Goal: Task Accomplishment & Management: Use online tool/utility

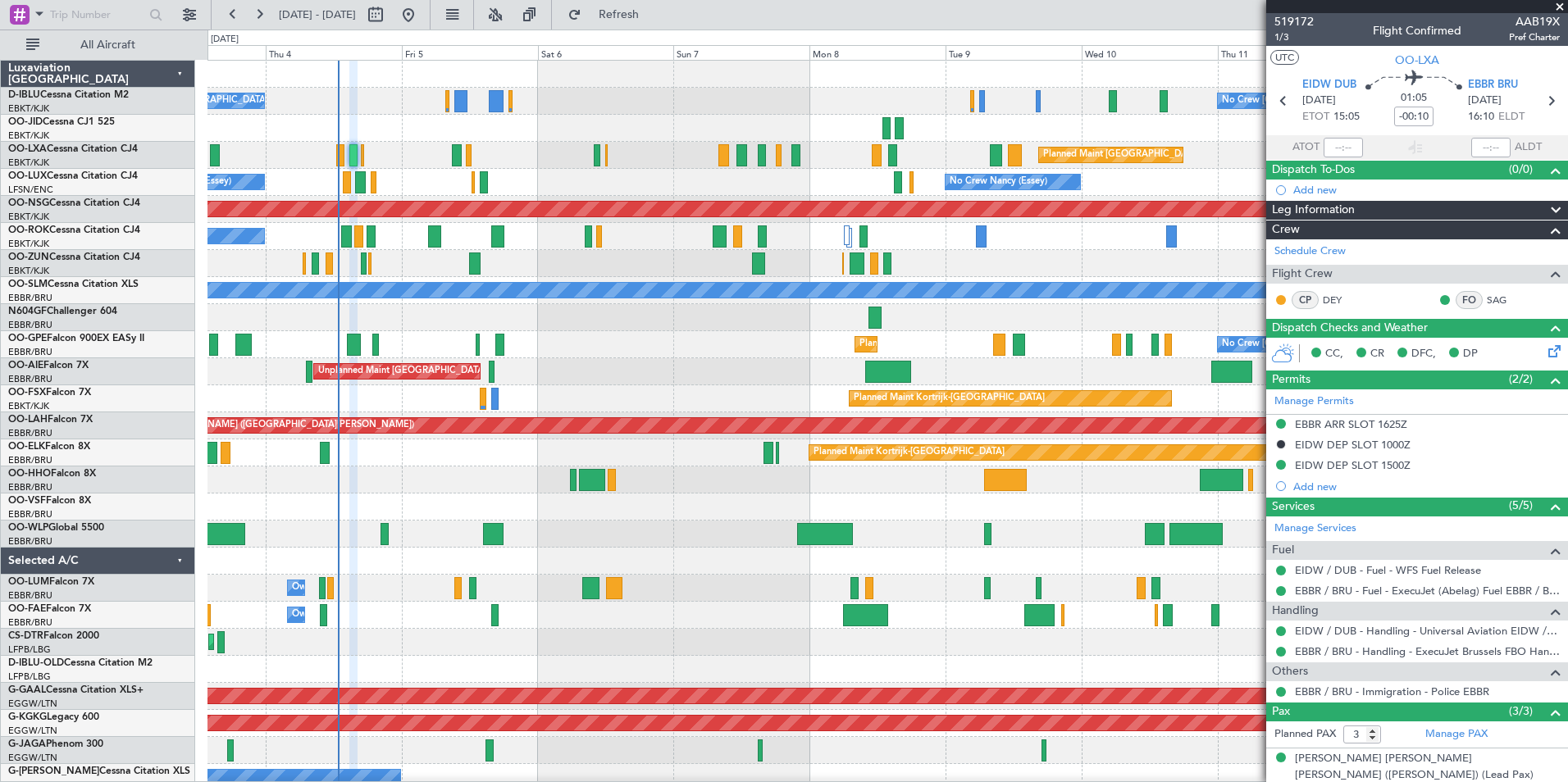
click at [999, 519] on div at bounding box center [887, 506] width 1360 height 27
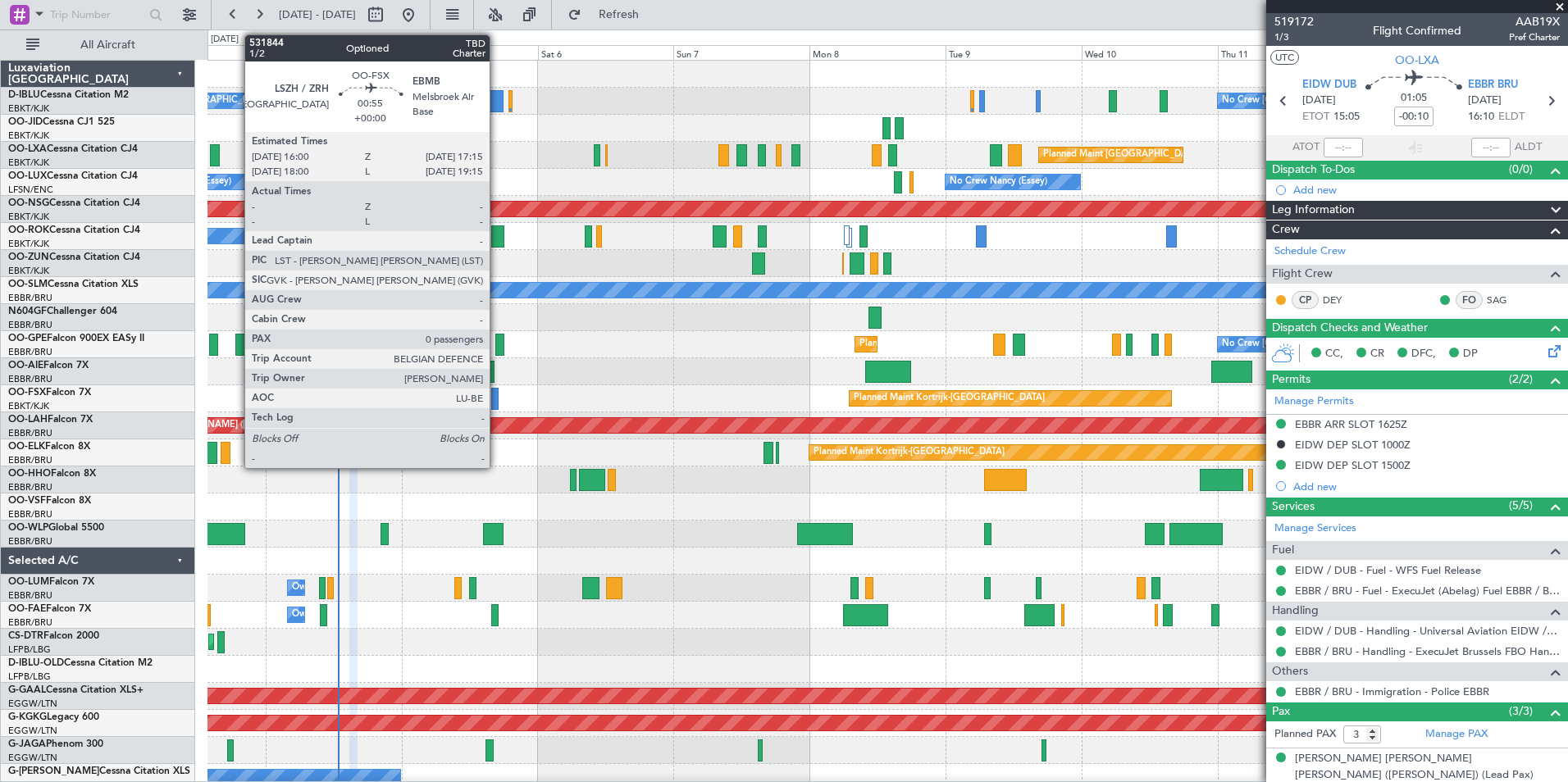
click at [497, 389] on div at bounding box center [495, 399] width 8 height 22
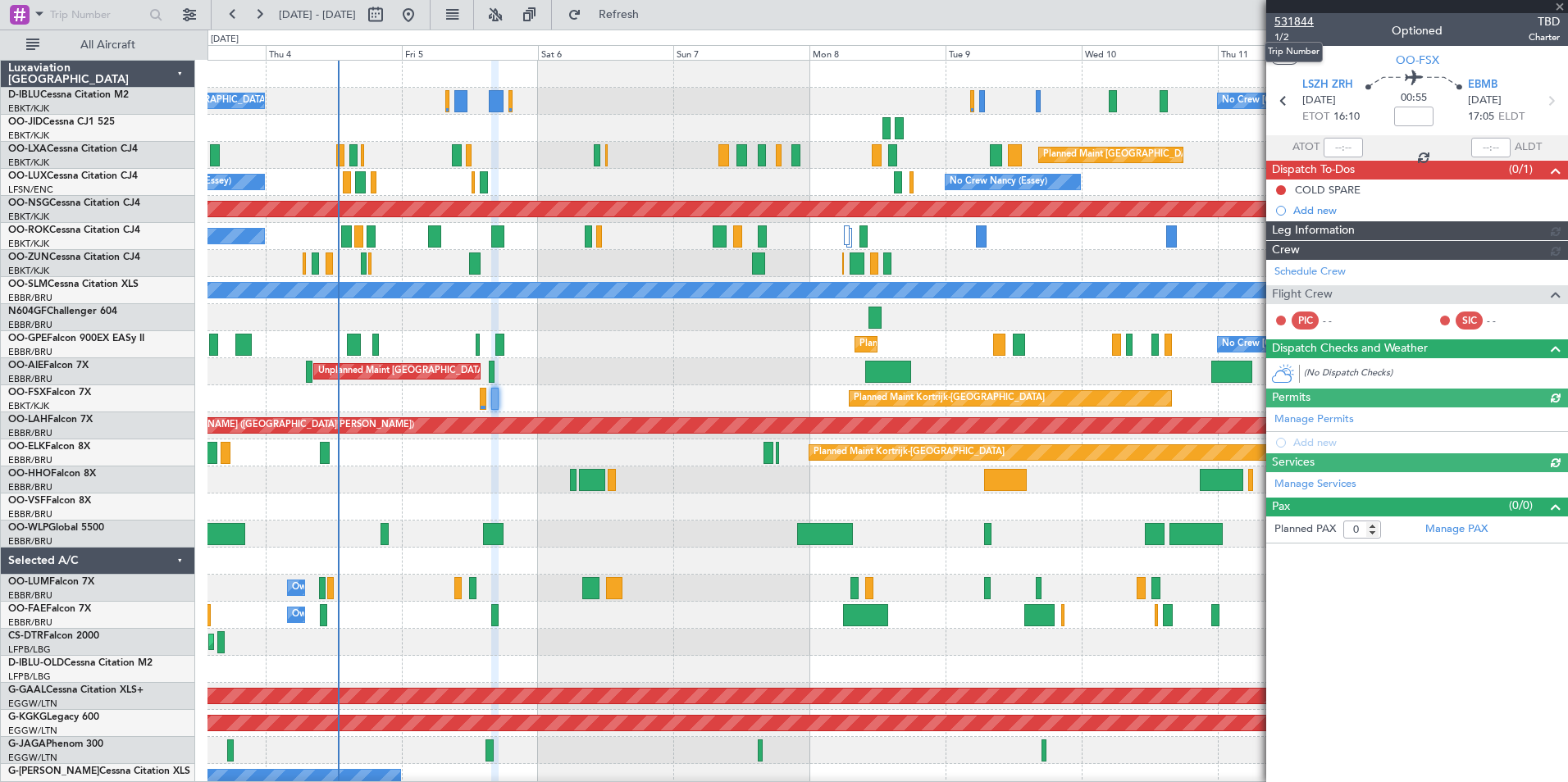
click at [1312, 16] on span "531844" at bounding box center [1294, 22] width 40 height 17
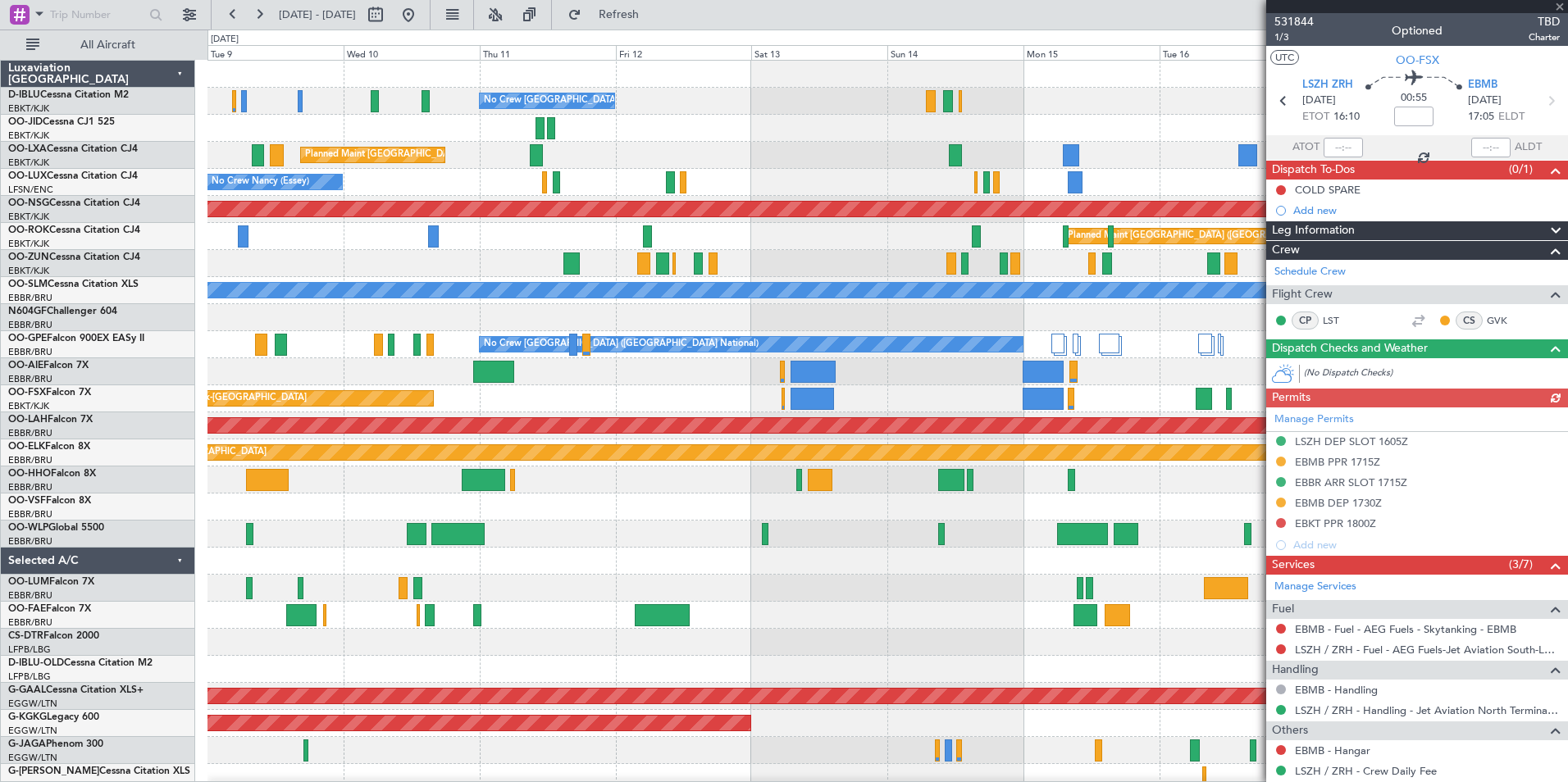
click at [139, 588] on div "No Crew [GEOGRAPHIC_DATA] ([GEOGRAPHIC_DATA] National) Planned Maint [GEOGRAPHI…" at bounding box center [784, 406] width 1568 height 753
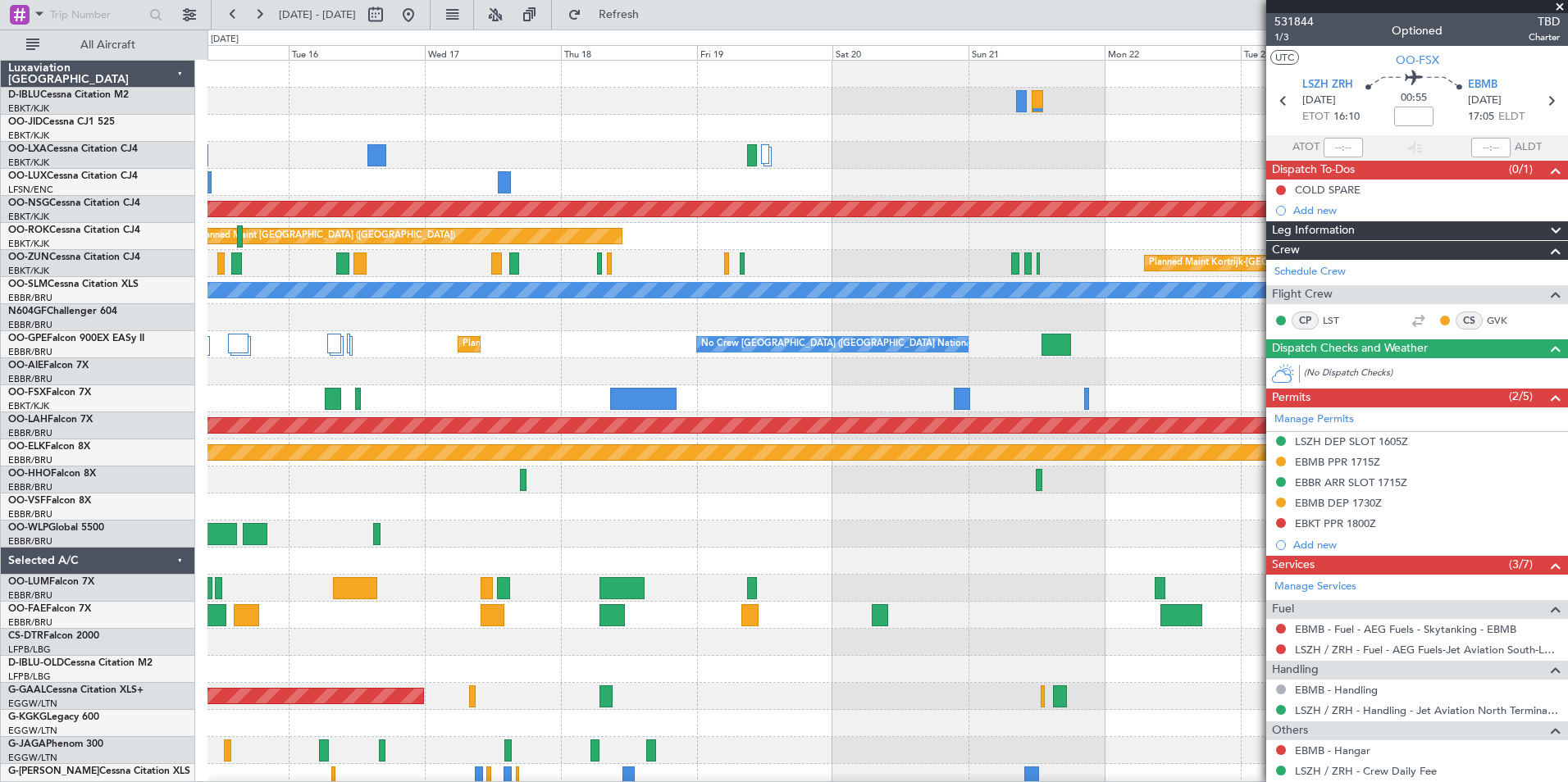
click at [0, 586] on html "[DATE] - [DATE] Refresh Quick Links All Aircraft A/C Unavailable [GEOGRAPHIC_DA…" at bounding box center [784, 391] width 1568 height 782
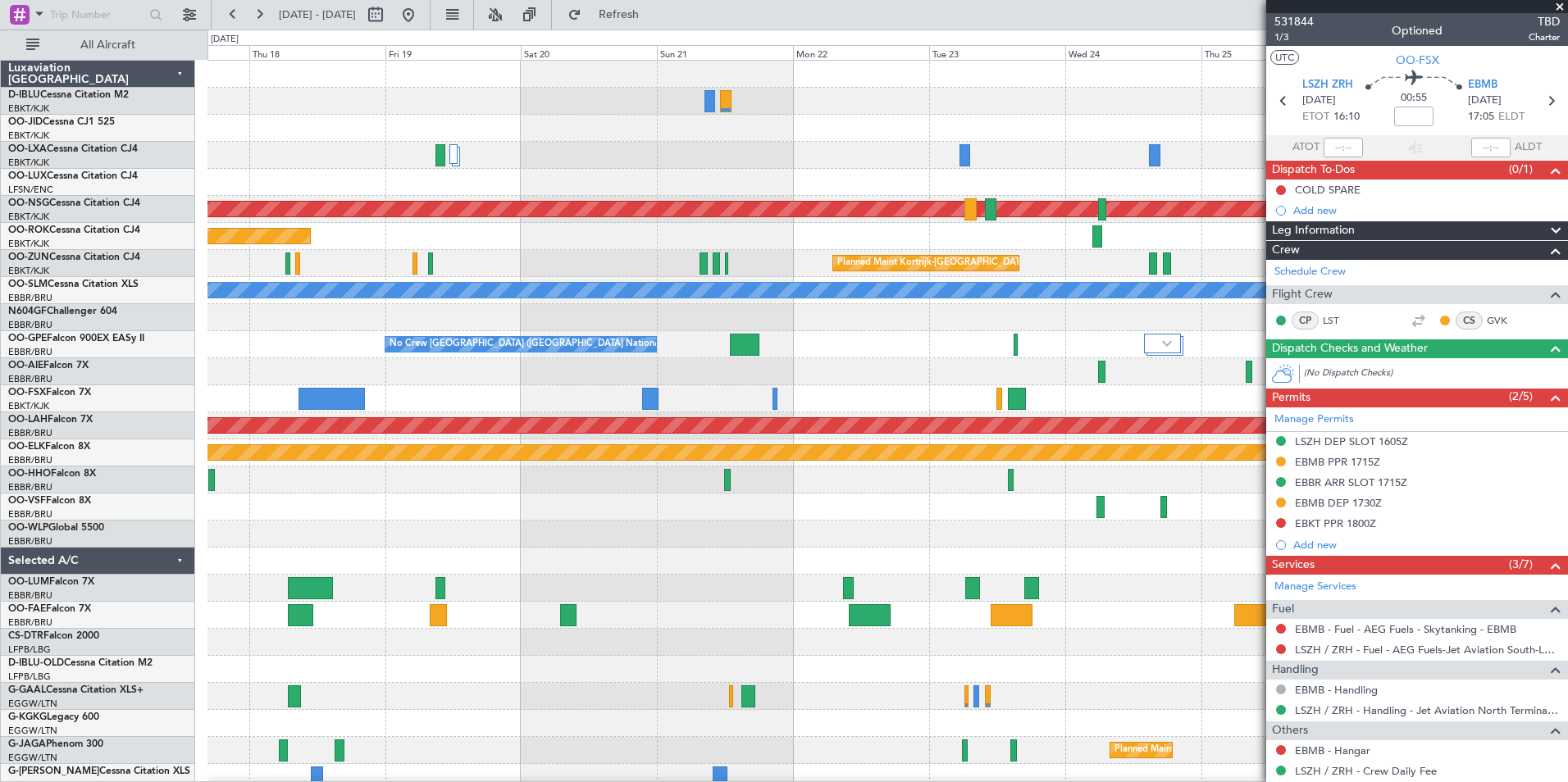
click at [573, 580] on div "A/C Unavailable [GEOGRAPHIC_DATA] ([GEOGRAPHIC_DATA] National) A/C Unavailable …" at bounding box center [887, 615] width 1360 height 1109
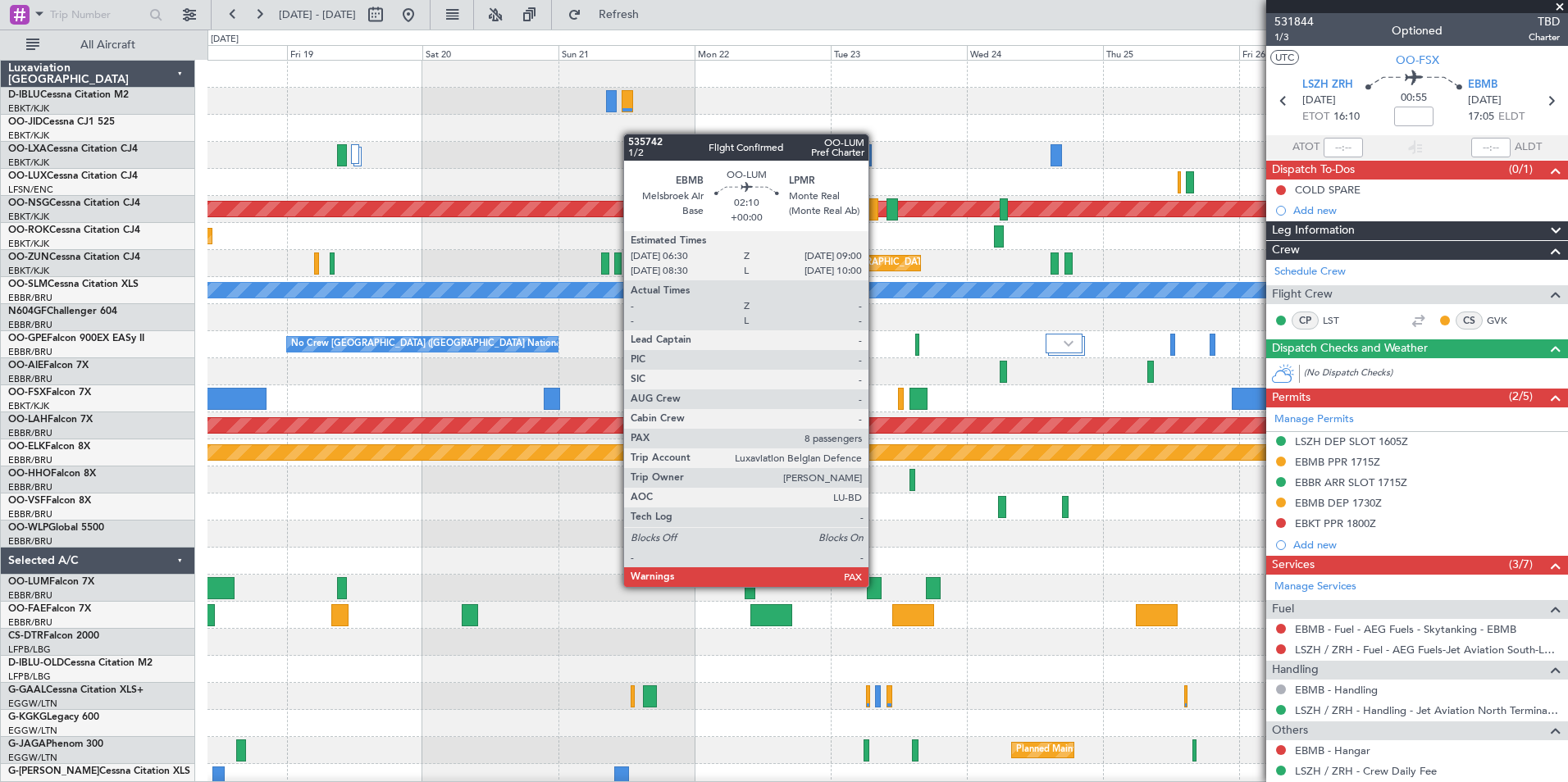
click at [876, 586] on div at bounding box center [874, 588] width 15 height 22
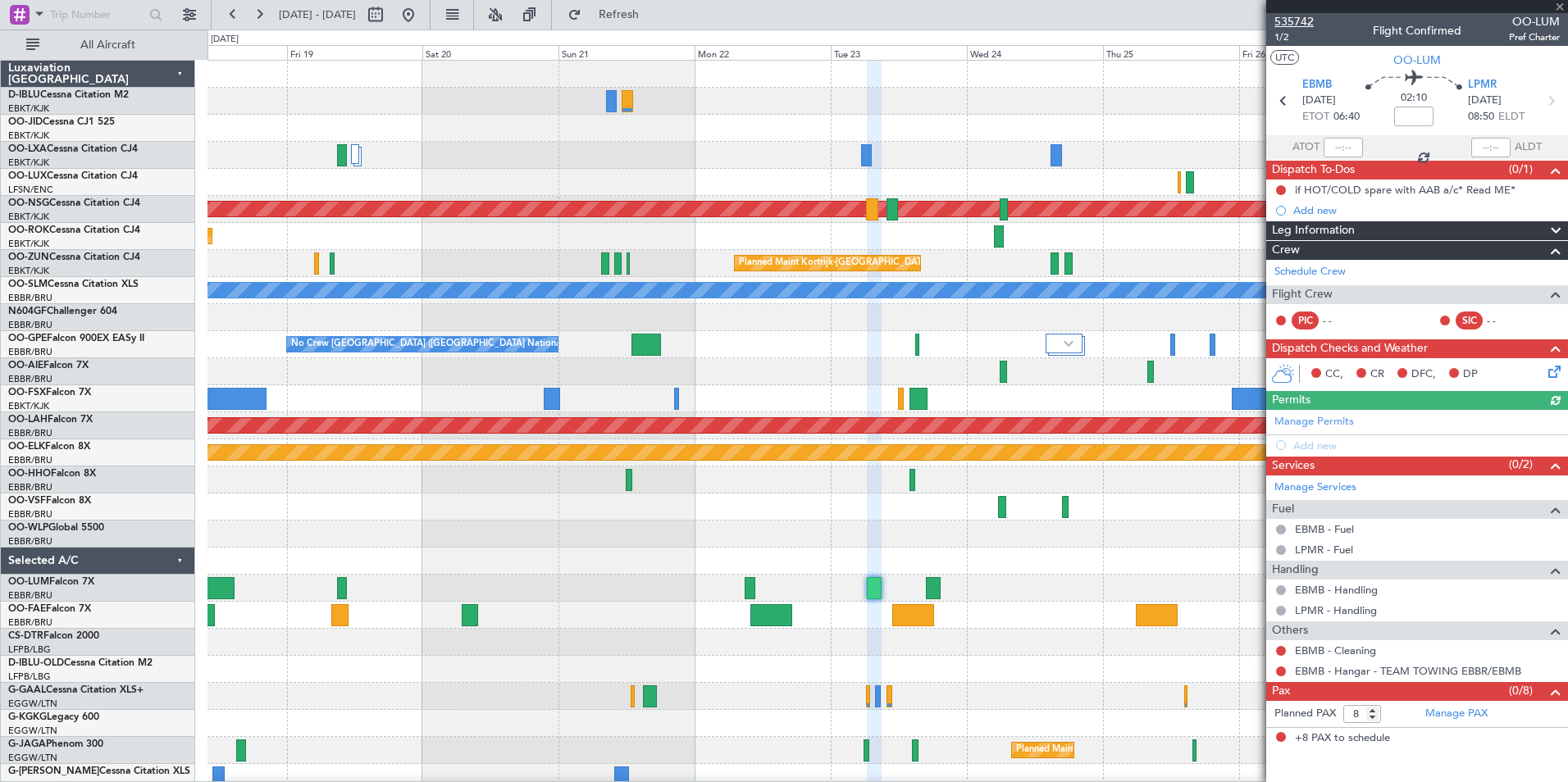
click at [1291, 26] on span "535742" at bounding box center [1294, 22] width 40 height 17
click at [1384, 582] on fb-app "[DATE] - [DATE] Refresh Quick Links All Aircraft A/C Unavailable [GEOGRAPHIC_DA…" at bounding box center [784, 397] width 1568 height 770
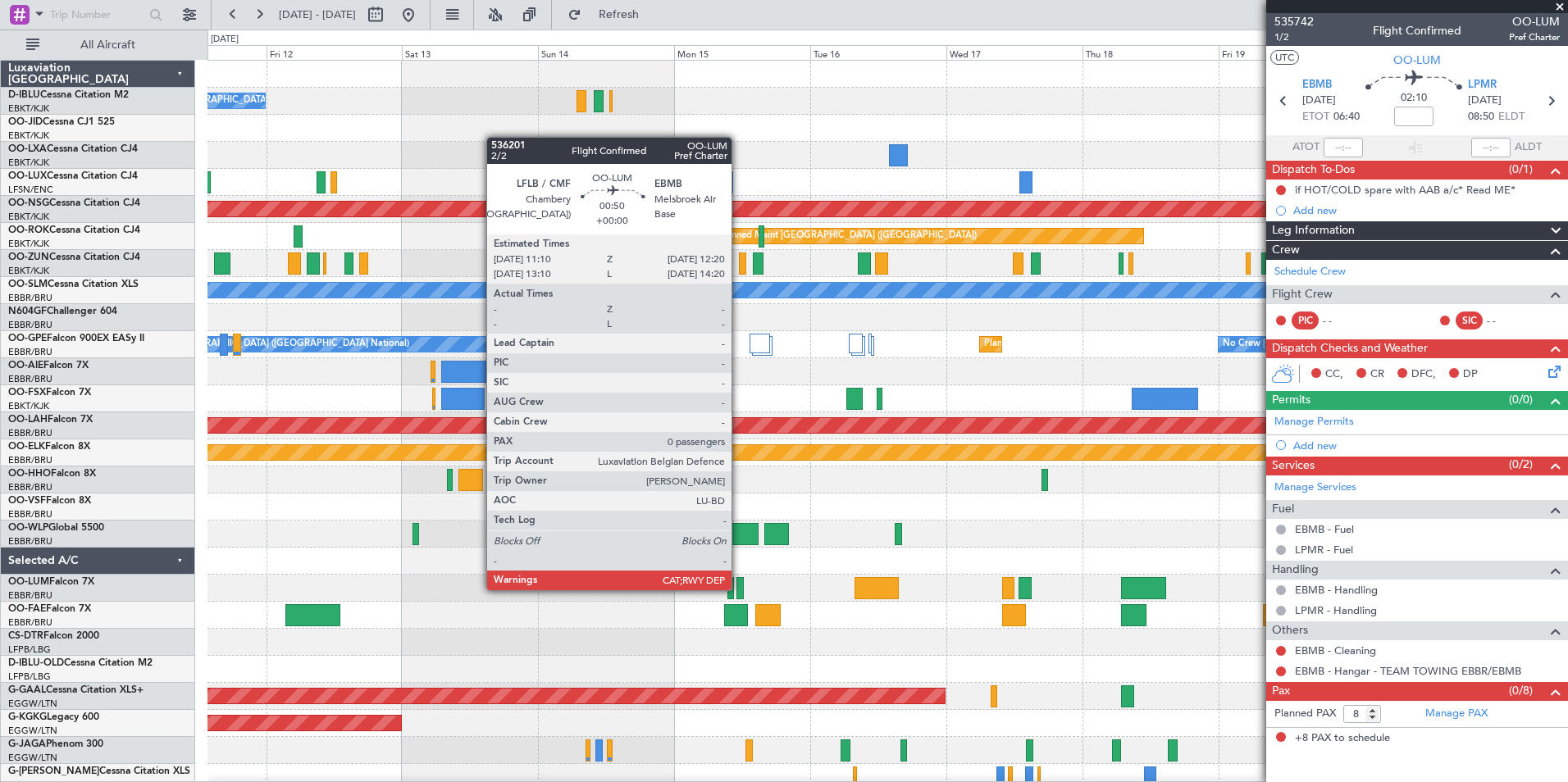
click at [739, 588] on div at bounding box center [740, 588] width 8 height 22
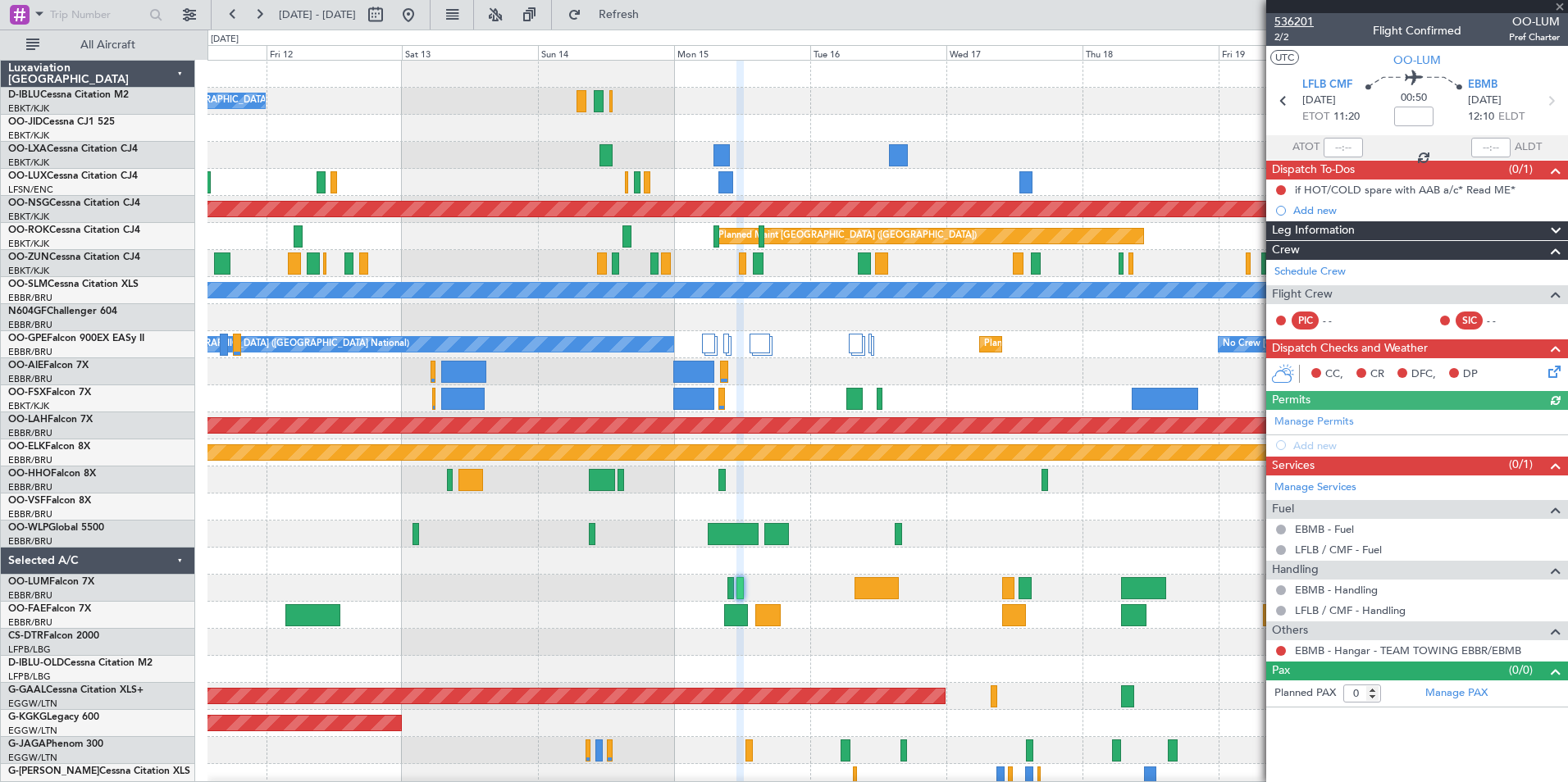
click at [1304, 20] on span "536201" at bounding box center [1294, 22] width 40 height 17
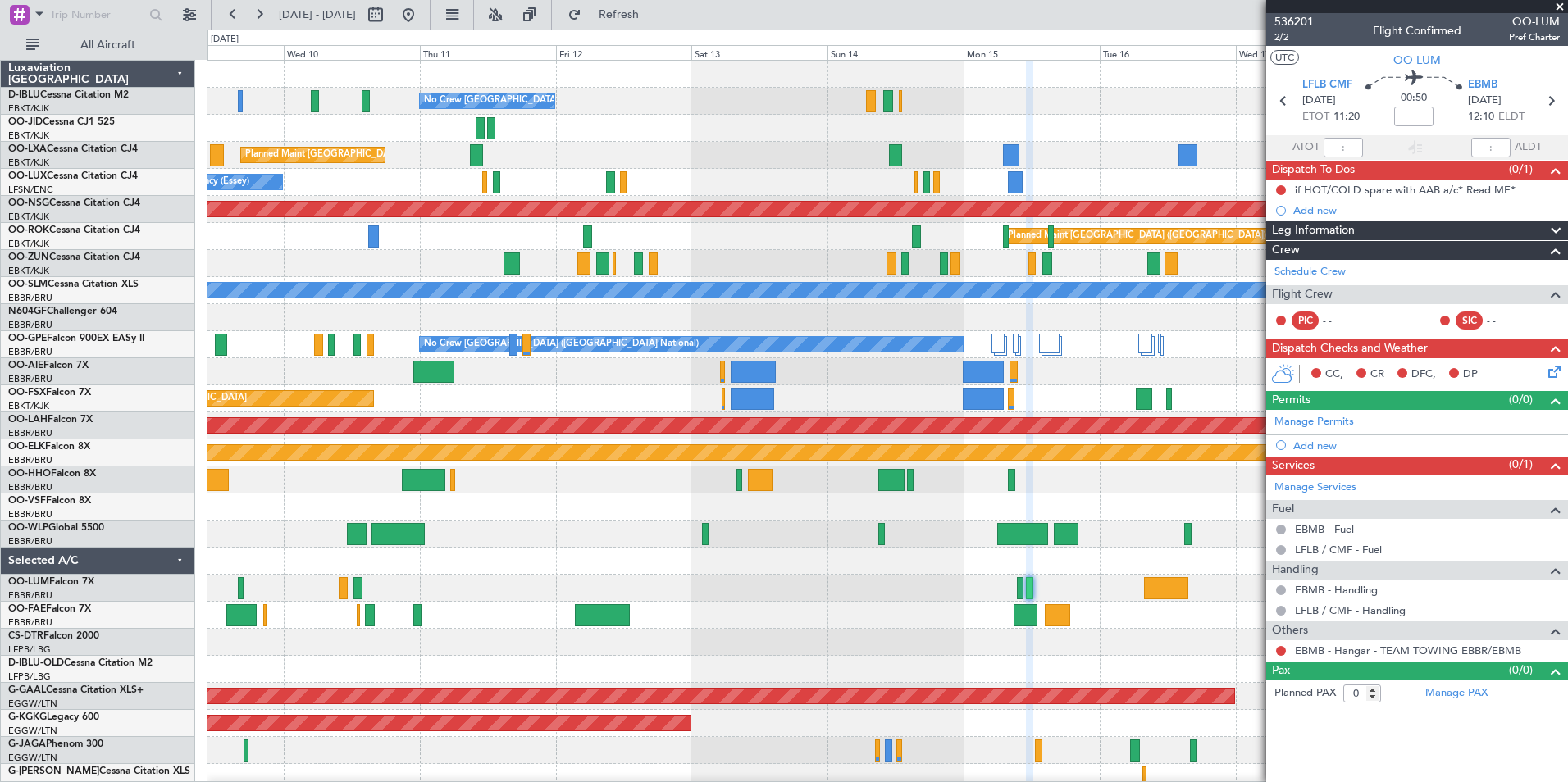
click at [1298, 239] on fb-app "[DATE] - [DATE] Refresh Quick Links All Aircraft No Crew [GEOGRAPHIC_DATA] (Bru…" at bounding box center [784, 397] width 1568 height 770
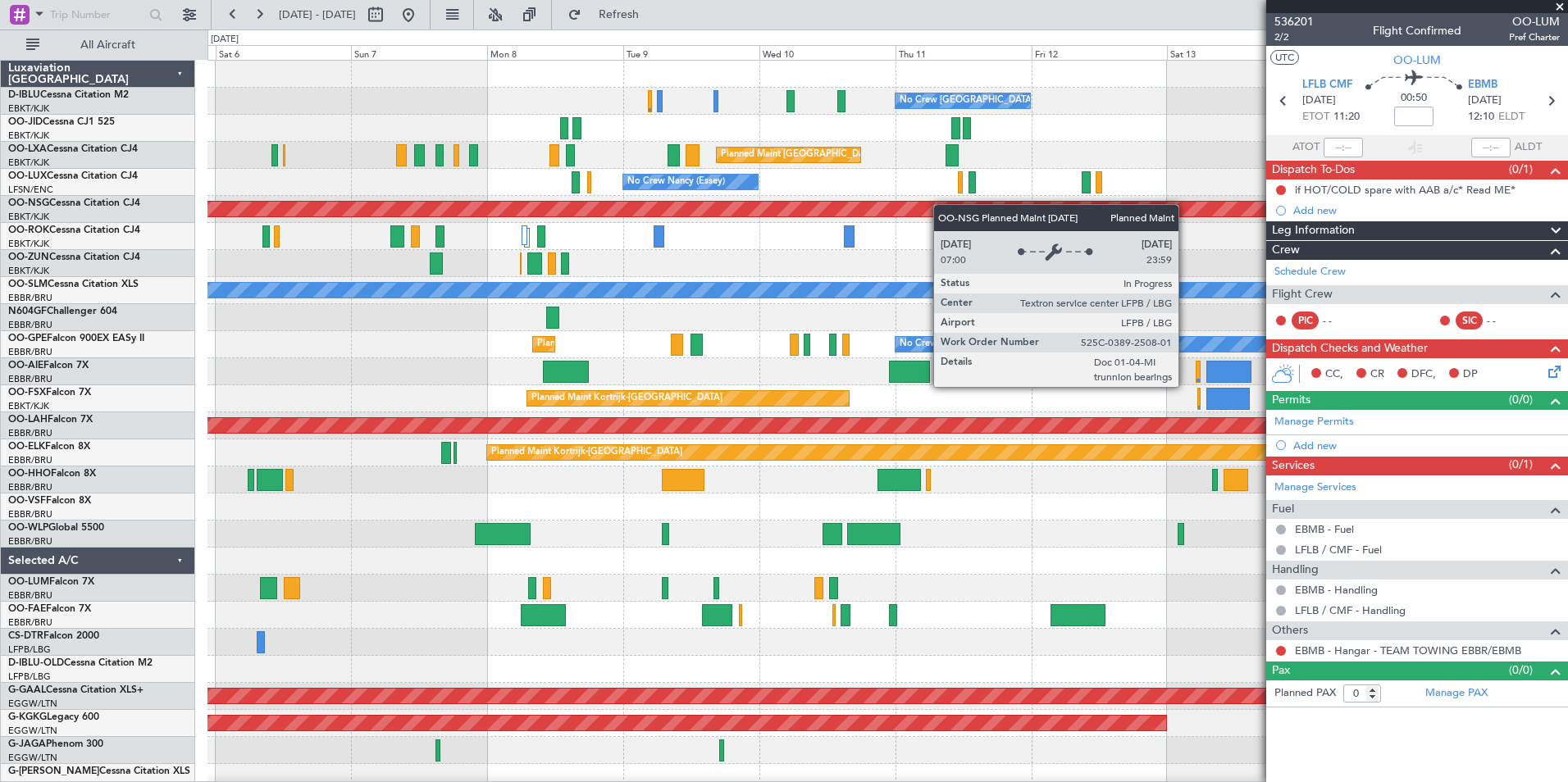
click at [951, 205] on div "No Crew [GEOGRAPHIC_DATA] ([GEOGRAPHIC_DATA] National) No Crew [GEOGRAPHIC_DATA…" at bounding box center [887, 601] width 1360 height 1082
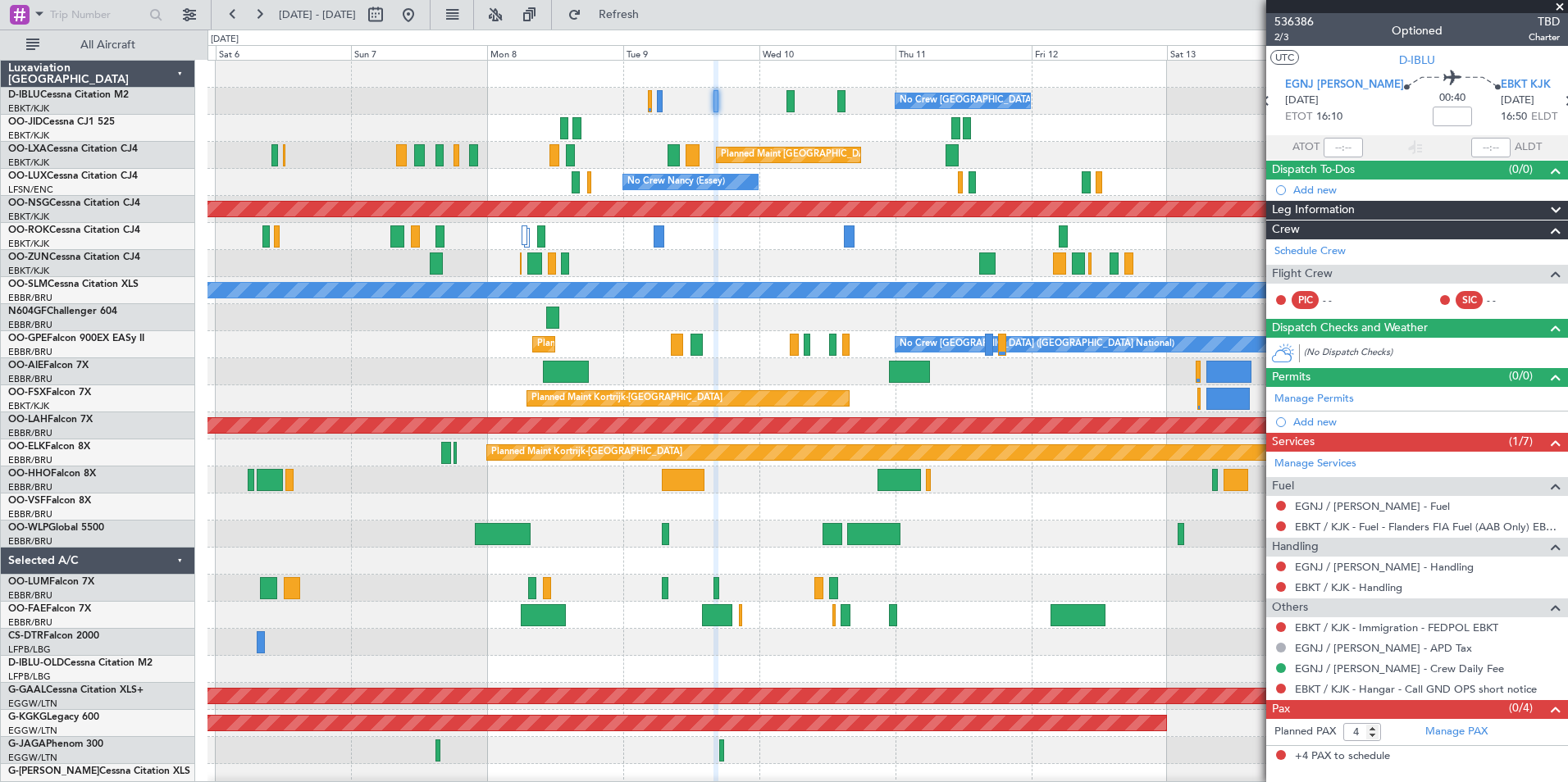
click at [232, 590] on div "No Crew [GEOGRAPHIC_DATA] ([GEOGRAPHIC_DATA] National) AOG Maint [GEOGRAPHIC_DA…" at bounding box center [887, 601] width 1360 height 1082
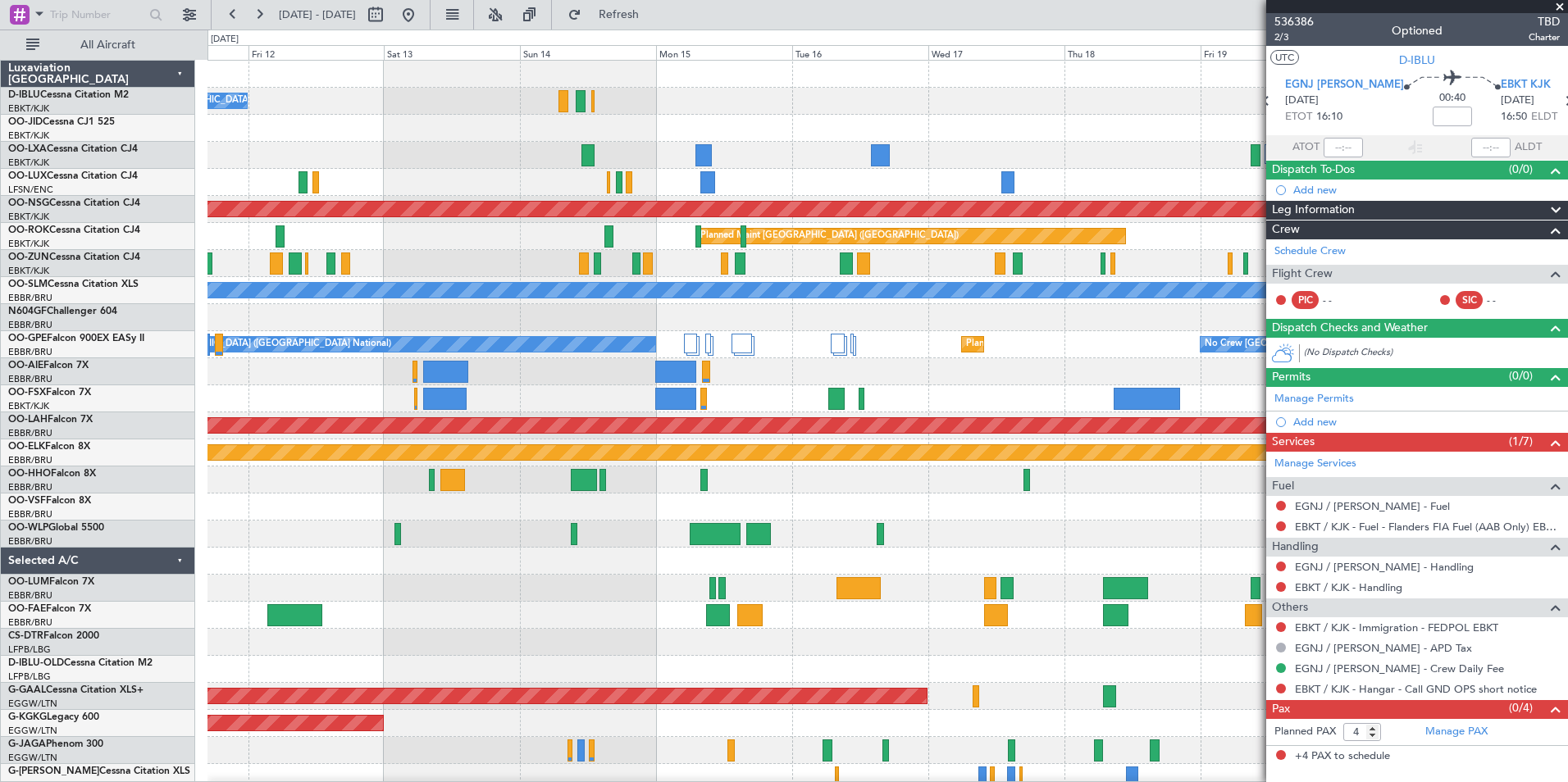
click at [1346, 560] on fb-app "[DATE] - [DATE] Refresh Quick Links All Aircraft No Crew [GEOGRAPHIC_DATA] (Bru…" at bounding box center [784, 397] width 1568 height 770
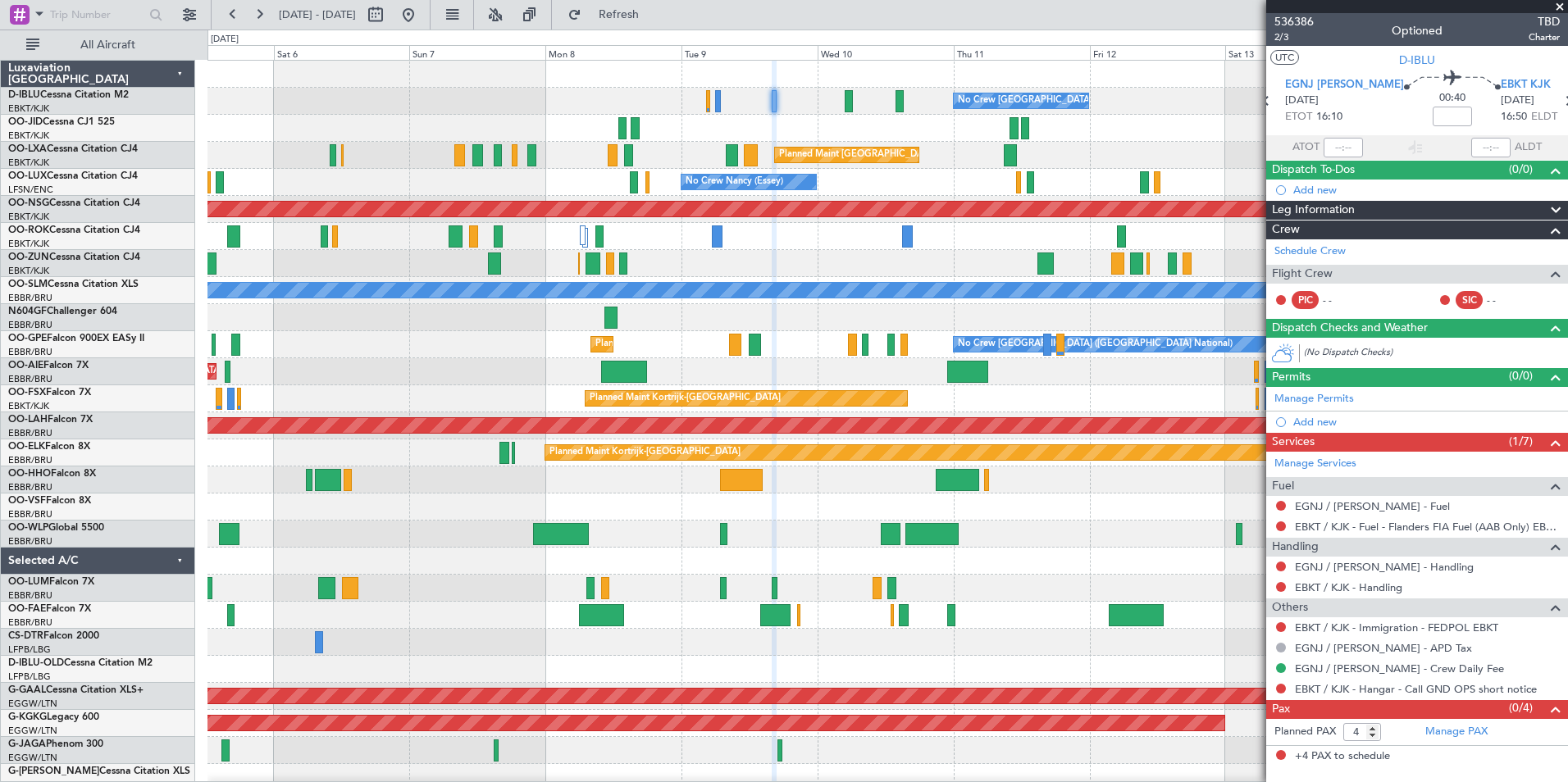
click at [1333, 561] on fb-app "[DATE] - [DATE] Refresh Quick Links All Aircraft No Crew [GEOGRAPHIC_DATA] (Bru…" at bounding box center [784, 397] width 1568 height 770
click at [1299, 23] on span "536386" at bounding box center [1294, 22] width 40 height 17
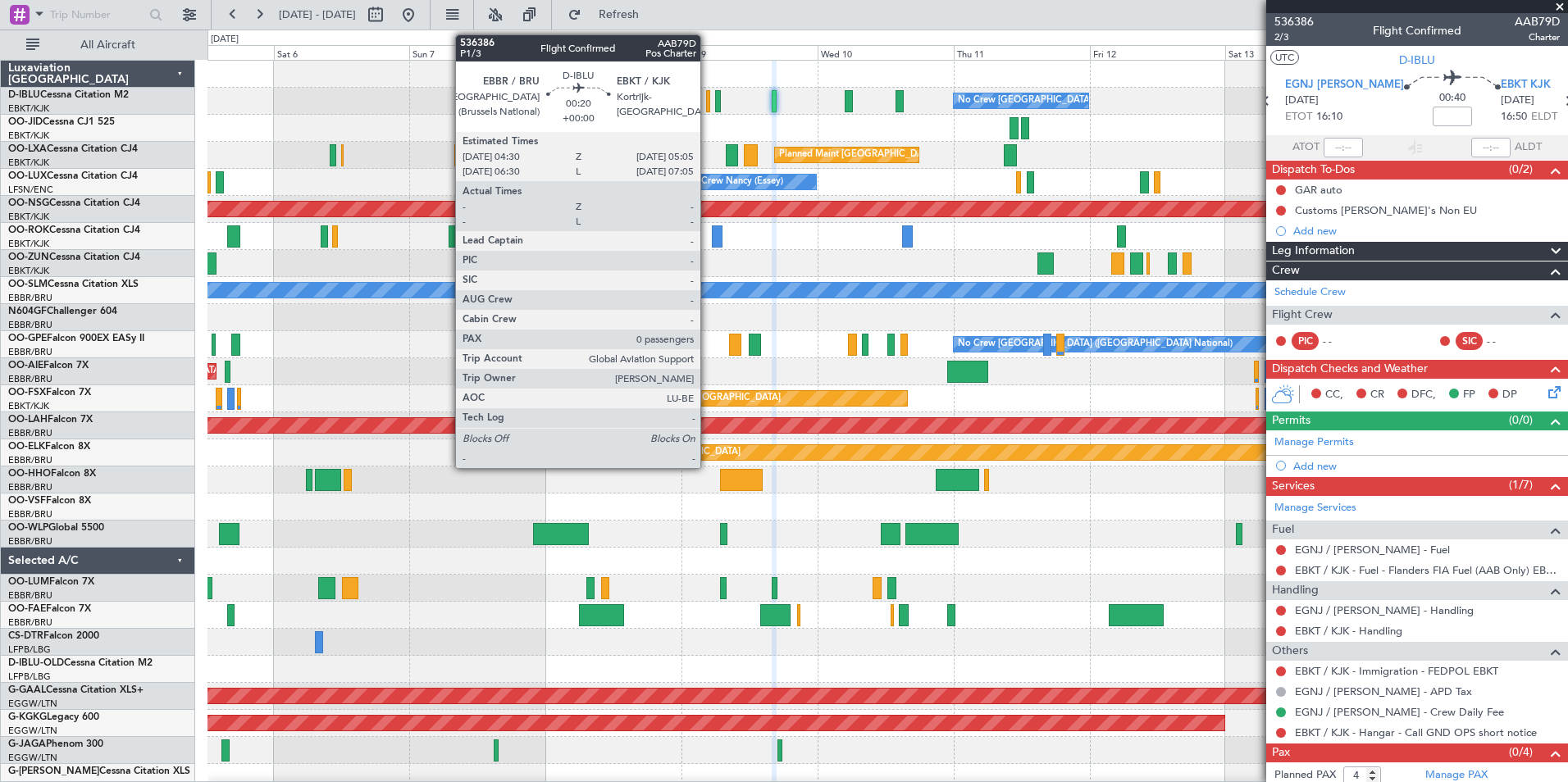
click at [707, 103] on div at bounding box center [708, 102] width 4 height 22
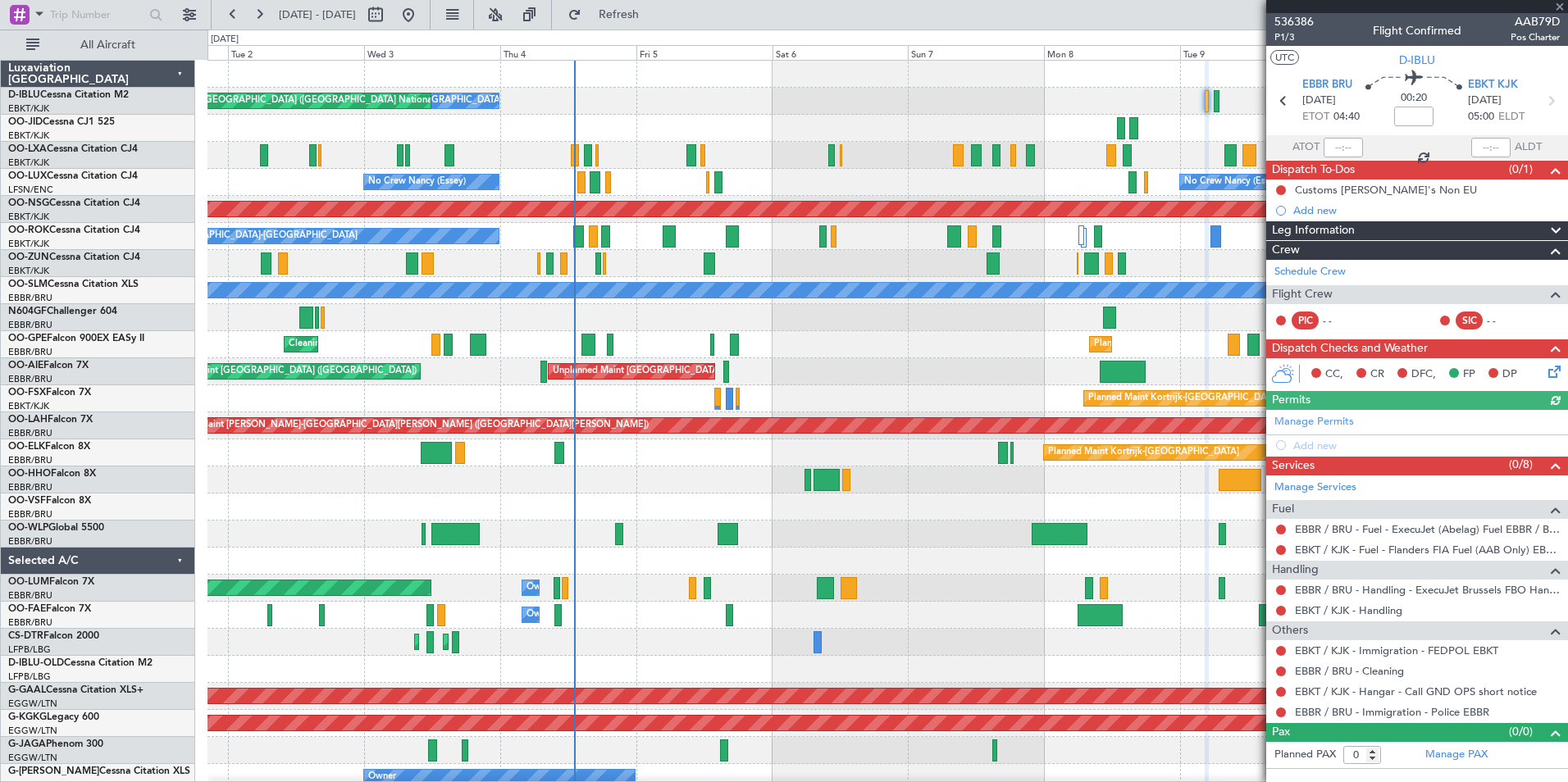
click at [1057, 129] on div "No Crew [GEOGRAPHIC_DATA] ([GEOGRAPHIC_DATA] National) No Crew [GEOGRAPHIC_DATA…" at bounding box center [887, 601] width 1360 height 1082
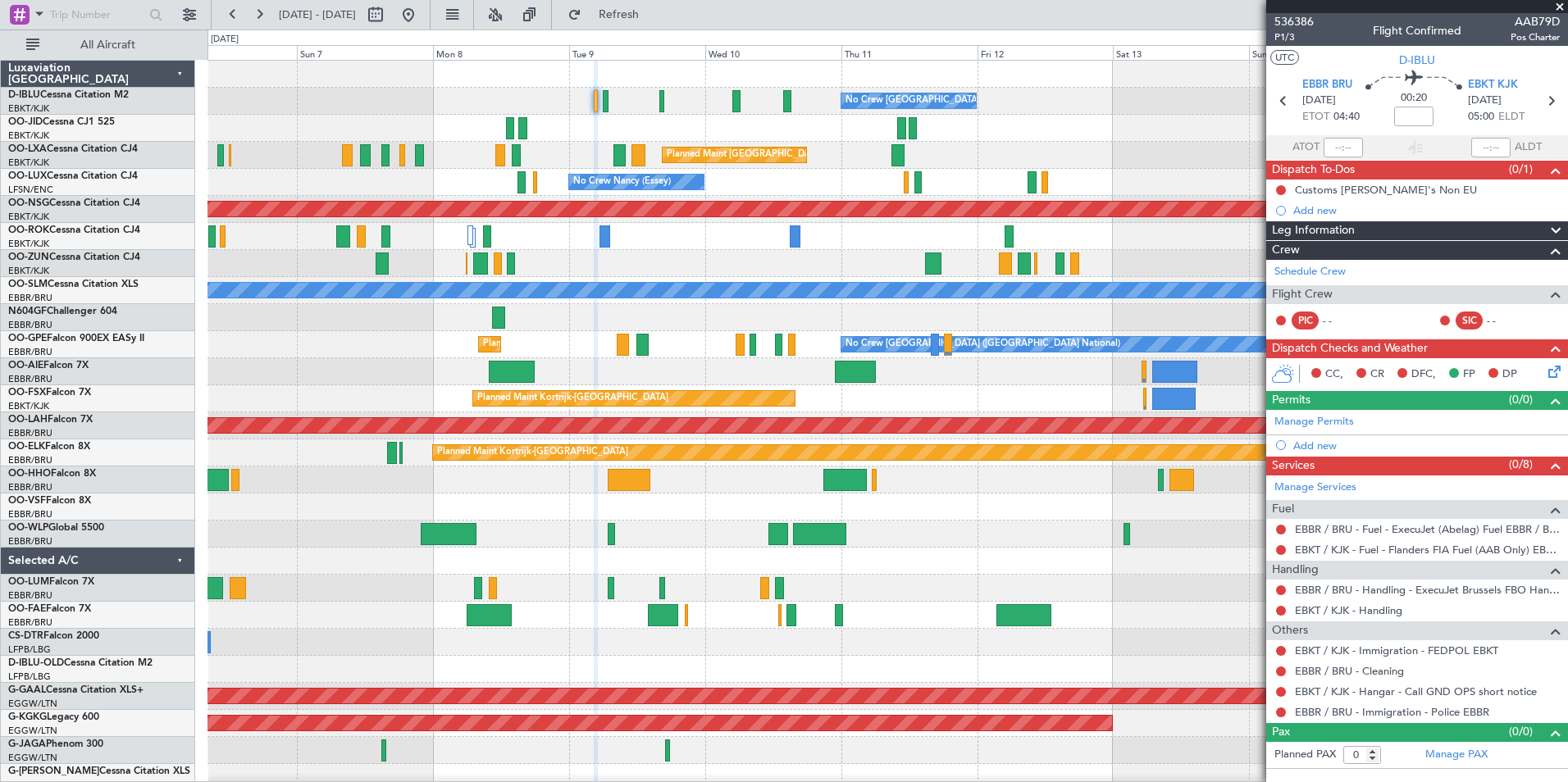
click at [183, 171] on div "No Crew [GEOGRAPHIC_DATA] ([GEOGRAPHIC_DATA] National) No Crew [GEOGRAPHIC_DATA…" at bounding box center [784, 406] width 1568 height 753
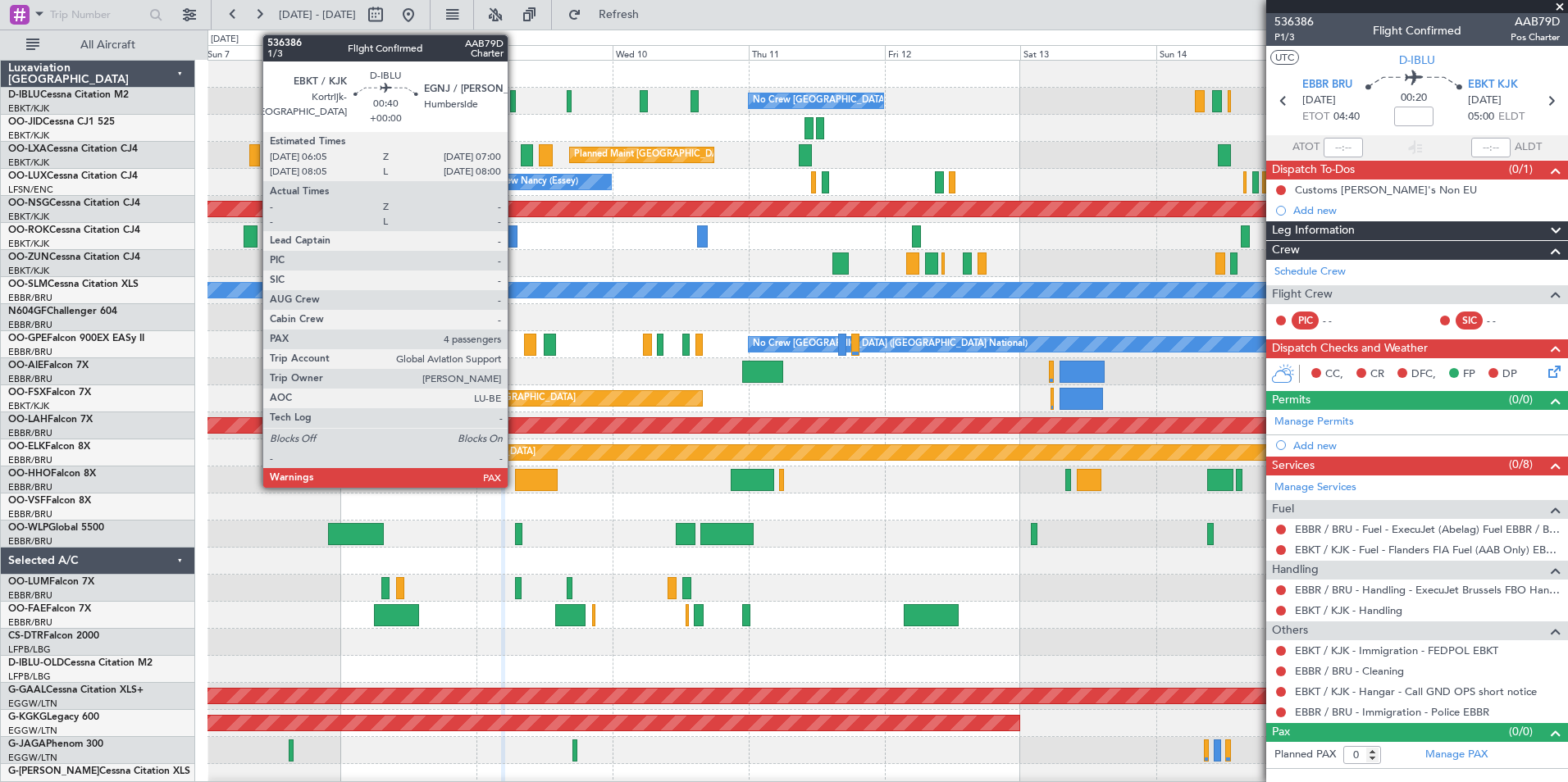
click at [515, 102] on div at bounding box center [513, 102] width 6 height 22
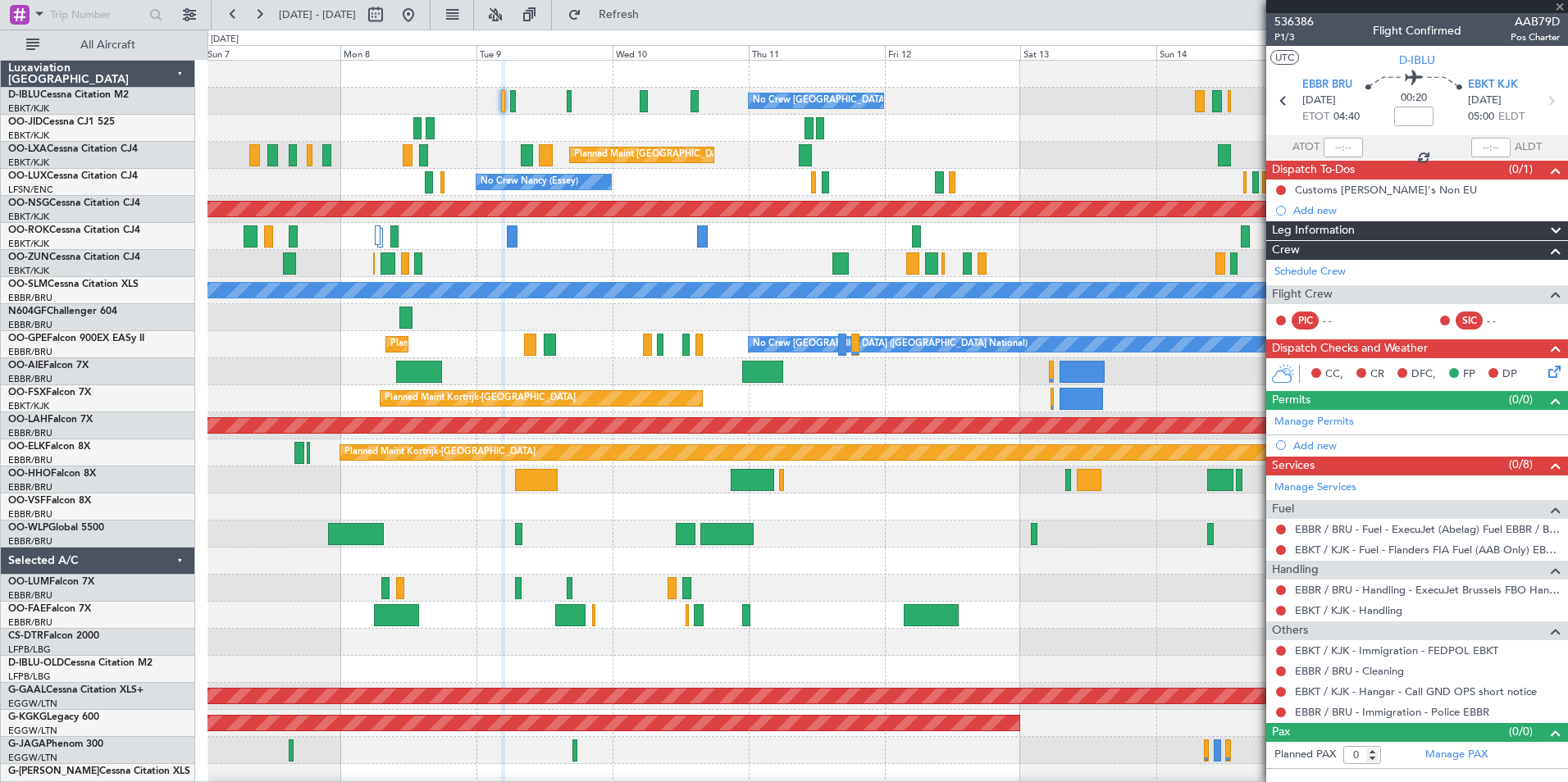
type input "4"
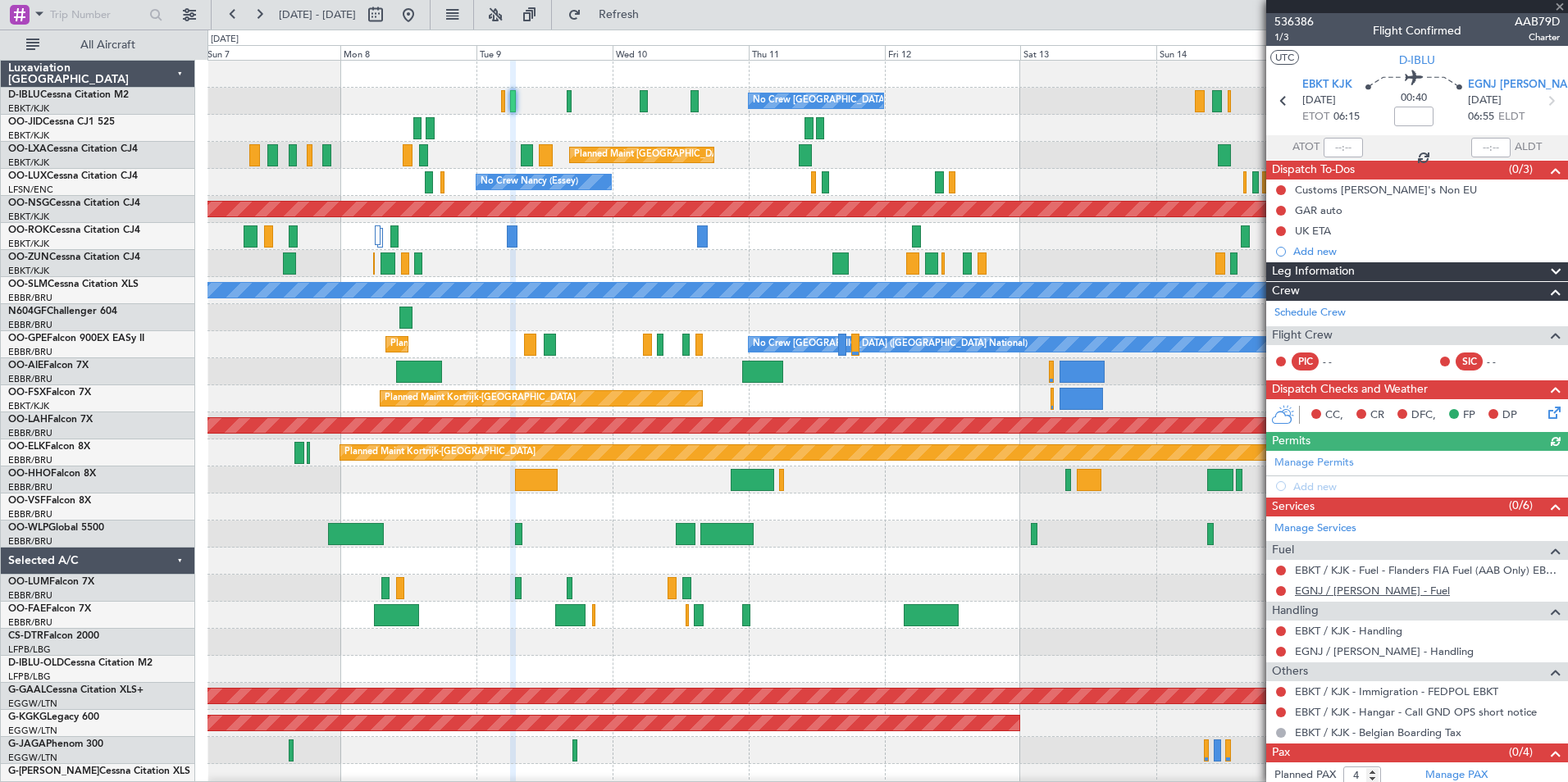
click at [1359, 591] on link "EGNJ / [PERSON_NAME] - Fuel" at bounding box center [1372, 591] width 155 height 14
click at [1366, 637] on div "EBKT / KJK - Handling" at bounding box center [1417, 631] width 302 height 21
click at [1359, 630] on link "EBKT / KJK - Handling" at bounding box center [1348, 630] width 108 height 14
click at [1333, 649] on link "EGNJ / HUY - Handling" at bounding box center [1384, 651] width 179 height 14
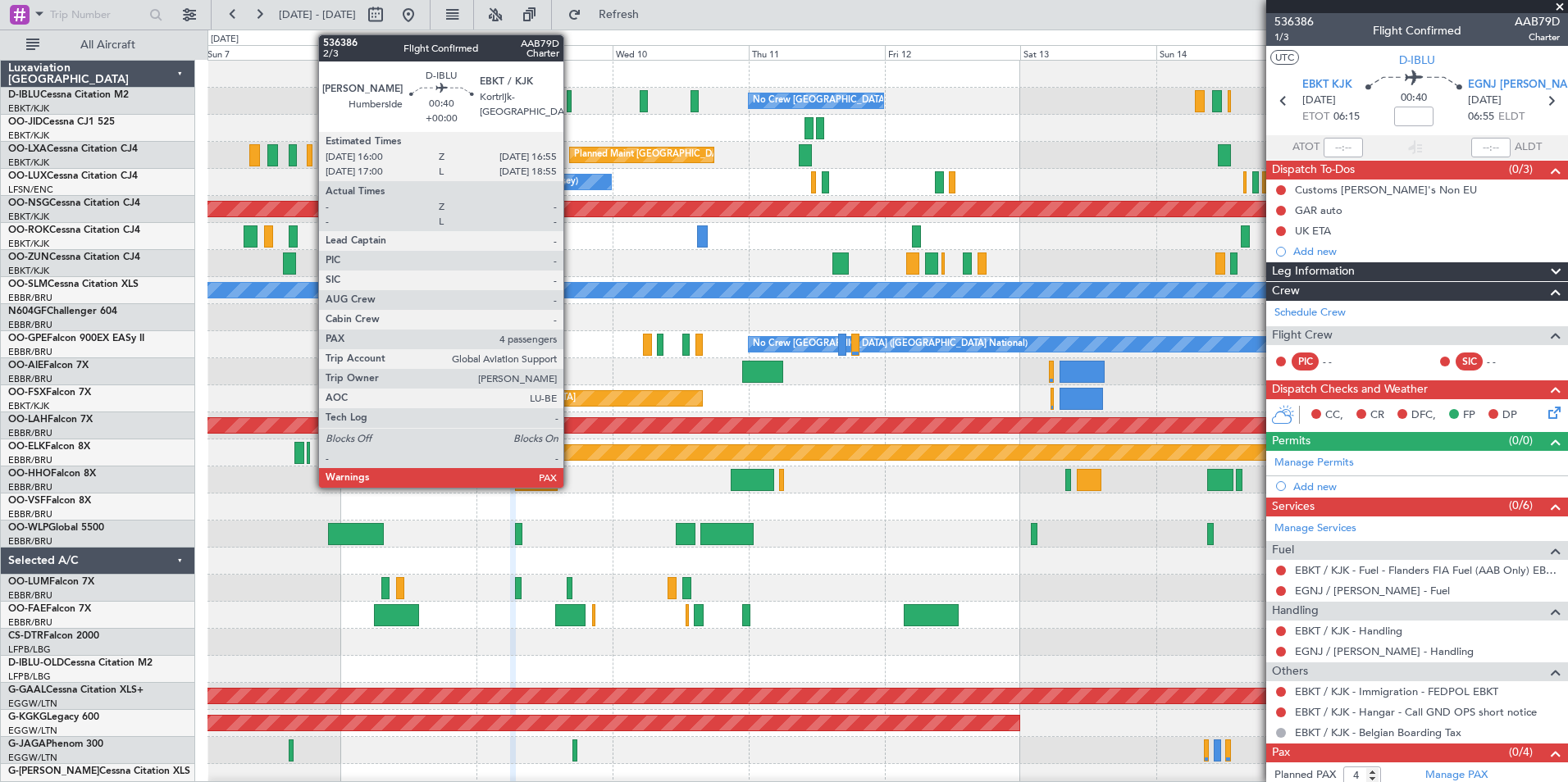
click at [570, 110] on div at bounding box center [569, 102] width 6 height 22
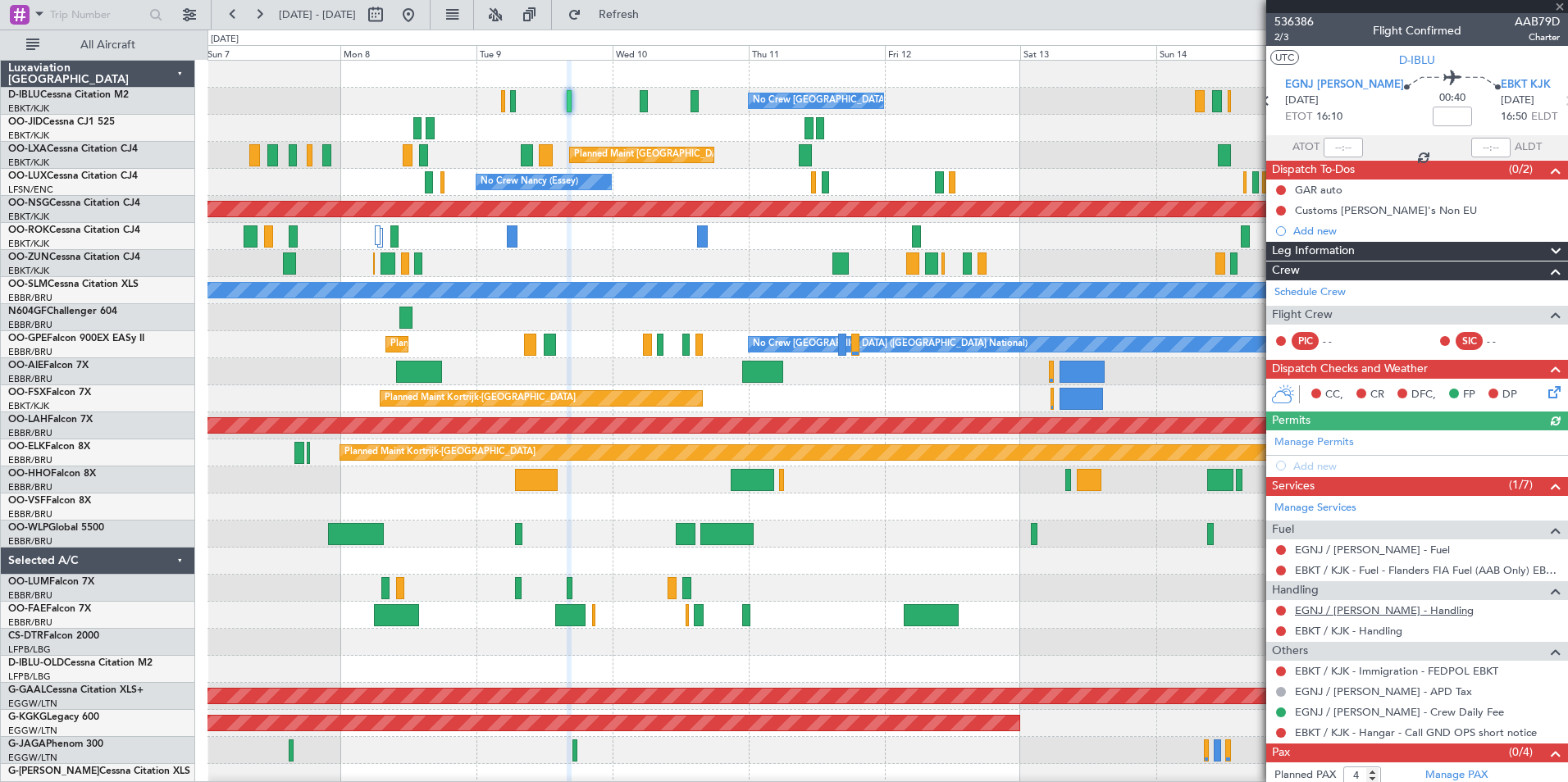
click at [1336, 609] on link "EGNJ / HUY - Handling" at bounding box center [1384, 611] width 179 height 14
click at [1343, 632] on link "EBKT / KJK - Handling" at bounding box center [1348, 630] width 108 height 14
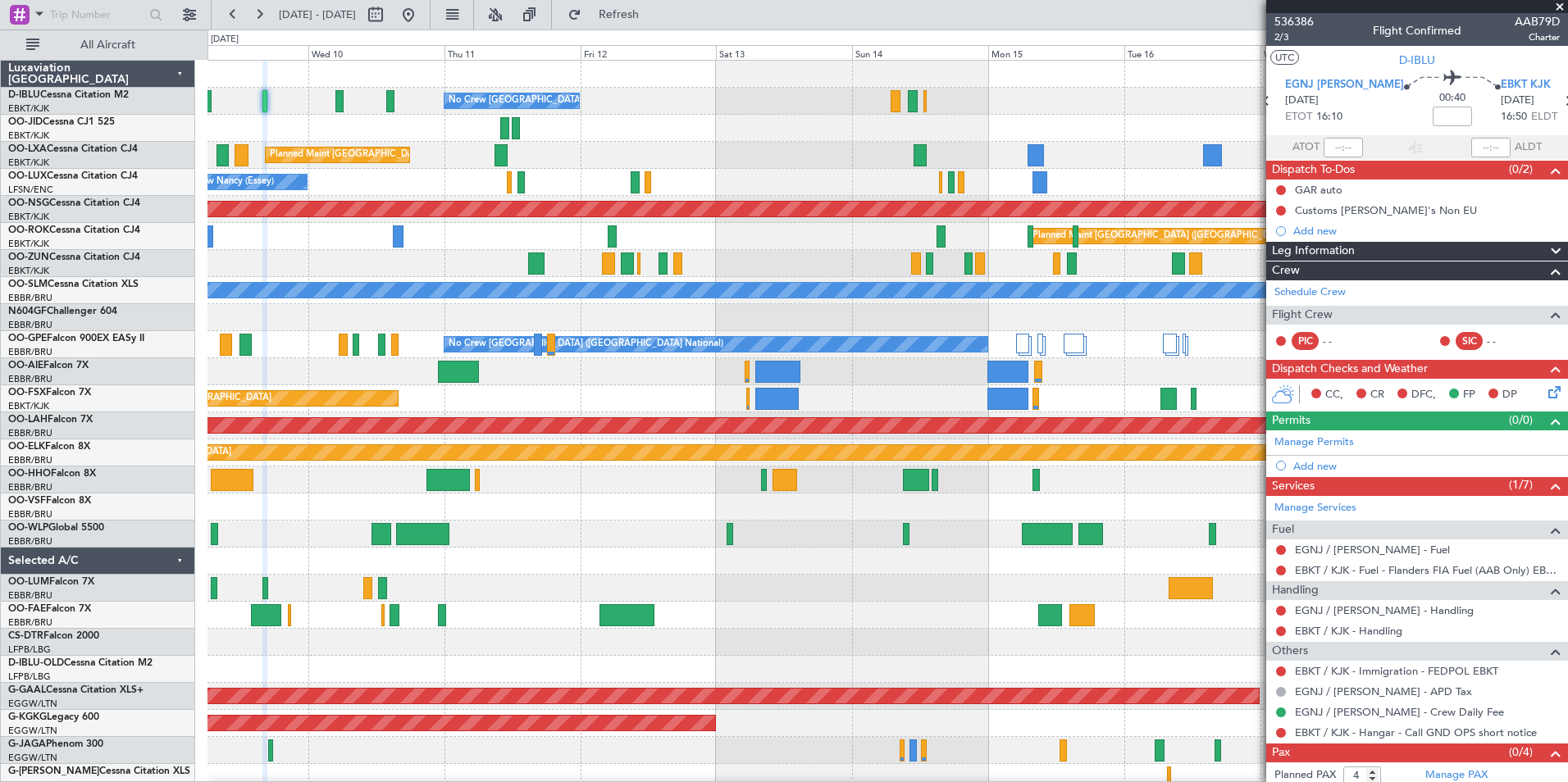
click at [700, 609] on div "No Crew Brussels (Brussels National) Planned Maint Brussels (Brussels National)…" at bounding box center [887, 601] width 1360 height 1082
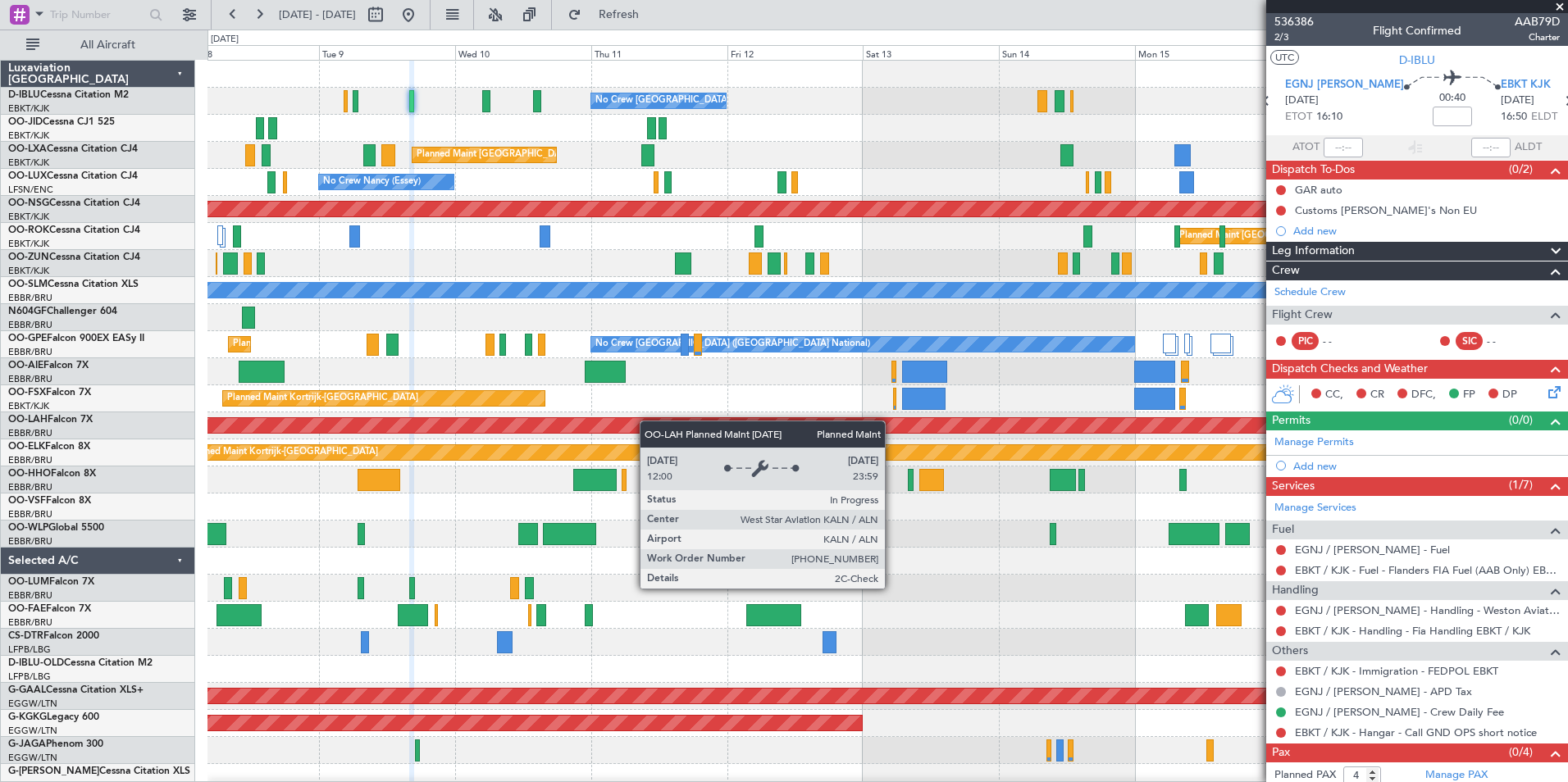
click at [774, 422] on div "No Crew Brussels (Brussels National) Planned Maint Brussels (Brussels National)…" at bounding box center [887, 615] width 1360 height 1109
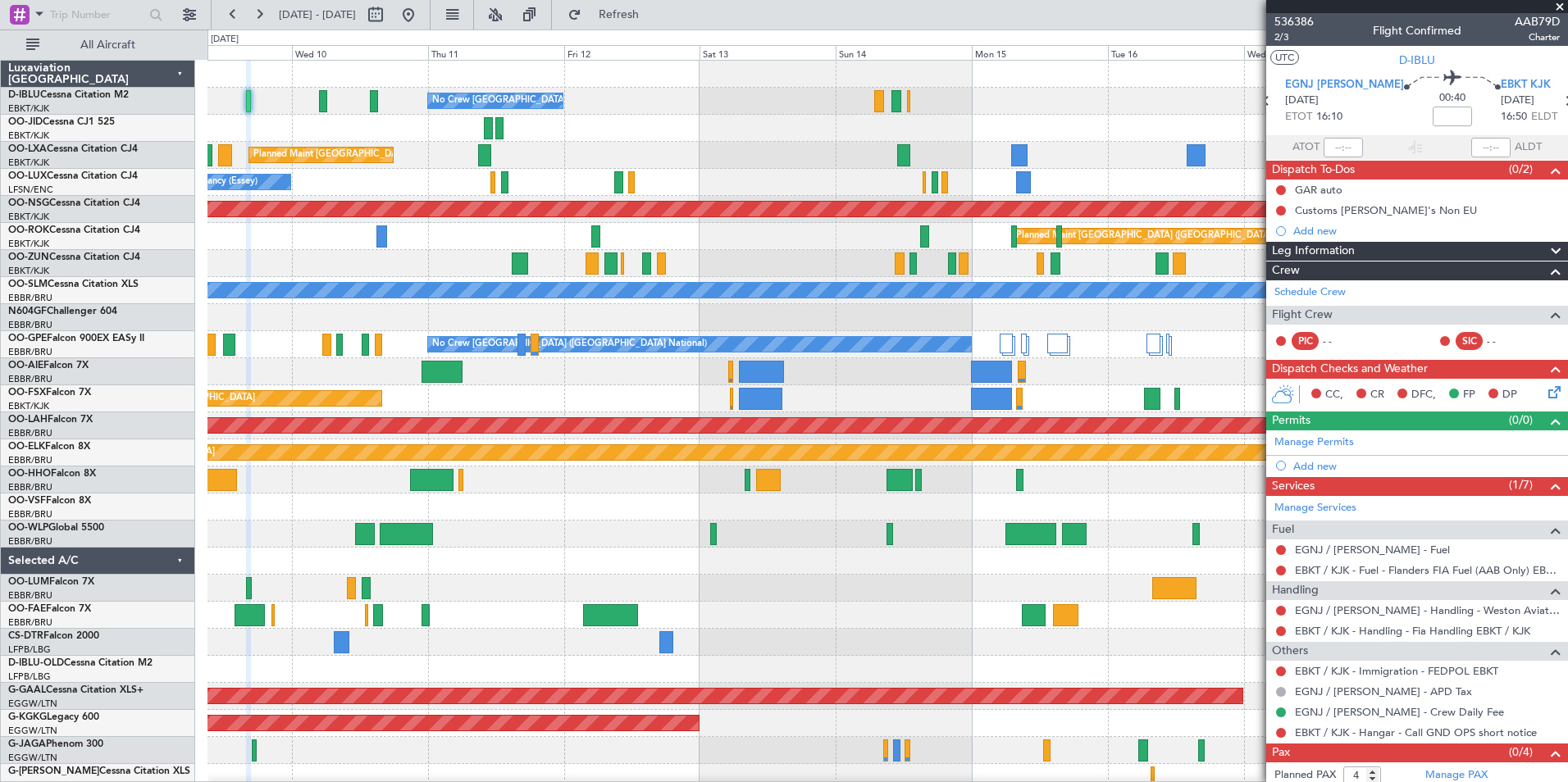
click at [919, 653] on div at bounding box center [887, 642] width 1360 height 27
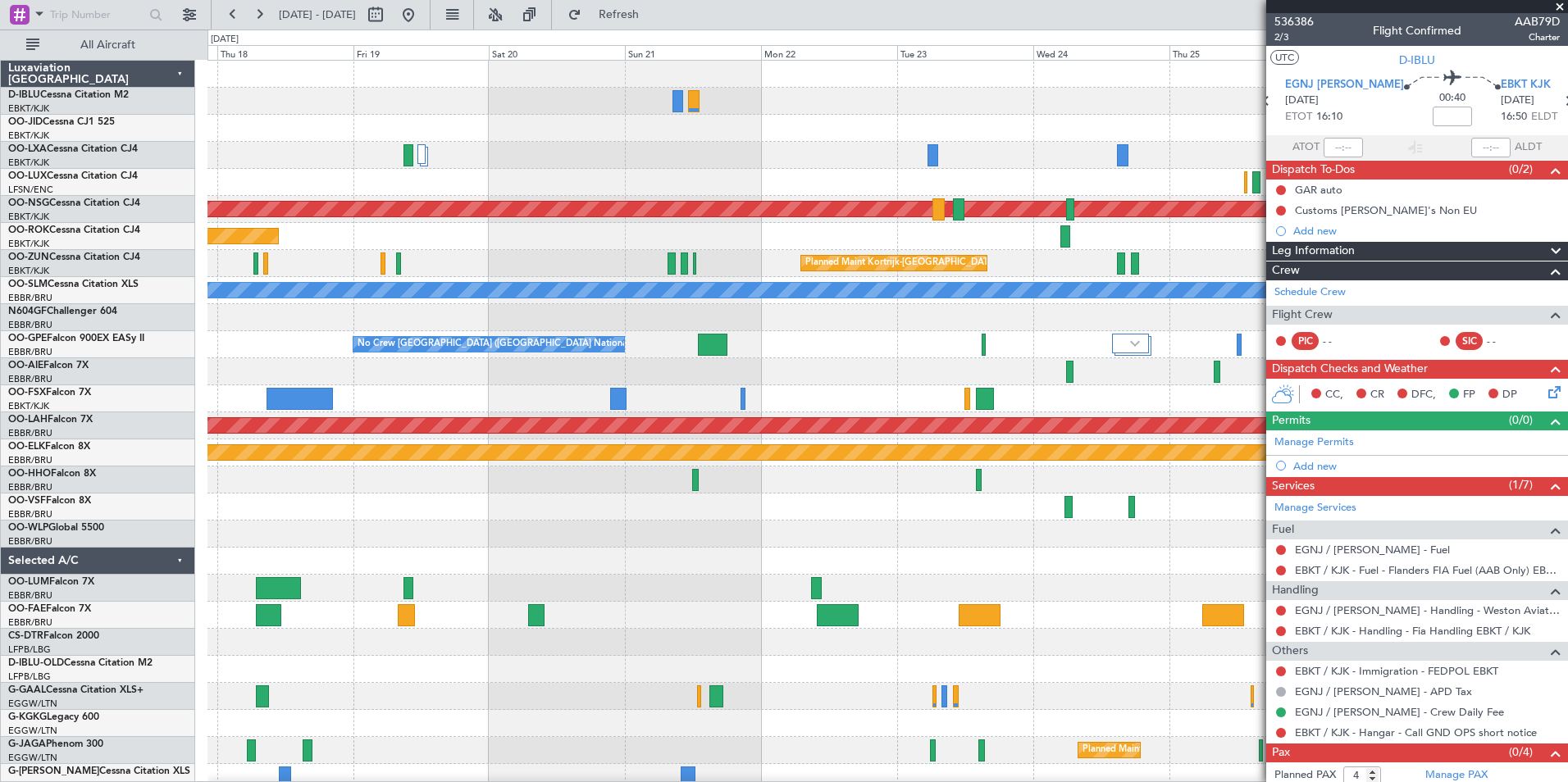
click at [36, 476] on div "A/C Unavailable Brussels (Brussels National) A/C Unavailable Kortrijk-Wevelgem …" at bounding box center [784, 406] width 1568 height 753
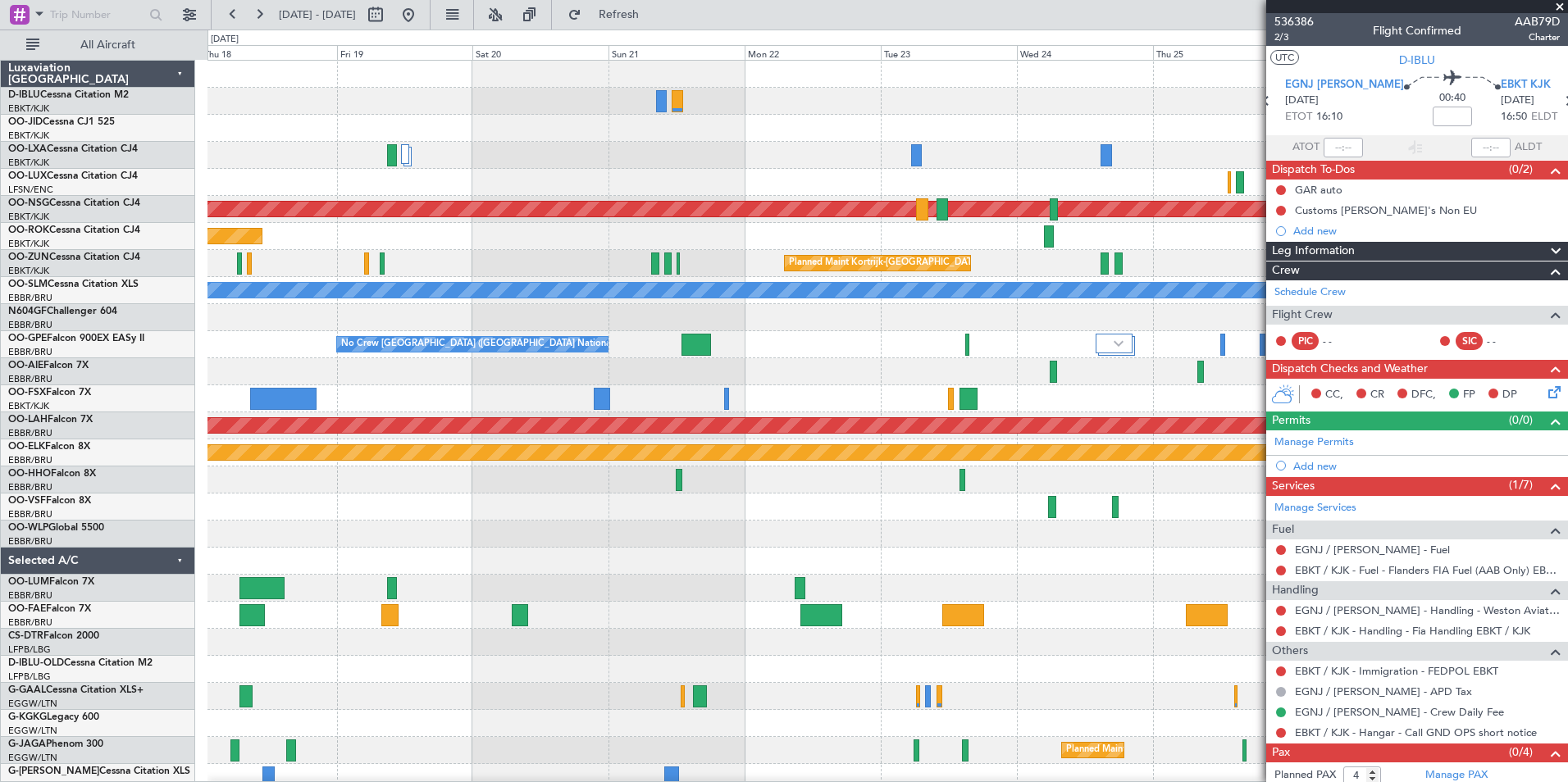
click at [0, 605] on html "09 Sep 2025 - 19 Sep 2025 Refresh Quick Links All Aircraft A/C Unavailable Brus…" at bounding box center [784, 391] width 1568 height 782
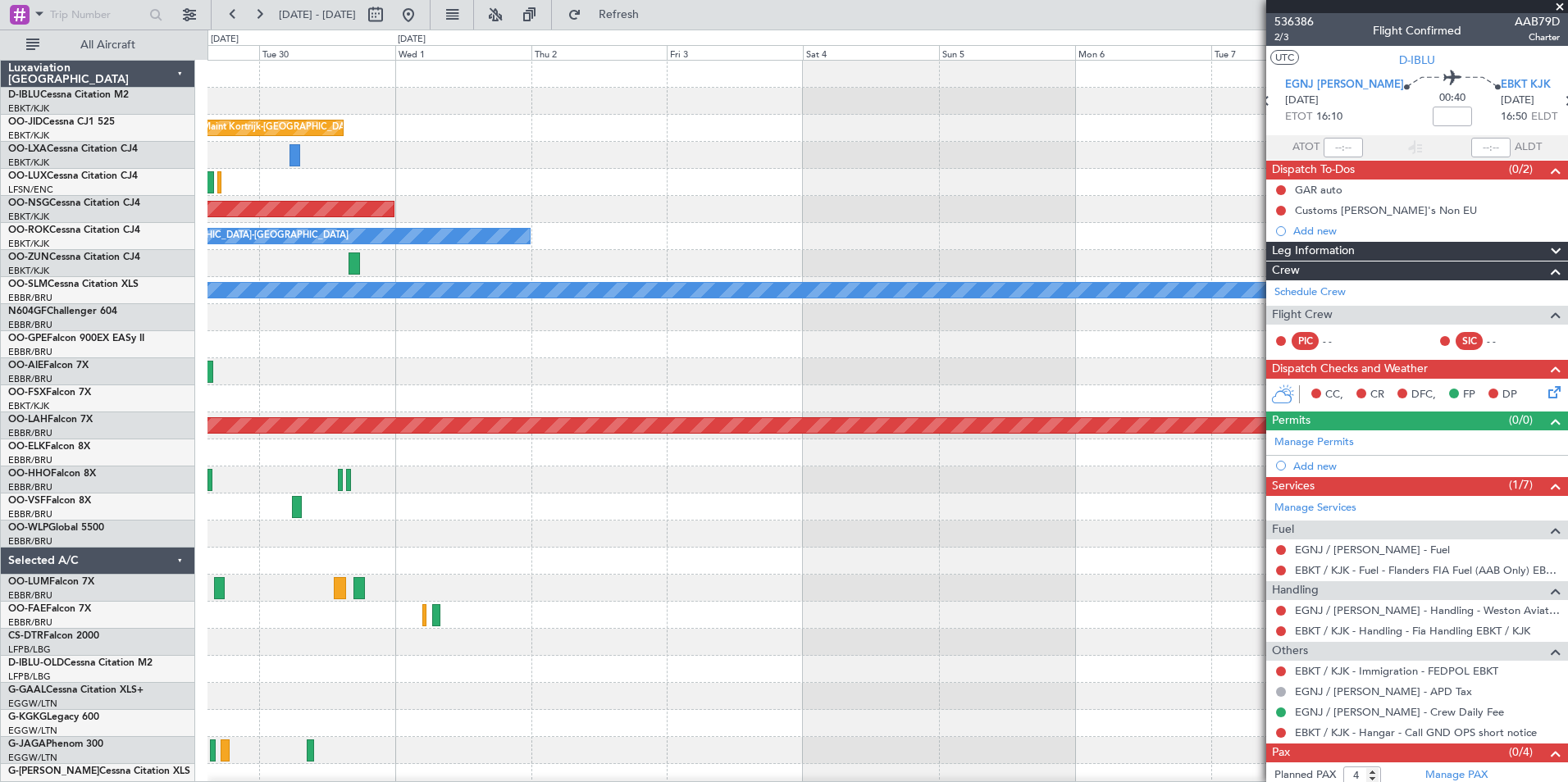
click at [0, 618] on html "09 Sep 2025 - 19 Sep 2025 Refresh Quick Links All Aircraft A/C Unavailable Kort…" at bounding box center [784, 391] width 1568 height 782
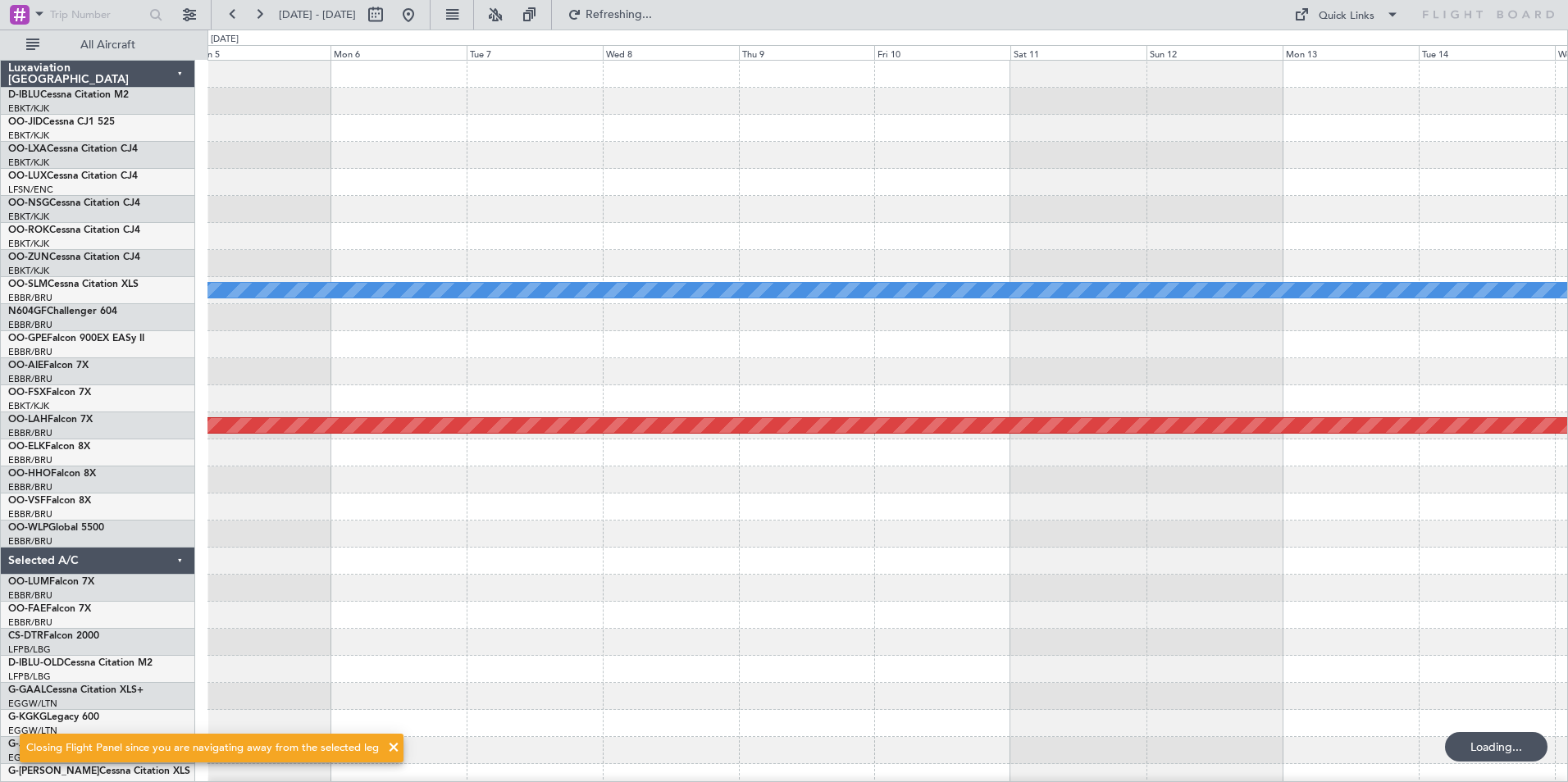
click at [196, 608] on div "A/C Unavailable Monchengladbach Planned Maint Alton-st Louis (St Louis Regl) Lu…" at bounding box center [784, 406] width 1568 height 753
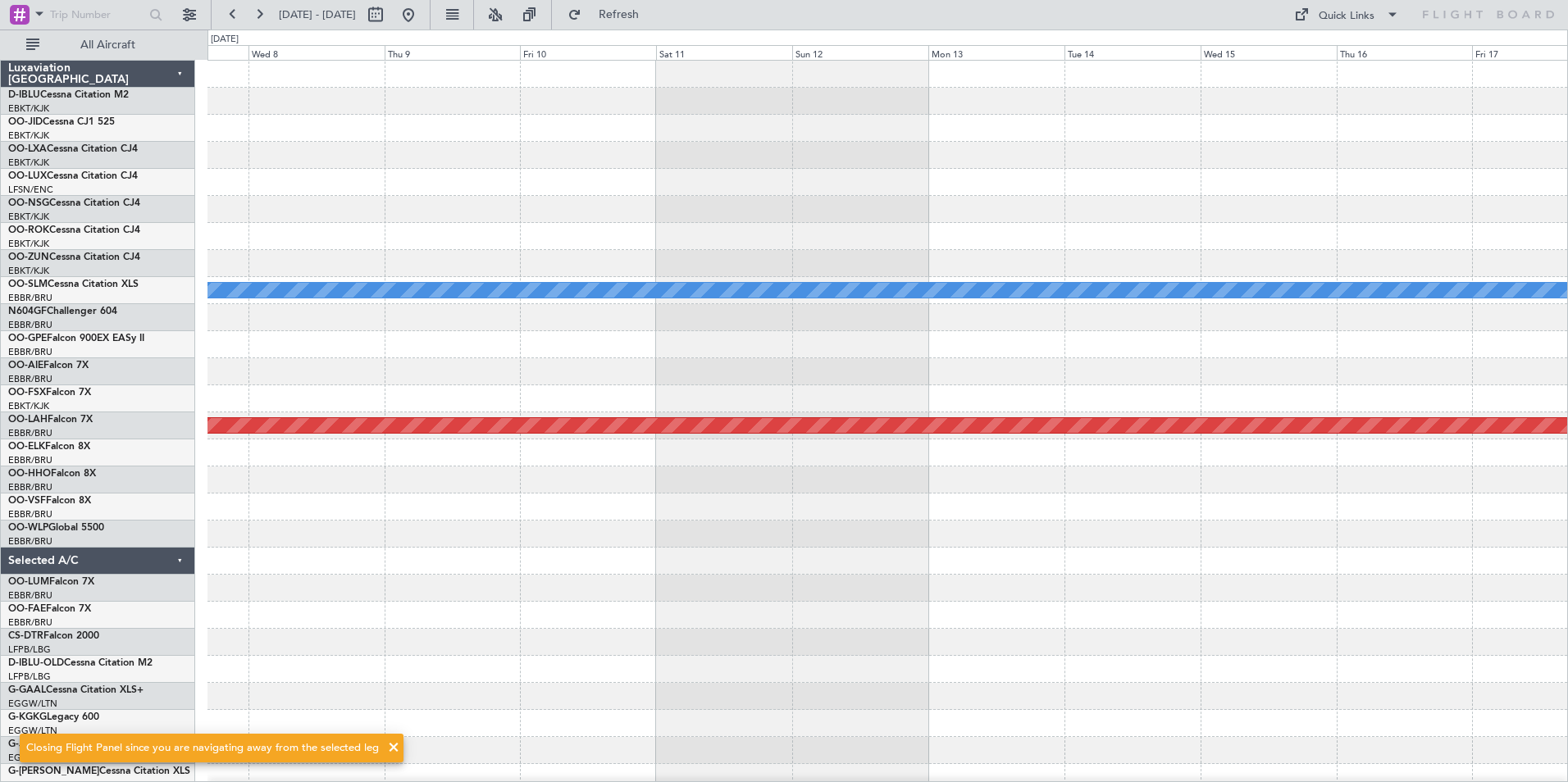
click at [228, 629] on div "A/C Unavailable Monchengladbach Planned Maint Alton-st Louis (St Louis Regl)" at bounding box center [887, 574] width 1360 height 1028
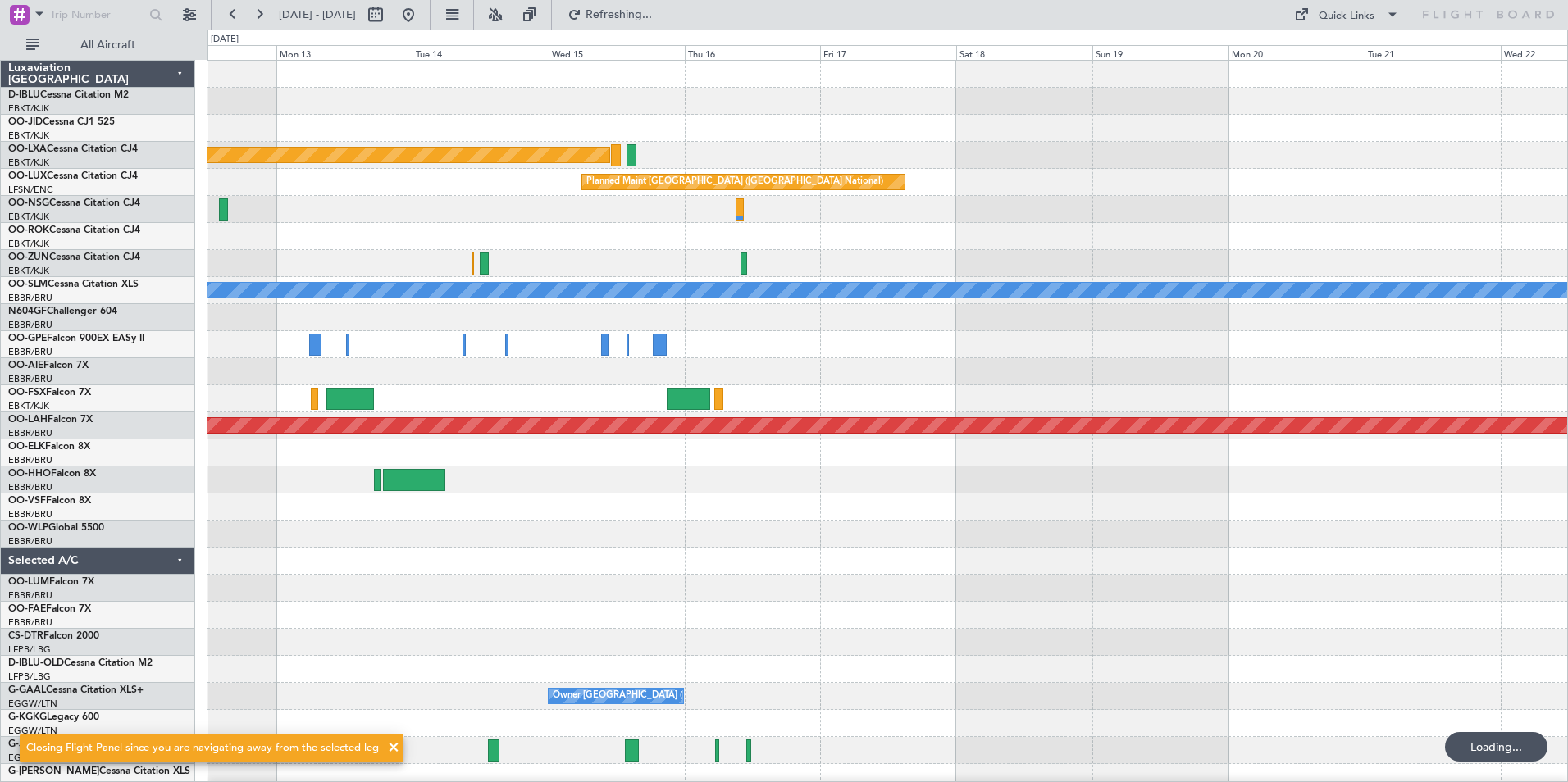
click at [258, 621] on div "Planned Maint Paris (Le Bourget) Planned Maint Brussels (Brussels National) A/C…" at bounding box center [887, 574] width 1360 height 1028
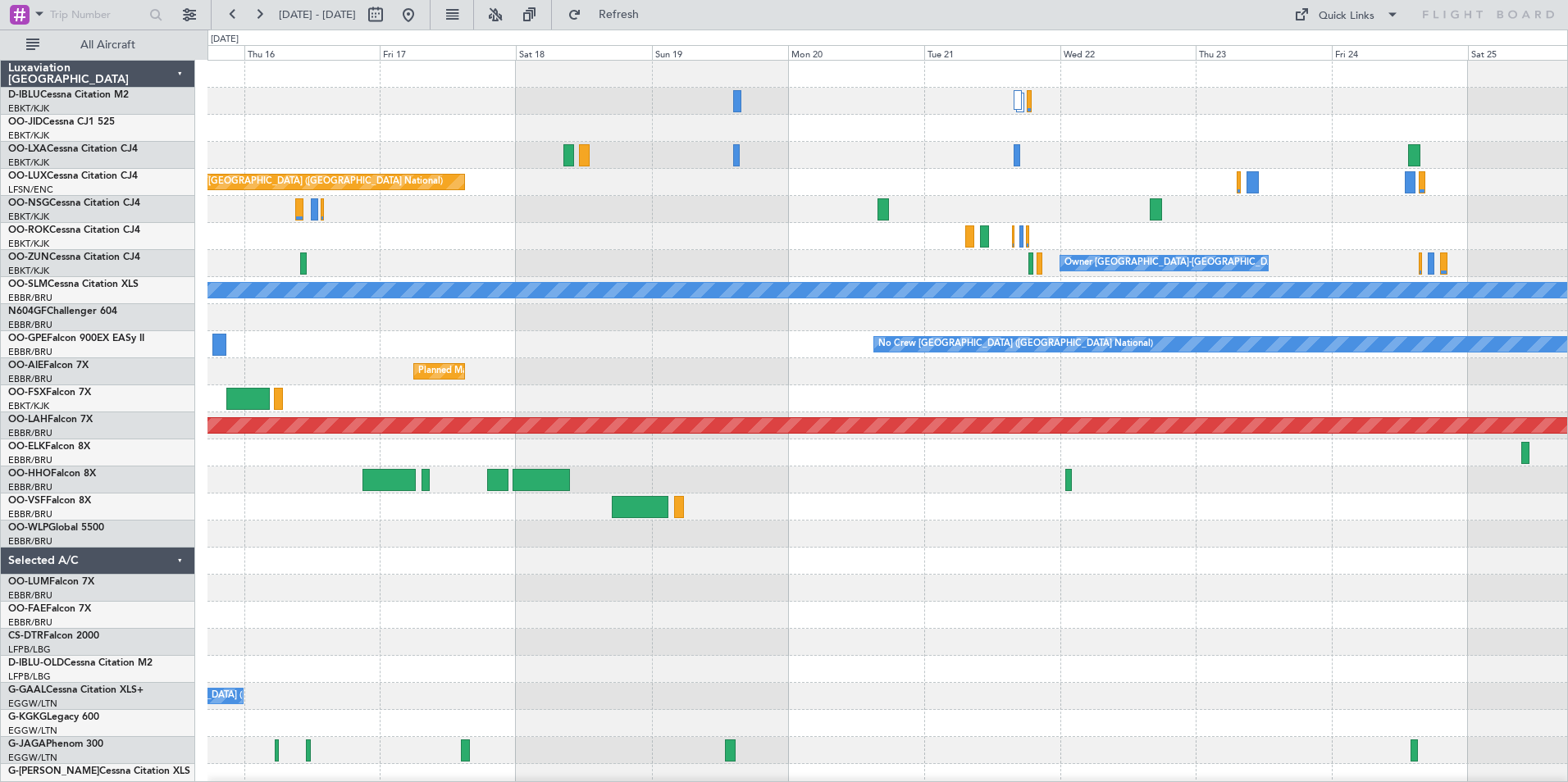
click at [714, 202] on div "Planned Maint Paris (Le Bourget) Planned Maint Brussels (Brussels National) Own…" at bounding box center [887, 574] width 1360 height 1028
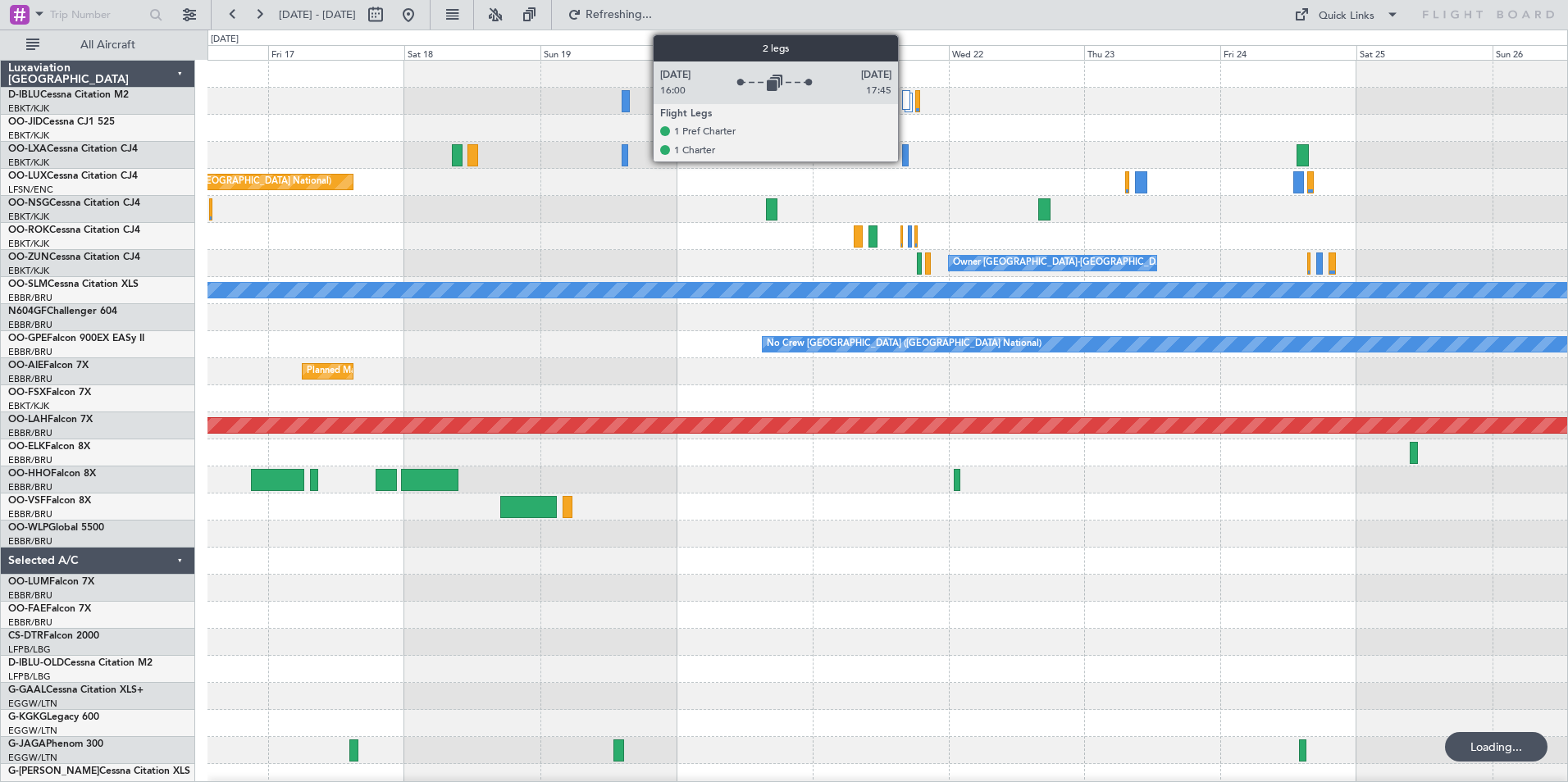
click at [905, 103] on div at bounding box center [906, 100] width 9 height 20
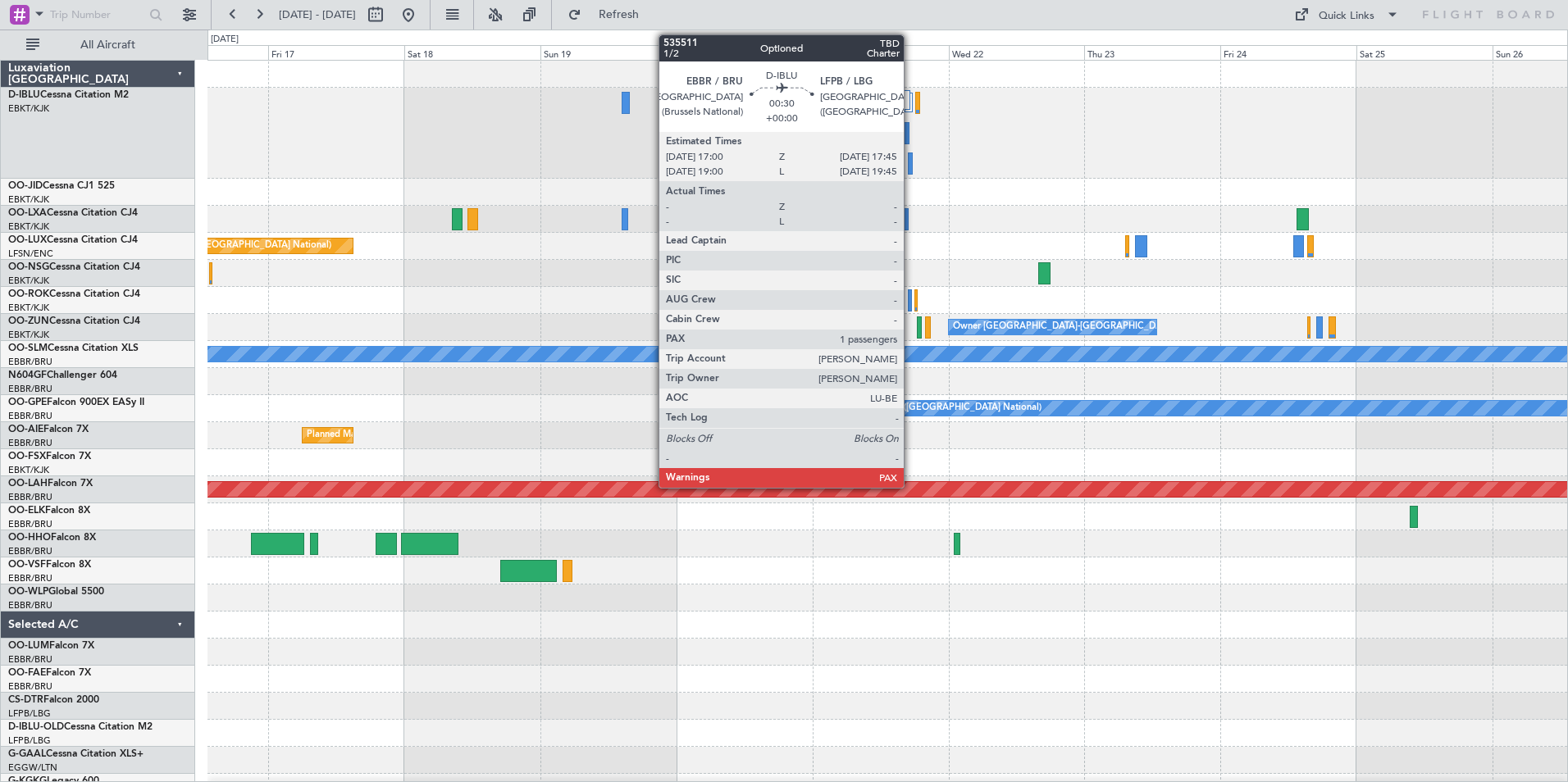
click at [911, 161] on div at bounding box center [911, 164] width 5 height 22
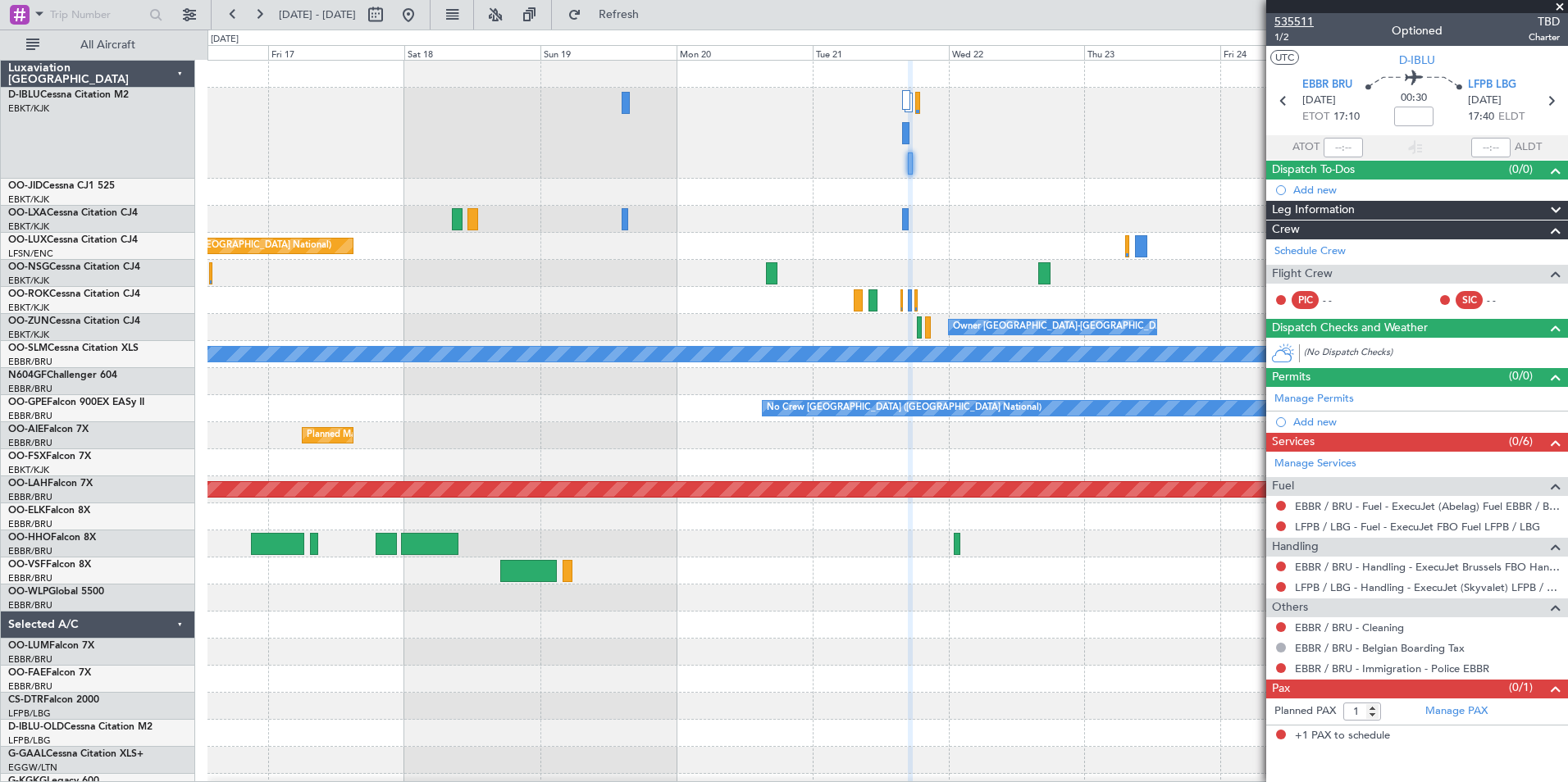
click at [1293, 27] on span "535511" at bounding box center [1294, 22] width 40 height 17
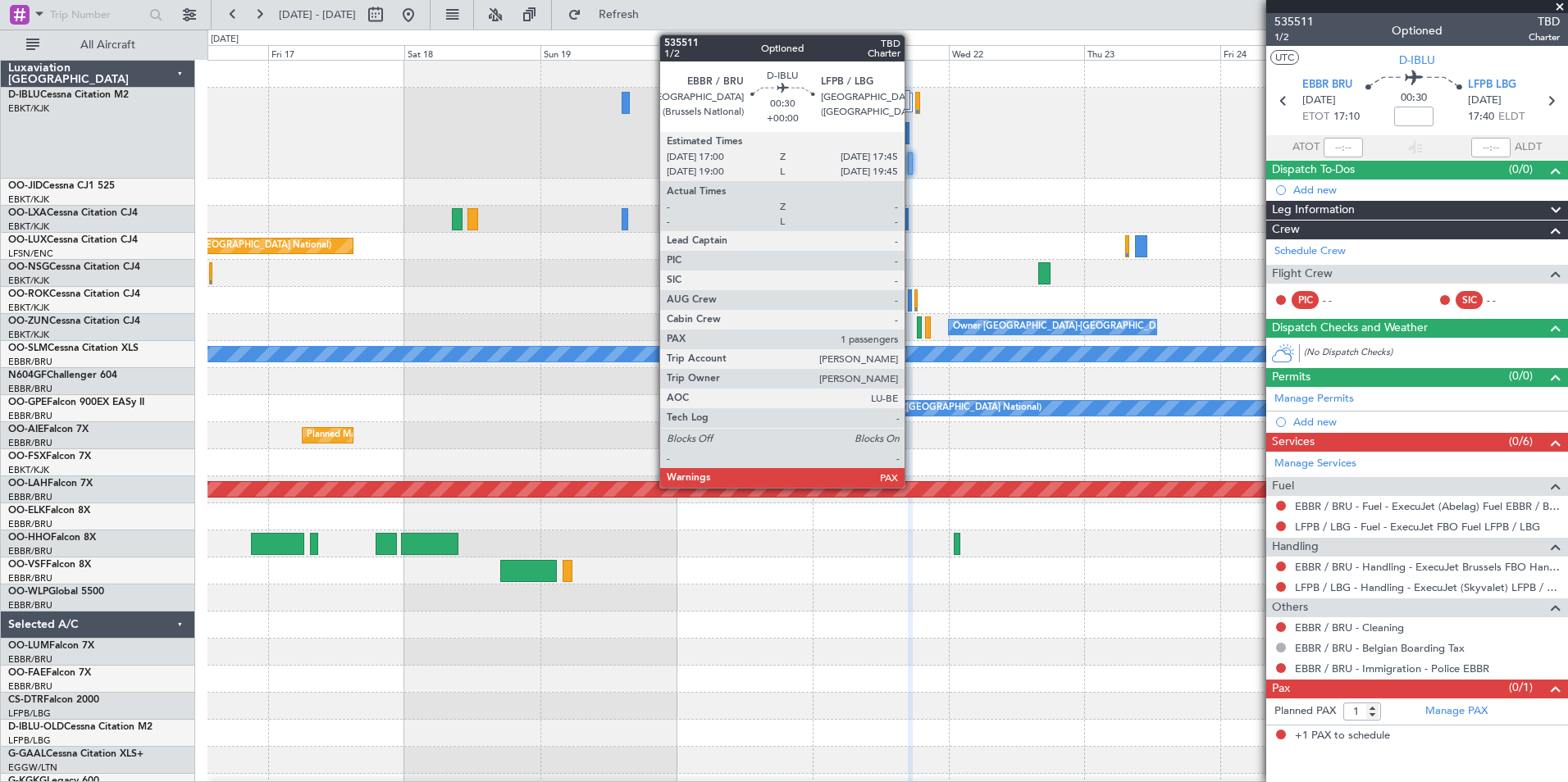
click at [912, 159] on div at bounding box center [911, 164] width 5 height 22
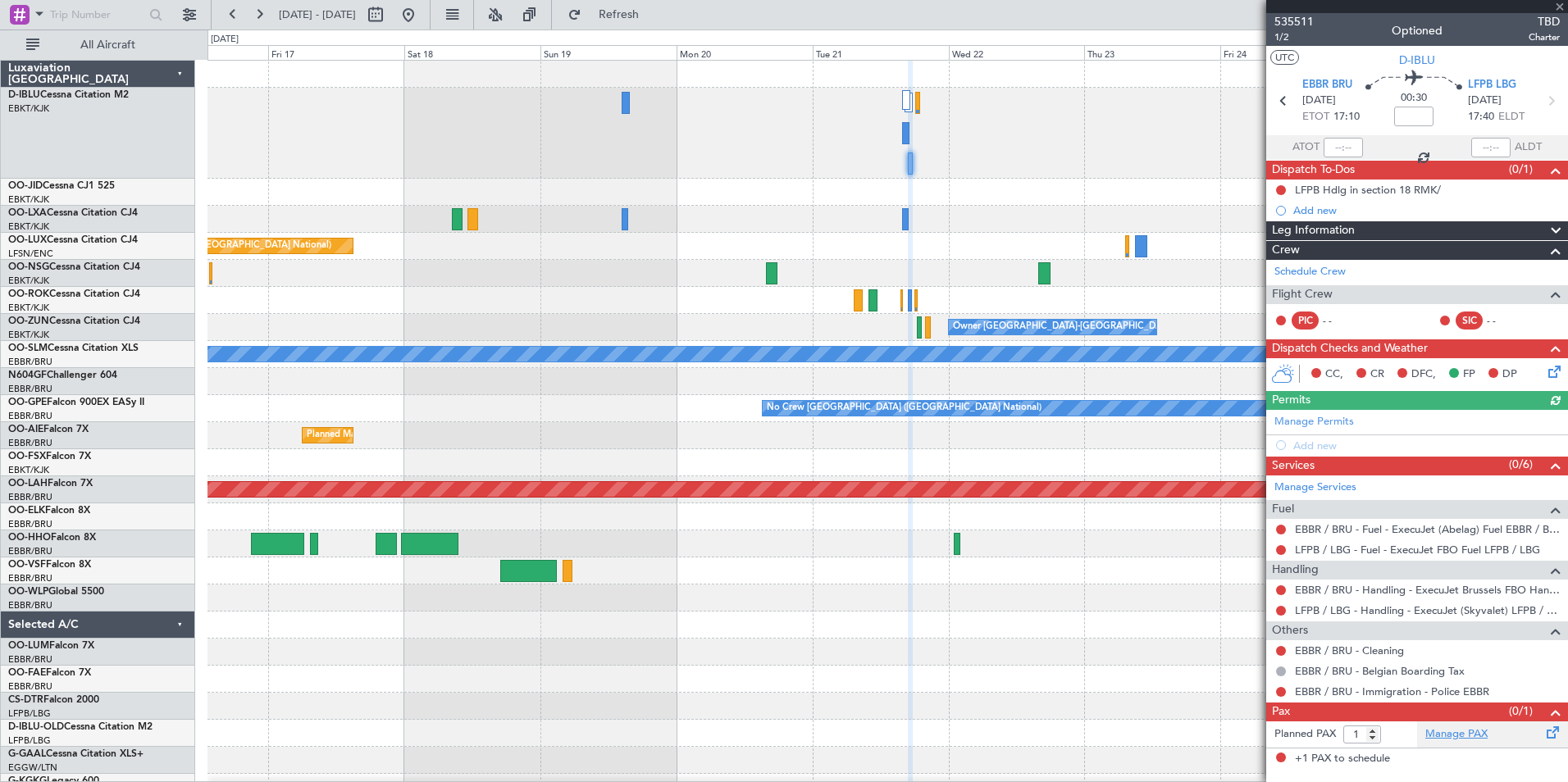
click at [1428, 737] on link "Manage PAX" at bounding box center [1456, 734] width 62 height 16
click at [730, 213] on div "Planned Maint Paris (Le Bourget) Planned Maint Brussels (Brussels National) Own…" at bounding box center [887, 606] width 1360 height 1092
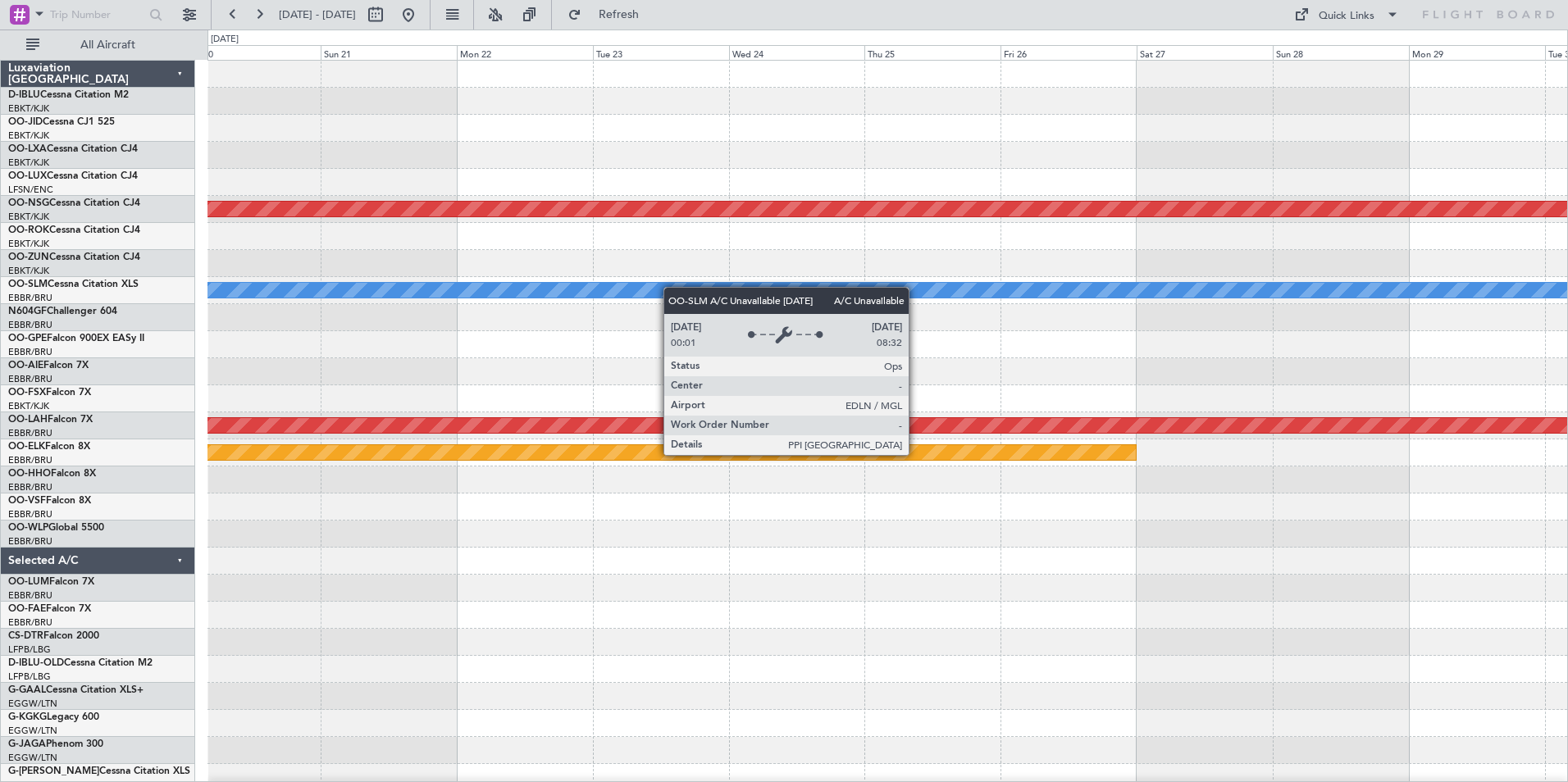
click at [67, 298] on div "Planned Maint [GEOGRAPHIC_DATA] ([GEOGRAPHIC_DATA]) Planned Maint [GEOGRAPHIC_D…" at bounding box center [784, 406] width 1568 height 753
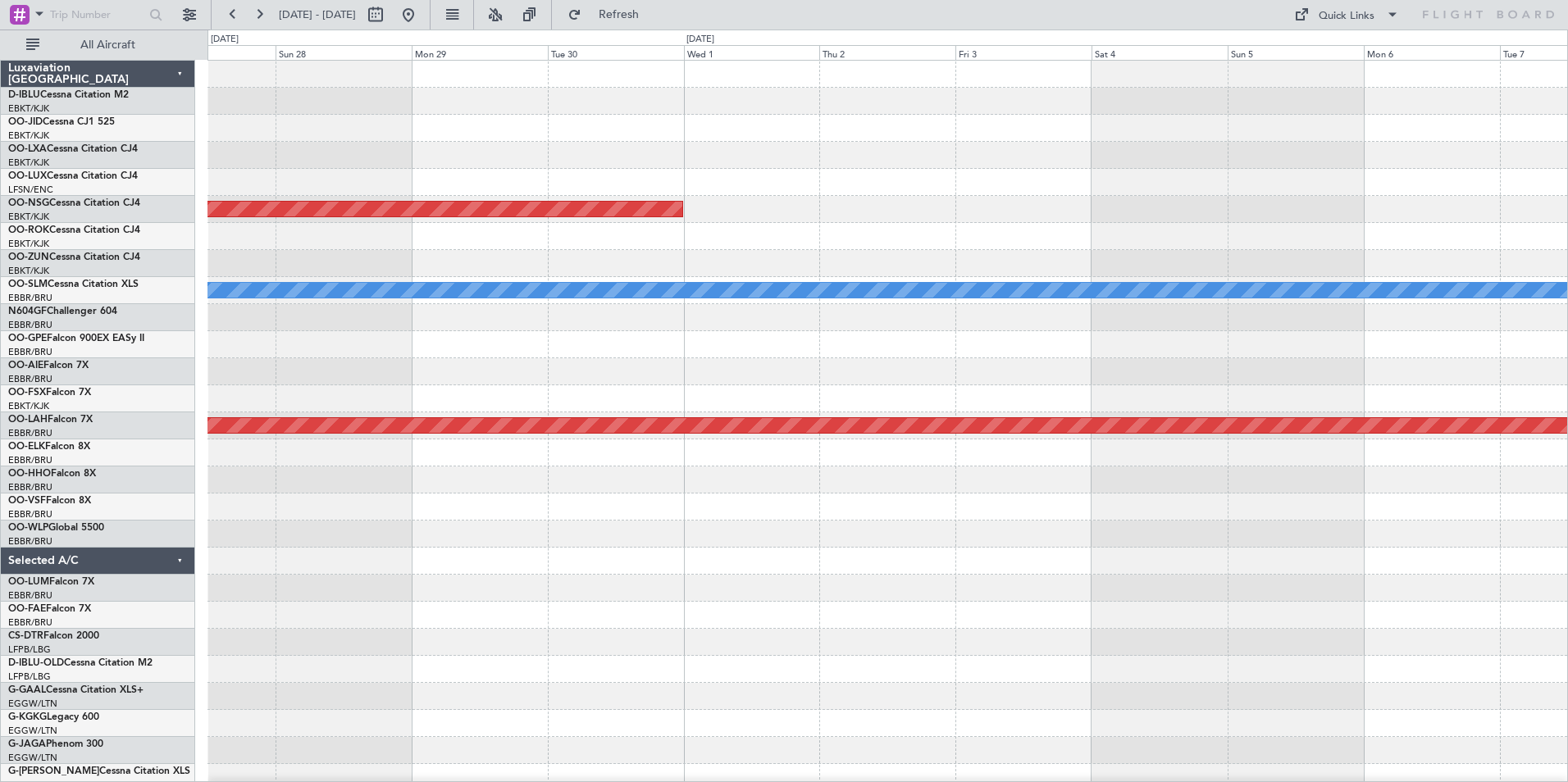
click at [364, 363] on div "Planned Maint [GEOGRAPHIC_DATA] ([GEOGRAPHIC_DATA]) A/C Unavailable [GEOGRAPHIC…" at bounding box center [887, 615] width 1360 height 1109
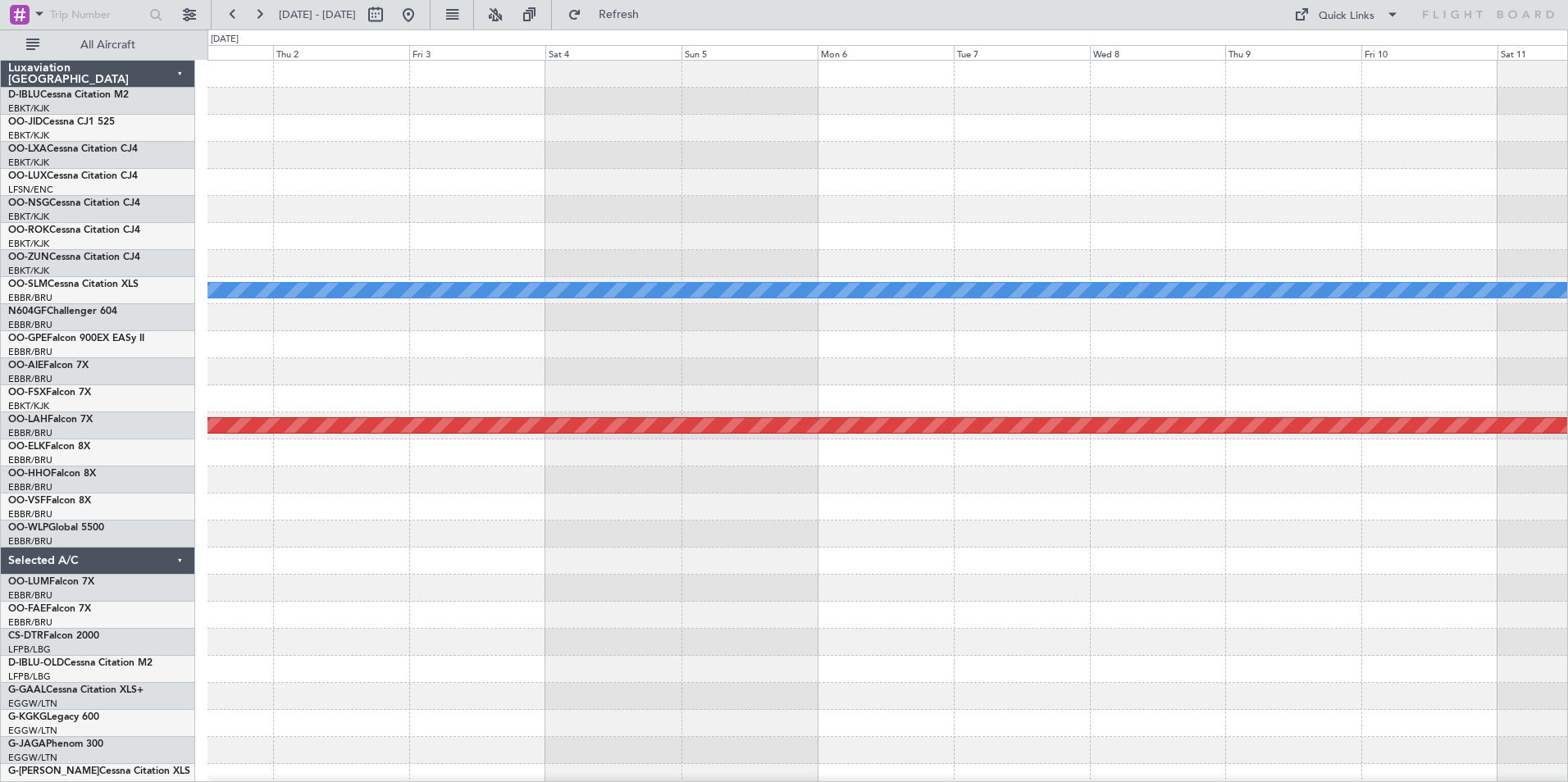
click at [656, 388] on div "Planned Maint Paris (Le Bourget) A/C Unavailable Monchengladbach Planned Maint …" at bounding box center [887, 615] width 1360 height 1109
click at [314, 435] on div "A/C Unavailable [GEOGRAPHIC_DATA] Planned [GEOGRAPHIC_DATA][PERSON_NAME]-[GEOGR…" at bounding box center [887, 615] width 1360 height 1109
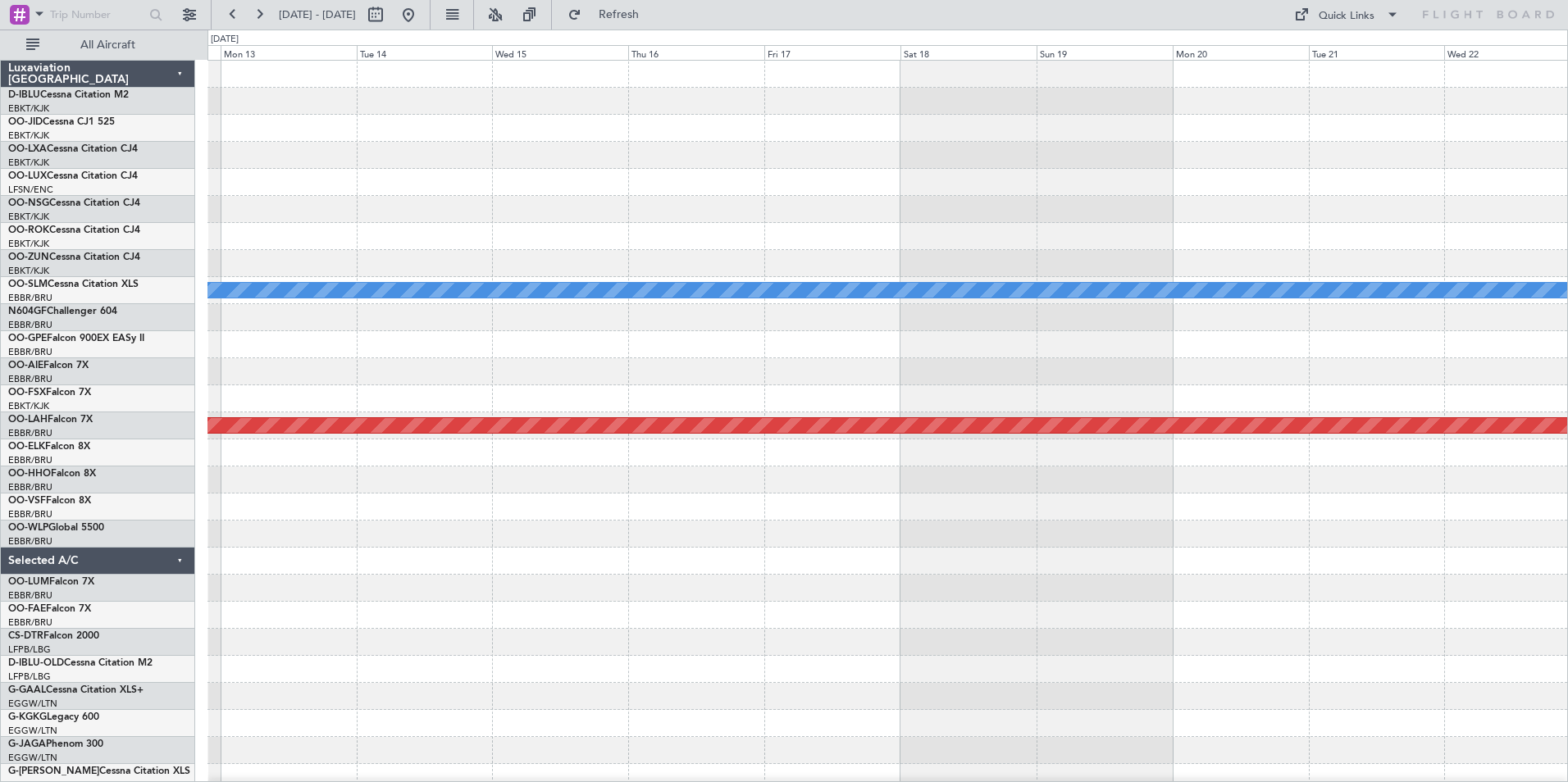
click at [563, 436] on div "A/C Unavailable [GEOGRAPHIC_DATA] Planned [GEOGRAPHIC_DATA][PERSON_NAME]-[GEOGR…" at bounding box center [887, 615] width 1360 height 1109
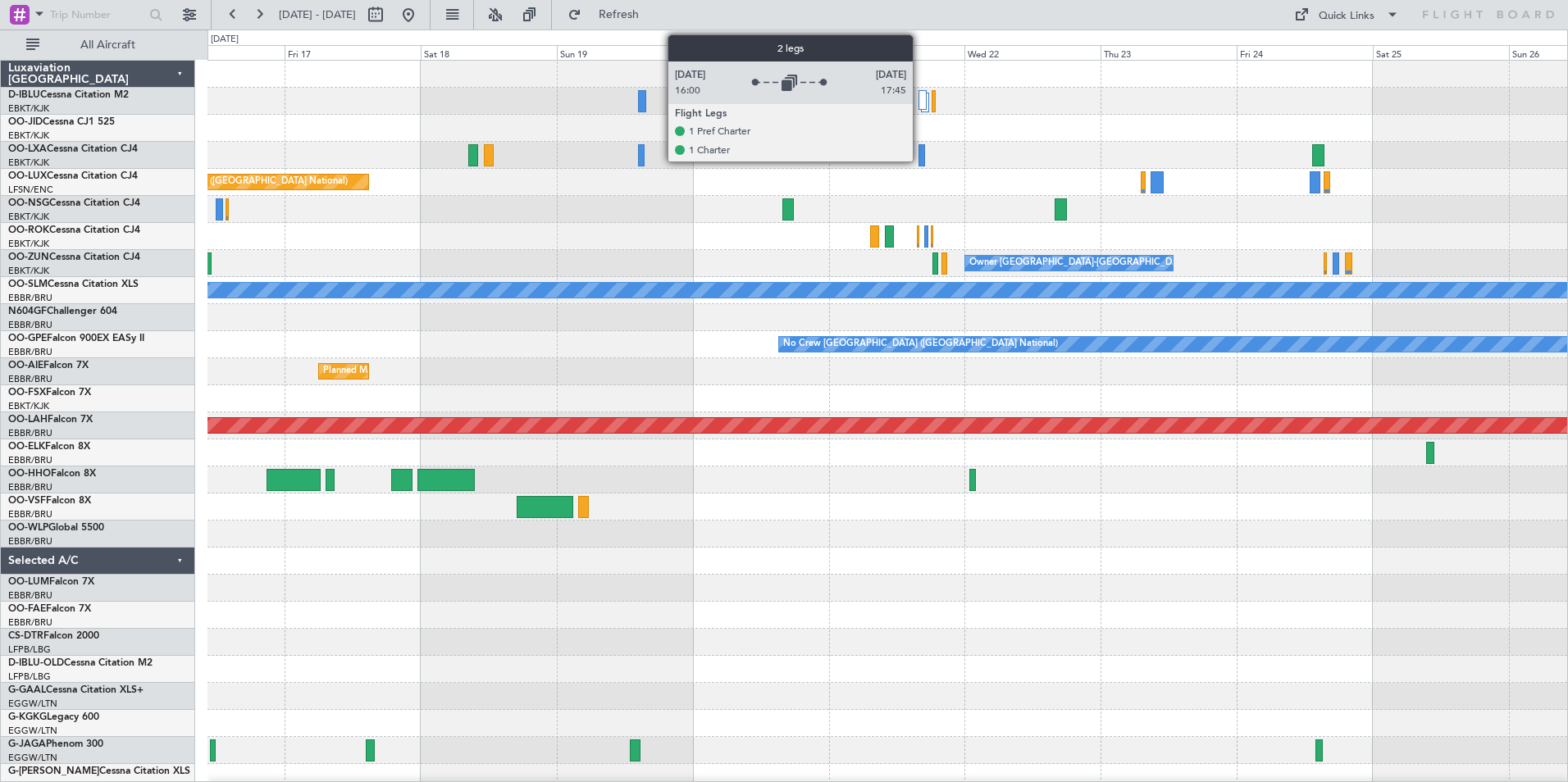
click at [920, 104] on div at bounding box center [923, 100] width 9 height 20
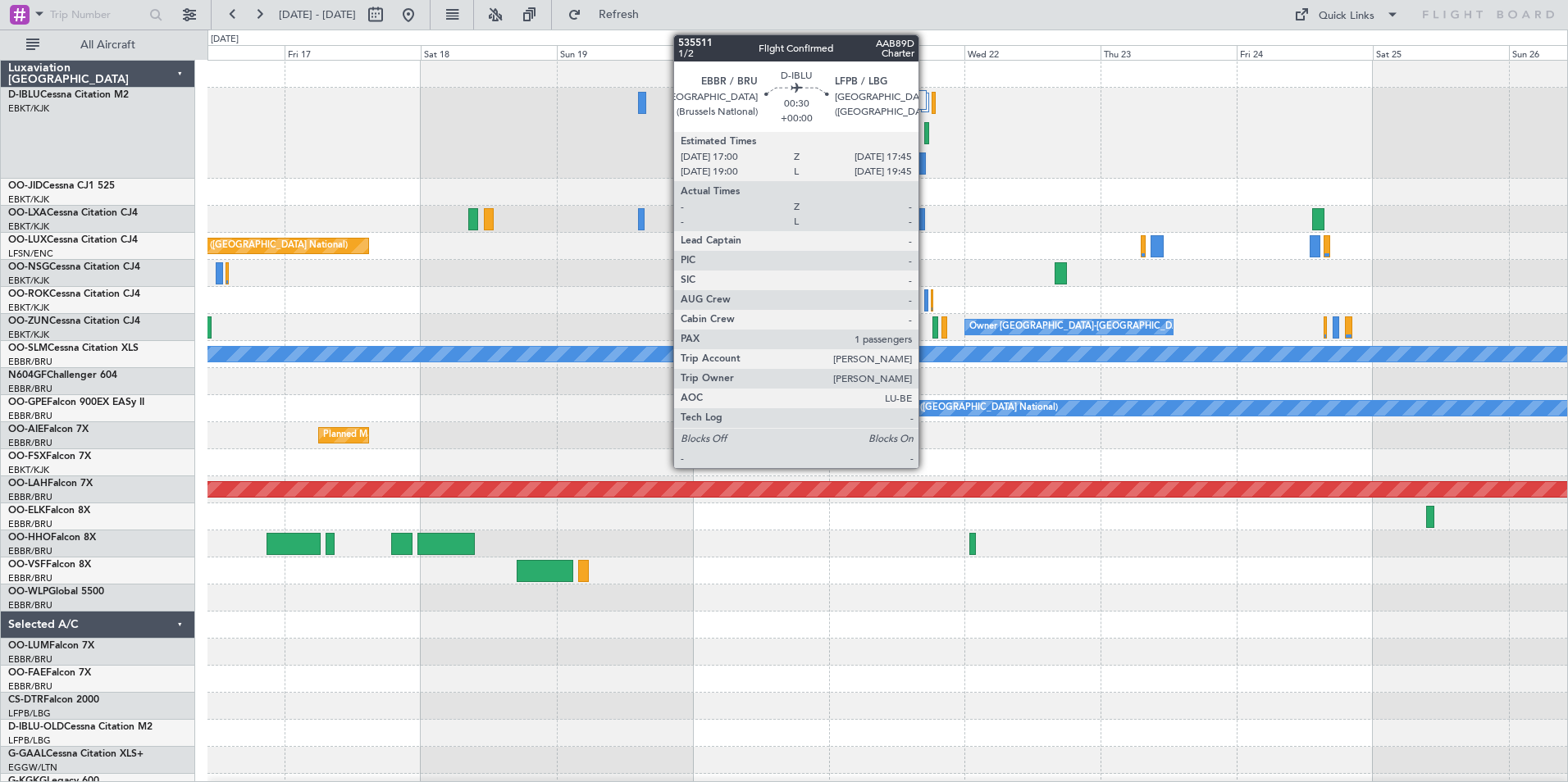
click at [926, 128] on div at bounding box center [927, 133] width 5 height 22
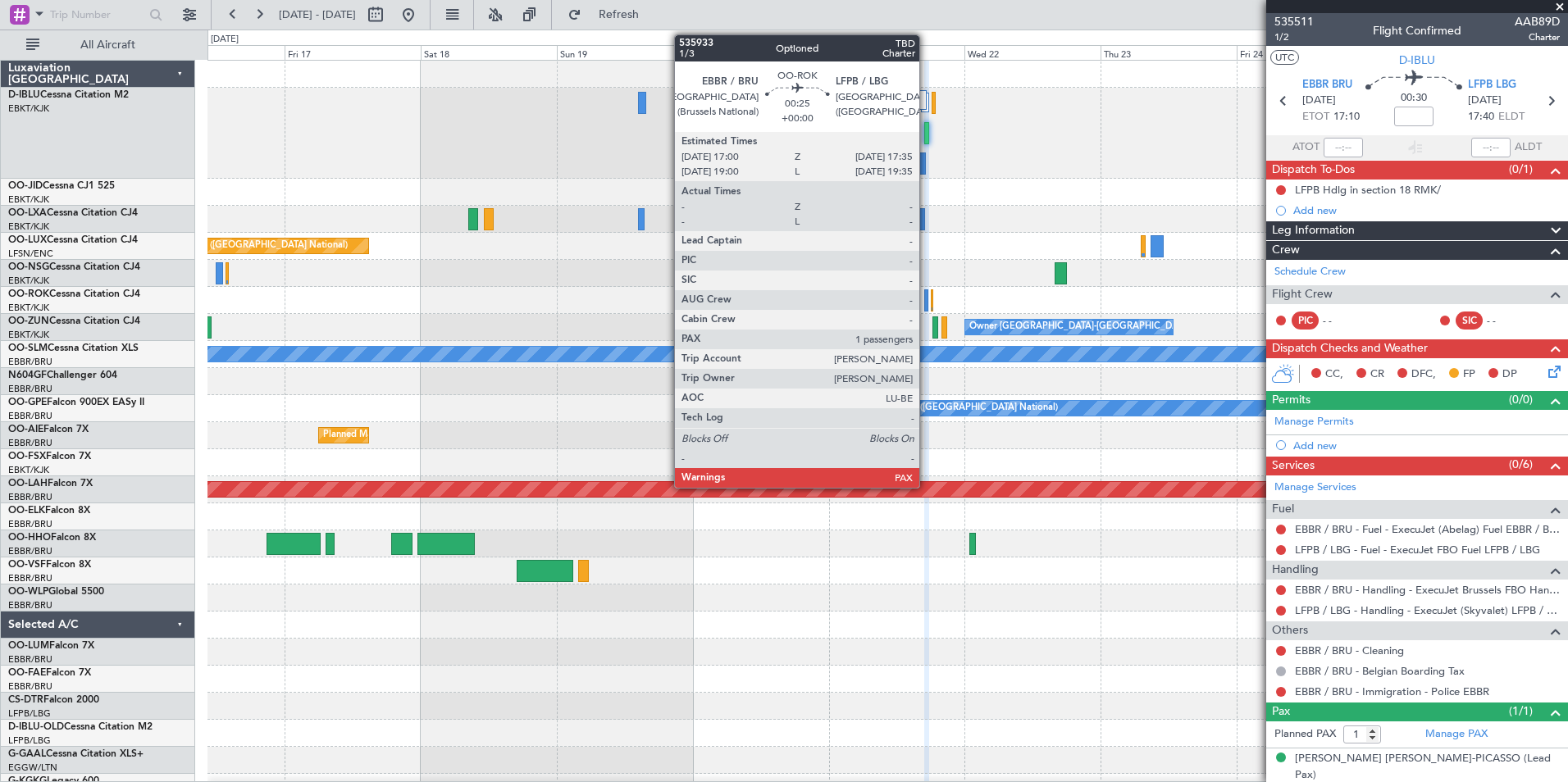
click at [927, 299] on div at bounding box center [926, 301] width 4 height 22
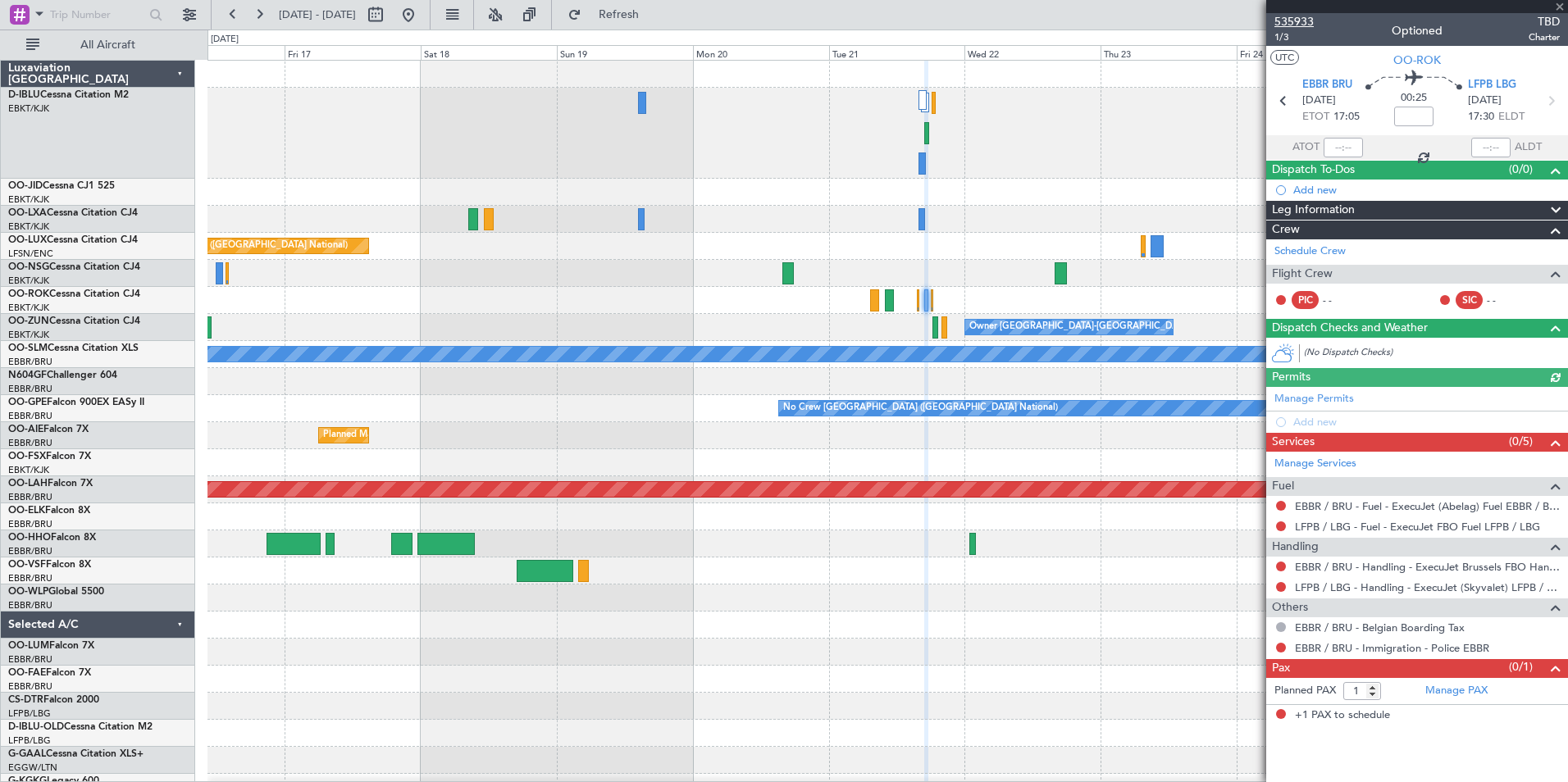
click at [1299, 24] on span "535933" at bounding box center [1294, 22] width 40 height 17
click at [949, 456] on div "Planned Maint [GEOGRAPHIC_DATA] ([GEOGRAPHIC_DATA]) Planned Maint [GEOGRAPHIC_D…" at bounding box center [887, 606] width 1360 height 1092
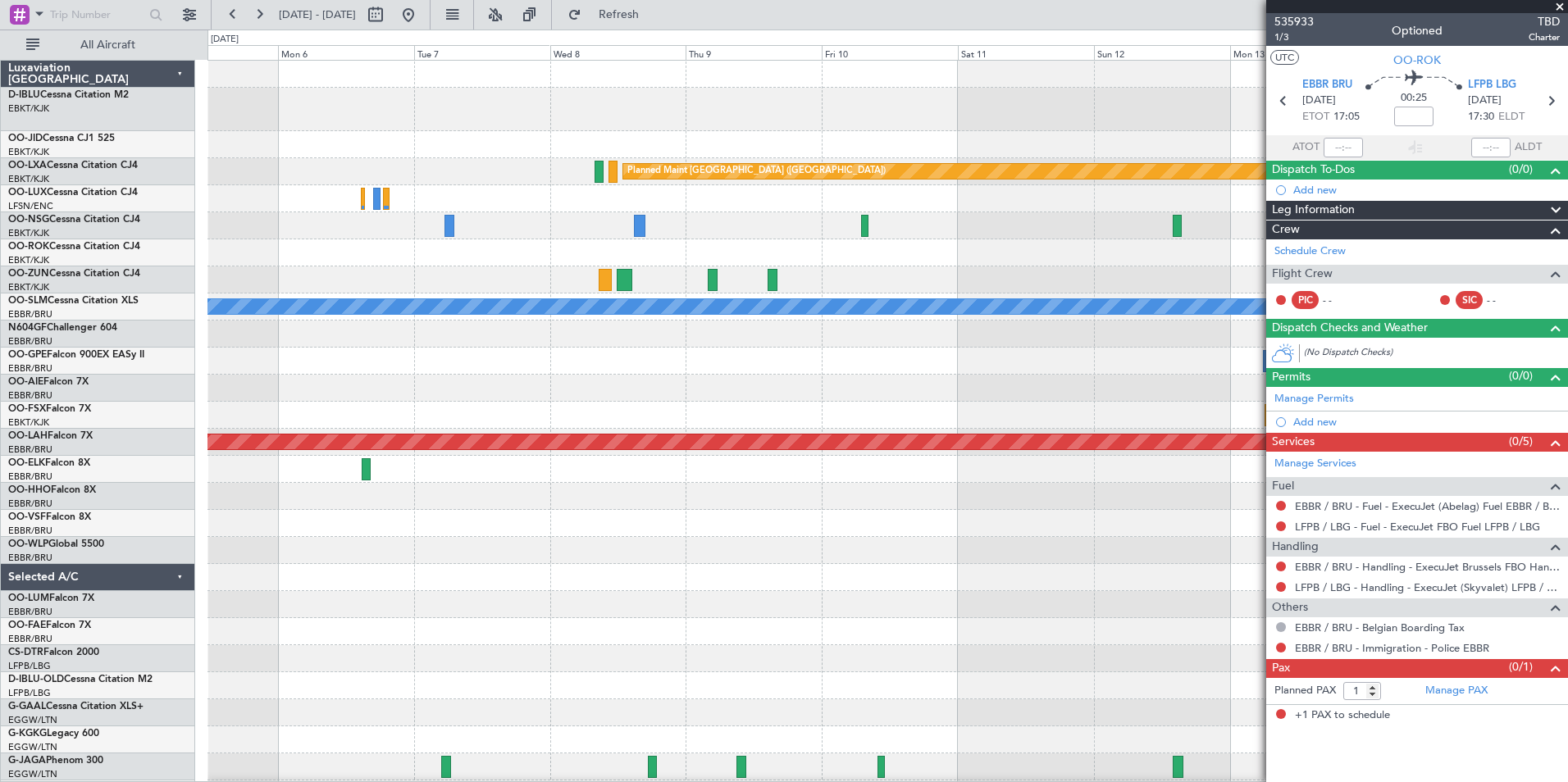
click at [1136, 566] on div "Planned Maint Paris (Le Bourget) Planned Maint Brussels (Brussels National) A/C…" at bounding box center [887, 582] width 1360 height 1045
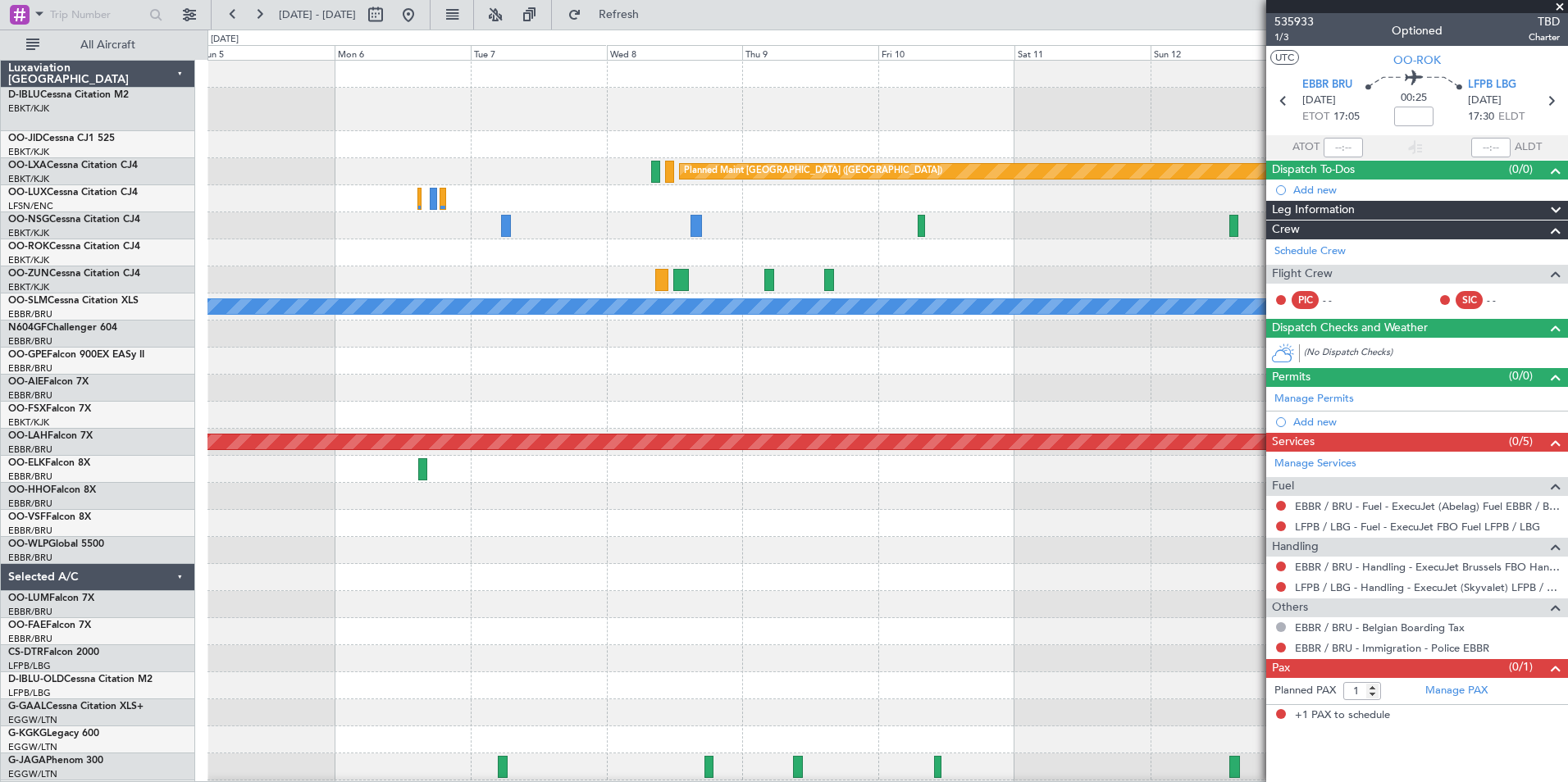
click at [1165, 602] on div "Planned Maint Paris (Le Bourget) Planned Maint Brussels (Brussels National) A/C…" at bounding box center [887, 582] width 1360 height 1045
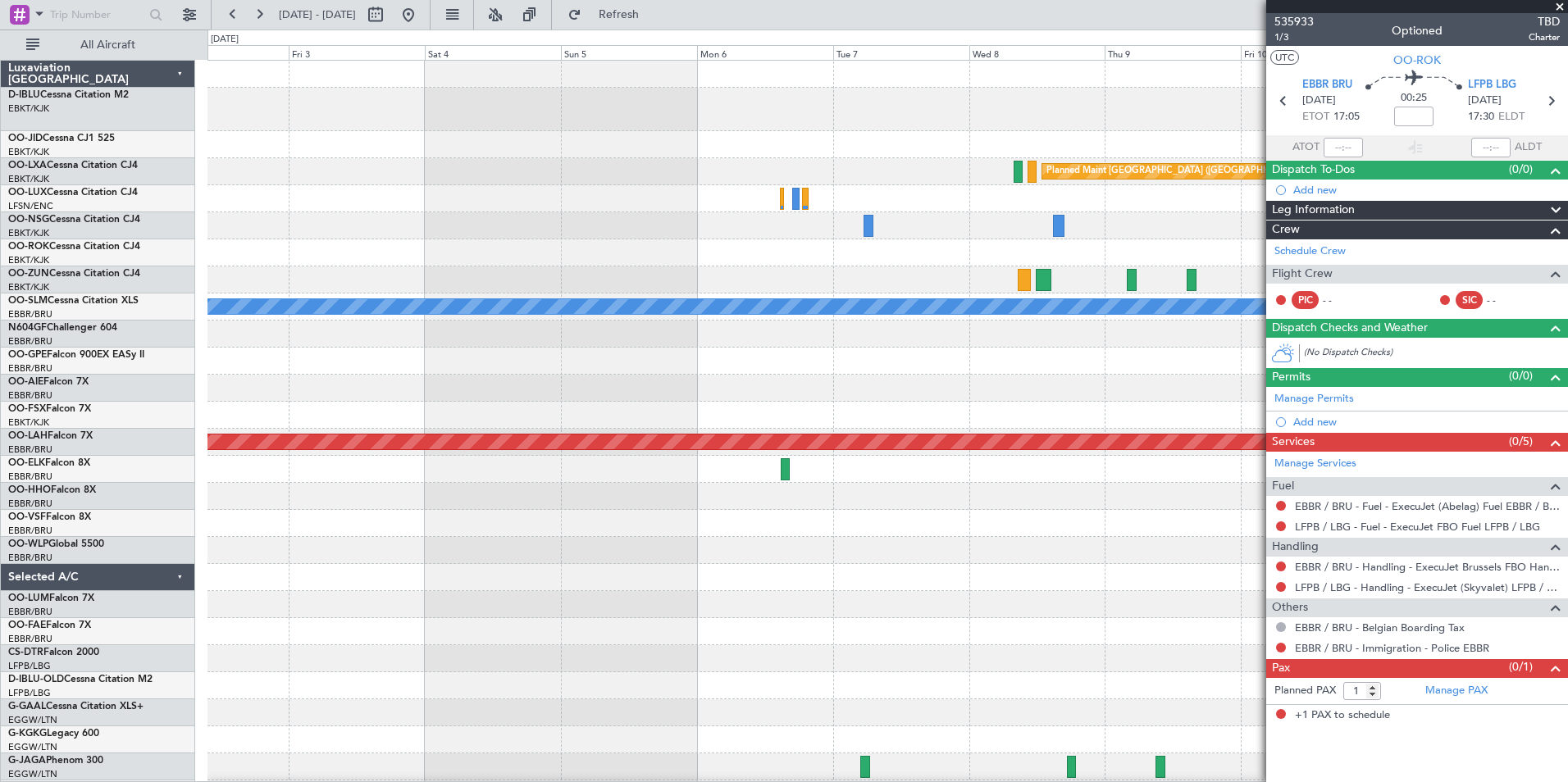
click at [1030, 625] on div "Planned Maint Paris (Le Bourget) Planned Maint Paris (Le Bourget) A/C Unavailab…" at bounding box center [887, 582] width 1360 height 1045
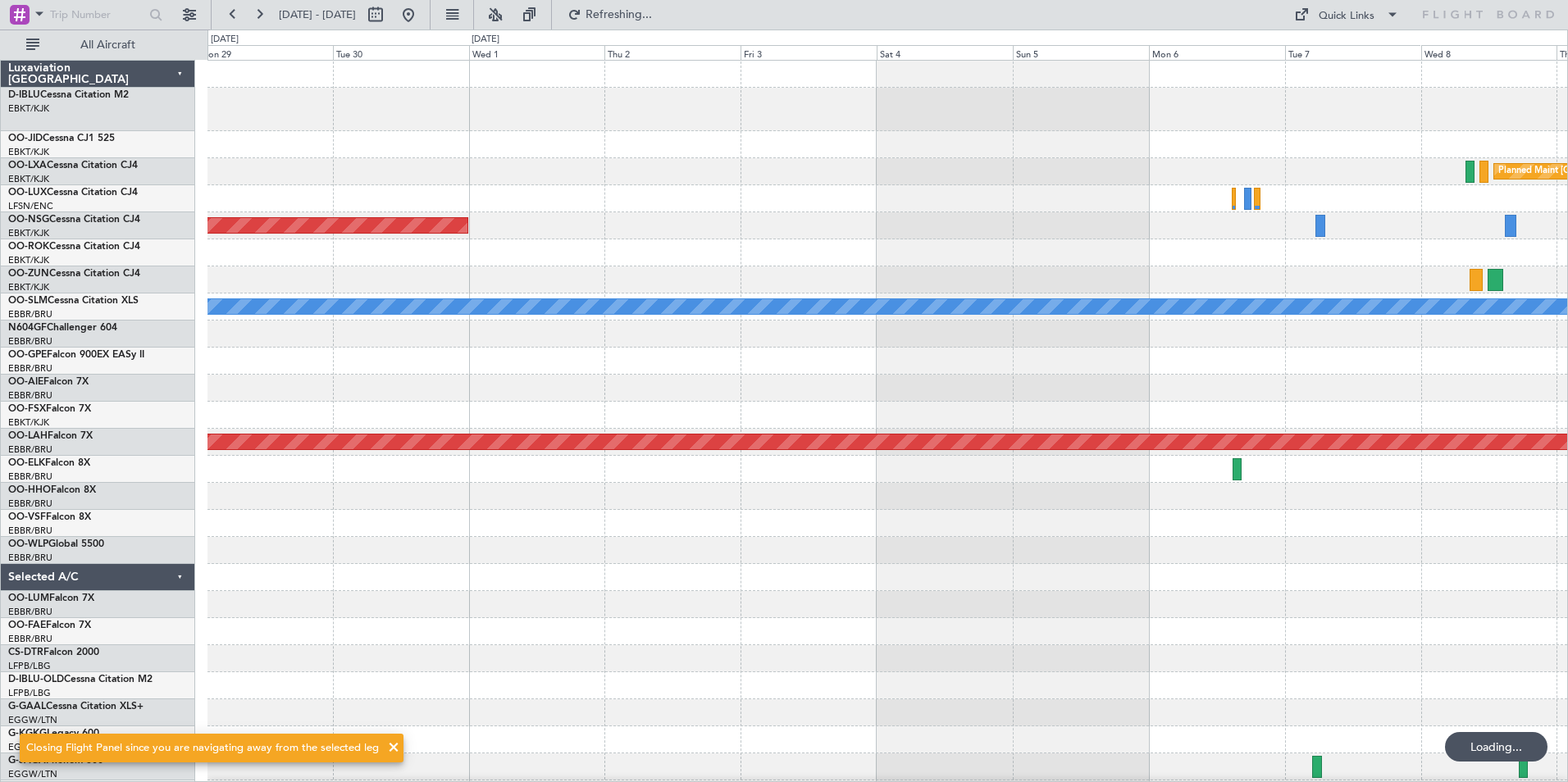
click at [1028, 593] on div "Planned Maint Paris (Le Bourget) Planned Maint Paris (Le Bourget) A/C Unavailab…" at bounding box center [887, 582] width 1360 height 1045
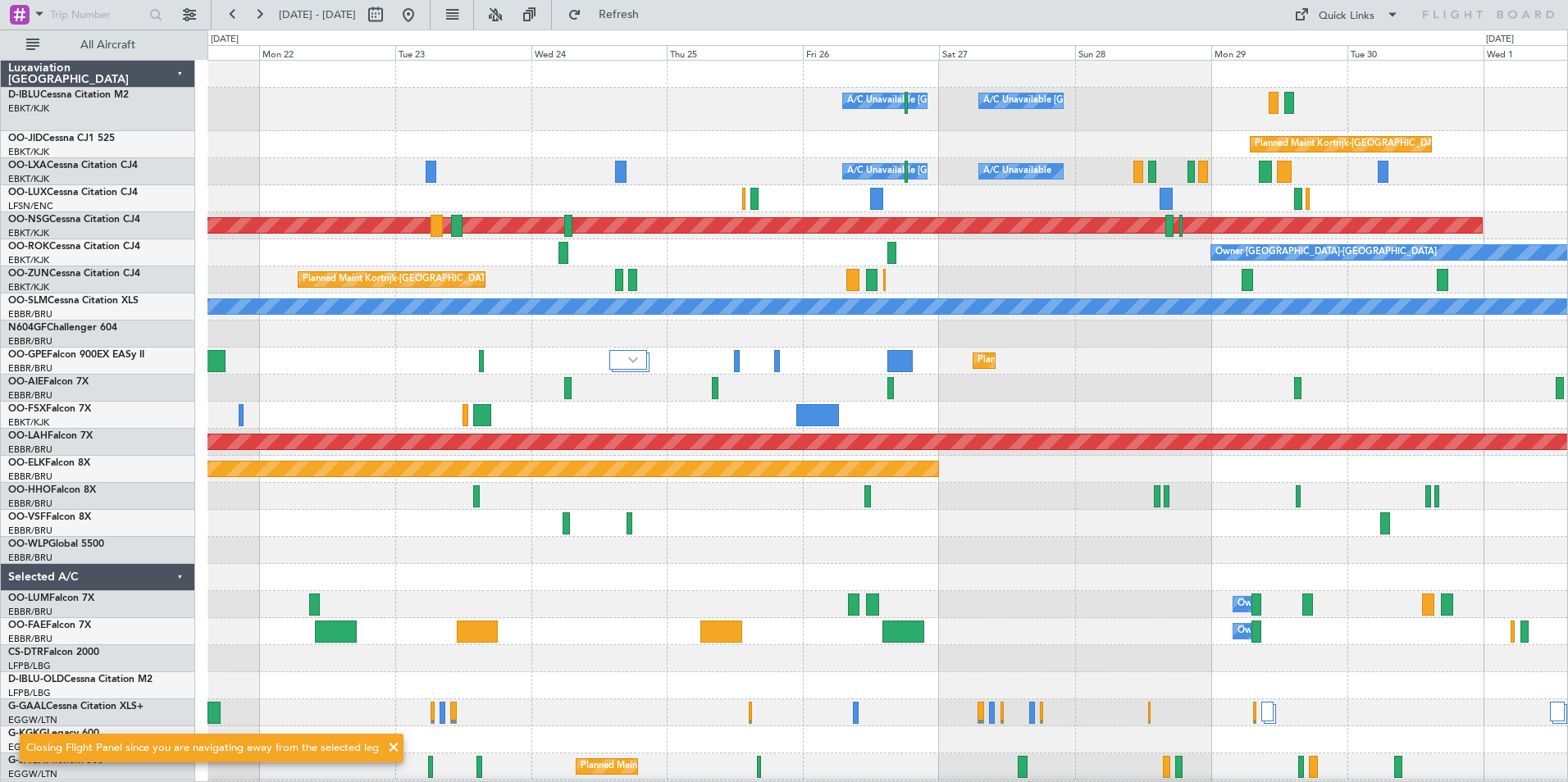
click at [1316, 631] on div "A/C Unavailable Brussels (Brussels National) A/C Unavailable Kortrijk-Wevelgem …" at bounding box center [887, 582] width 1360 height 1045
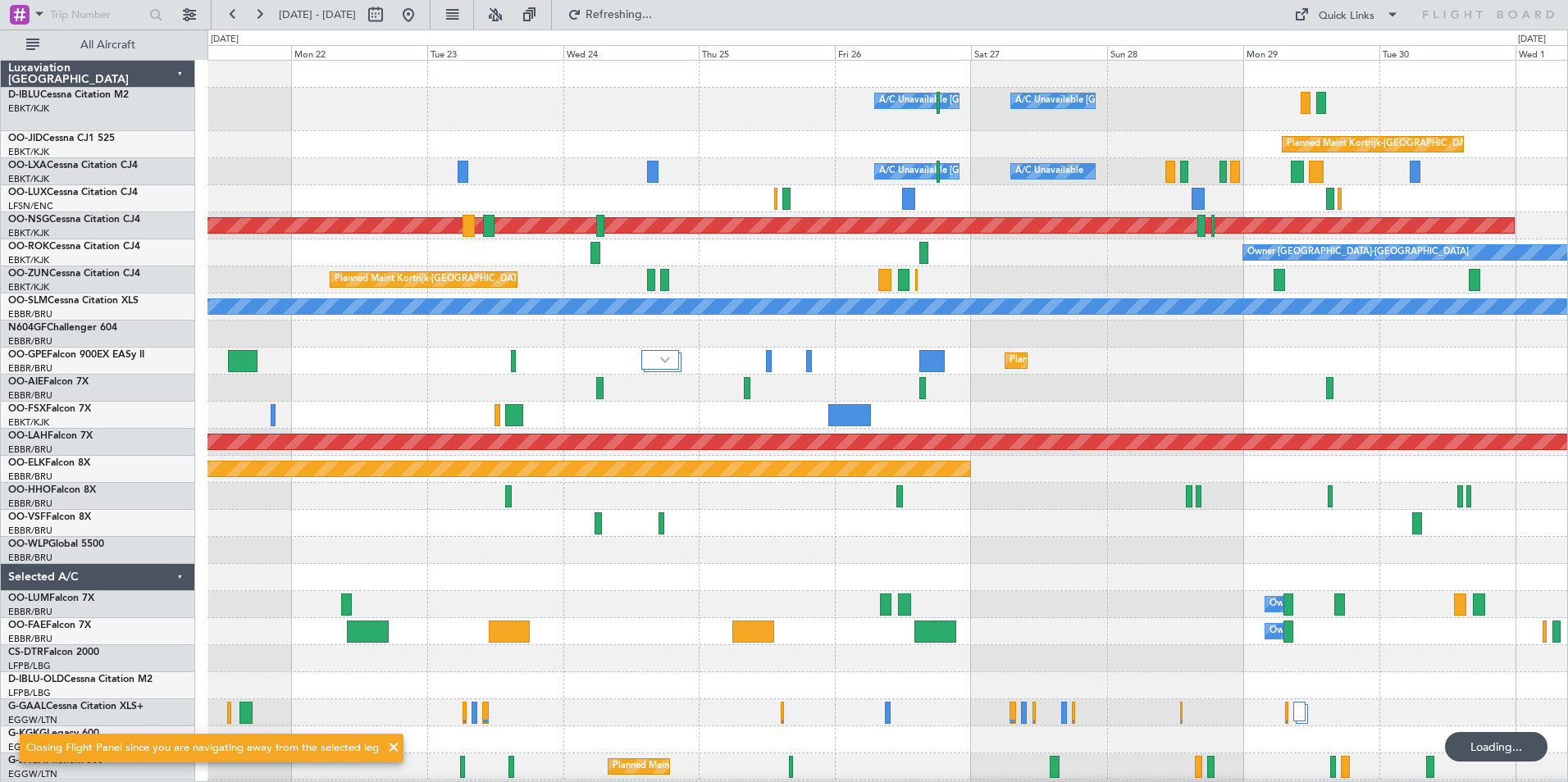
click at [1107, 609] on div "A/C Unavailable Brussels (Brussels National) A/C Unavailable Kortrijk-Wevelgem …" at bounding box center [887, 582] width 1360 height 1045
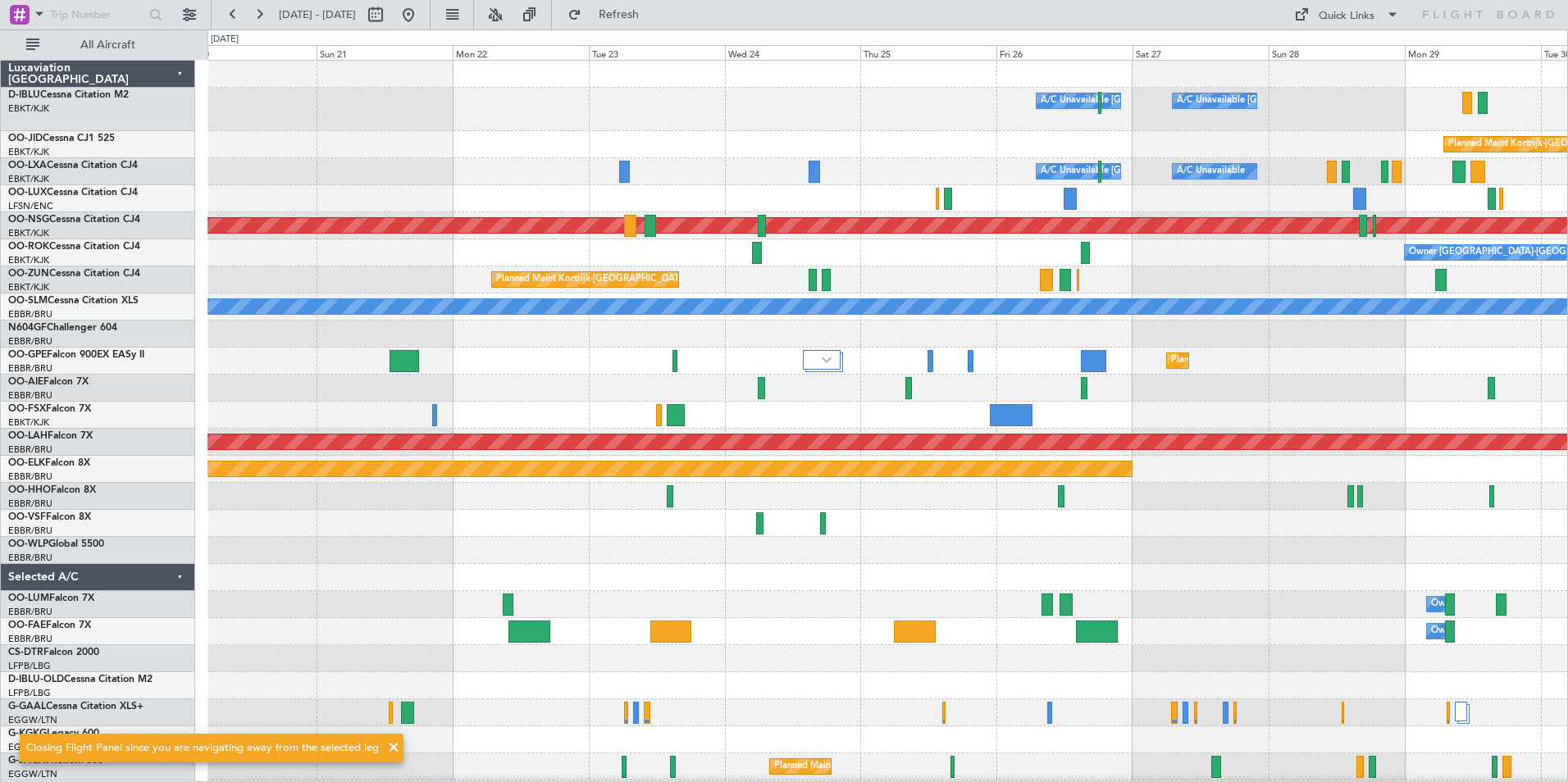
click at [0, 661] on html "19 Sep 2025 - 29 Sep 2025 Refresh Quick Links All Aircraft A/C Unavailable Brus…" at bounding box center [784, 391] width 1568 height 782
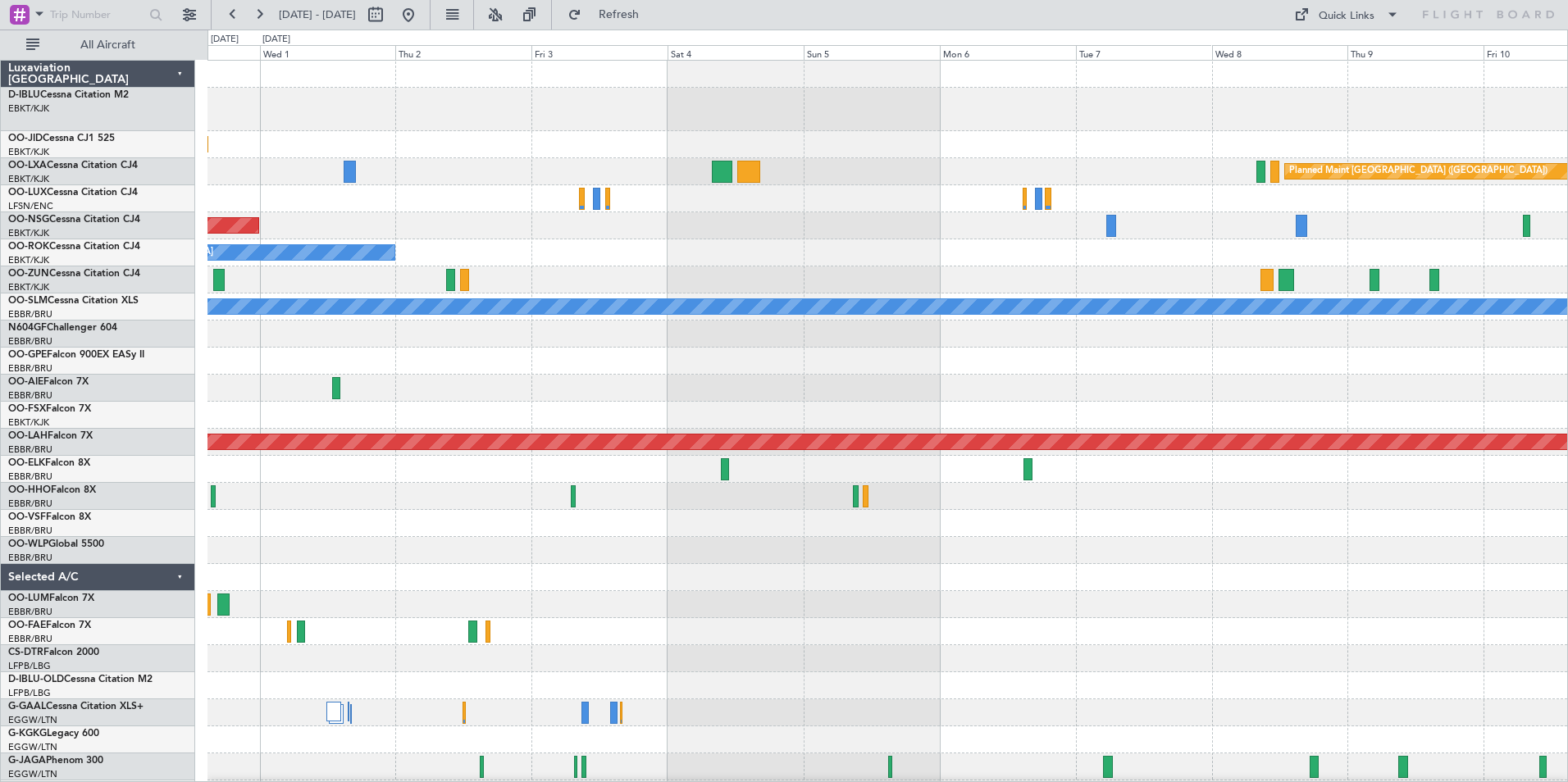
click at [151, 663] on div "Planned Maint Kortrijk-Wevelgem Planned Maint Paris (Le Bourget) Planned Maint …" at bounding box center [784, 406] width 1568 height 753
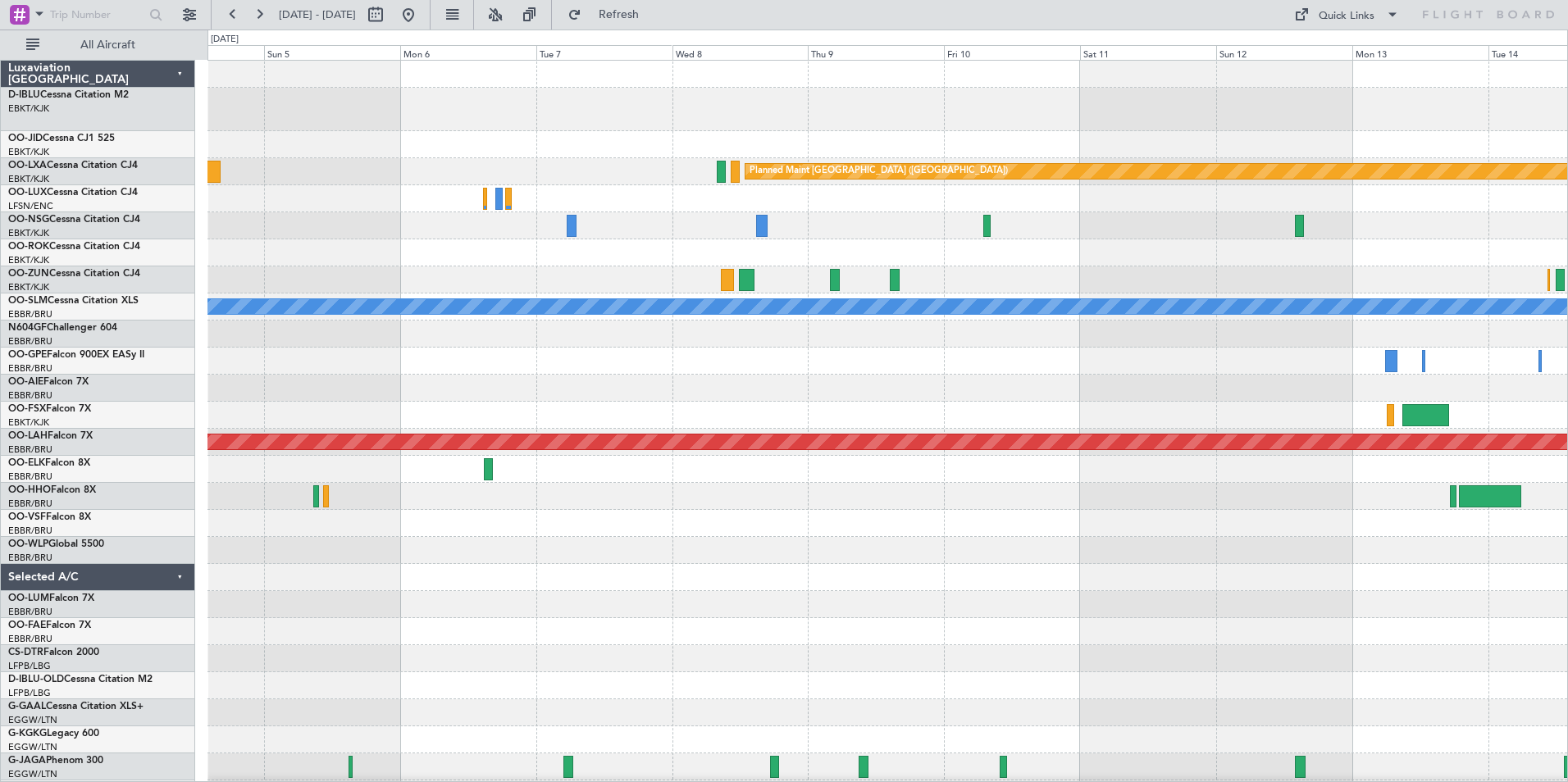
click at [588, 692] on div "Planned Maint [GEOGRAPHIC_DATA] ([GEOGRAPHIC_DATA]) Planned Maint [GEOGRAPHIC_D…" at bounding box center [887, 582] width 1360 height 1045
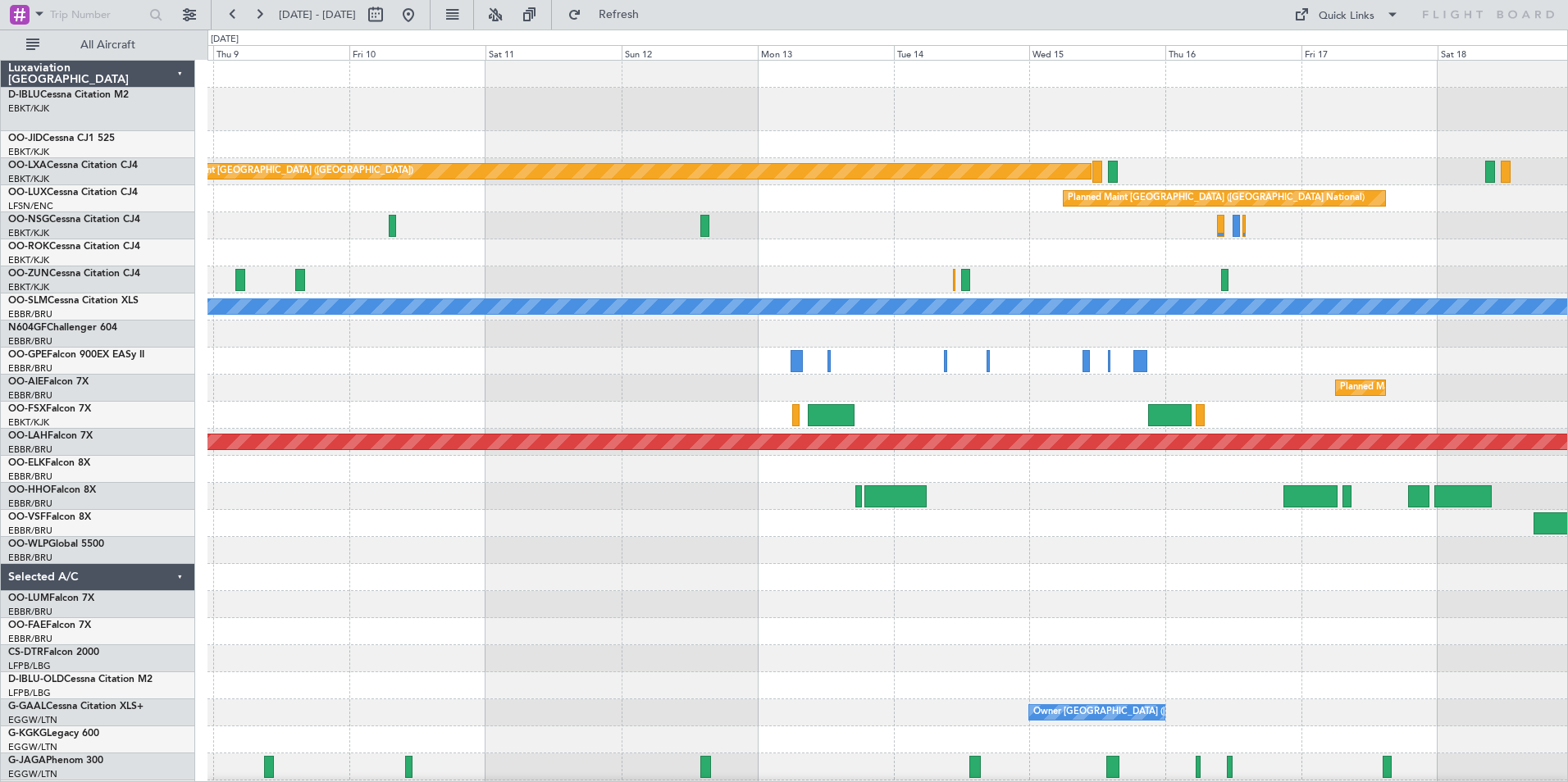
click at [194, 682] on div "Planned Maint Paris (Le Bourget) Planned Maint Brussels (Brussels National) A/C…" at bounding box center [784, 406] width 1568 height 753
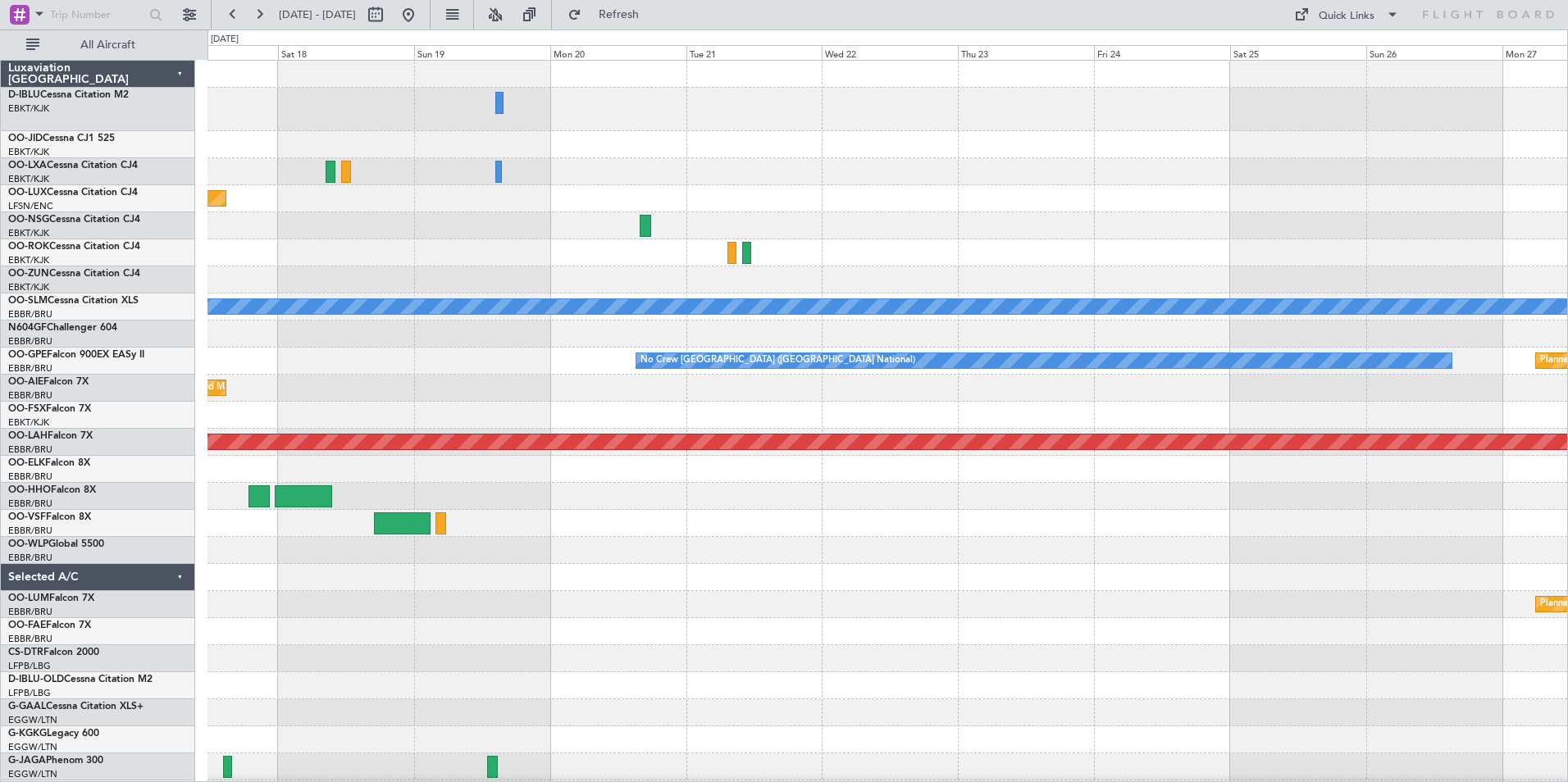
click at [667, 651] on div "Planned Maint Paris (Le Bourget) Planned Maint Brussels (Brussels National) A/C…" at bounding box center [887, 582] width 1360 height 1045
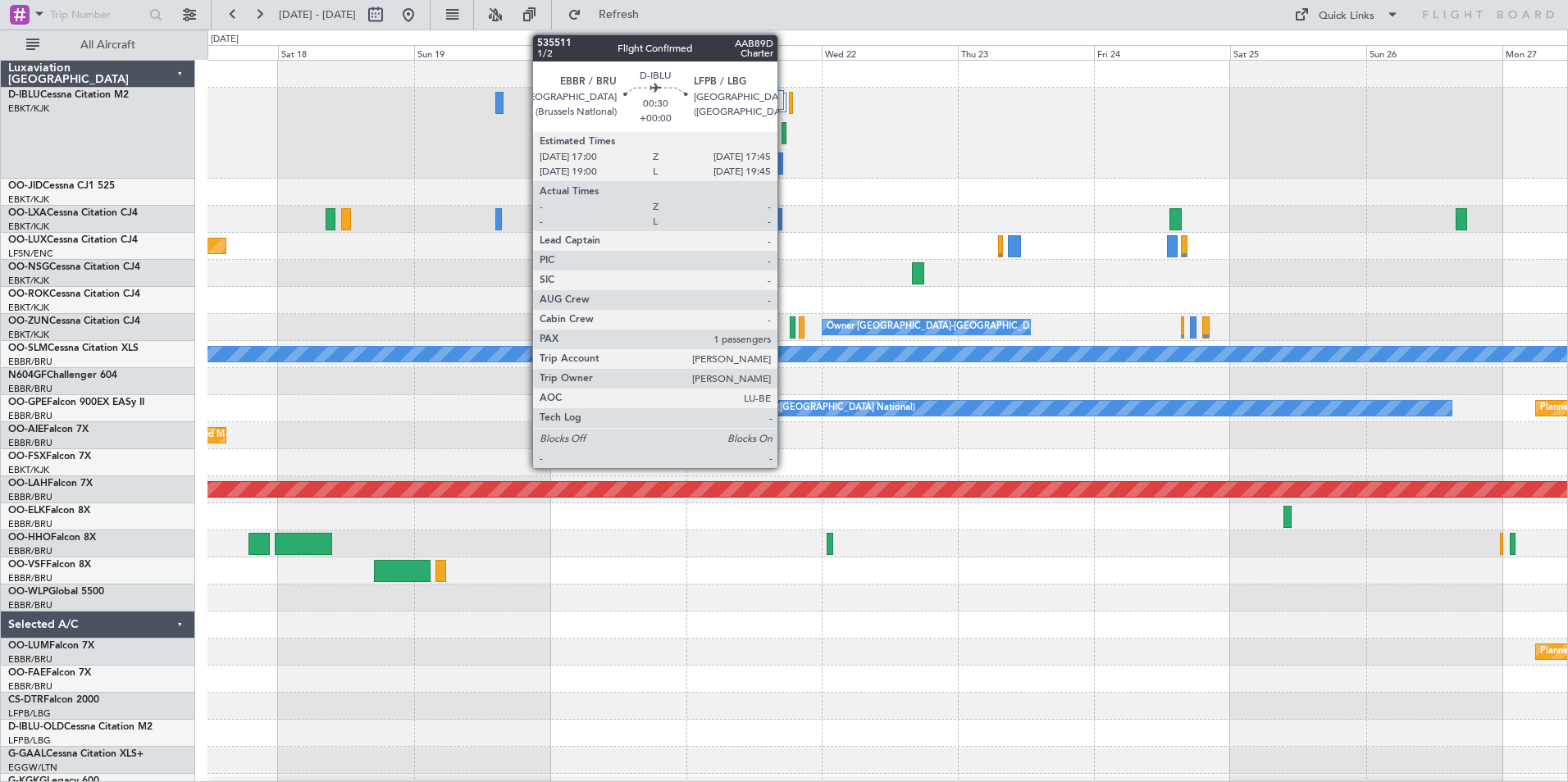
click at [785, 130] on div at bounding box center [784, 133] width 5 height 22
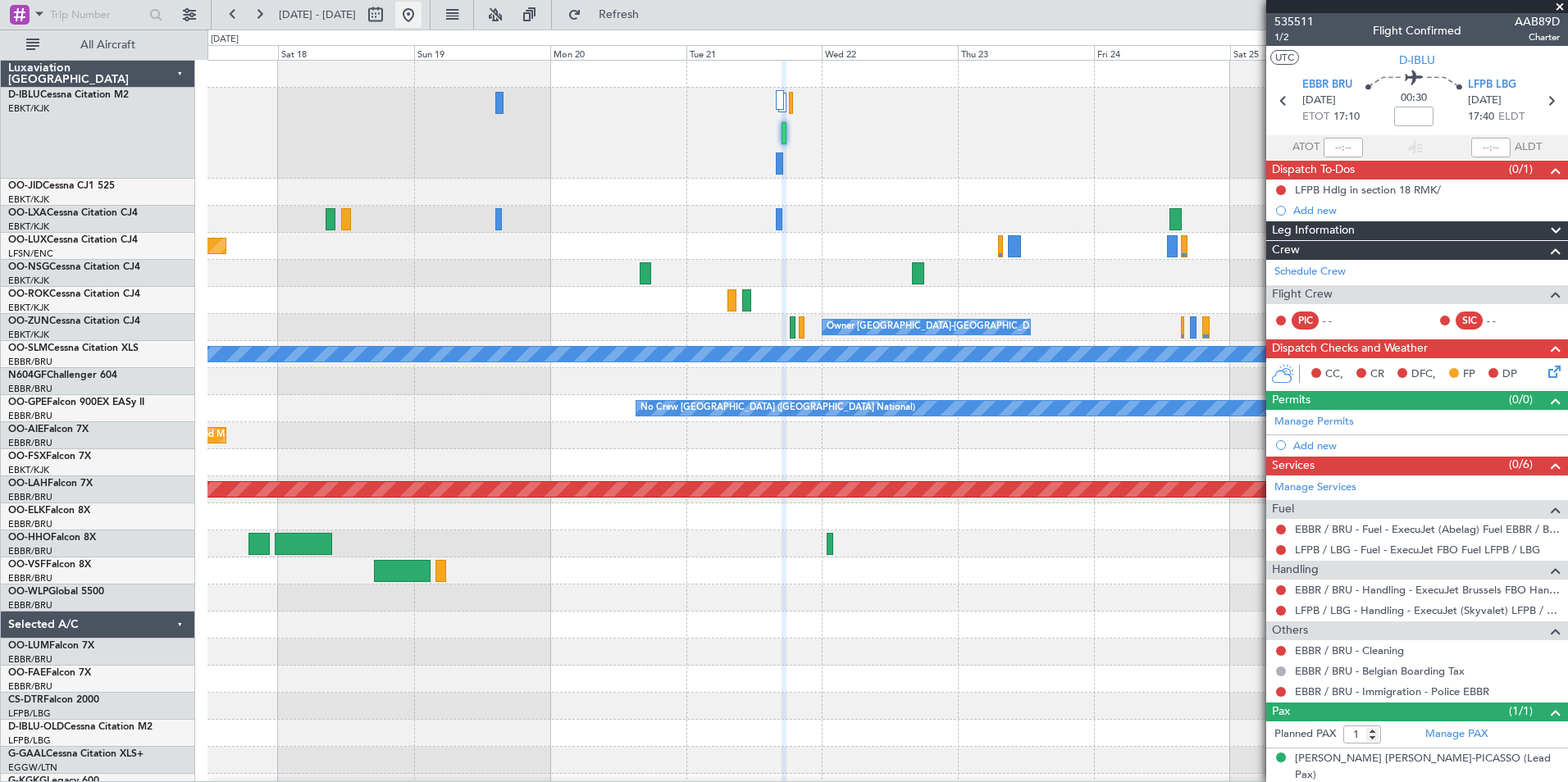
click at [421, 16] on button at bounding box center [408, 15] width 26 height 26
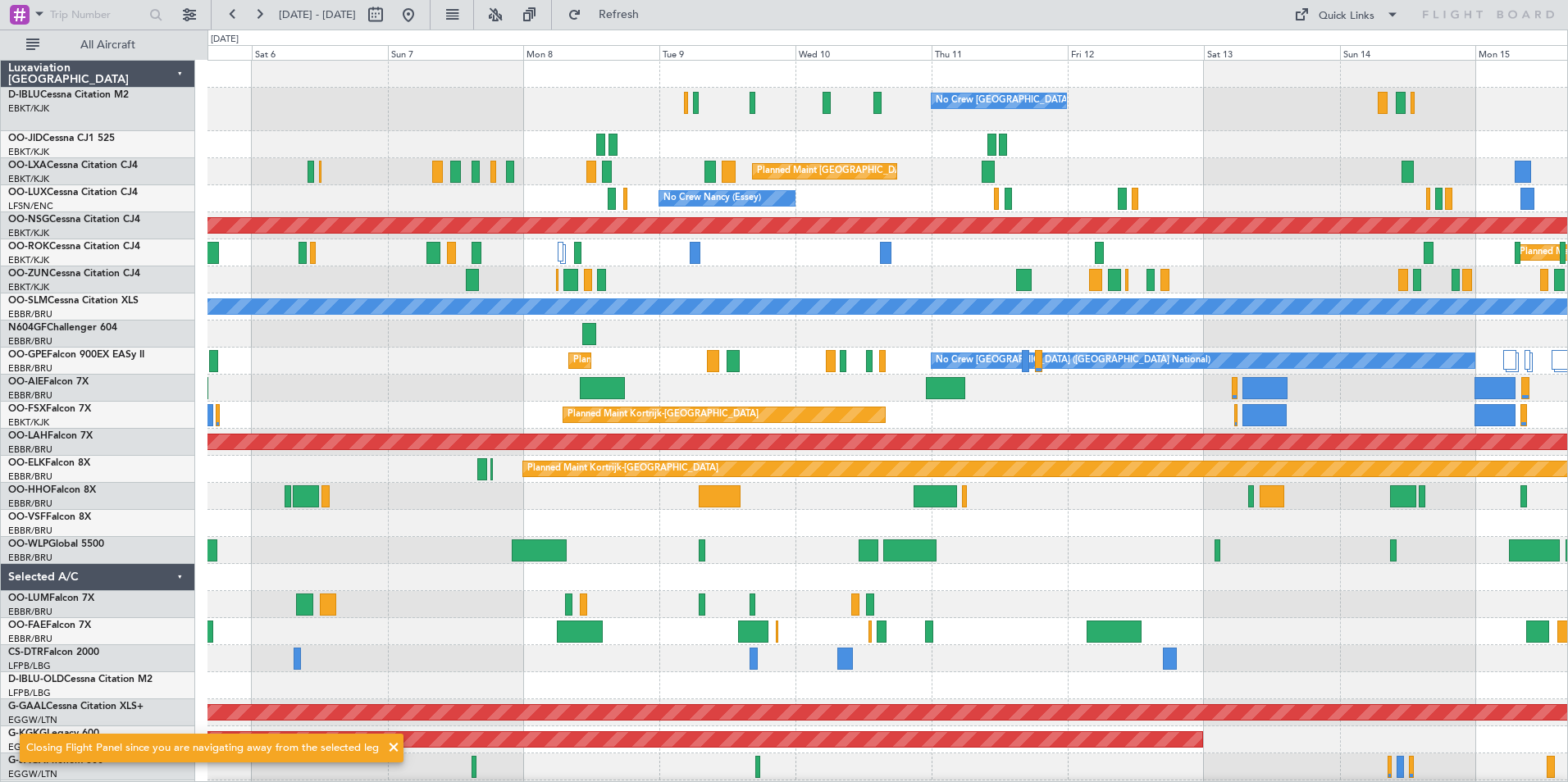
click at [300, 519] on div "No Crew Brussels (Brussels National) No Crew Brussels (Brussels National) AOG M…" at bounding box center [887, 623] width 1360 height 1126
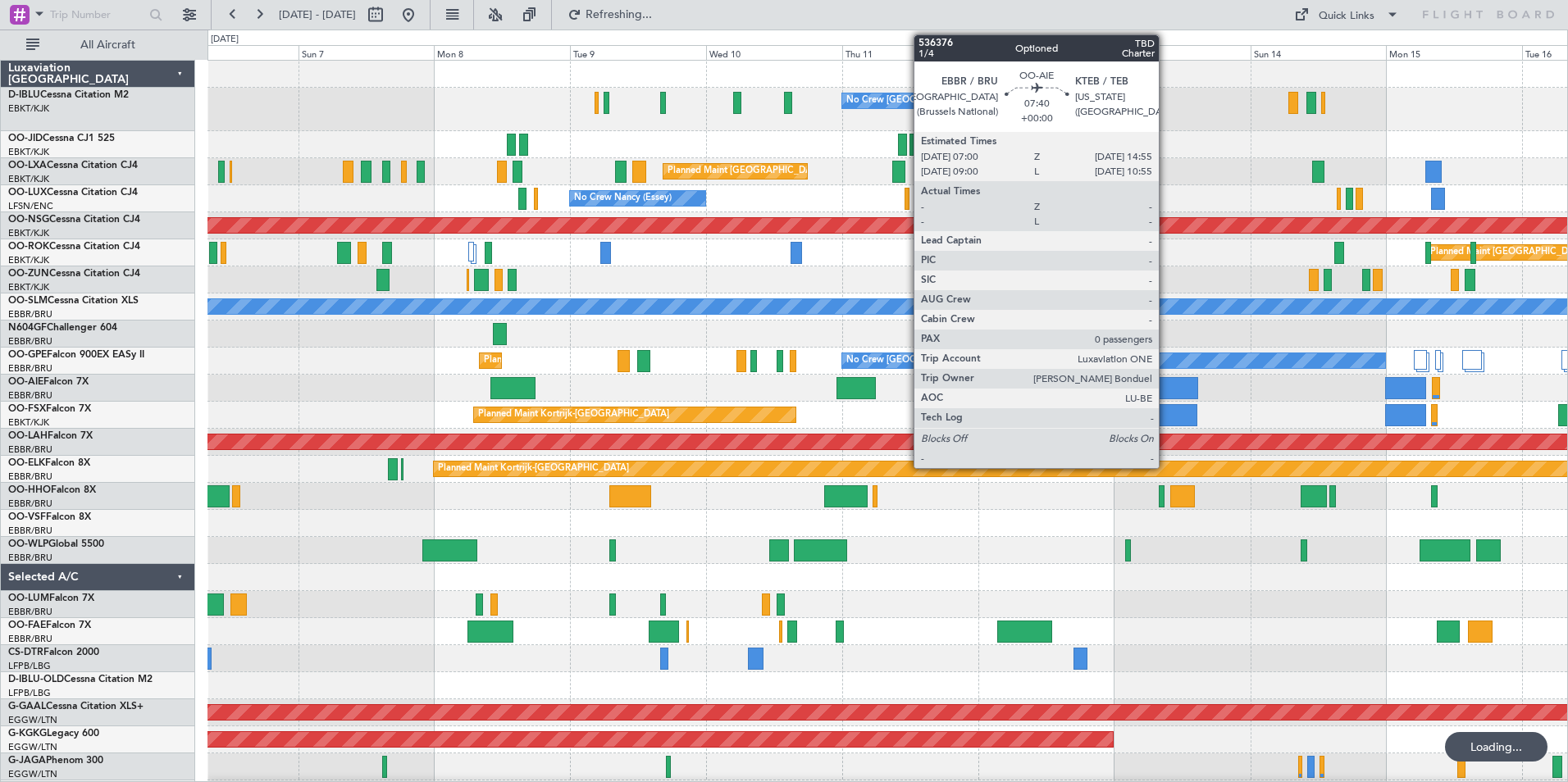
click at [1167, 382] on div at bounding box center [1175, 388] width 45 height 22
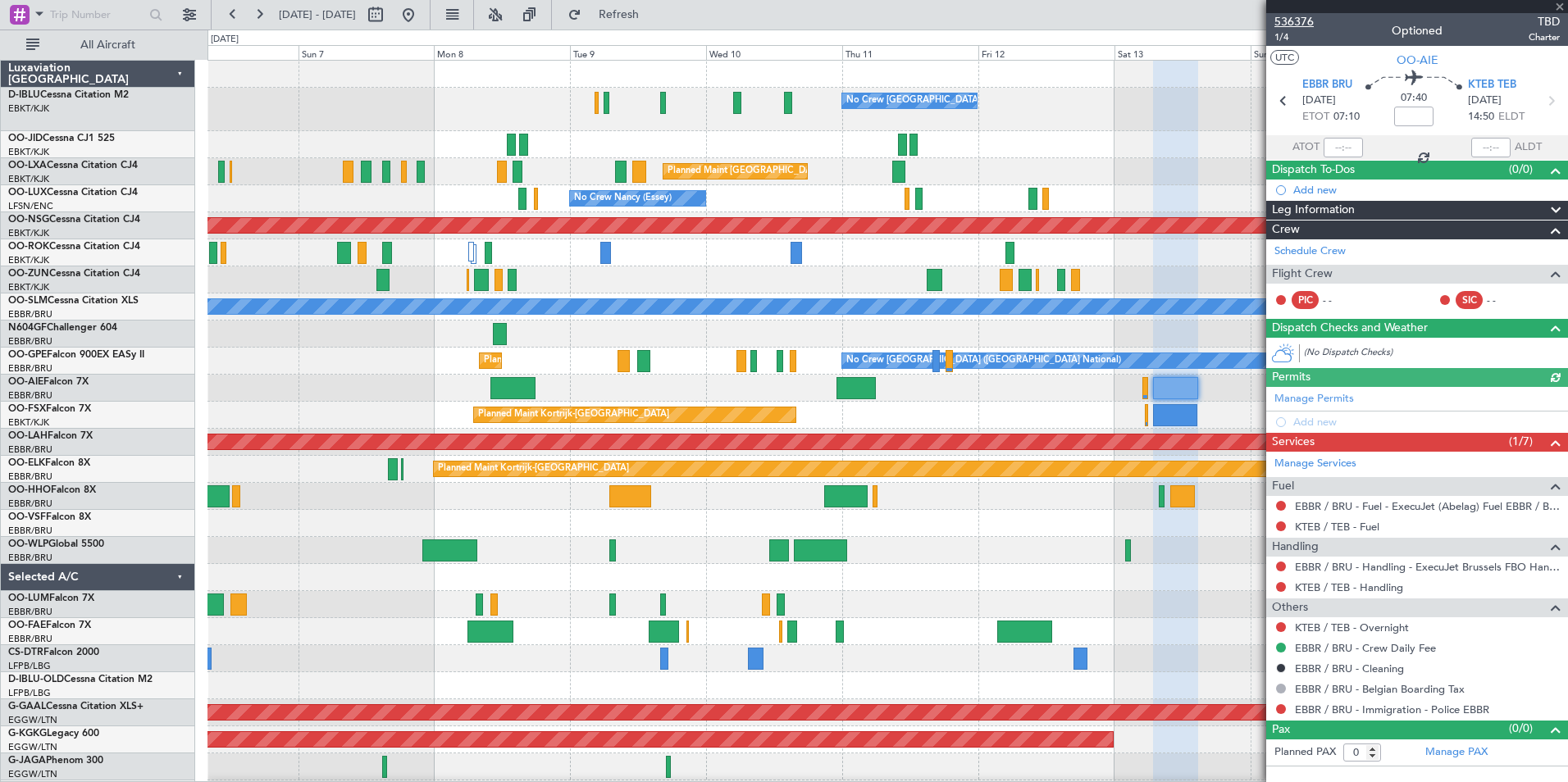
click at [1306, 21] on span "536376" at bounding box center [1294, 22] width 40 height 17
click at [1554, 4] on span at bounding box center [1559, 7] width 16 height 15
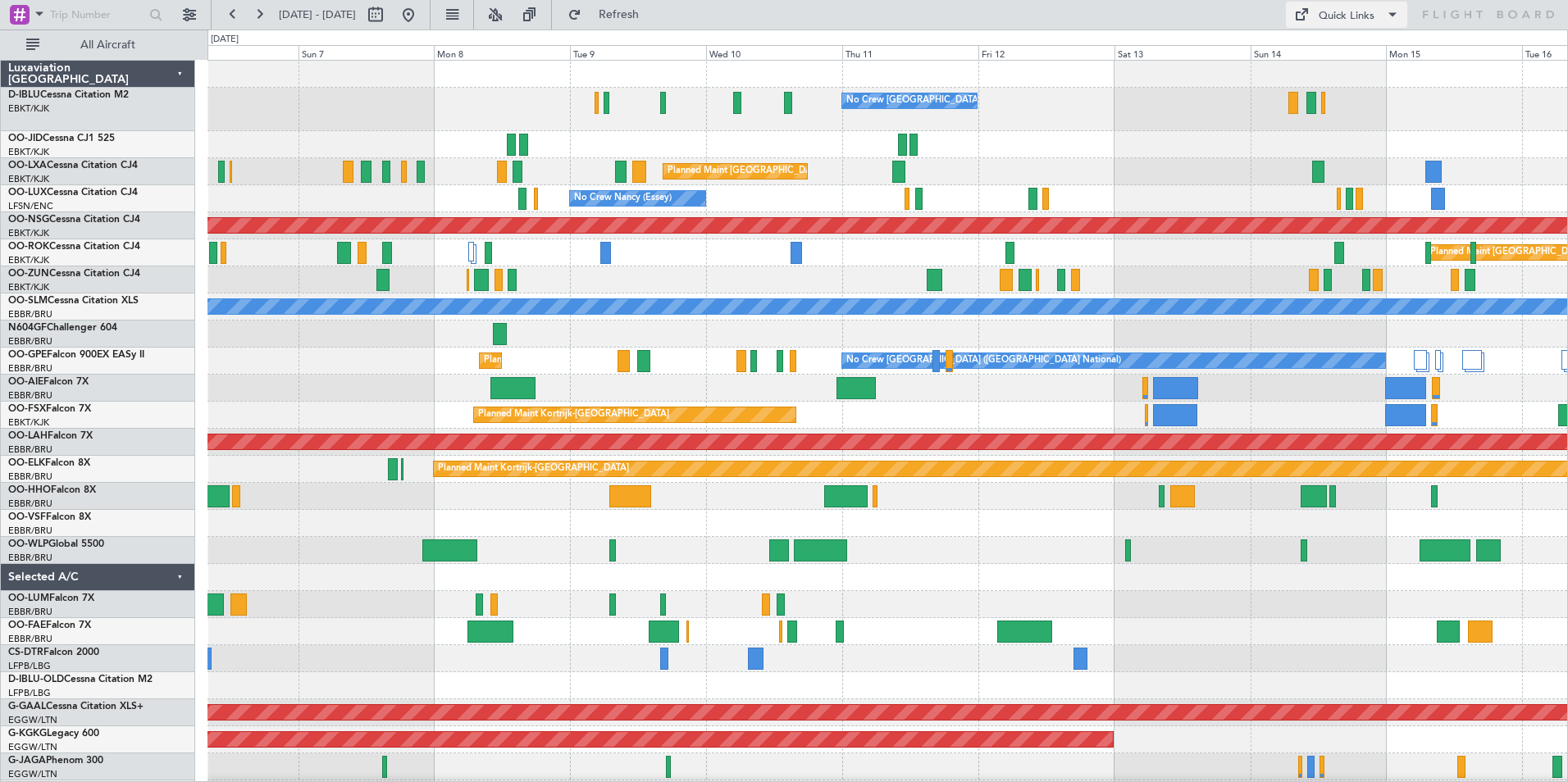
click at [1316, 24] on button "Quick Links" at bounding box center [1346, 15] width 121 height 26
drag, startPoint x: 472, startPoint y: 570, endPoint x: 1254, endPoint y: 602, distance: 782.7
click at [1254, 602] on div at bounding box center [784, 391] width 1568 height 782
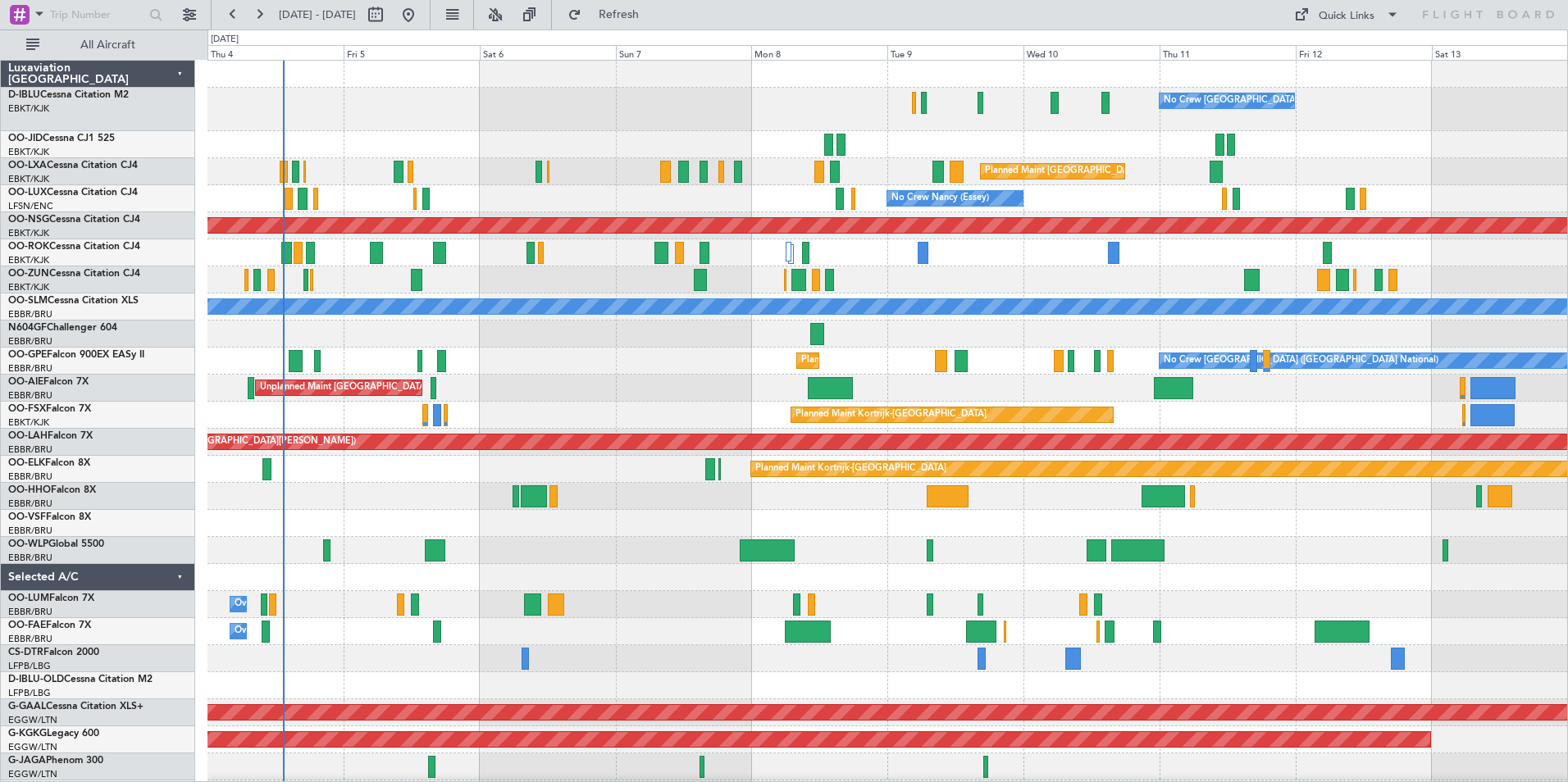
click at [1304, 541] on div "No Crew Brussels (Brussels National) No Crew Brussels (Brussels National) AOG M…" at bounding box center [887, 609] width 1360 height 1098
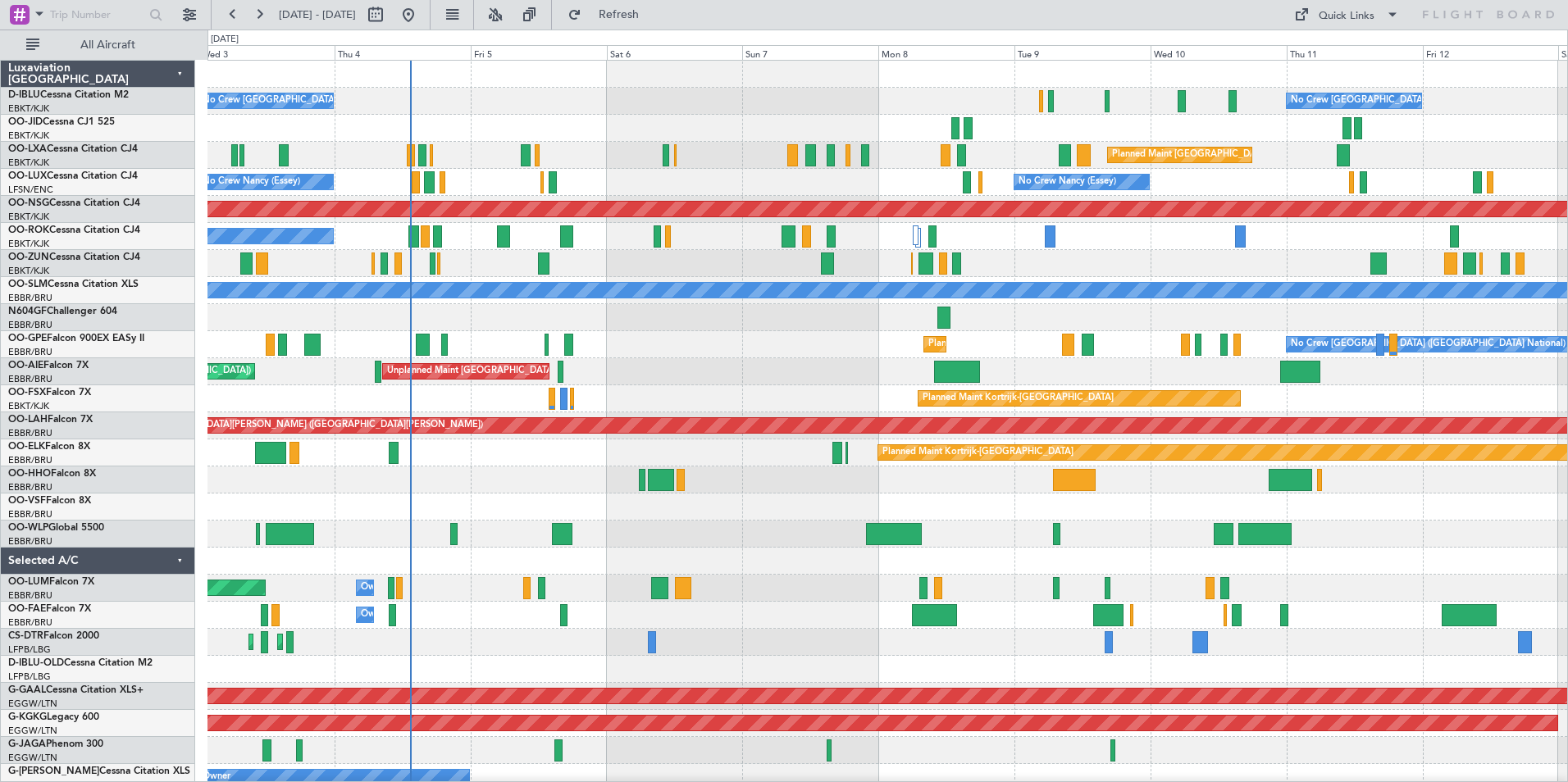
click at [267, 574] on div "AOG Maint Brussels (Brussels National) No Crew Brussels (Brussels National) No …" at bounding box center [887, 615] width 1360 height 1109
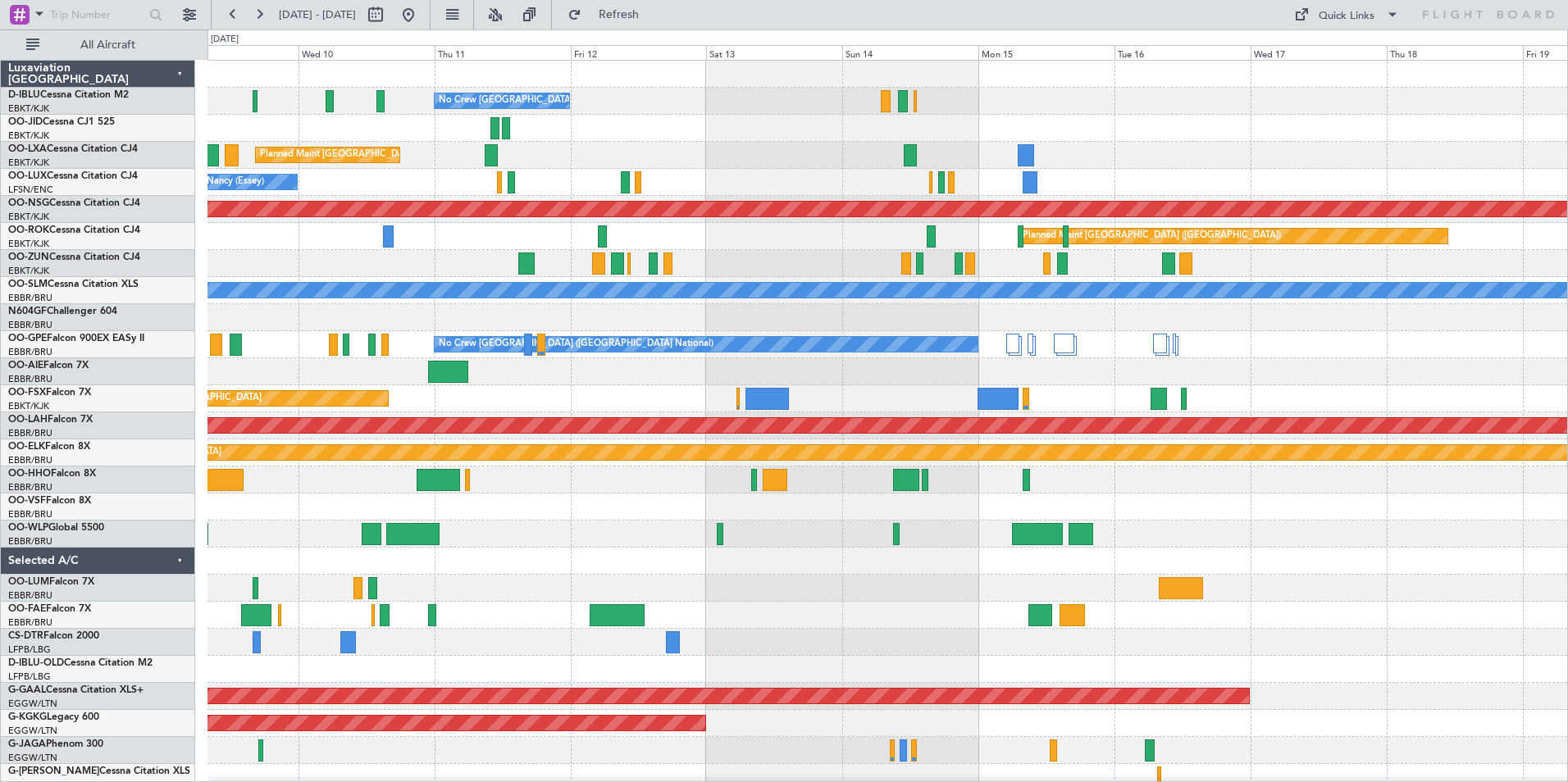
click at [721, 564] on div "No Crew Brussels (Brussels National) Planned Maint Brussels (Brussels National)…" at bounding box center [887, 615] width 1360 height 1109
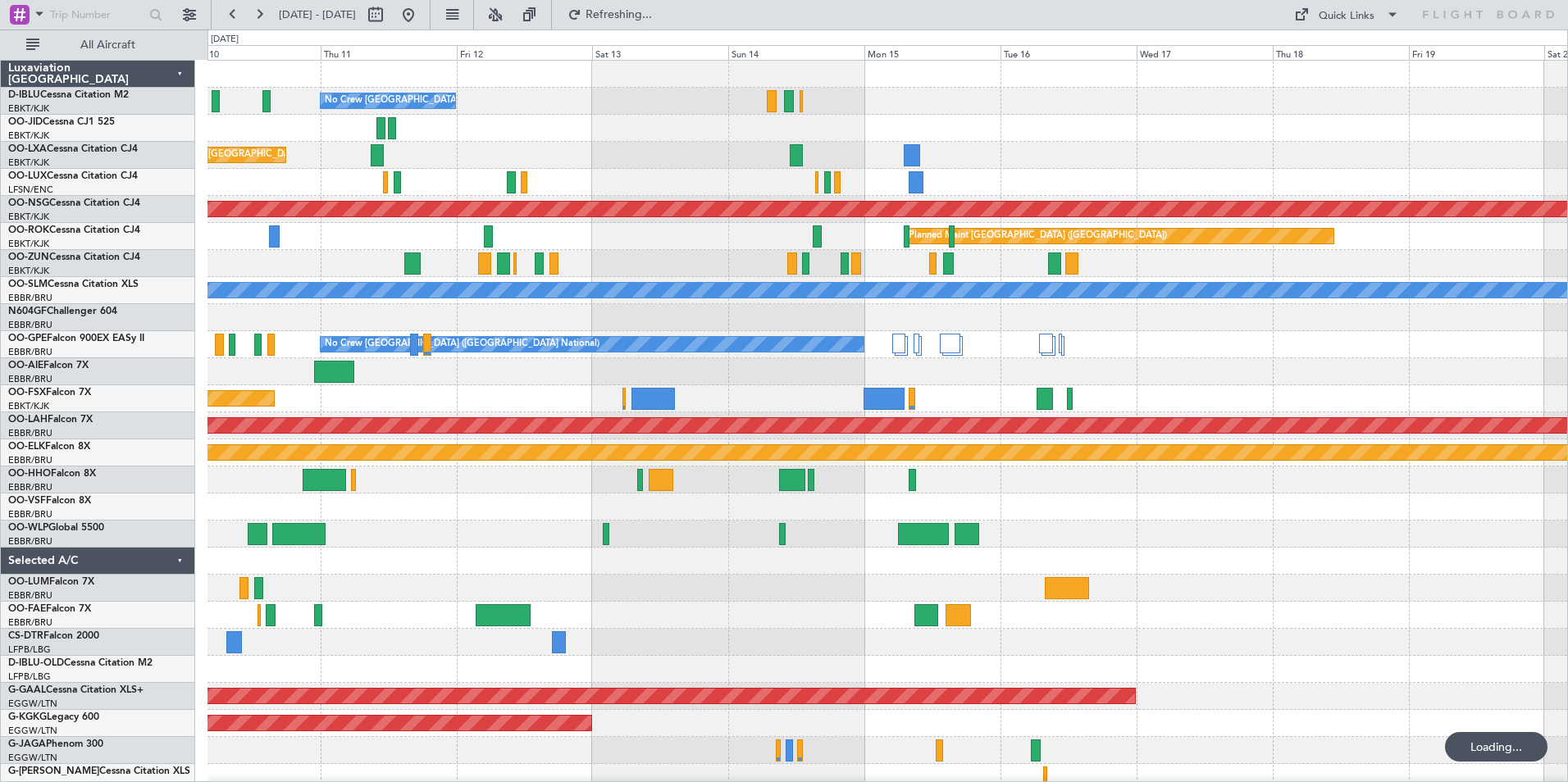
click at [1322, 31] on div "0 0 Wed 10 Thu 11 Fri 12 Sat 13 Sun 14 Mon 15 Tue 16 Sep 2025 Wed 17 Thu 18 Fri…" at bounding box center [887, 45] width 1359 height 29
click at [1319, 17] on div "Quick Links" at bounding box center [1347, 16] width 56 height 16
click at [1331, 43] on button "Trip Builder" at bounding box center [1347, 54] width 123 height 40
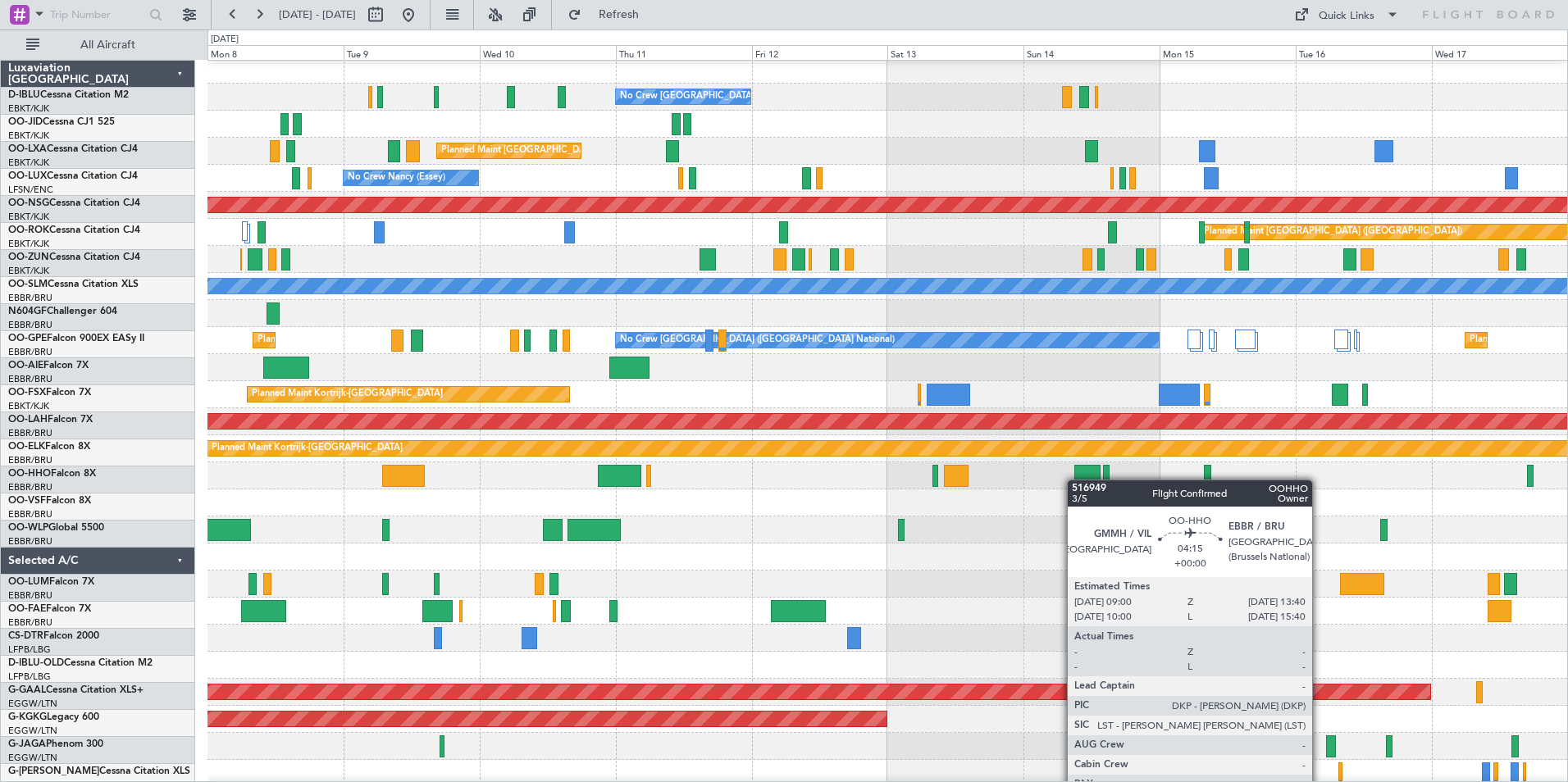
scroll to position [4, 0]
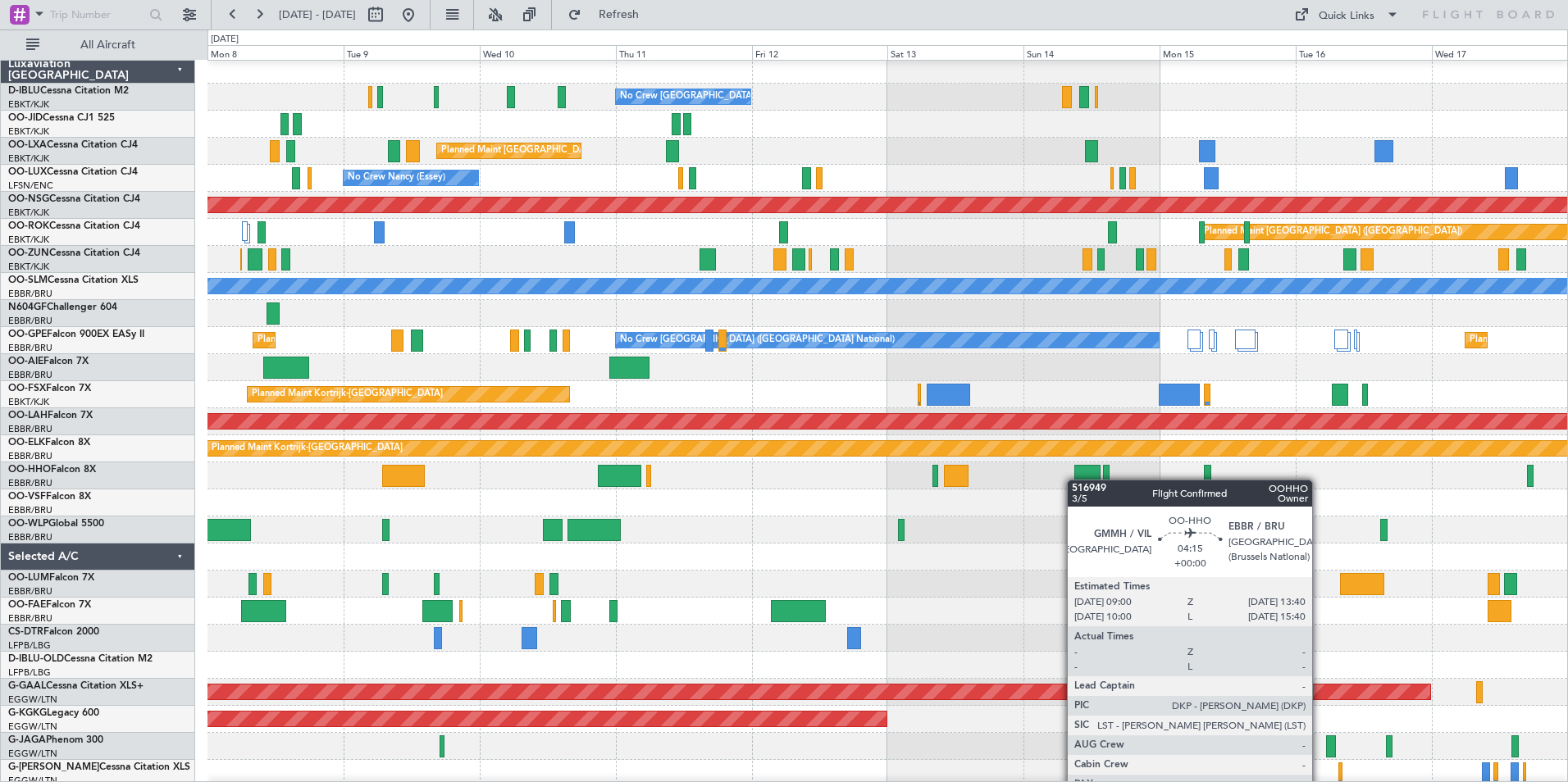
click at [1082, 480] on div at bounding box center [1087, 476] width 27 height 22
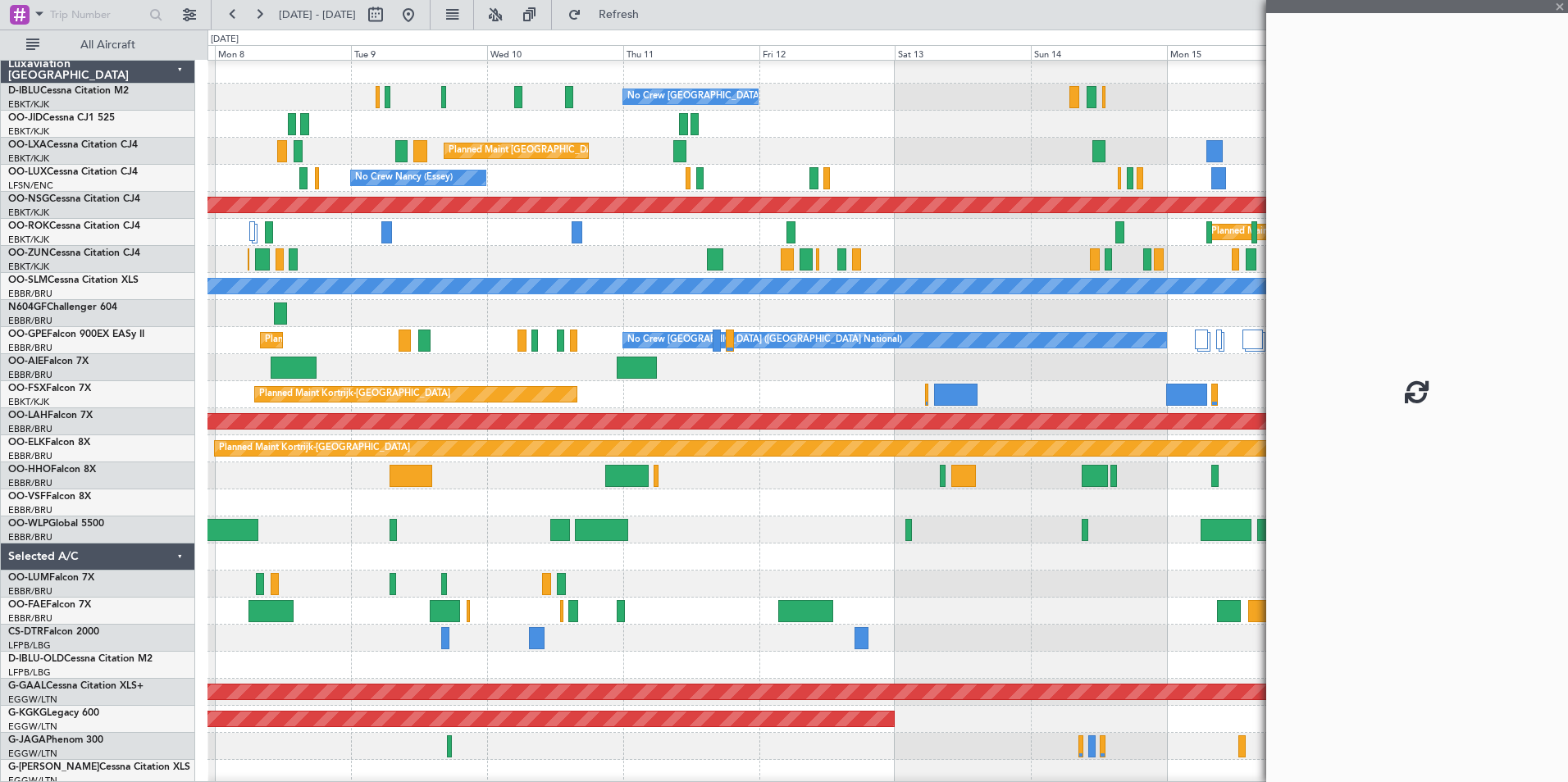
click at [961, 576] on div at bounding box center [887, 583] width 1360 height 27
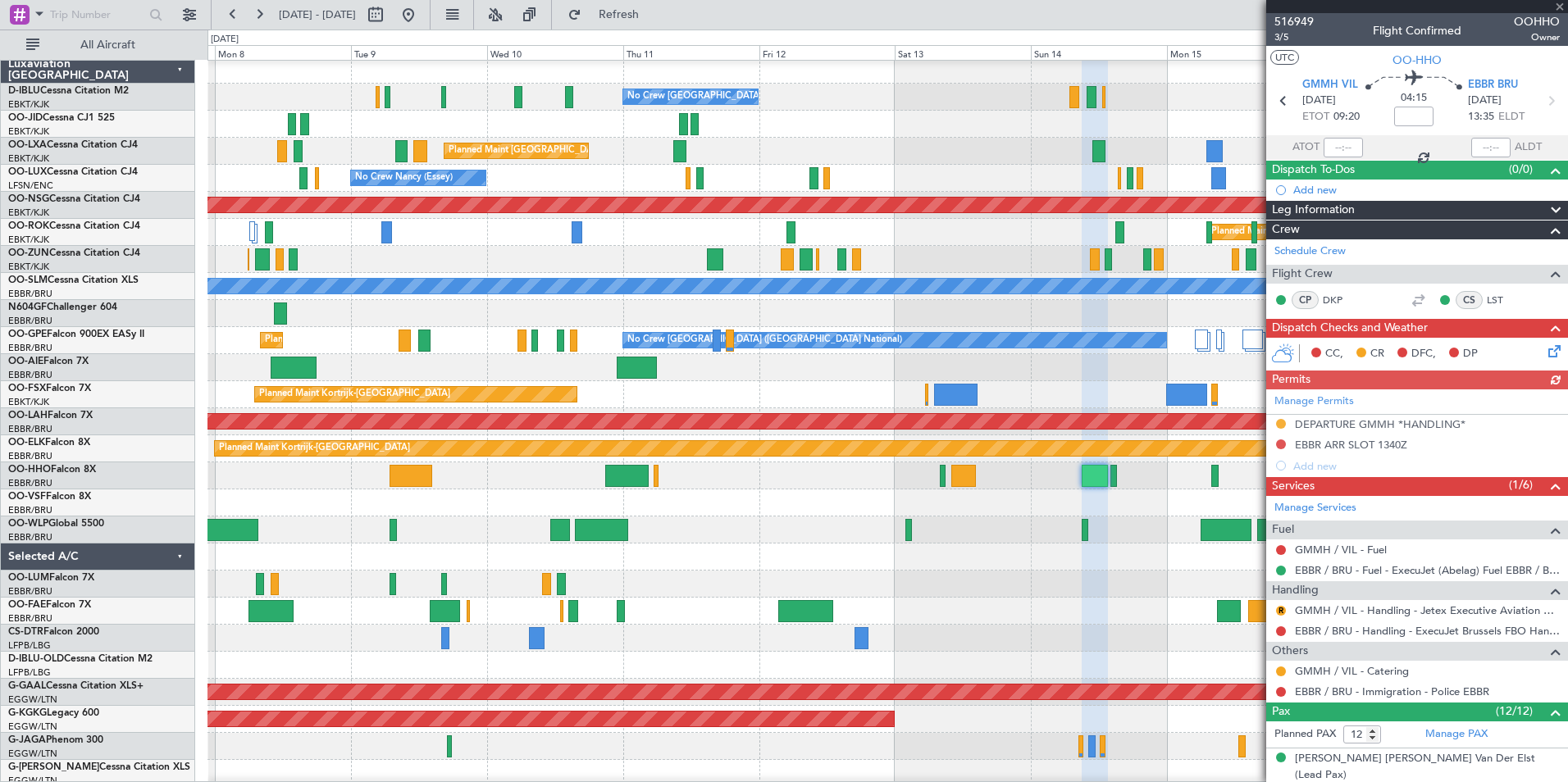
click at [1560, 8] on div at bounding box center [1417, 6] width 302 height 13
click at [986, 564] on div at bounding box center [887, 556] width 1360 height 27
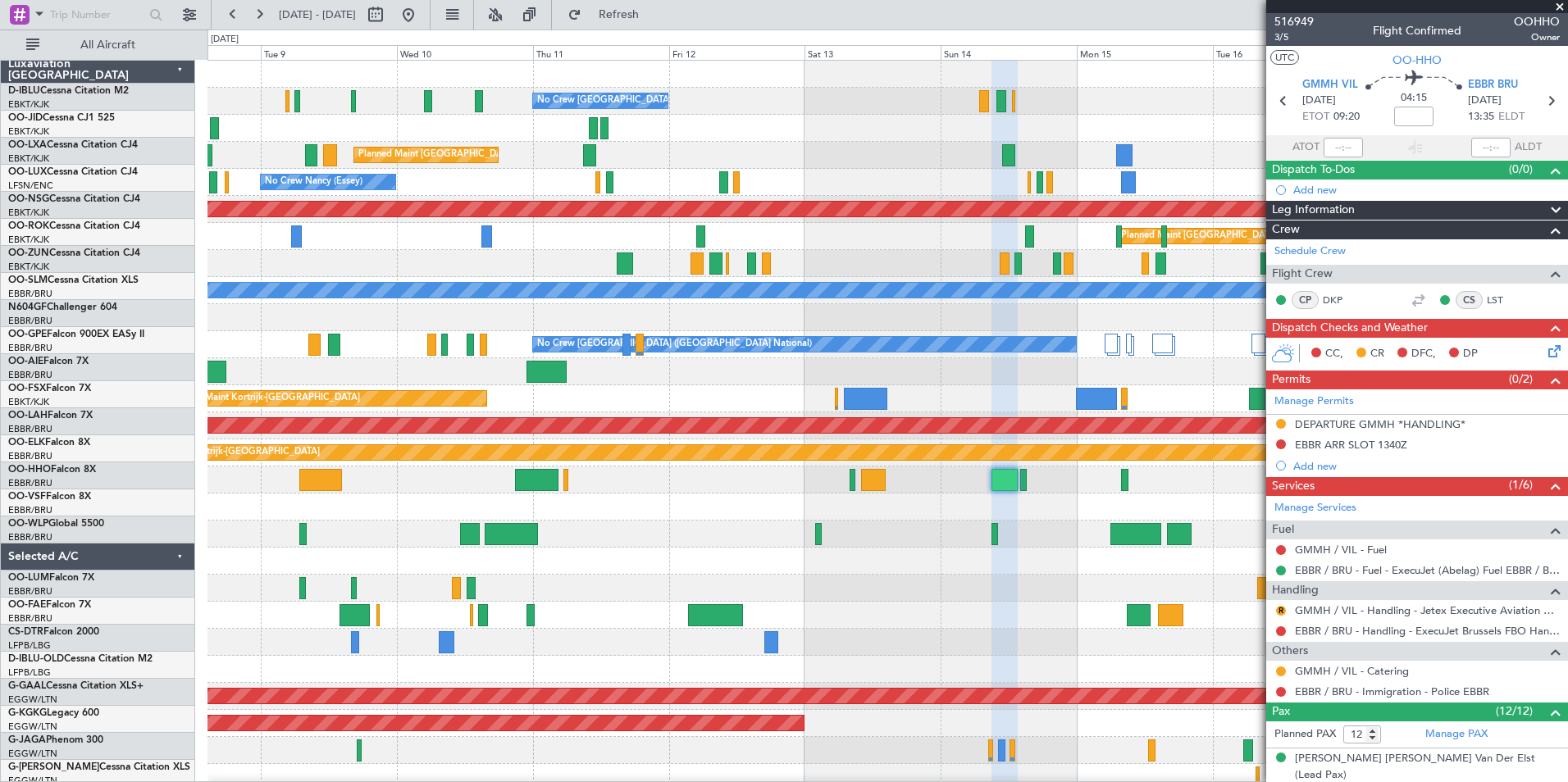
scroll to position [0, 0]
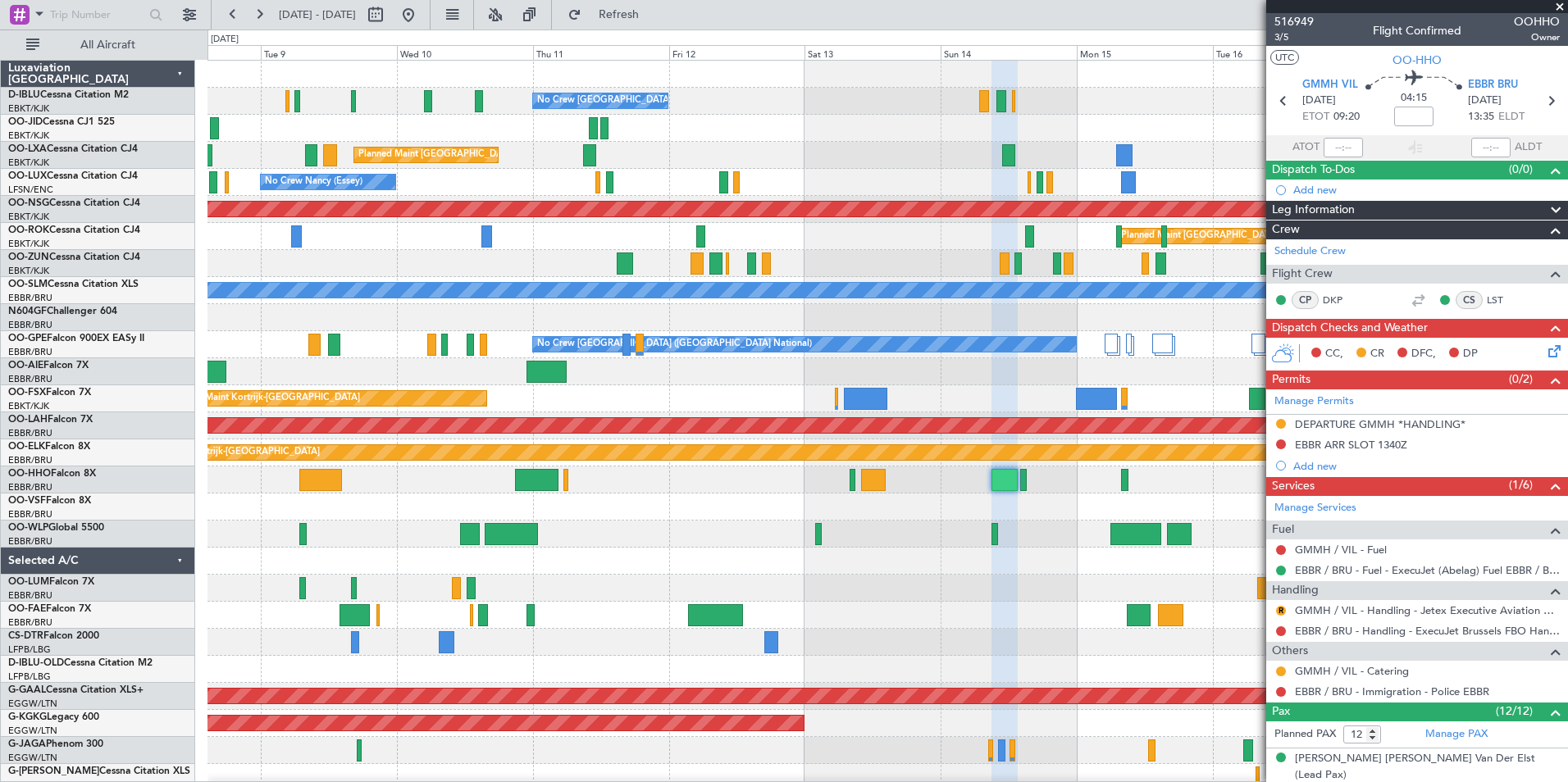
click at [926, 487] on div at bounding box center [887, 480] width 1360 height 27
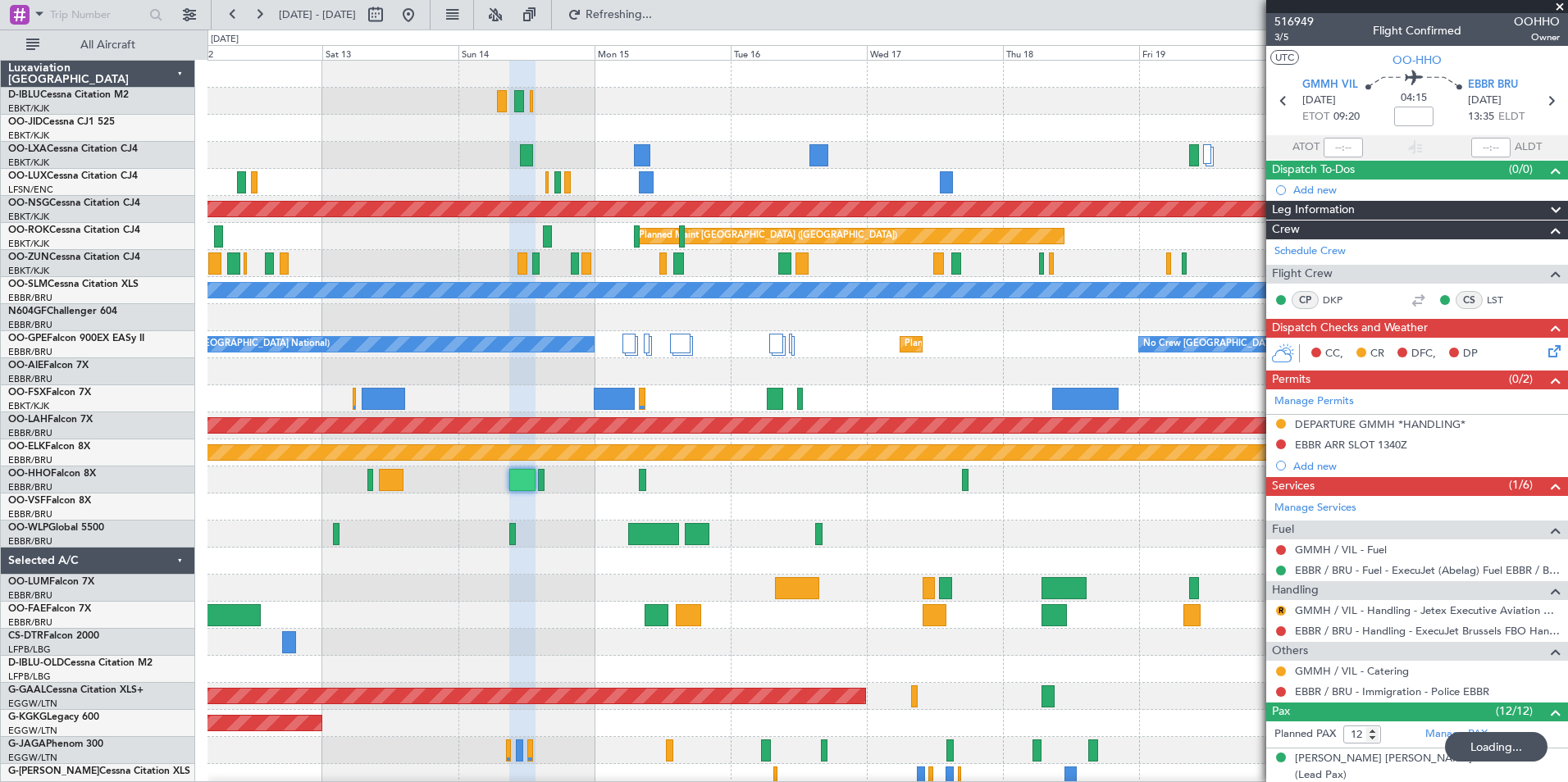
click at [498, 544] on div "No Crew Brussels (Brussels National) Planned Maint Brussels (Brussels National)…" at bounding box center [887, 615] width 1360 height 1109
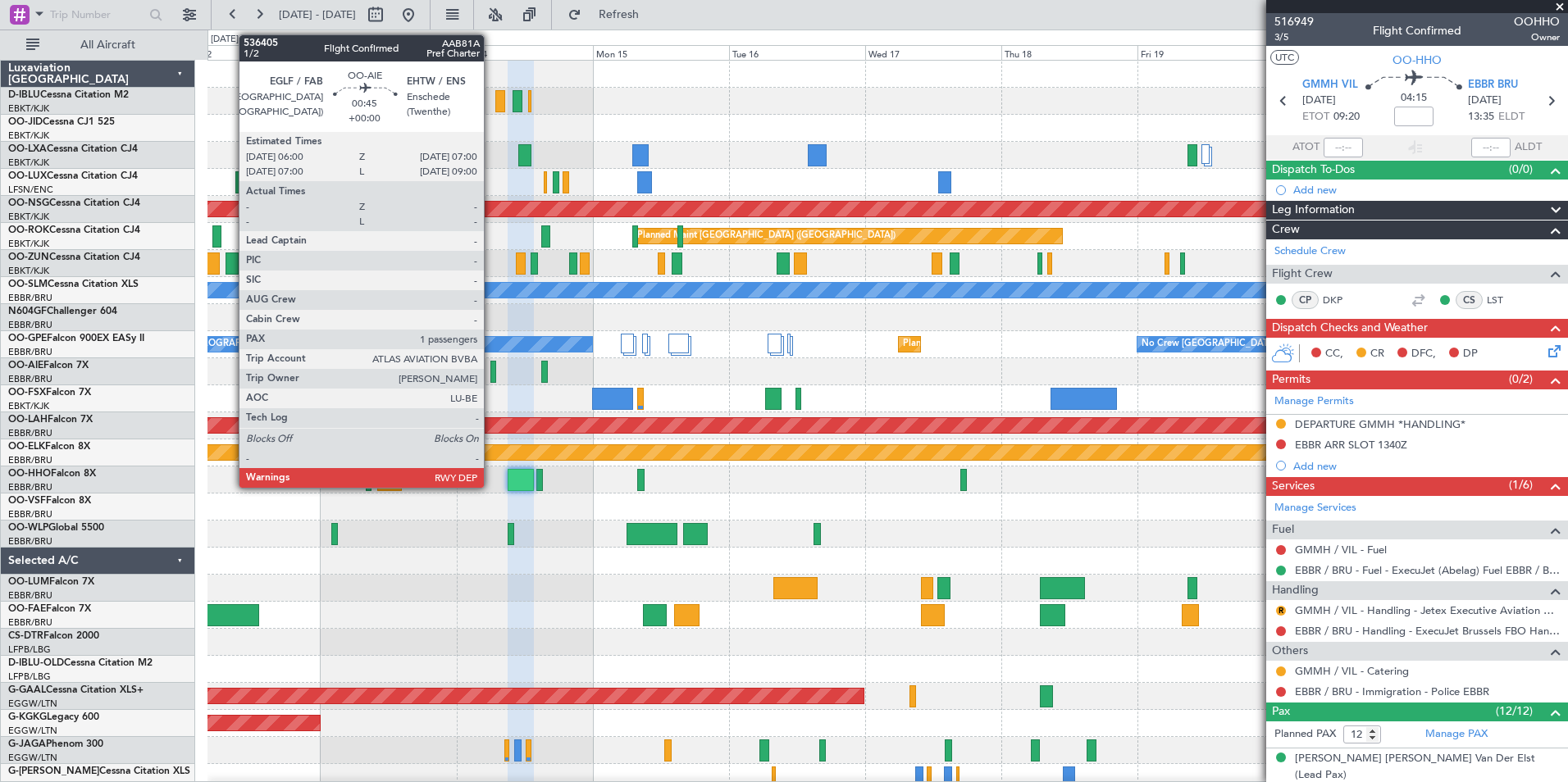
click at [490, 367] on div at bounding box center [493, 372] width 6 height 22
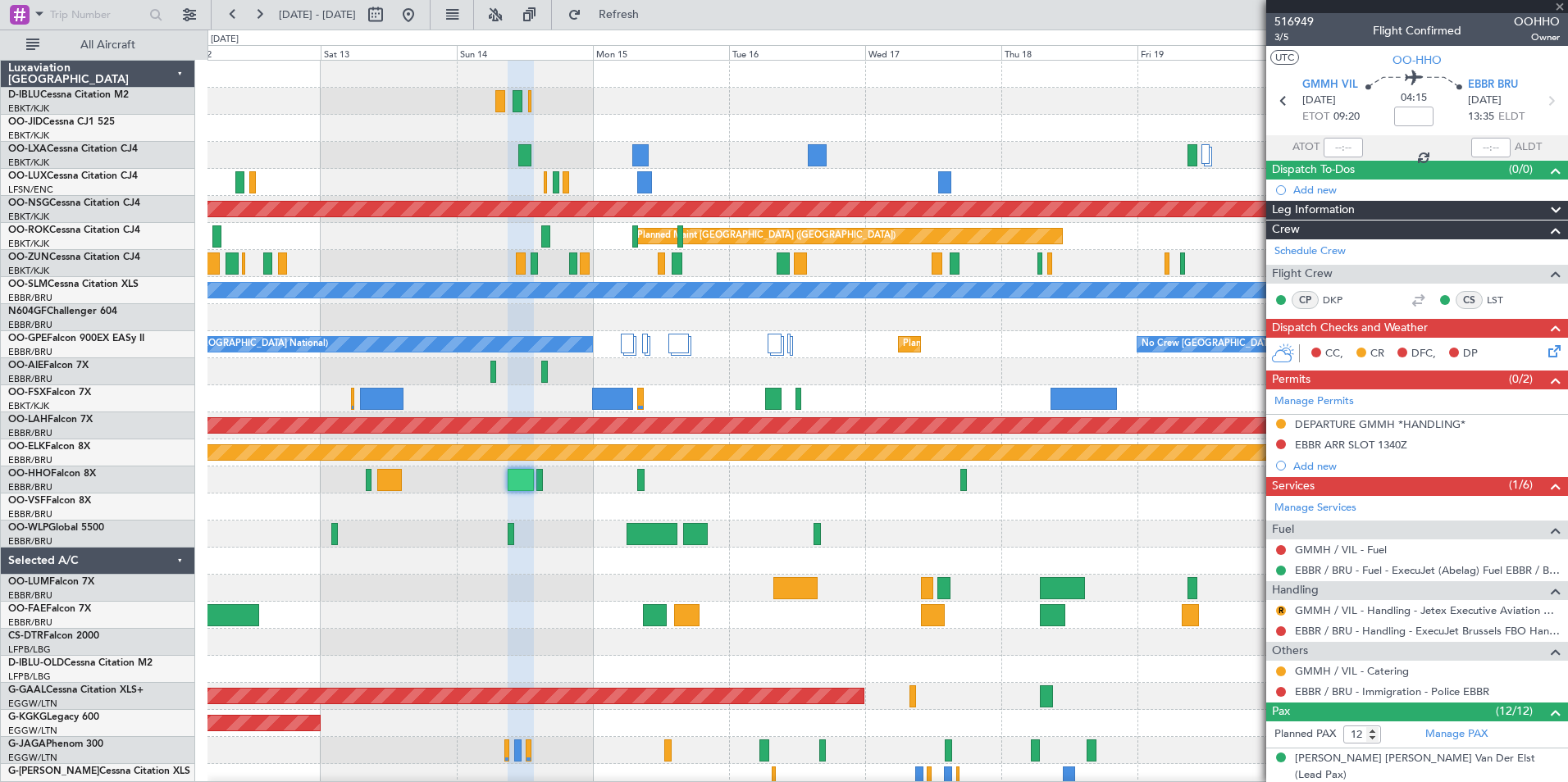
type input "1"
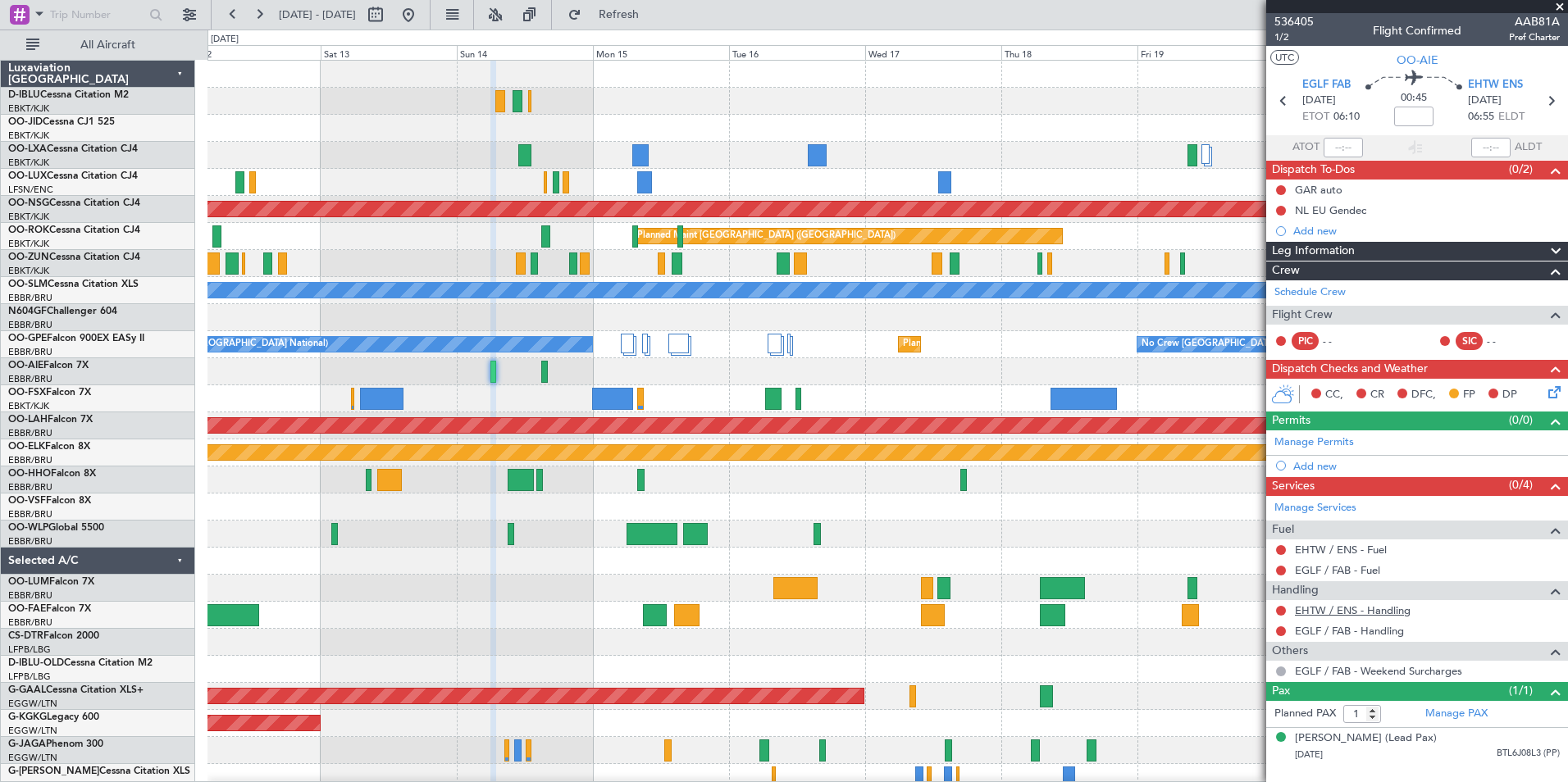
click at [1360, 608] on link "EHTW / ENS - Handling" at bounding box center [1353, 611] width 115 height 14
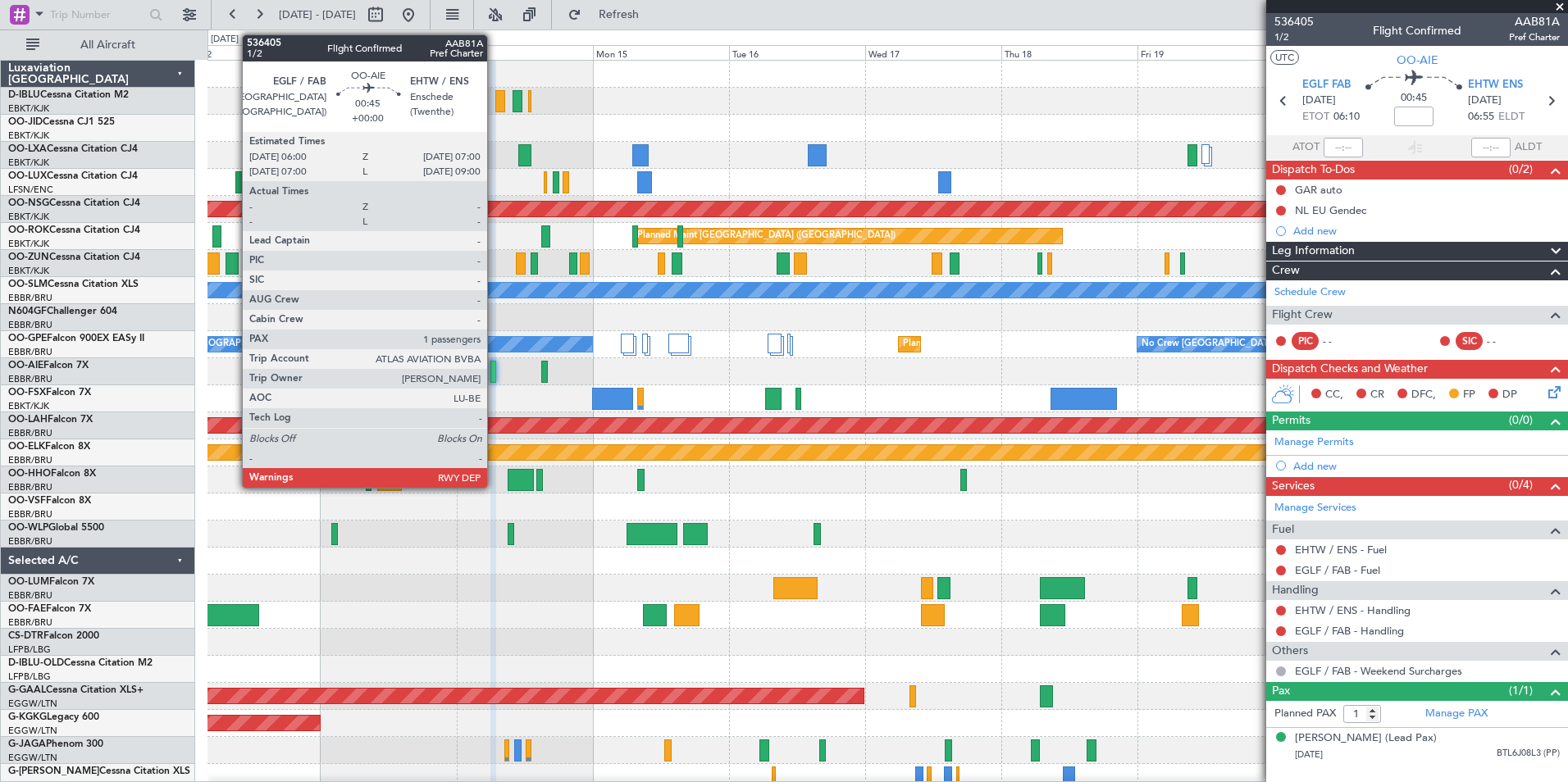
click at [495, 382] on div at bounding box center [493, 372] width 6 height 22
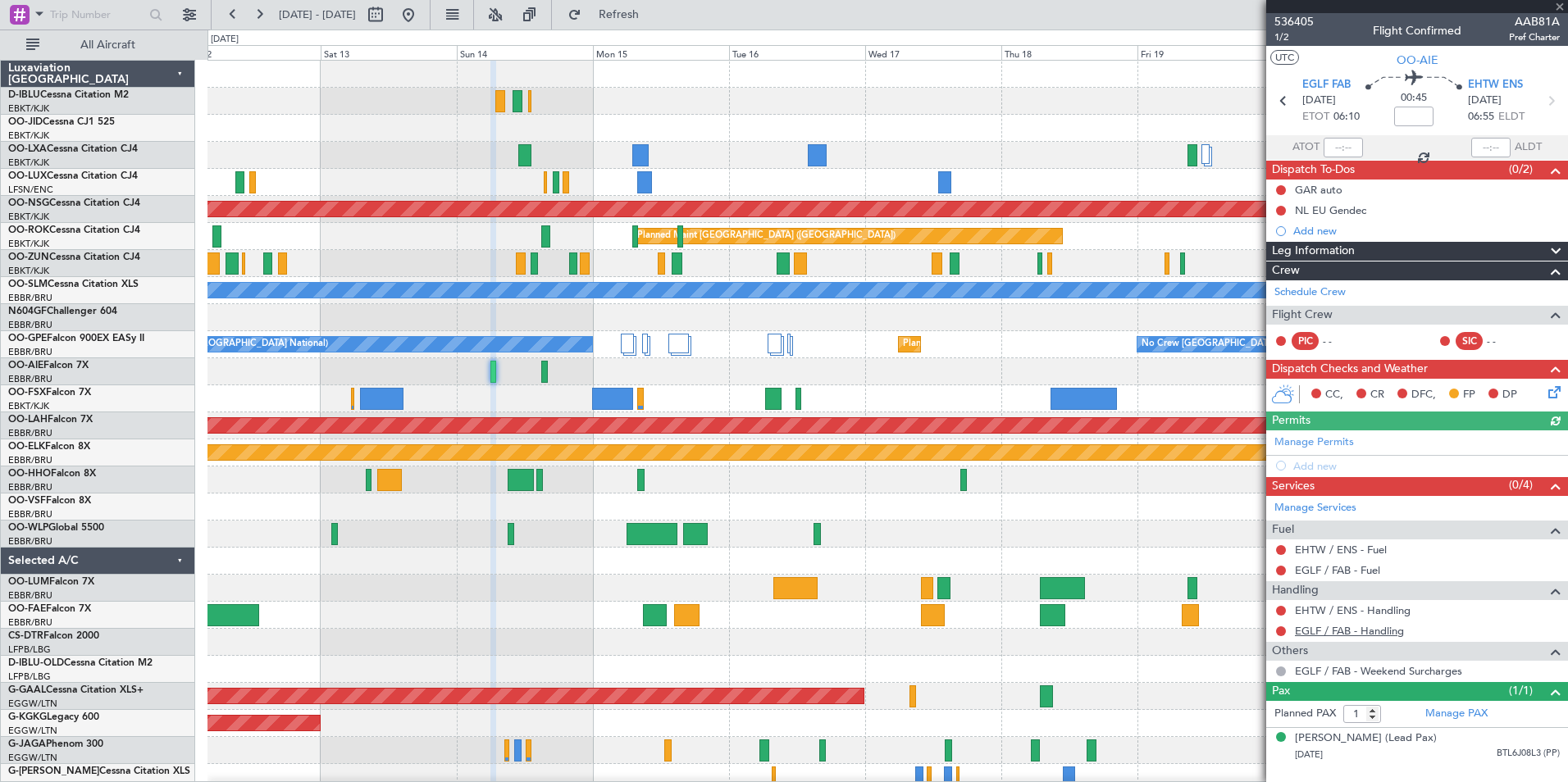
click at [1355, 635] on link "EGLF / FAB - Handling" at bounding box center [1349, 630] width 109 height 14
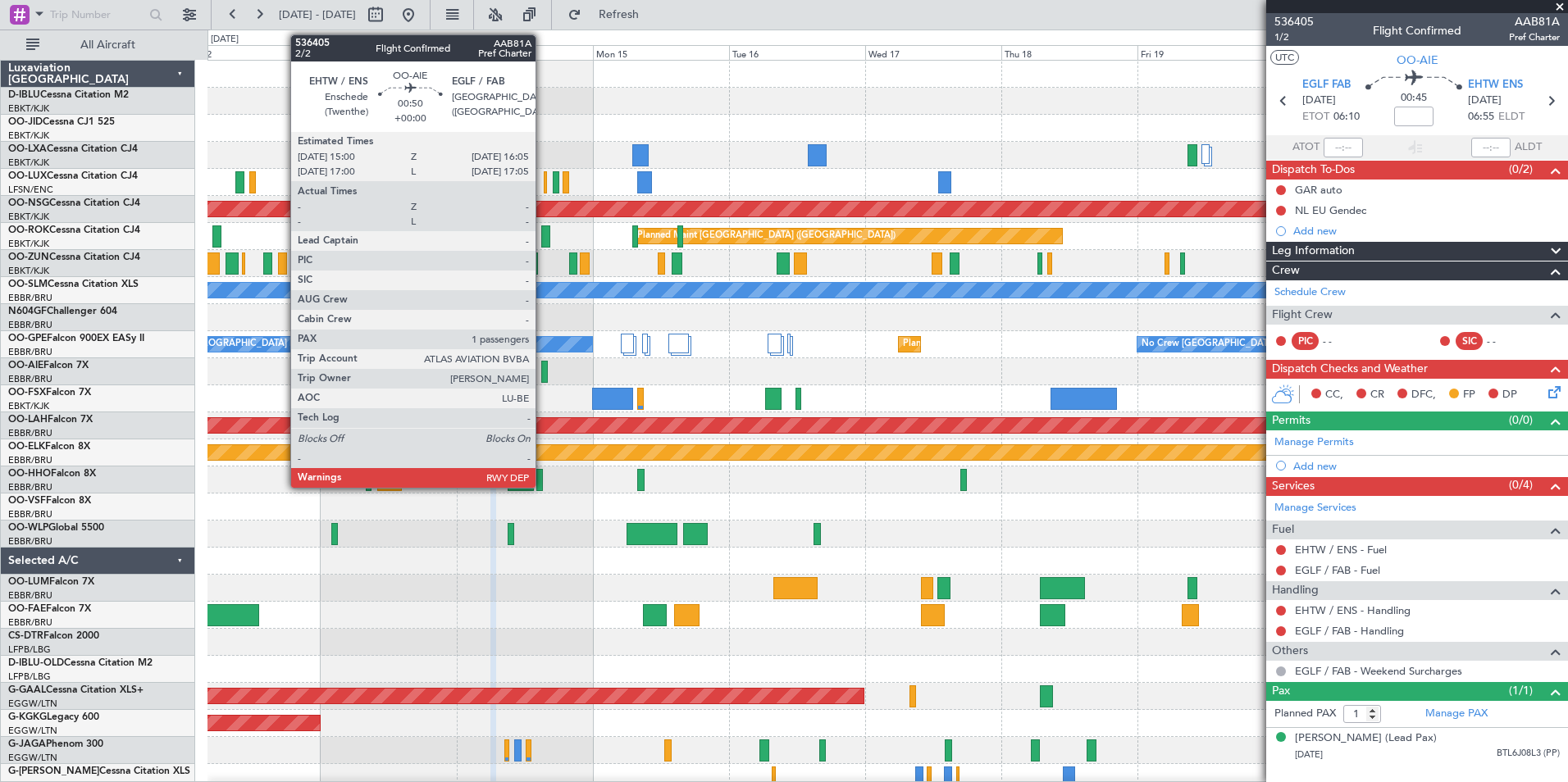
click at [543, 377] on div at bounding box center [544, 372] width 7 height 22
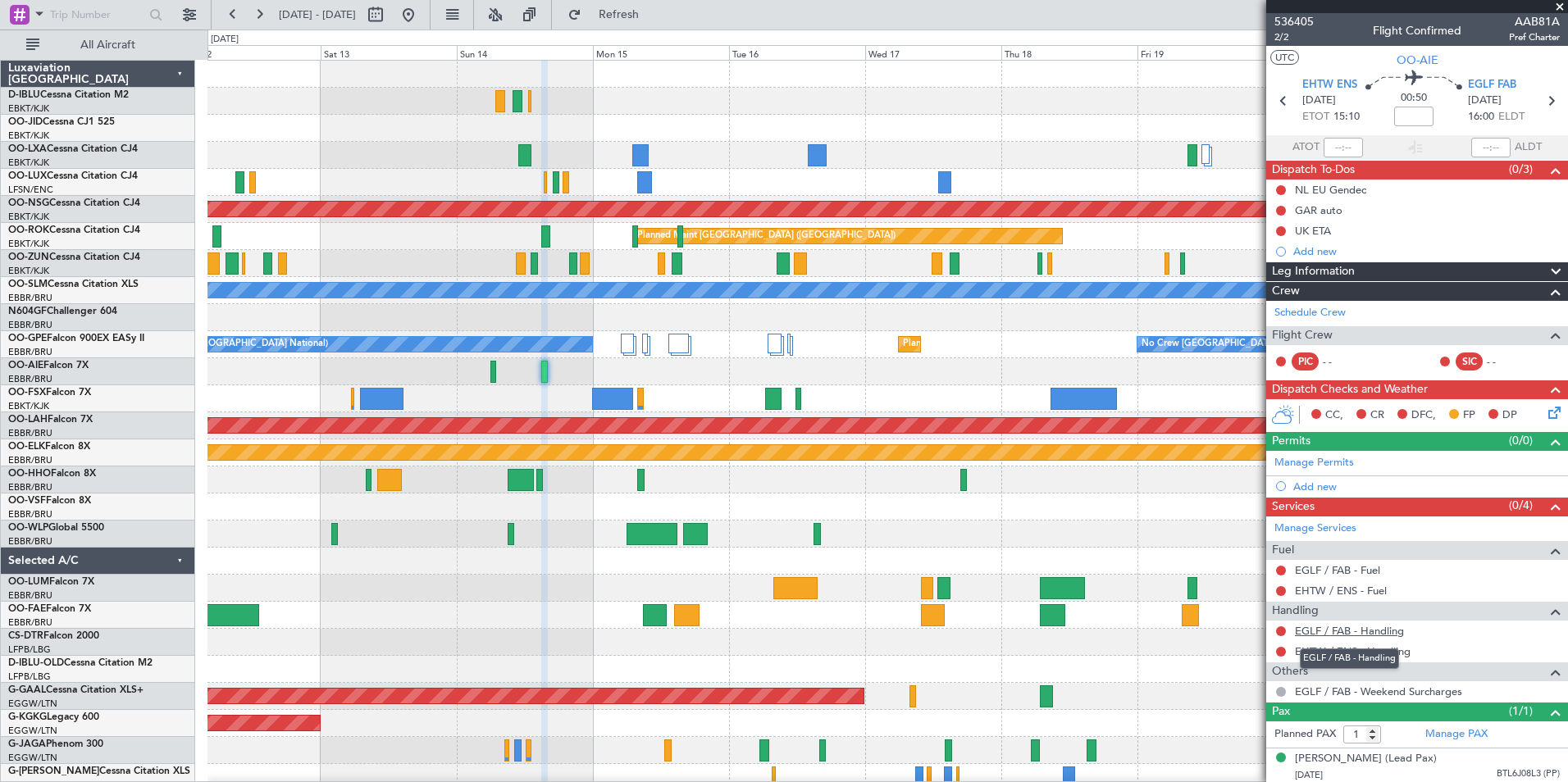
click at [1322, 632] on link "EGLF / FAB - Handling" at bounding box center [1349, 630] width 109 height 14
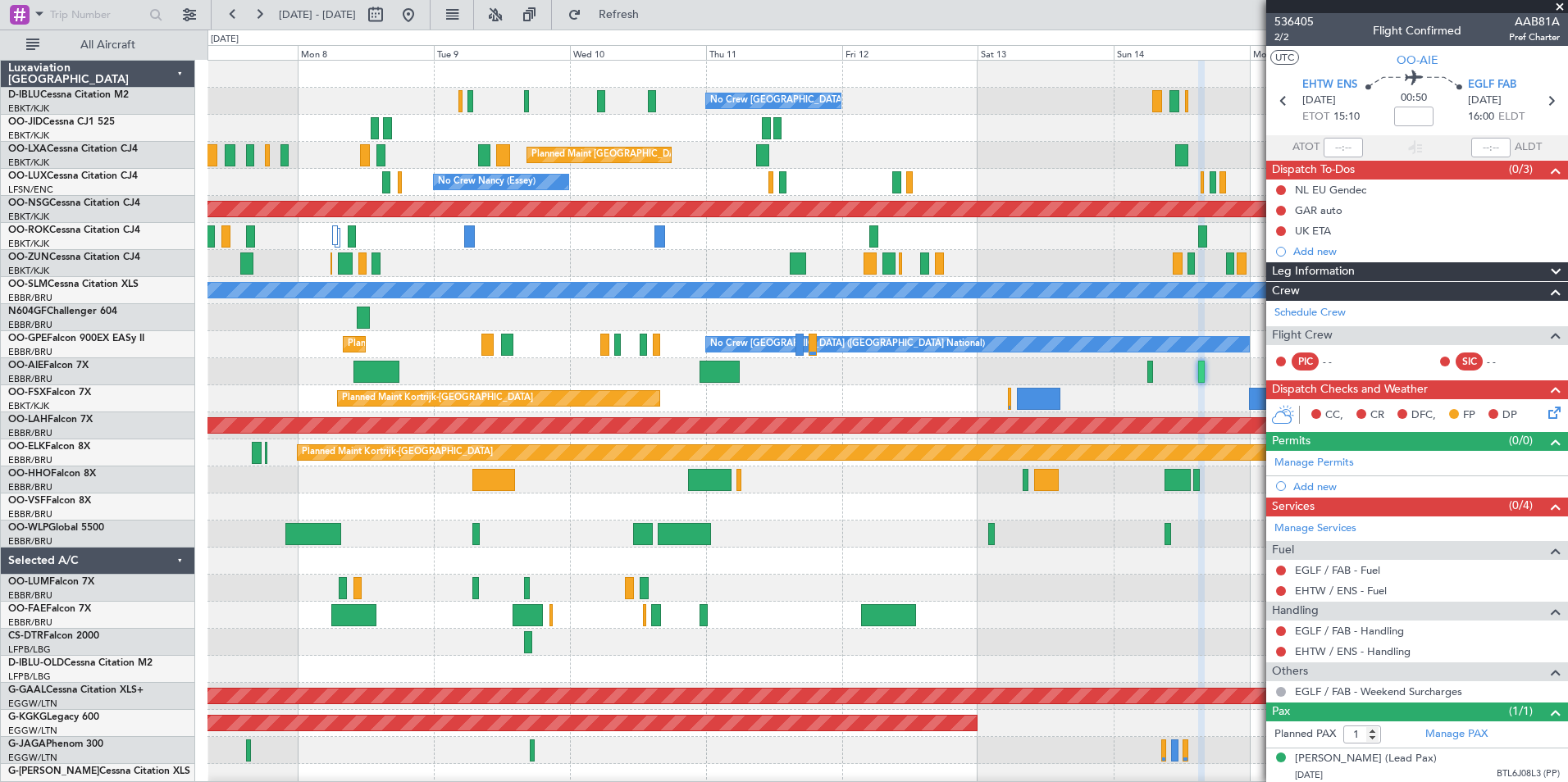
click at [1141, 444] on div "No Crew Brussels (Brussels National) Planned Maint Brussels (Brussels National)…" at bounding box center [887, 601] width 1360 height 1082
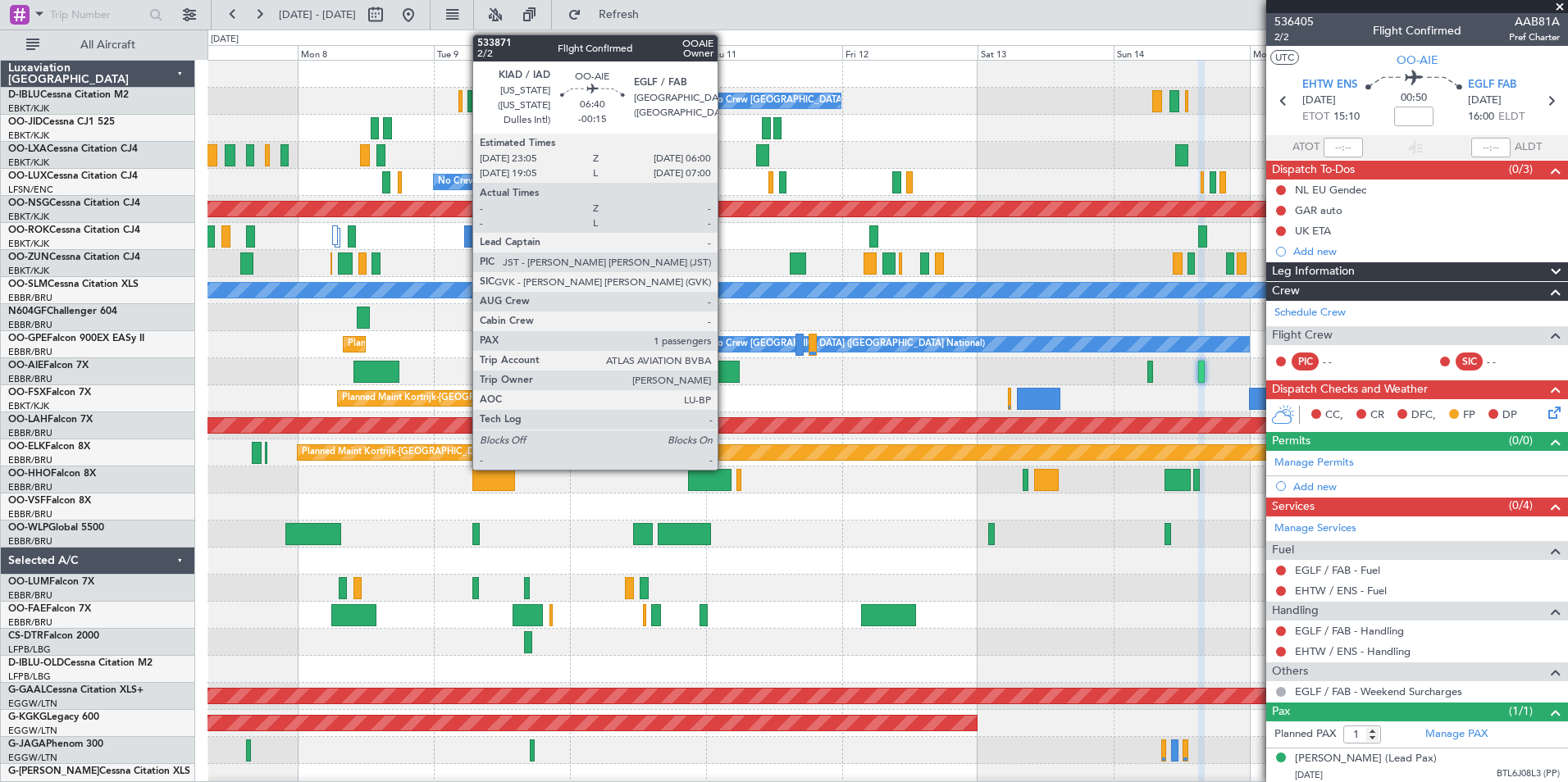
click at [725, 374] on div at bounding box center [719, 372] width 40 height 22
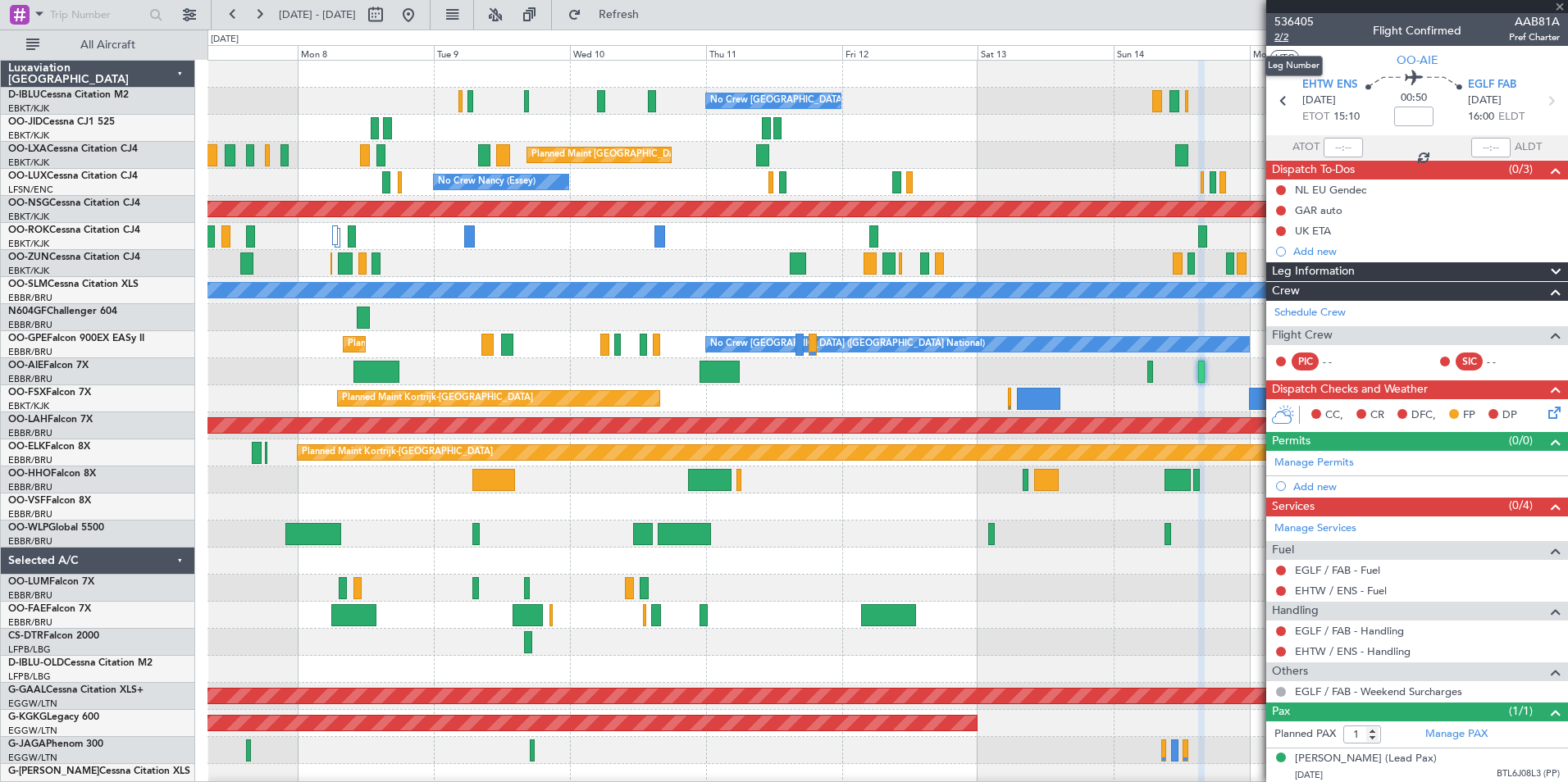
type input "-00:15"
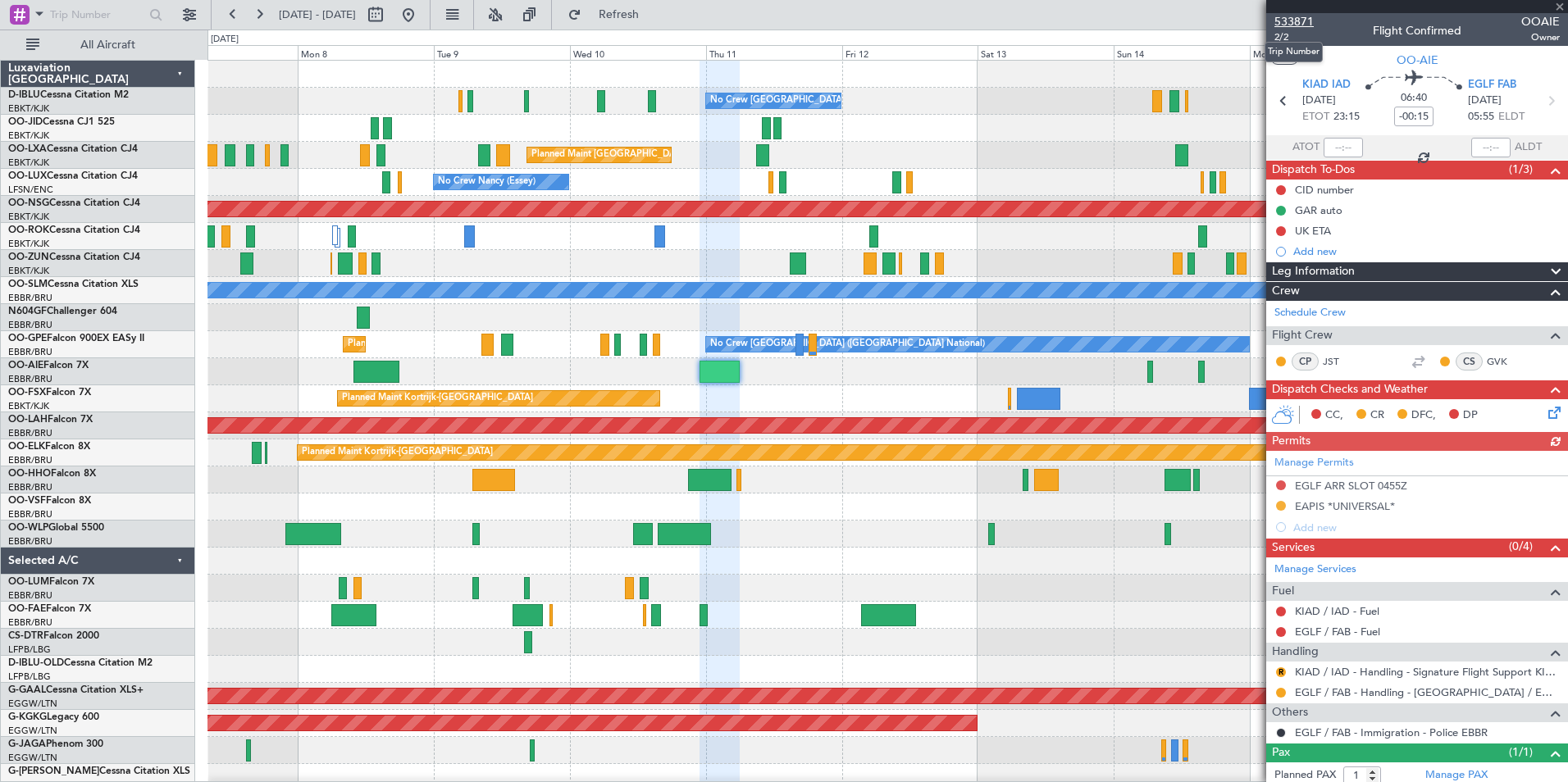
click at [1303, 26] on span "533871" at bounding box center [1294, 22] width 40 height 17
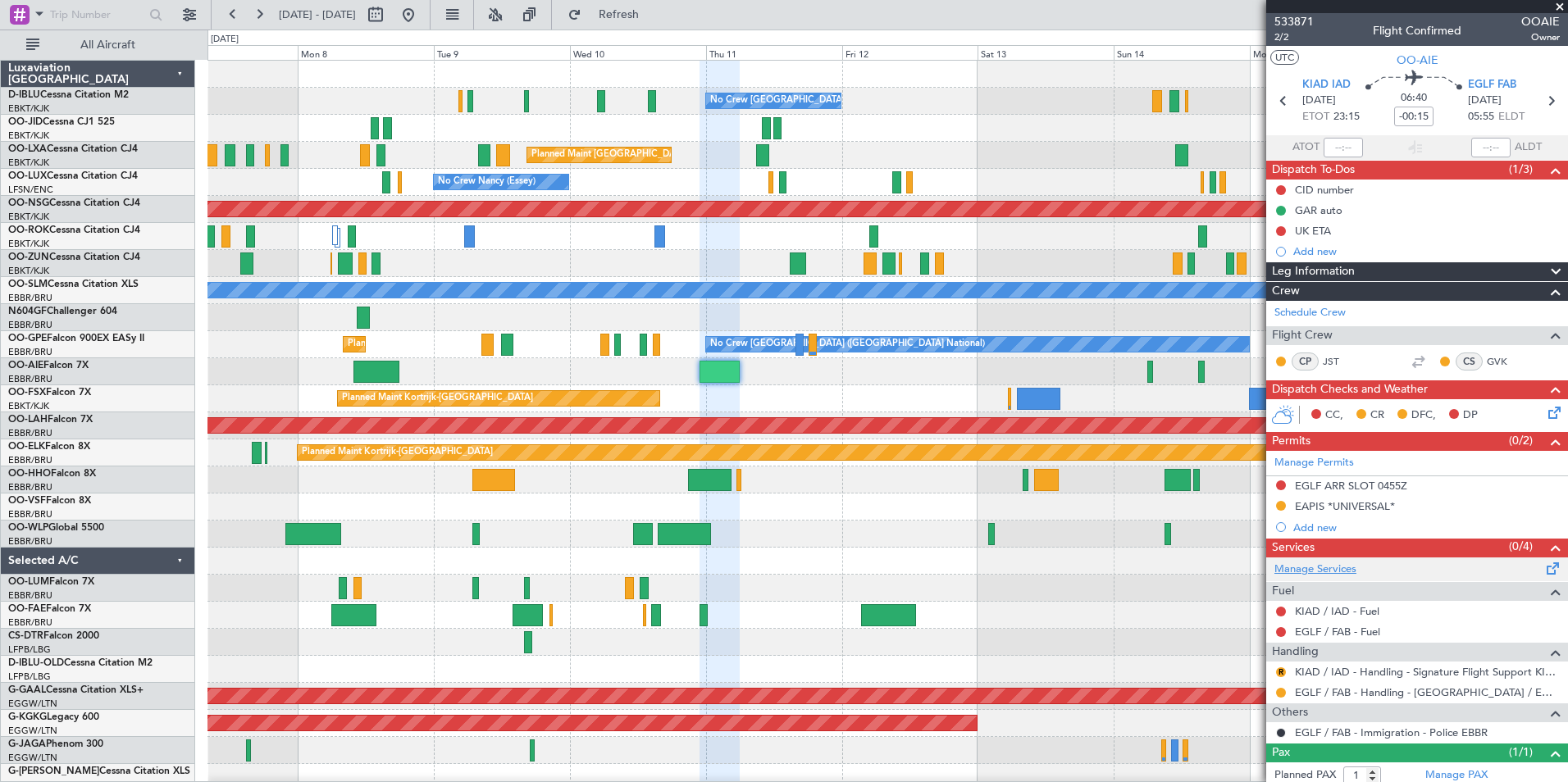
click at [1337, 570] on link "Manage Services" at bounding box center [1315, 569] width 82 height 16
click at [1297, 26] on span "533871" at bounding box center [1294, 22] width 40 height 17
click at [16, 295] on div "No Crew Brussels (Brussels National) Planned Maint Brussels (Brussels National)…" at bounding box center [784, 406] width 1568 height 753
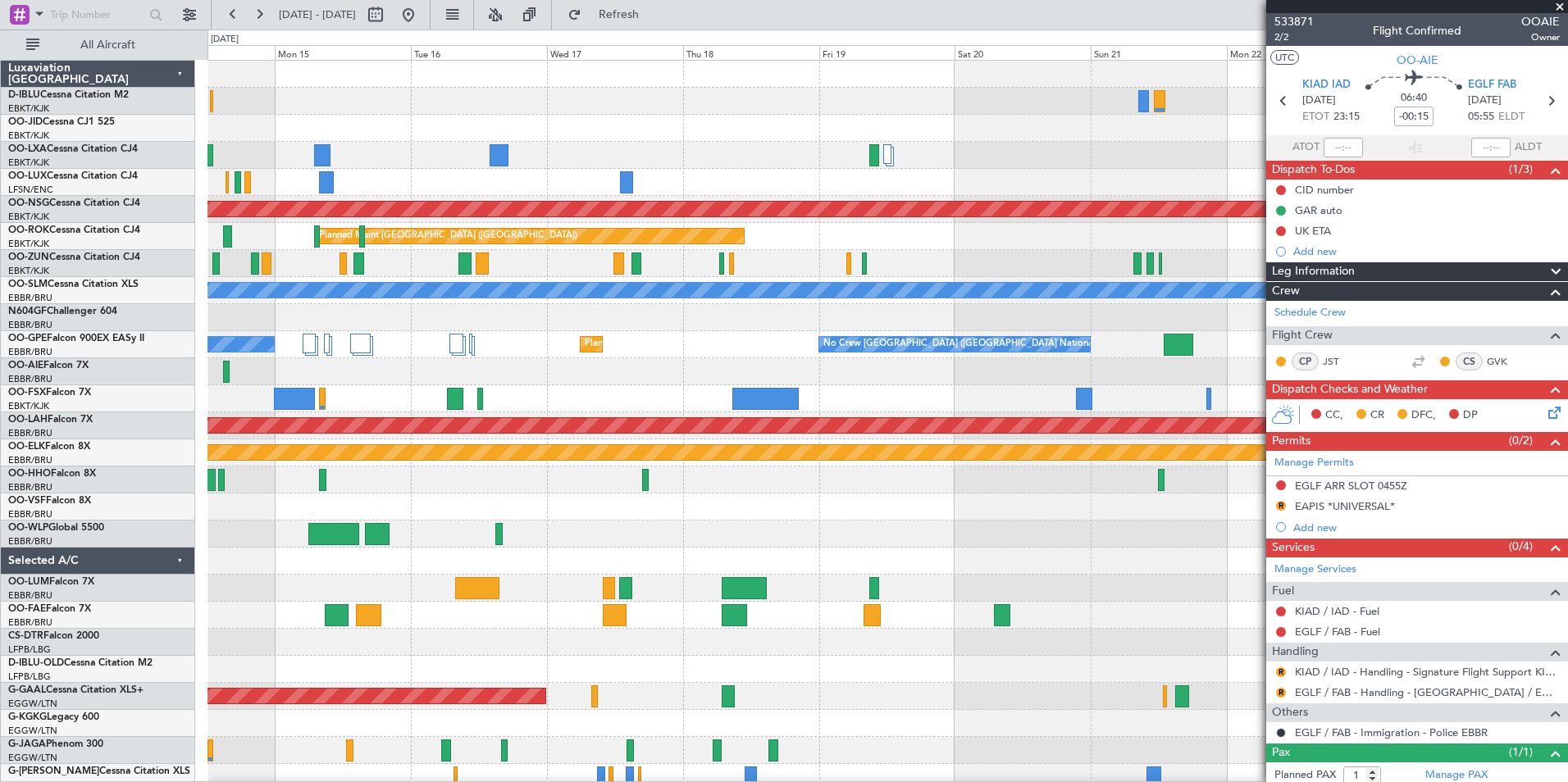
click at [36, 335] on div "A/C Unavailable Brussels (Brussels National) A/C Unavailable Brussels (Brussels…" at bounding box center [784, 406] width 1568 height 753
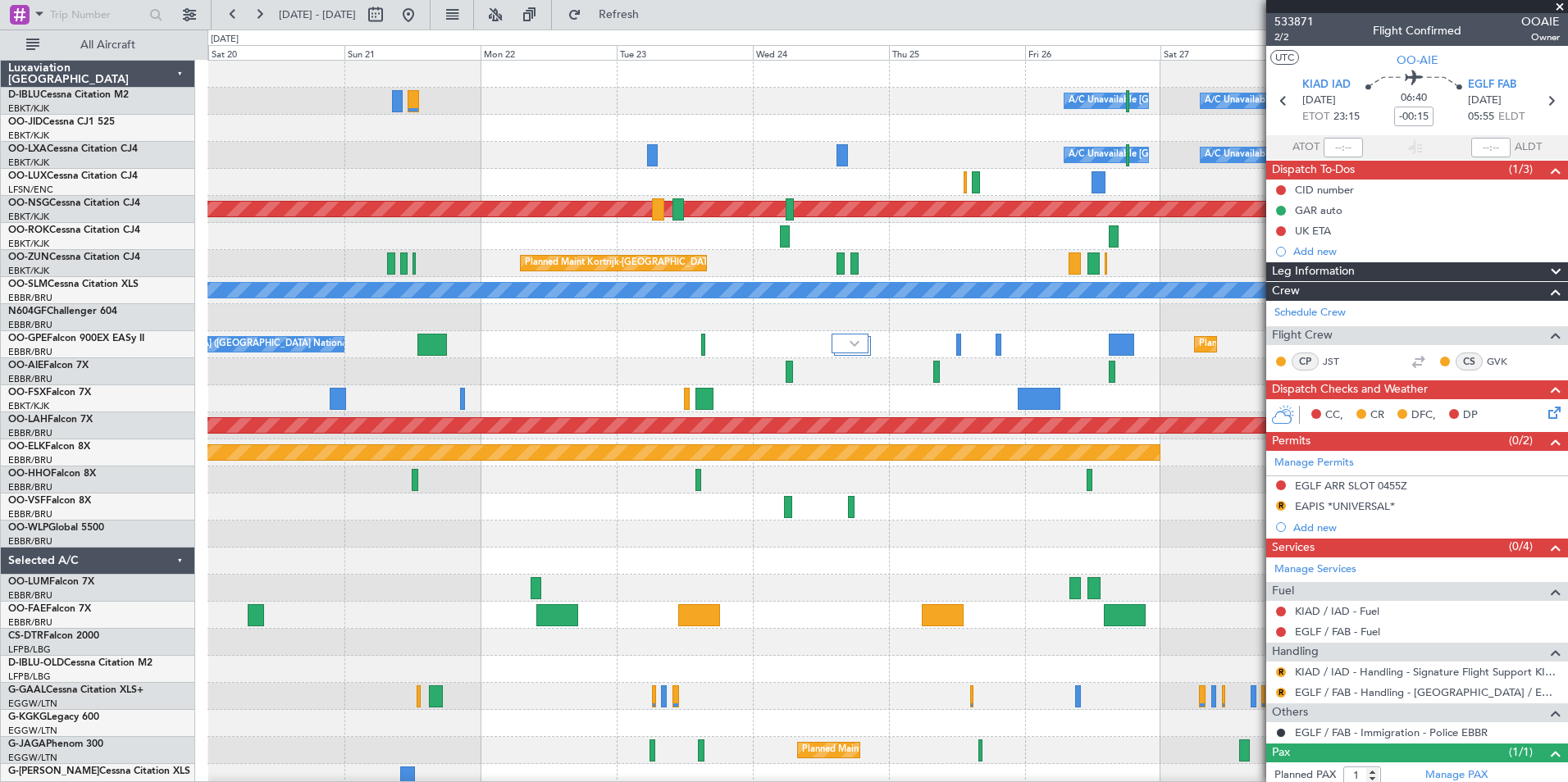
click at [240, 371] on div "A/C Unavailable Brussels (Brussels National) A/C Unavailable Kortrijk-Wevelgem …" at bounding box center [887, 601] width 1360 height 1082
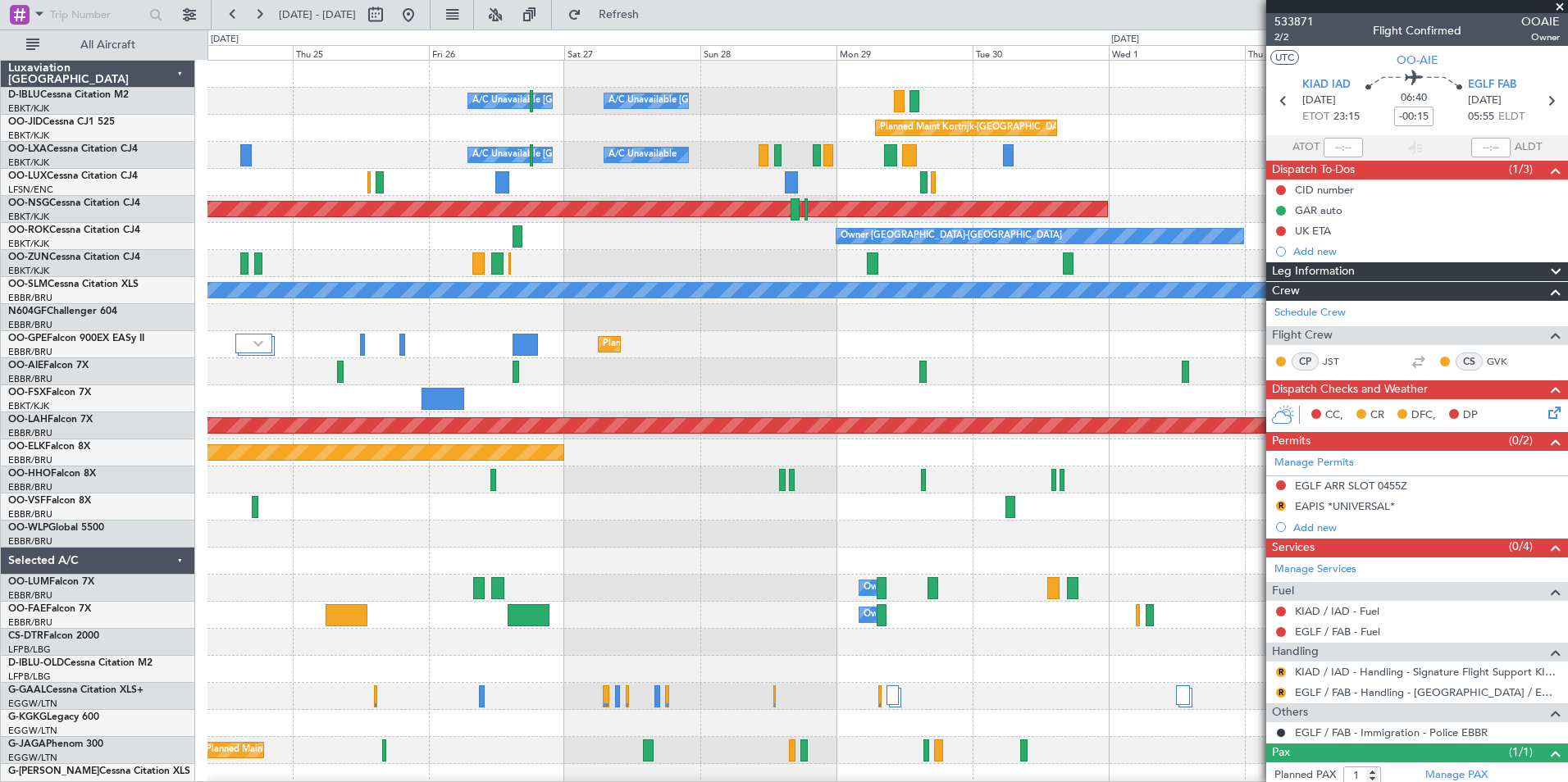
click at [483, 344] on div "Planned Maint [GEOGRAPHIC_DATA] ([GEOGRAPHIC_DATA] National)" at bounding box center [887, 344] width 1360 height 27
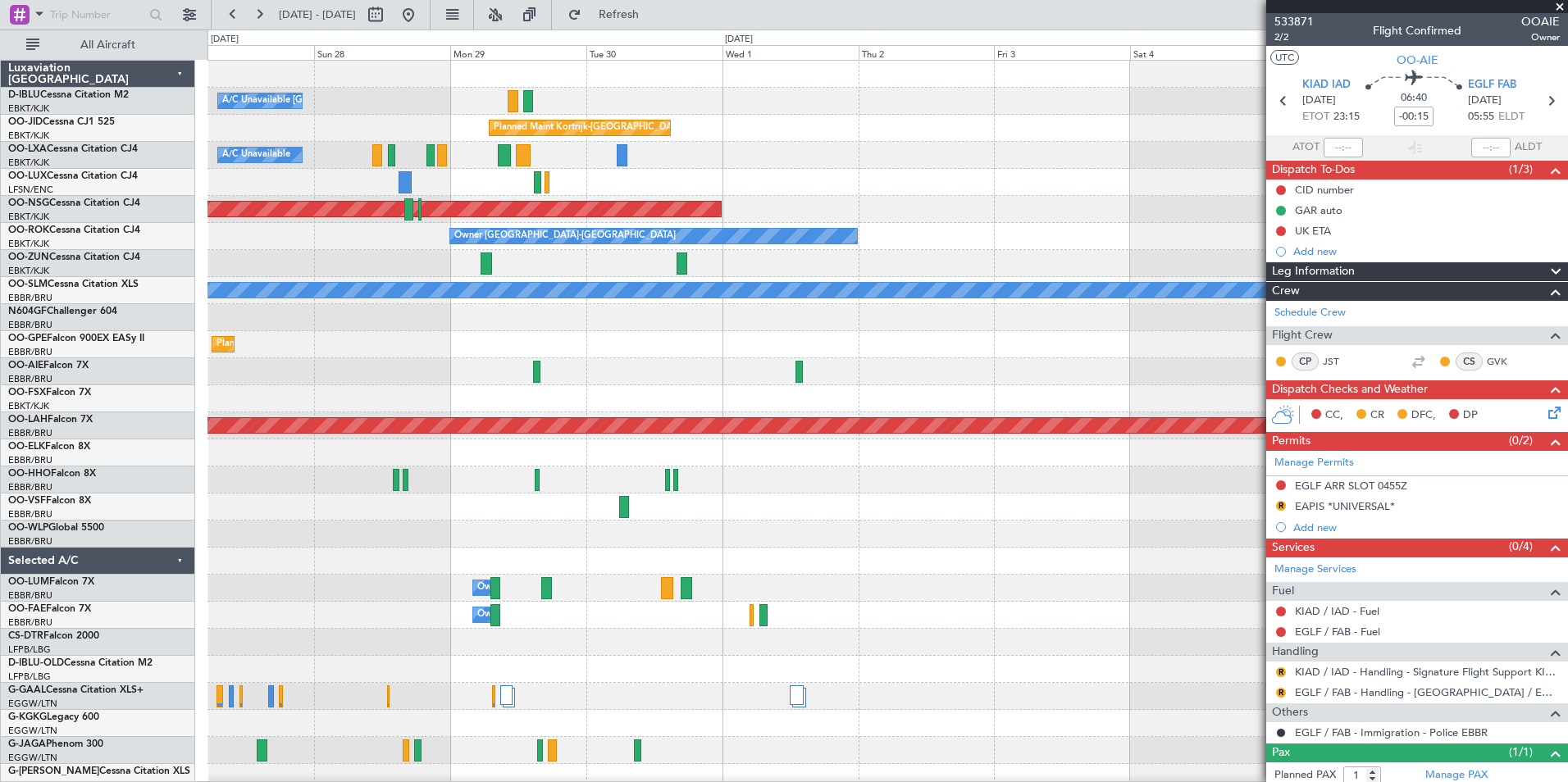
click at [327, 326] on div at bounding box center [887, 317] width 1360 height 27
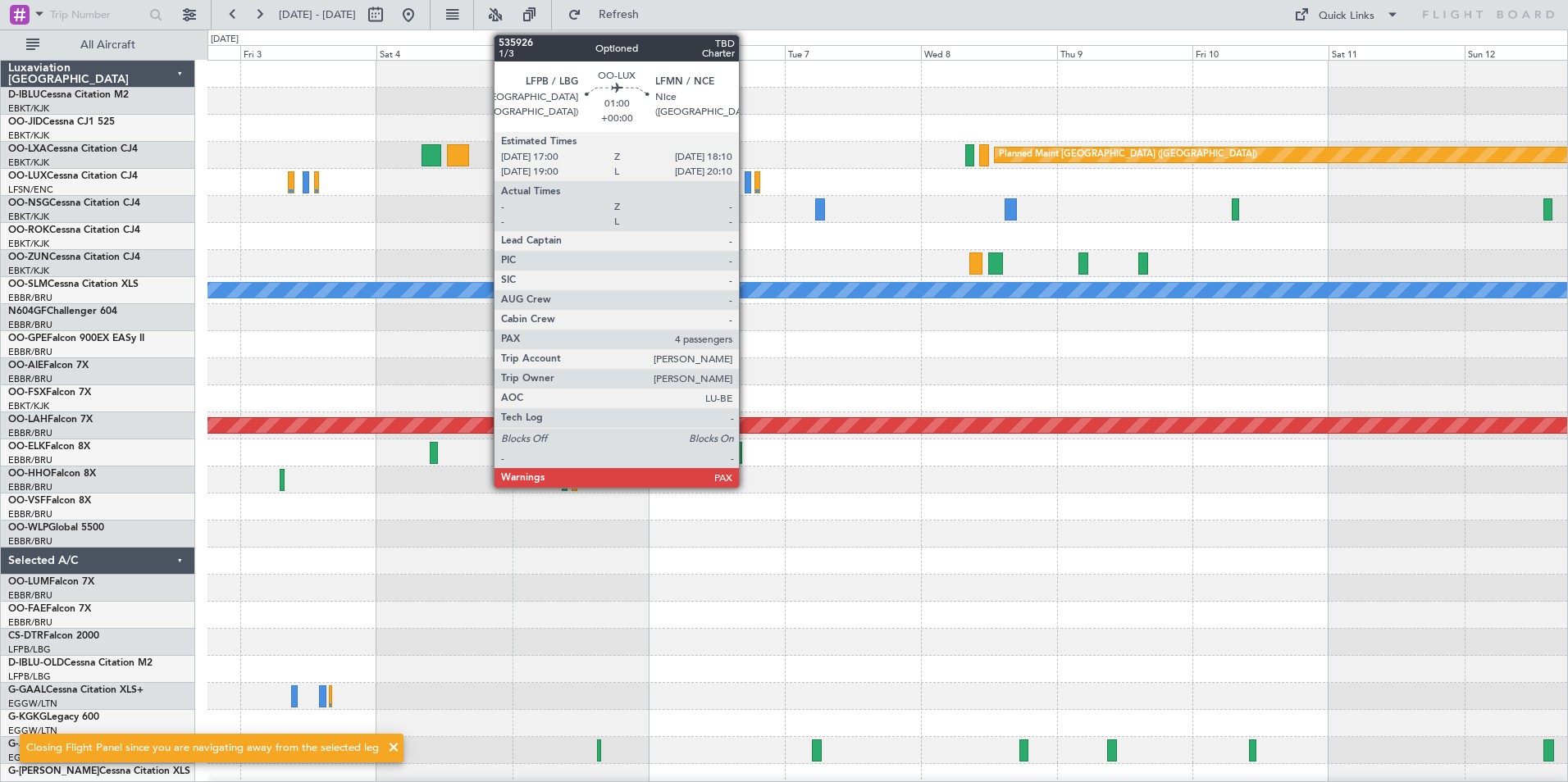
click at [746, 183] on div at bounding box center [748, 183] width 8 height 22
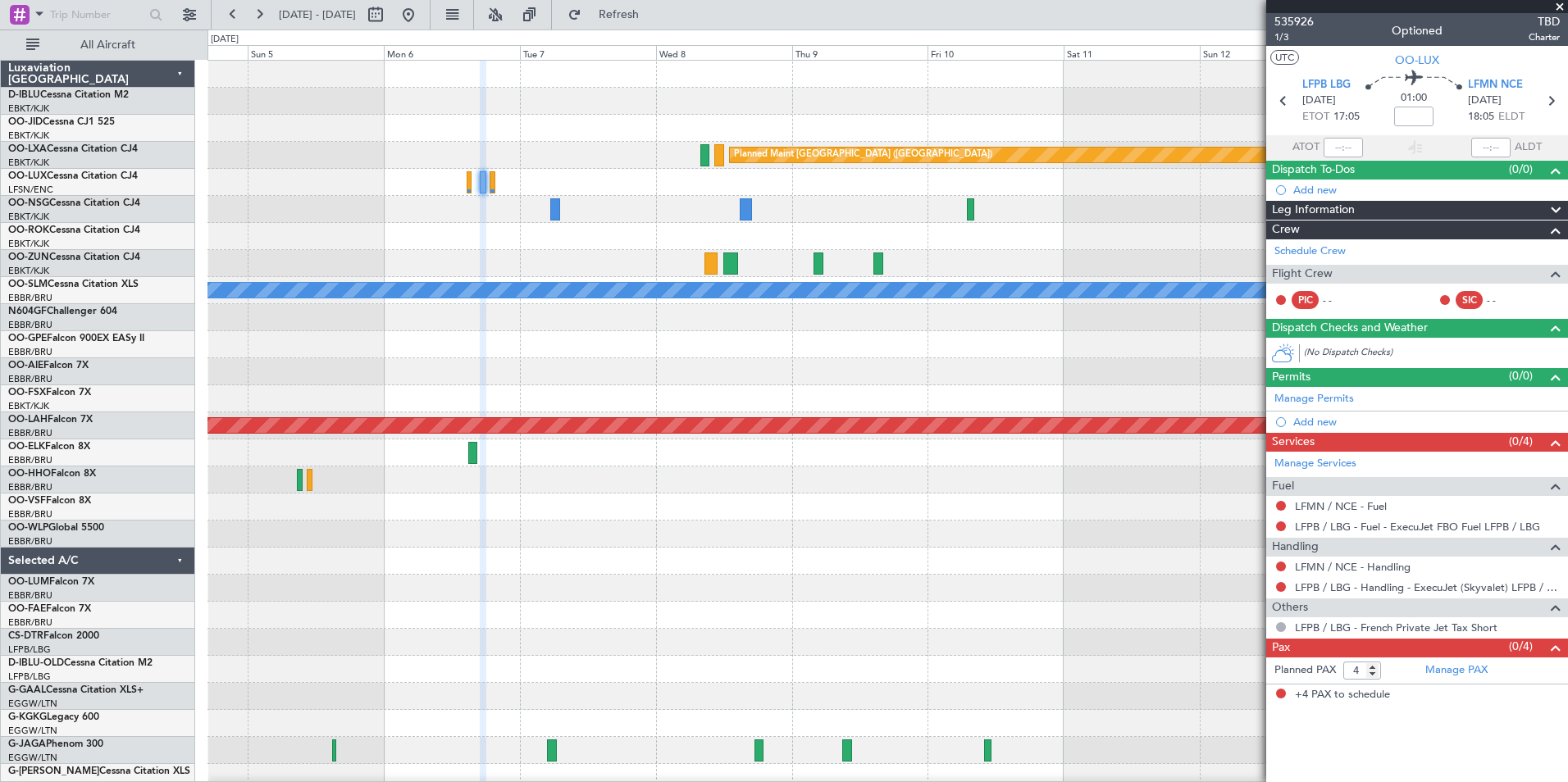
click at [892, 332] on div "Planned Maint Paris (Le Bourget) Planned Maint Brussels (Brussels National) A/C…" at bounding box center [887, 574] width 1360 height 1028
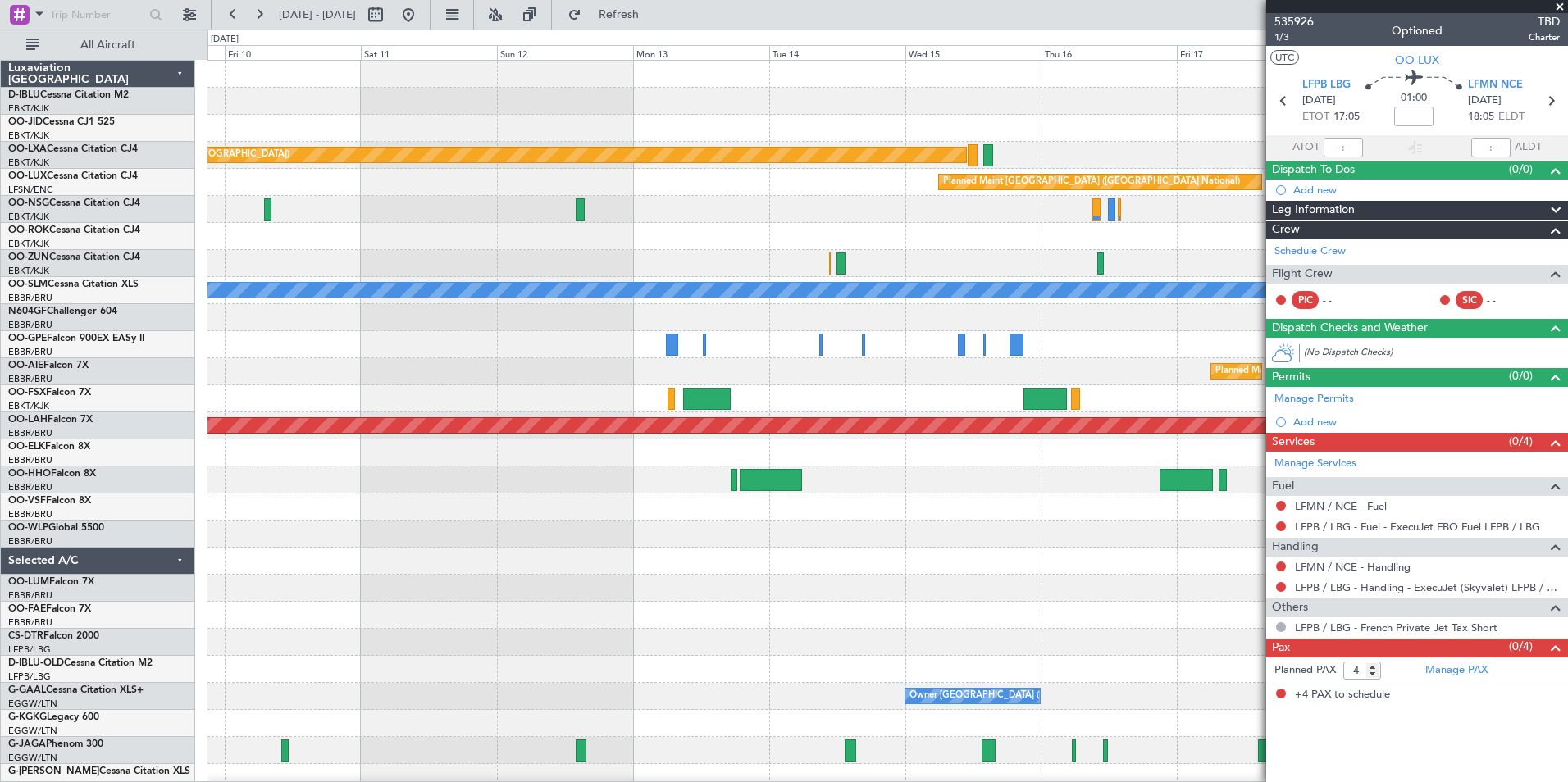
click at [335, 366] on div "Planned Maint [GEOGRAPHIC_DATA] ([GEOGRAPHIC_DATA] National)" at bounding box center [887, 371] width 1360 height 27
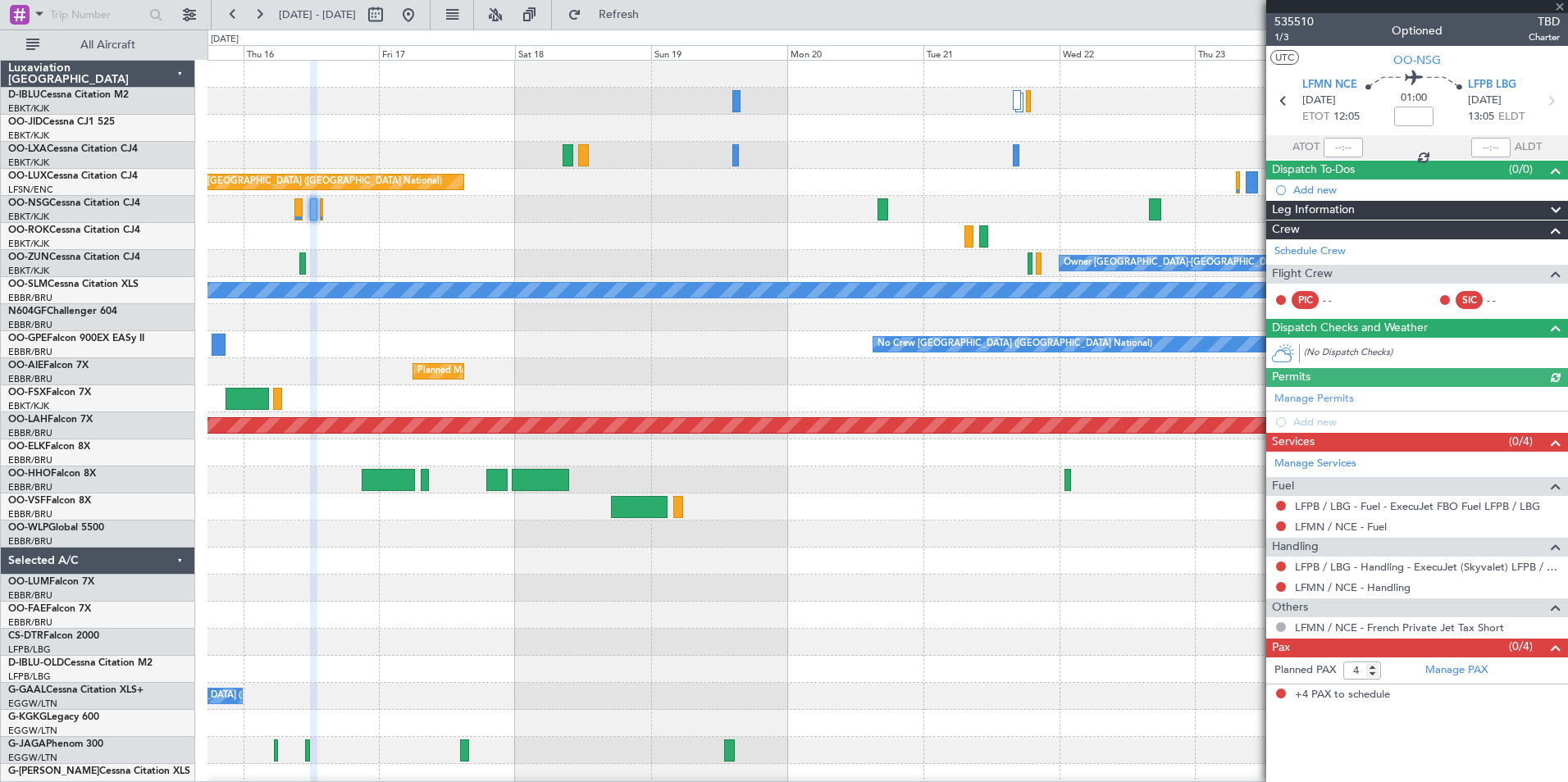
click at [599, 251] on div "Planned Maint Paris (Le Bourget) Planned Maint Brussels (Brussels National) Own…" at bounding box center [887, 574] width 1360 height 1028
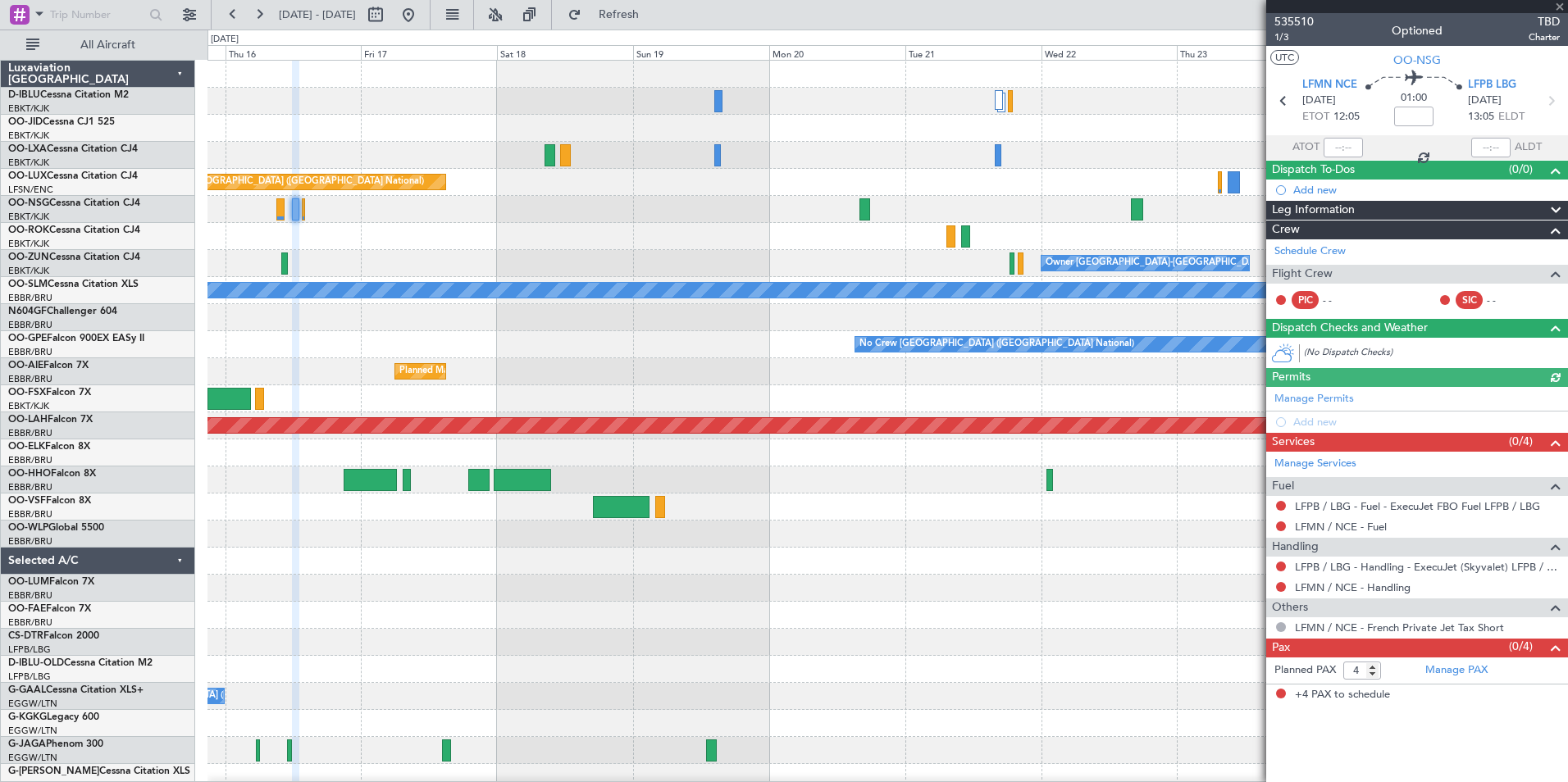
click at [931, 249] on div at bounding box center [887, 236] width 1360 height 27
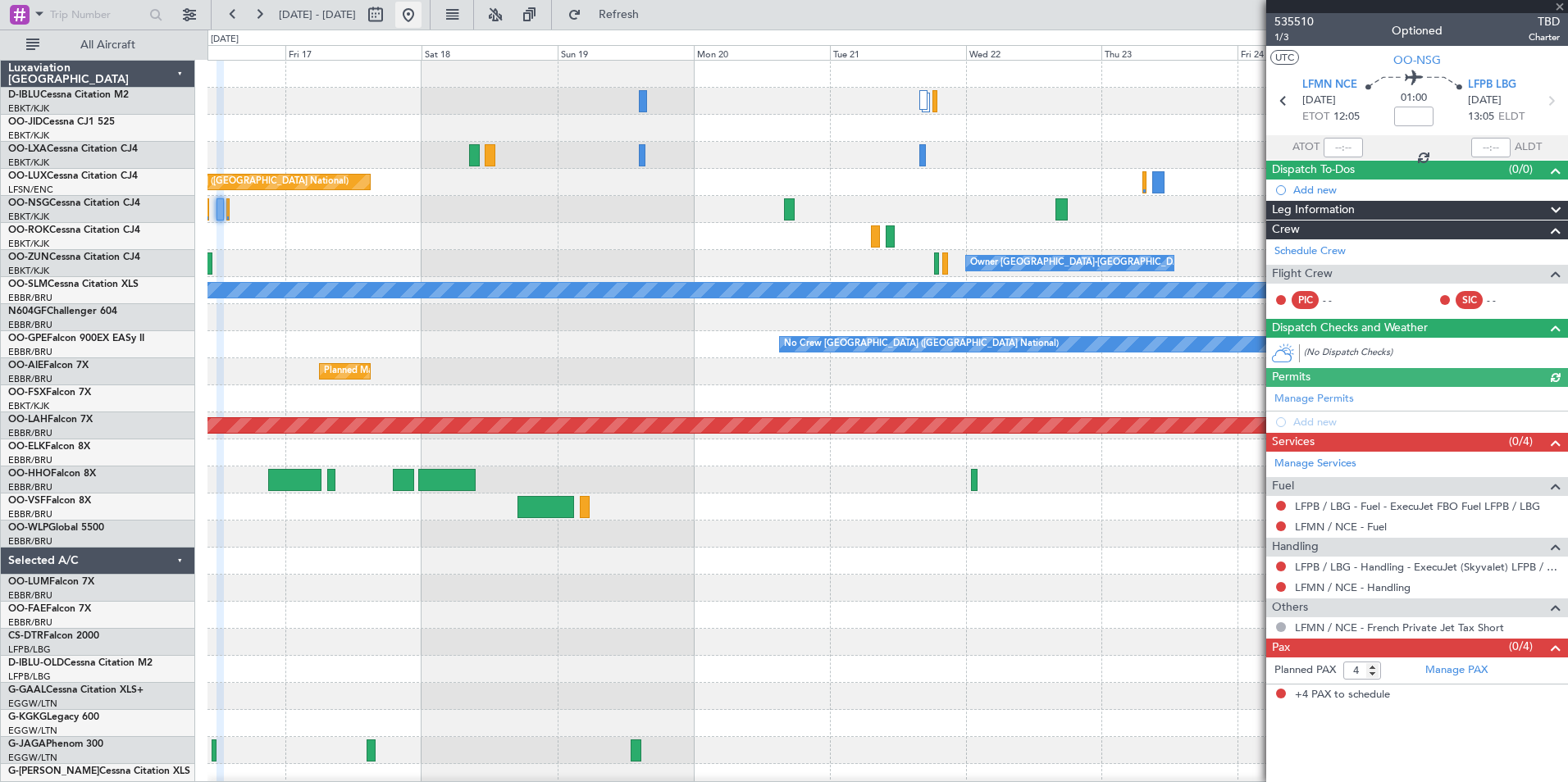
click at [421, 22] on button at bounding box center [408, 15] width 26 height 26
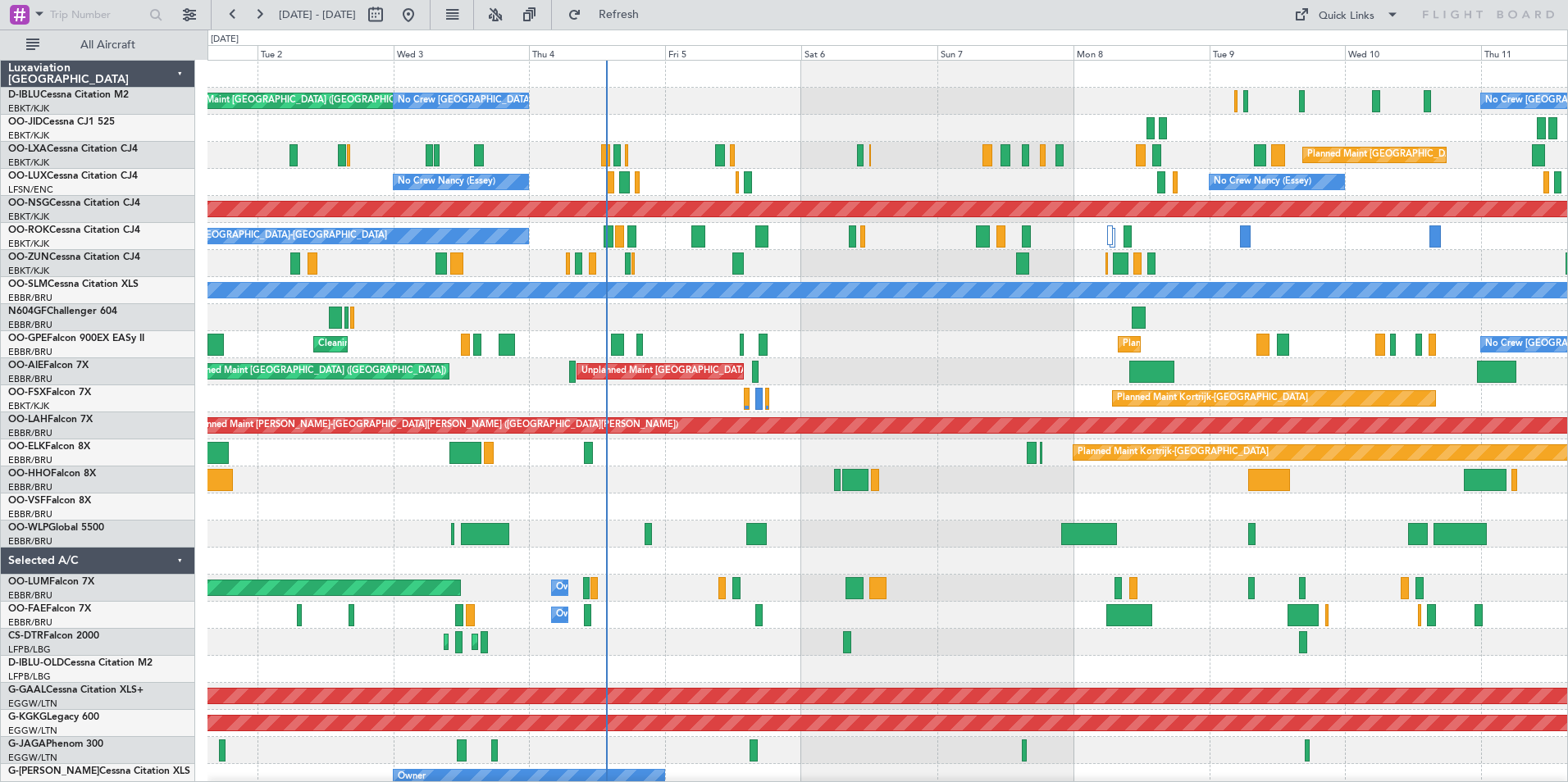
click at [711, 543] on div "AOG Maint Brussels (Brussels National) No Crew Brussels (Brussels National) No …" at bounding box center [887, 615] width 1360 height 1109
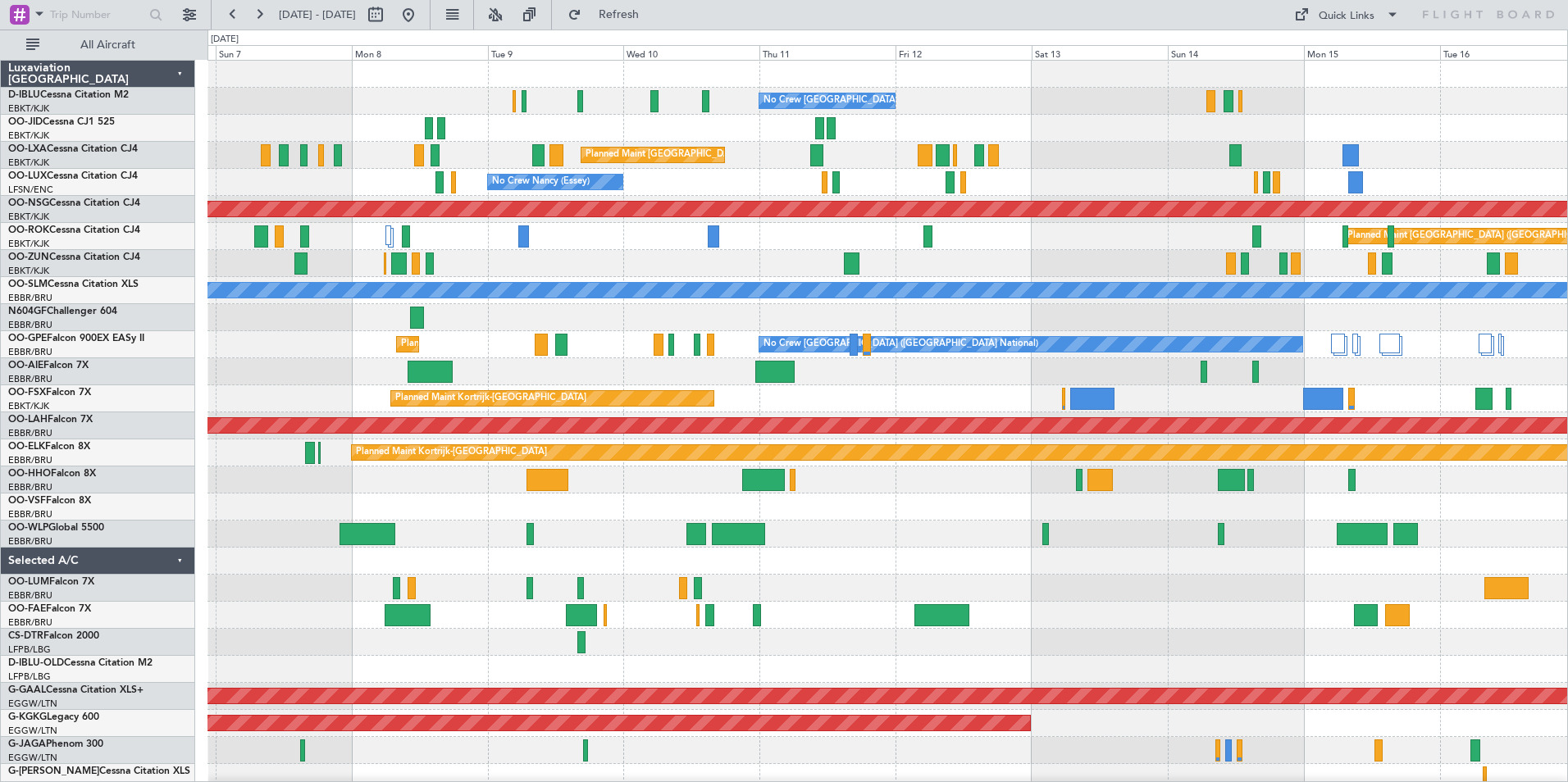
click at [230, 548] on div "No Crew Brussels (Brussels National) Planned Maint Brussels (Brussels National)…" at bounding box center [887, 615] width 1360 height 1109
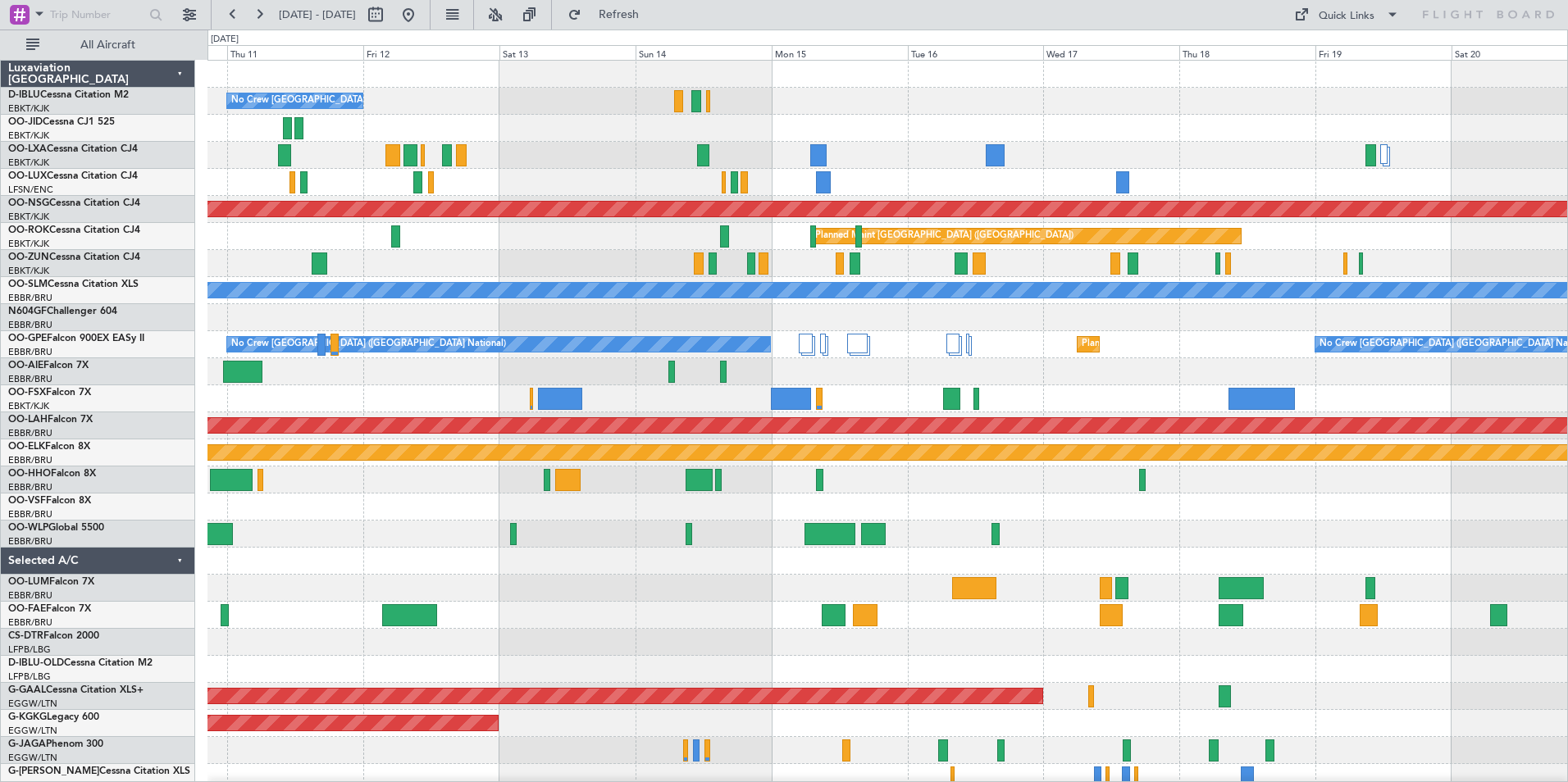
click at [230, 549] on div "No Crew Brussels (Brussels National) Planned Maint Brussels (Brussels National)…" at bounding box center [887, 615] width 1360 height 1109
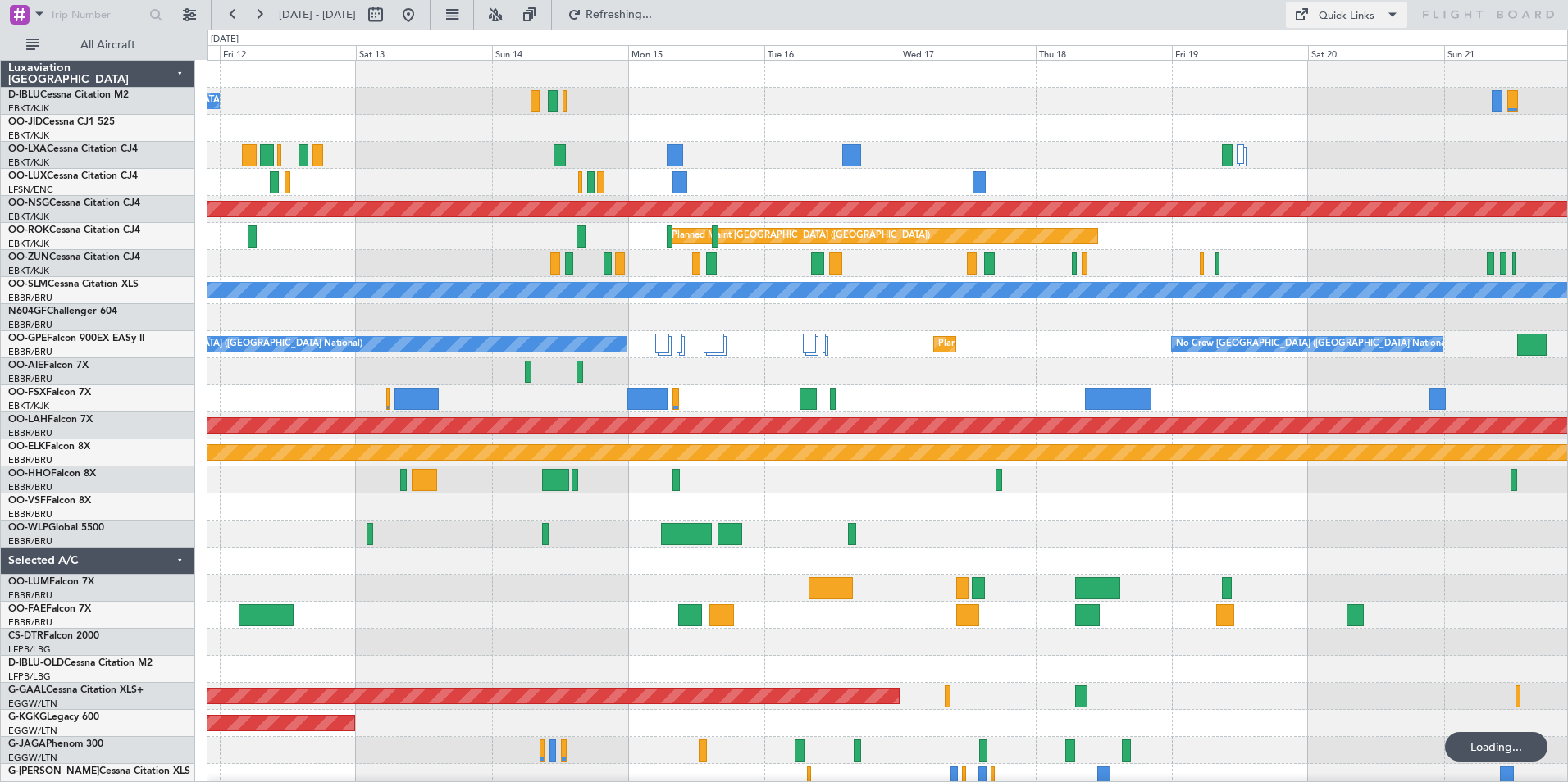
click at [1323, 13] on div "Quick Links" at bounding box center [1347, 16] width 56 height 16
click at [1352, 38] on button "Trip Builder" at bounding box center [1347, 54] width 123 height 40
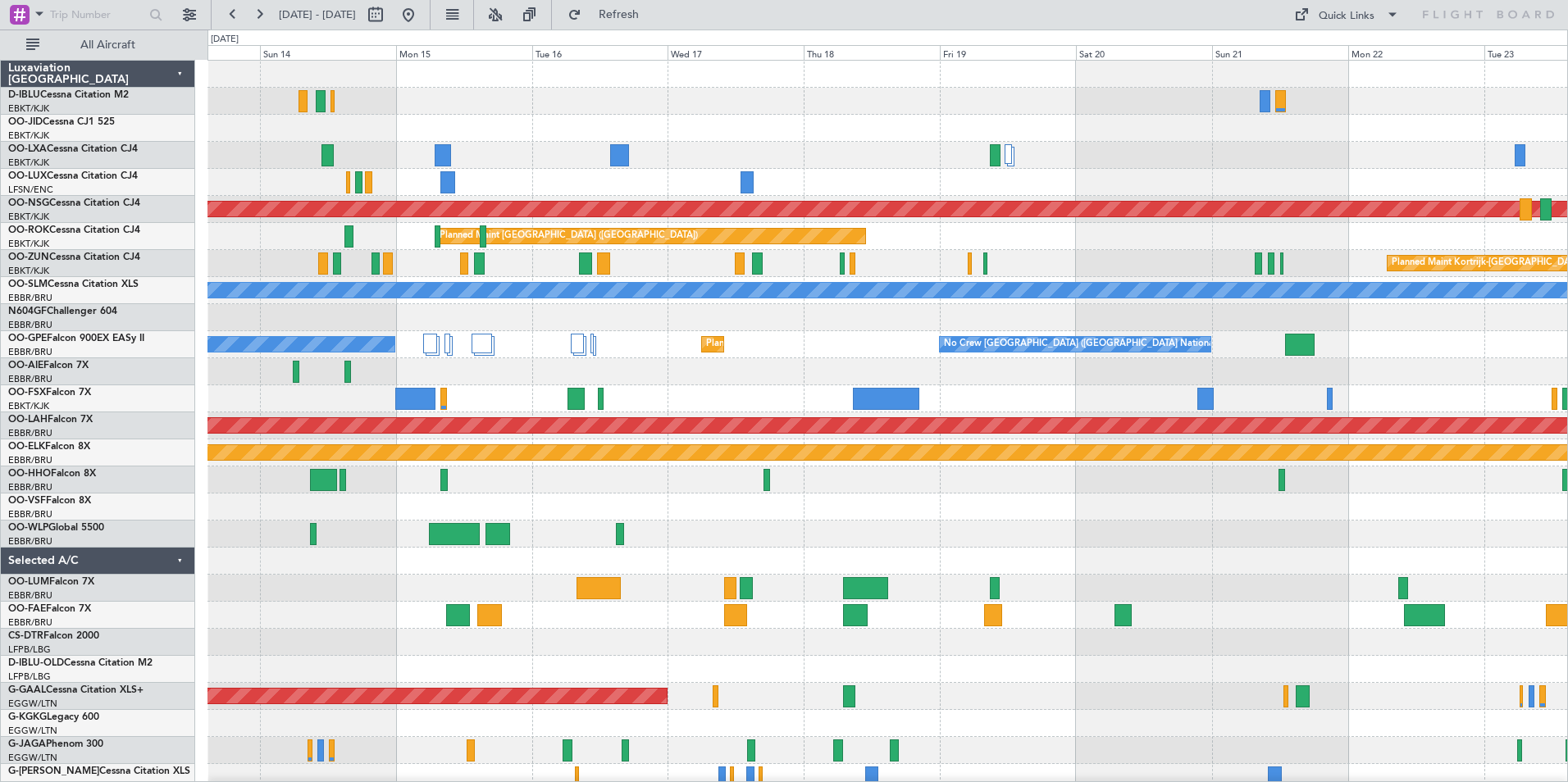
click at [608, 512] on div "No Crew Brussels (Brussels National) Planned Maint Paris (Le Bourget) Planned M…" at bounding box center [887, 601] width 1360 height 1082
click at [421, 17] on button at bounding box center [408, 15] width 26 height 26
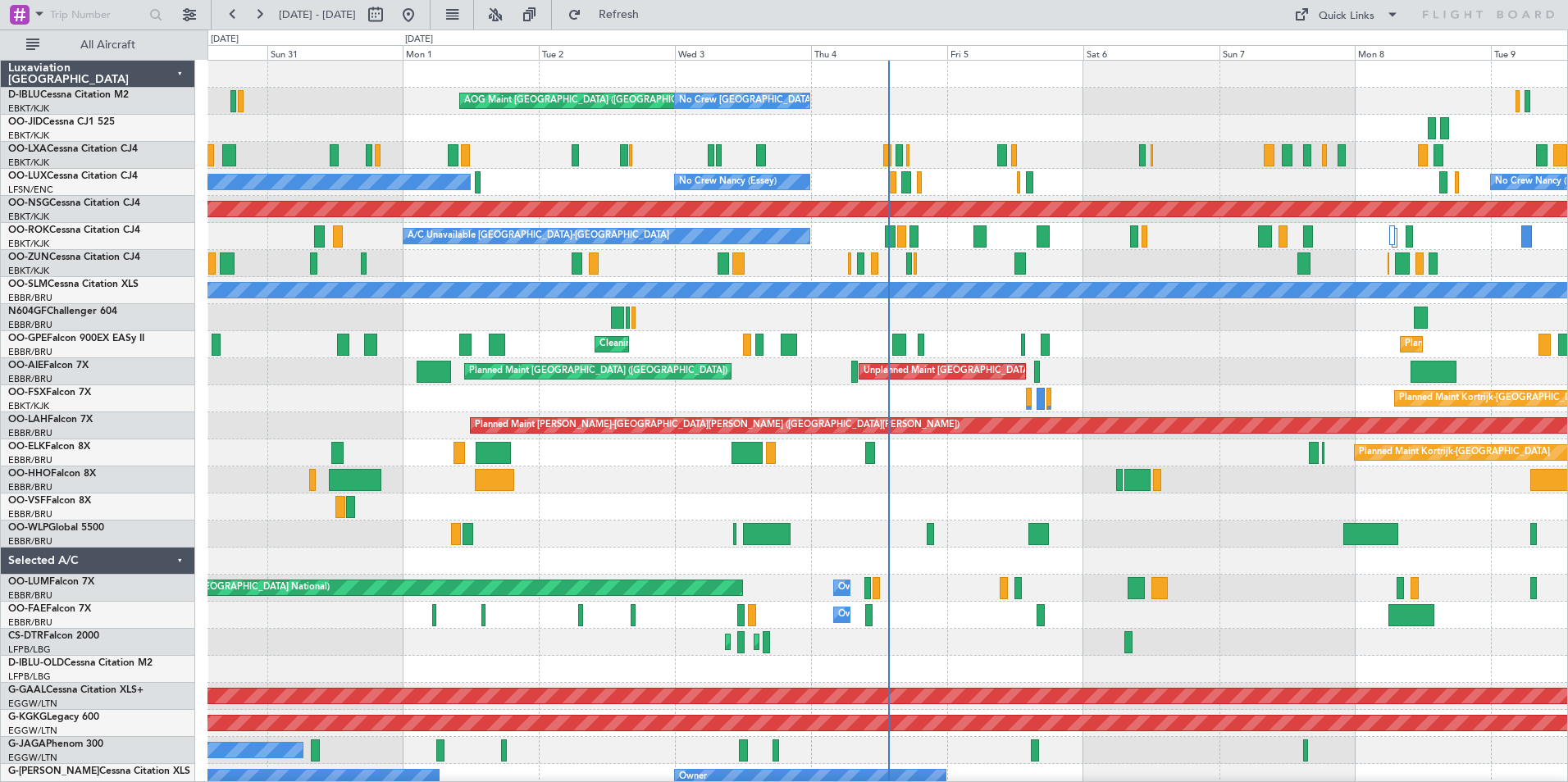
click at [741, 534] on div "AOG Maint Brussels (Brussels National) No Crew Brussels (Brussels National) No …" at bounding box center [887, 615] width 1360 height 1109
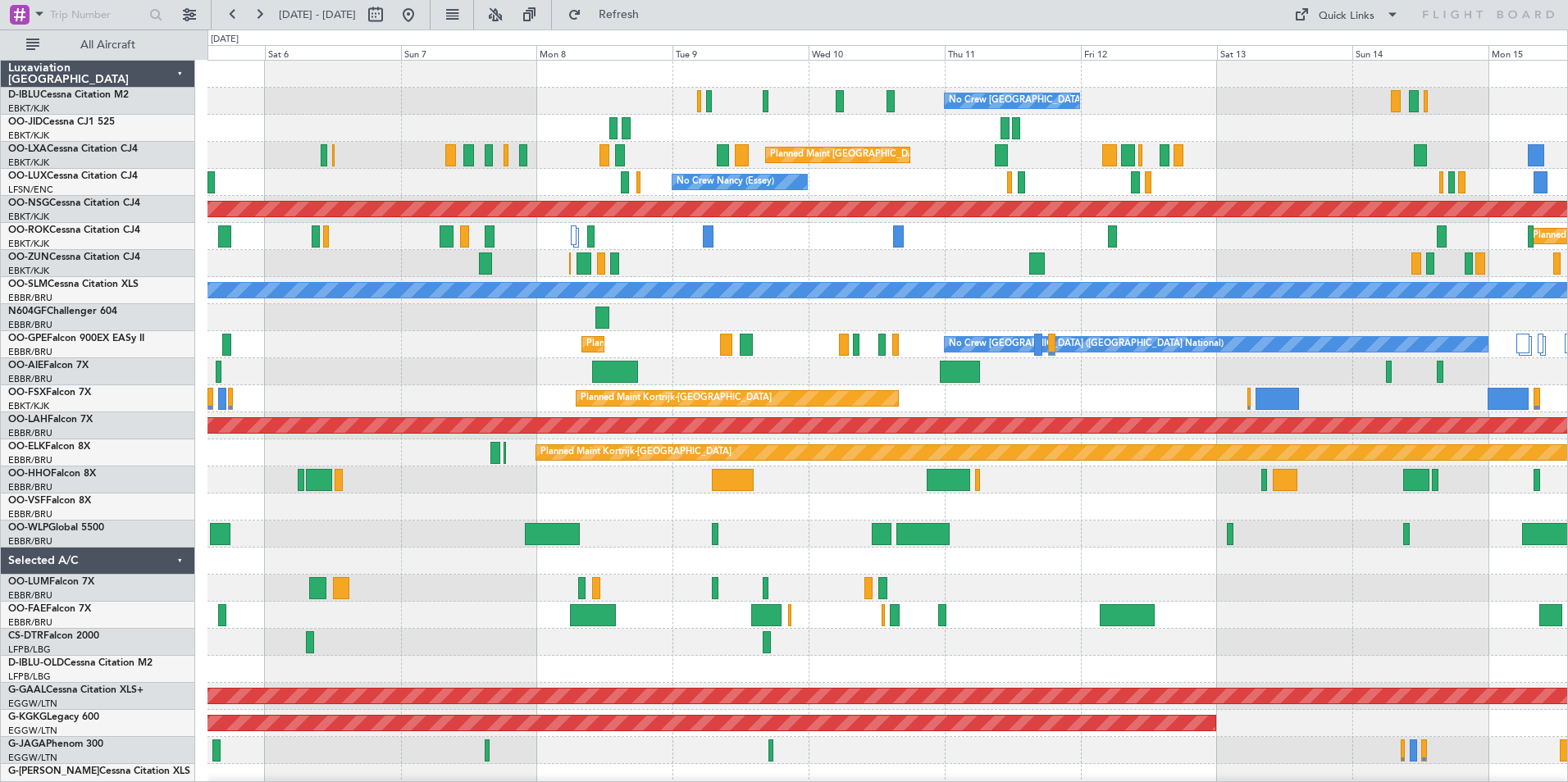
click at [588, 519] on div "No Crew Brussels (Brussels National) AOG Maint Brussels (Brussels National) No …" at bounding box center [887, 615] width 1360 height 1109
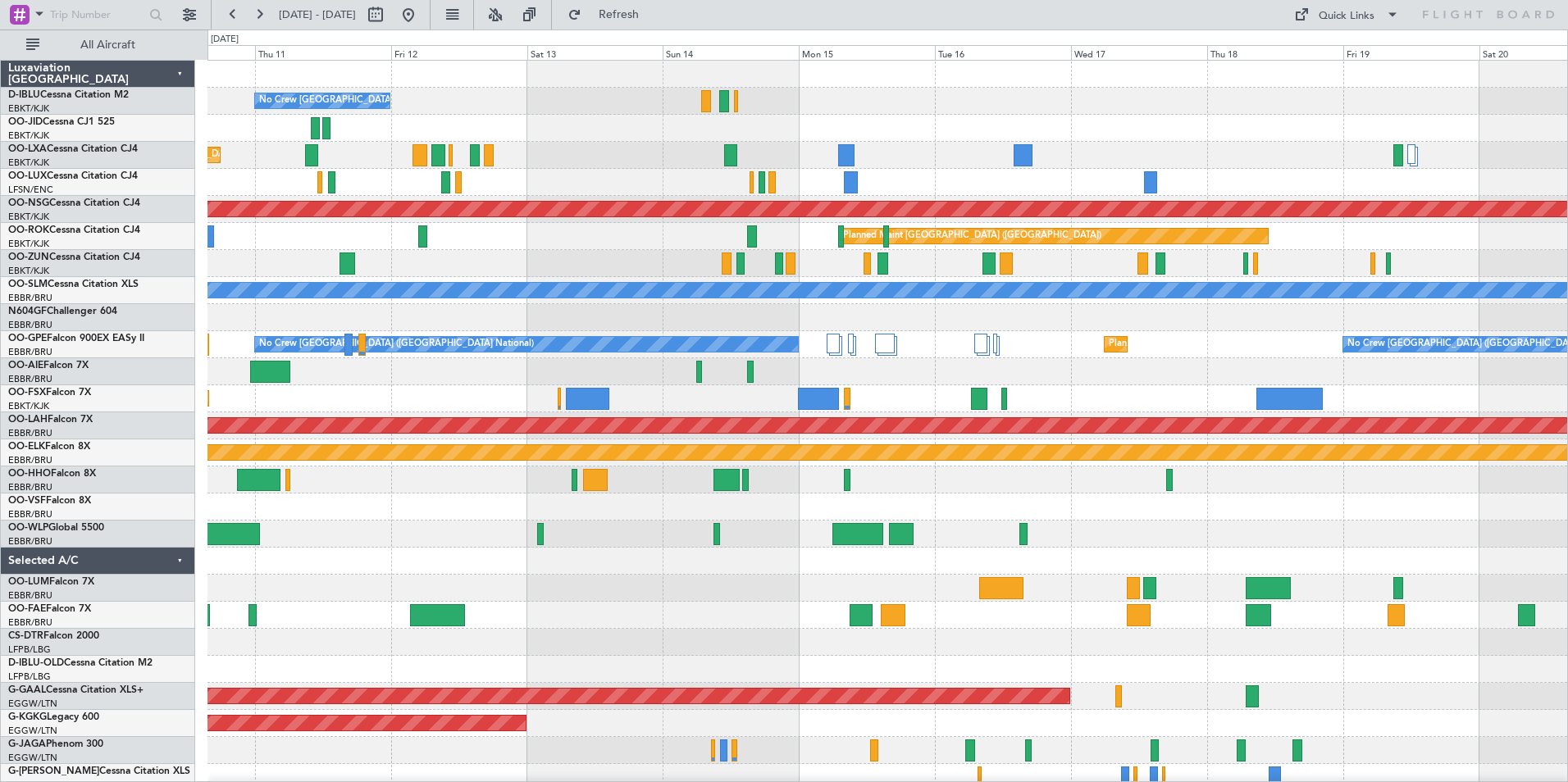
click at [624, 568] on div "No Crew Brussels (Brussels National) Planned Maint Brussels (Brussels National)…" at bounding box center [887, 615] width 1360 height 1109
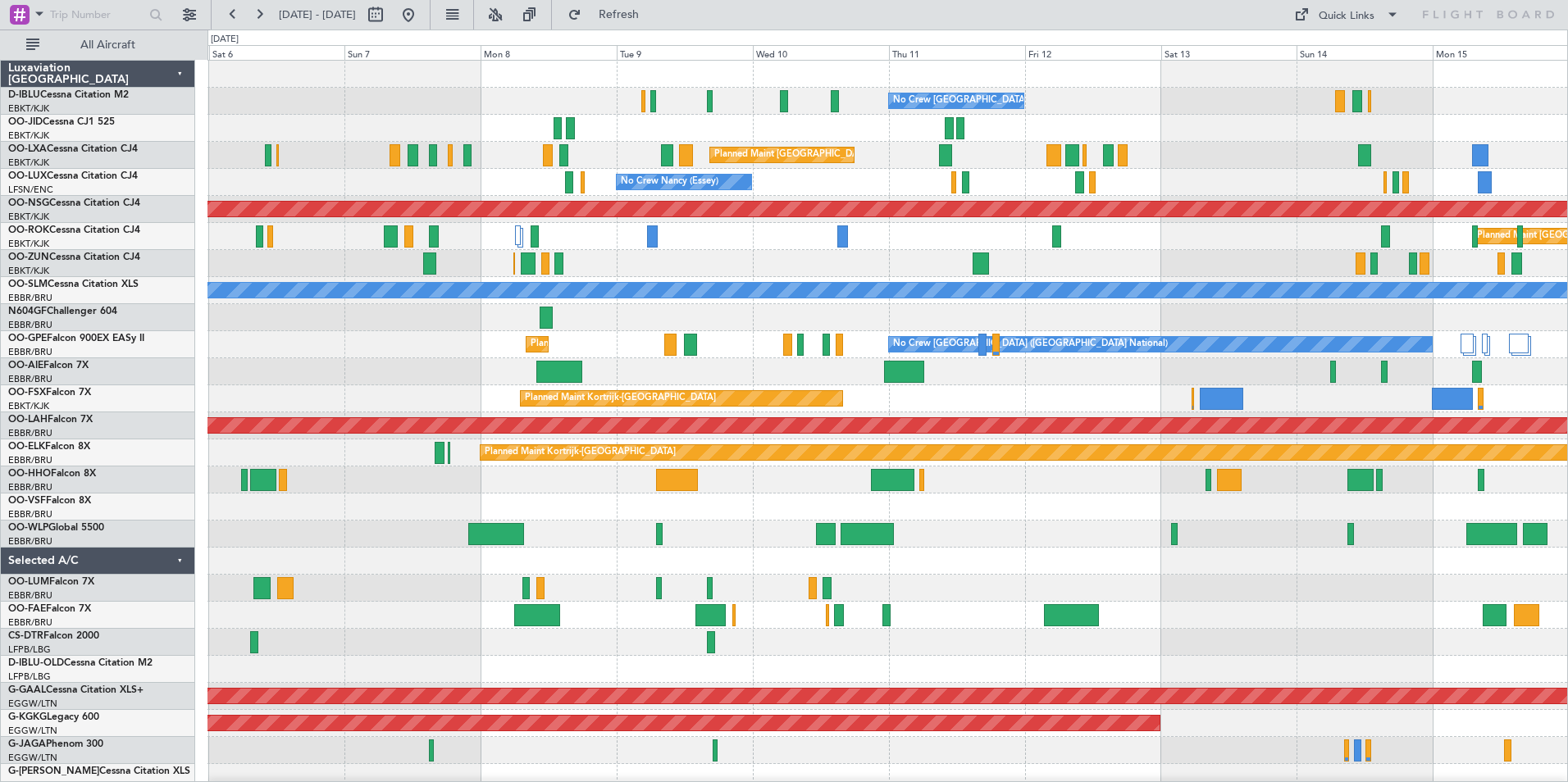
click at [391, 607] on div "No Crew [GEOGRAPHIC_DATA] ([GEOGRAPHIC_DATA] National) No Crew [GEOGRAPHIC_DATA…" at bounding box center [887, 615] width 1360 height 1109
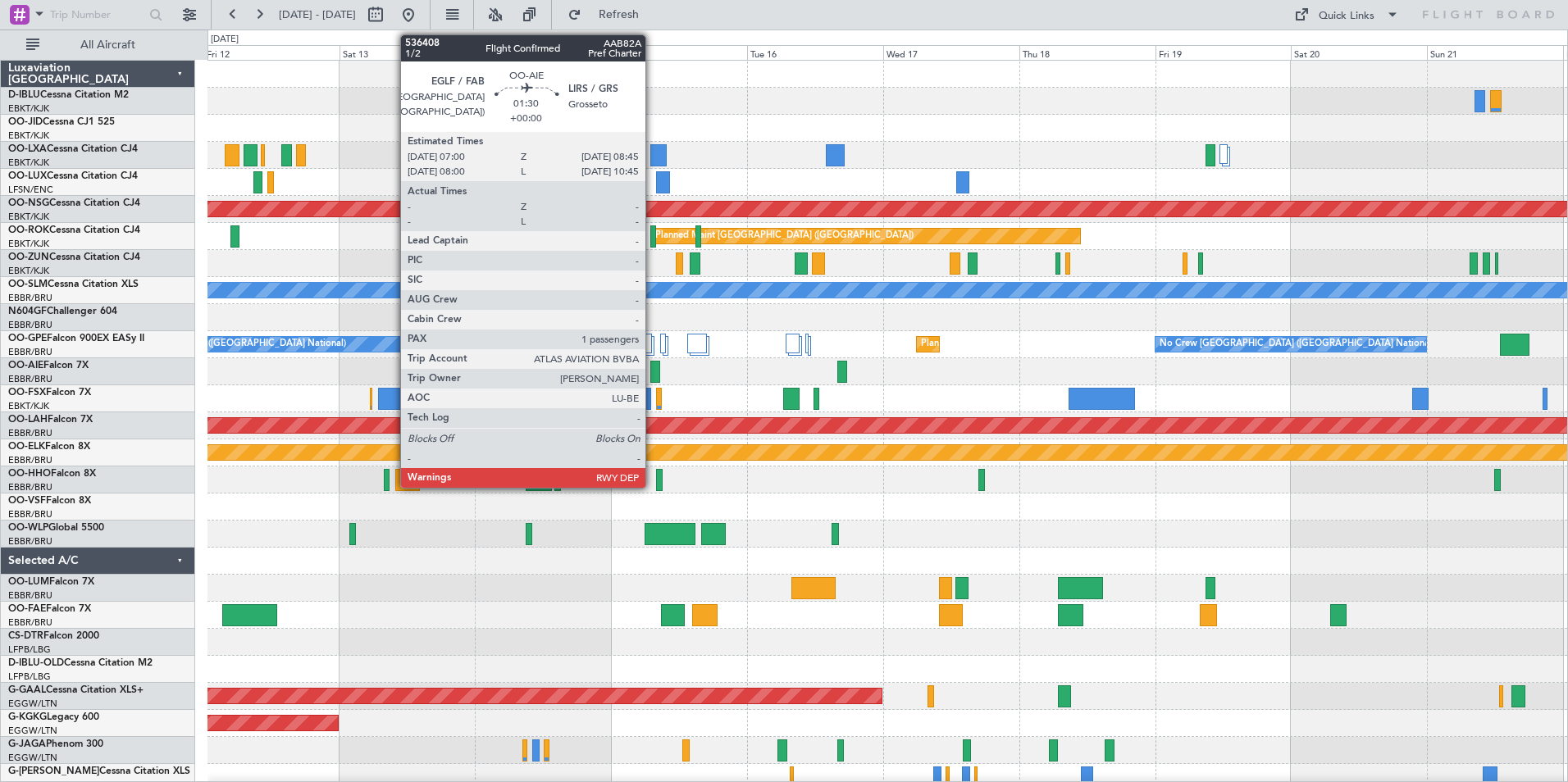
click at [654, 370] on div at bounding box center [656, 372] width 10 height 22
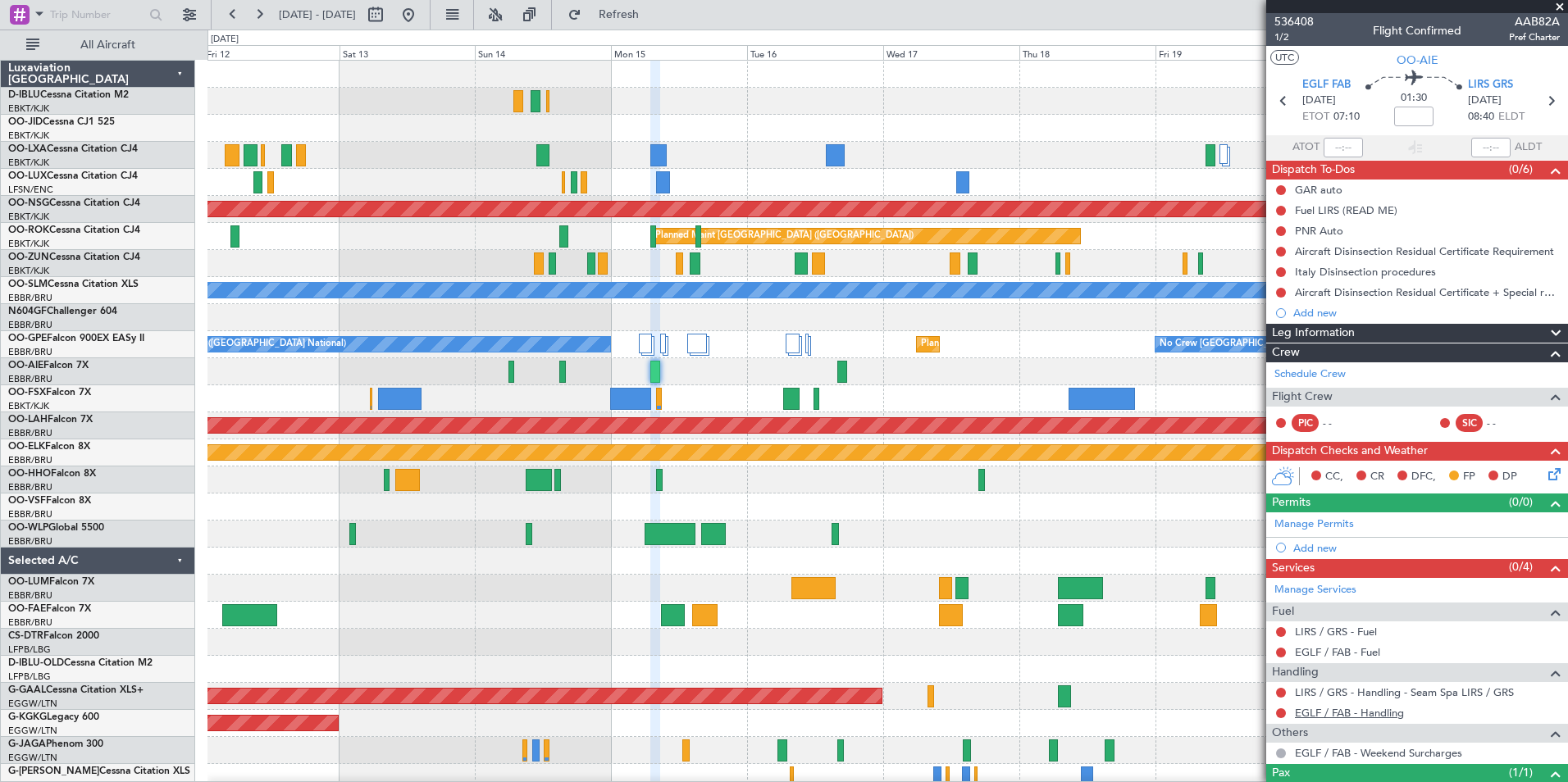
click at [1322, 713] on link "EGLF / FAB - Handling" at bounding box center [1349, 713] width 109 height 14
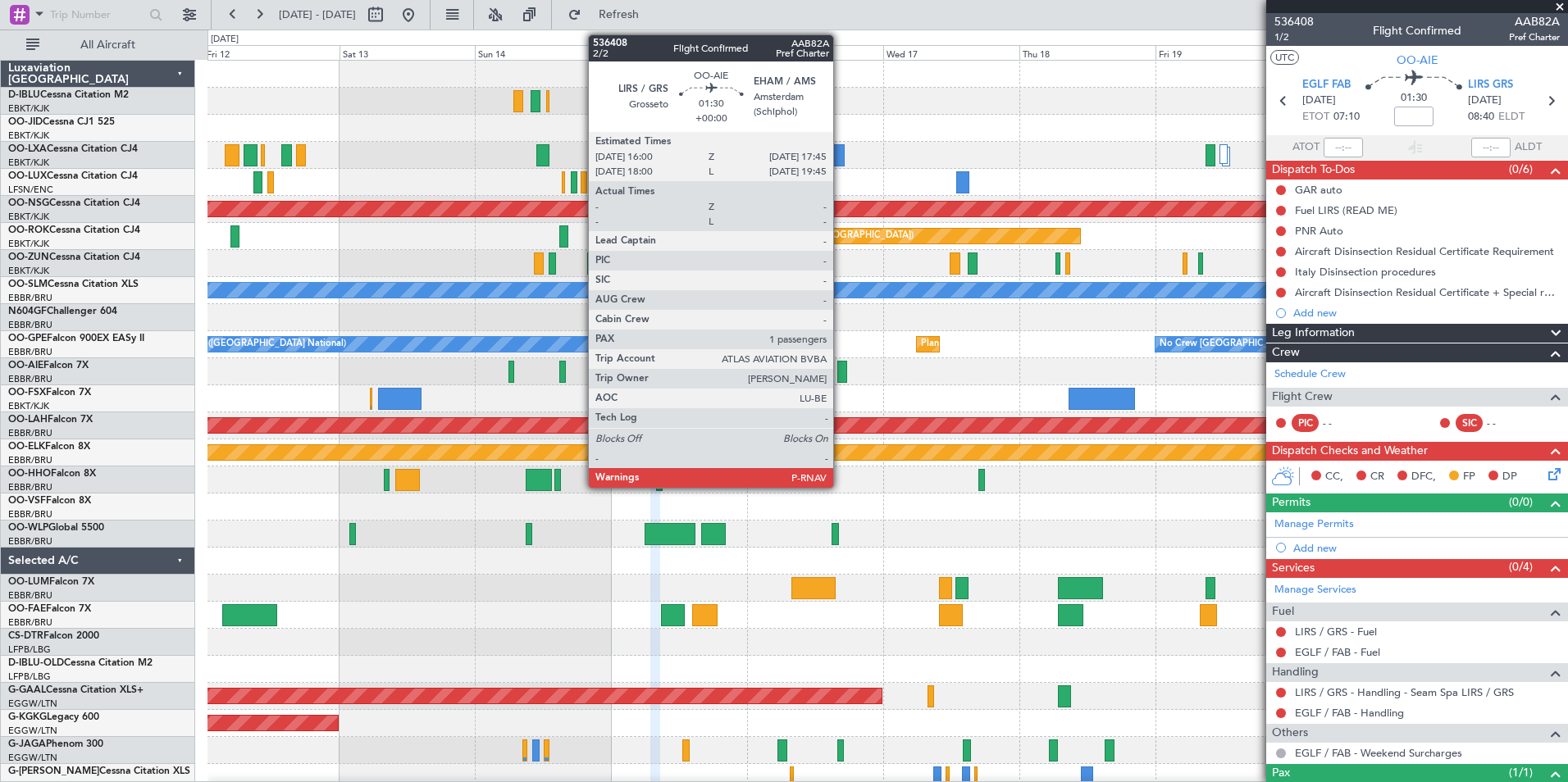
click at [841, 371] on div at bounding box center [843, 372] width 10 height 22
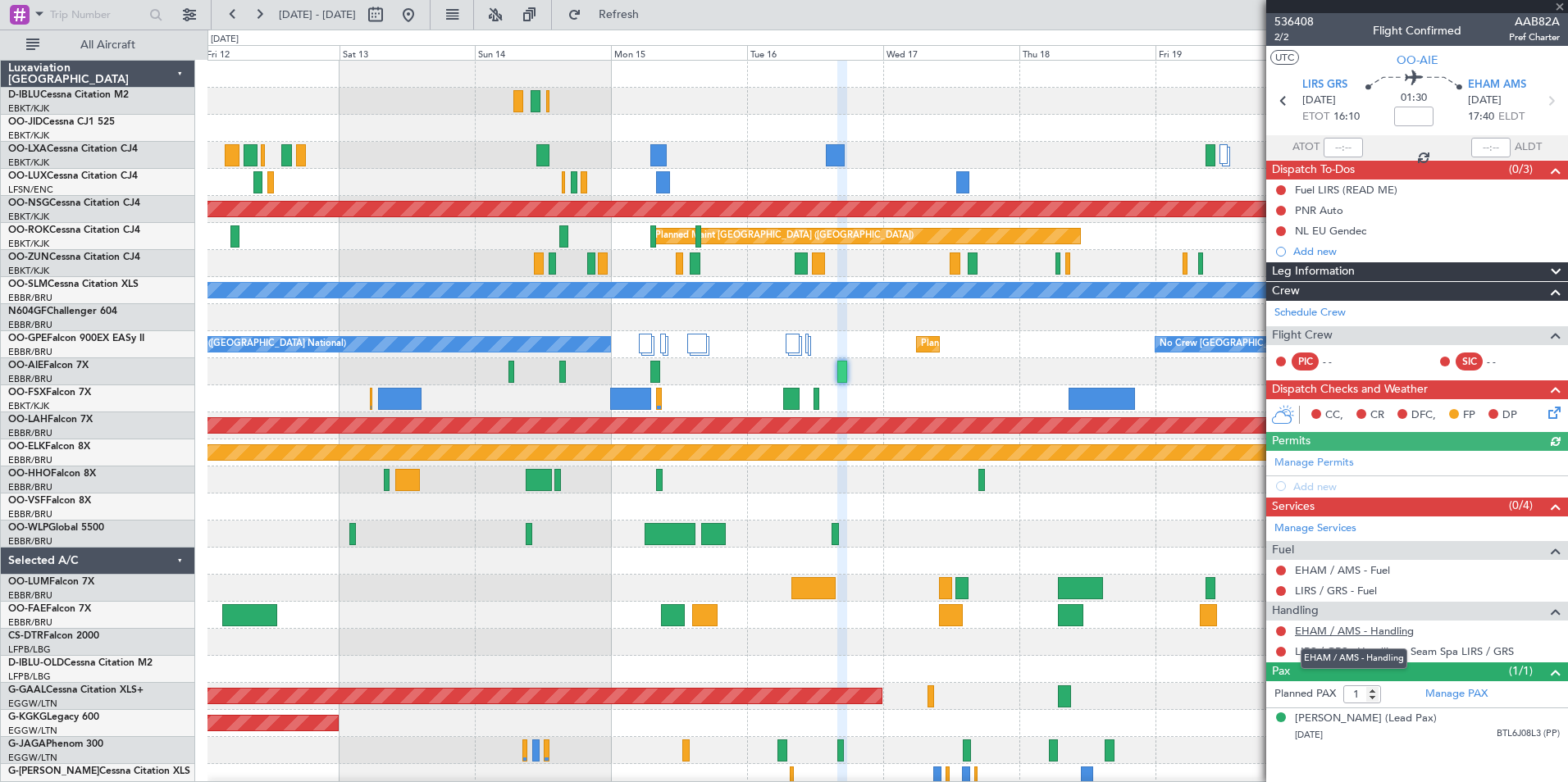
click at [1390, 628] on link "EHAM / AMS - Handling" at bounding box center [1354, 630] width 119 height 14
click at [1563, 9] on span at bounding box center [1559, 7] width 16 height 15
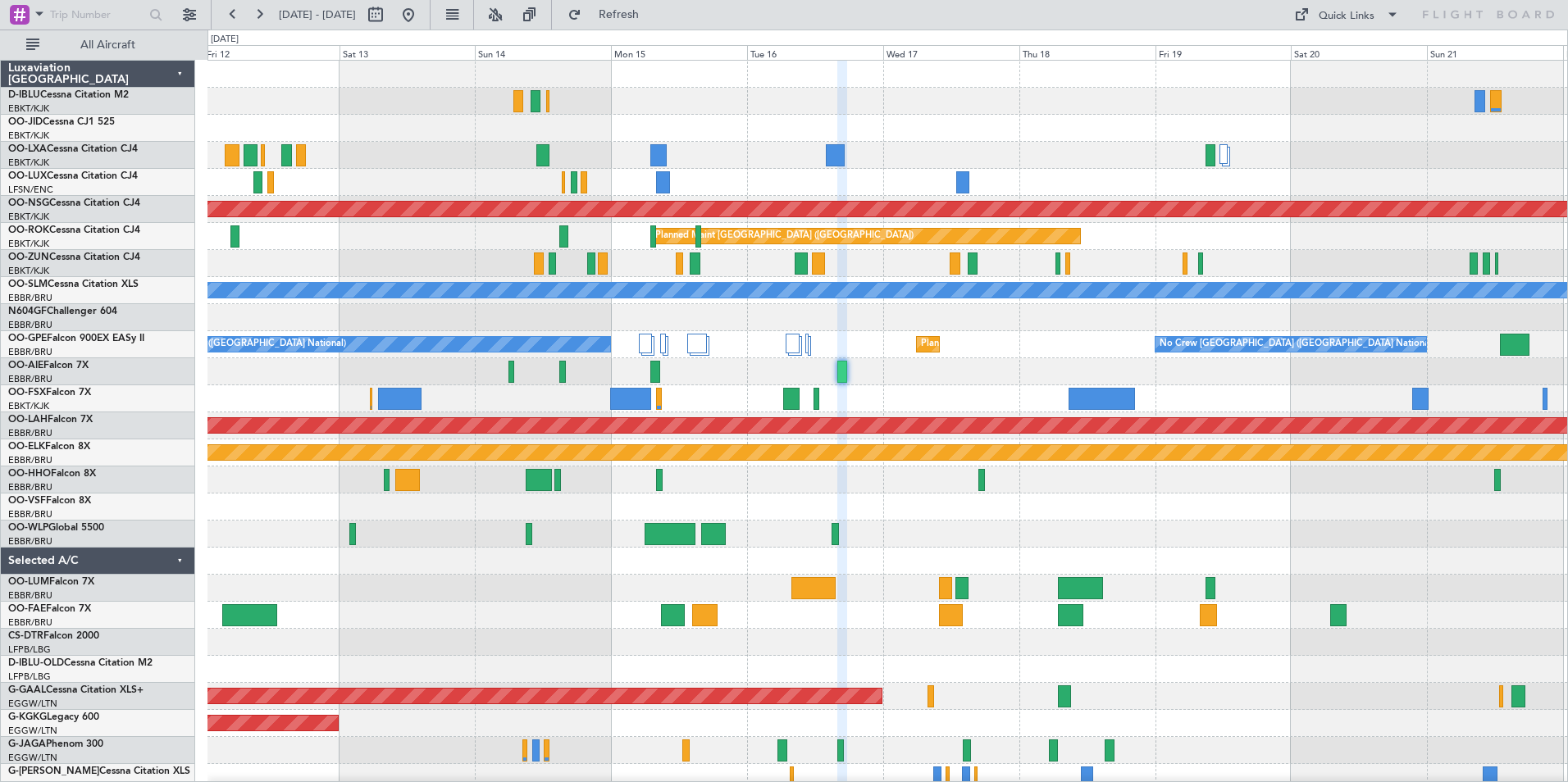
type input "0"
click at [1331, 18] on div "Quick Links" at bounding box center [1347, 16] width 56 height 16
click at [1355, 58] on button "Trip Builder" at bounding box center [1347, 54] width 123 height 40
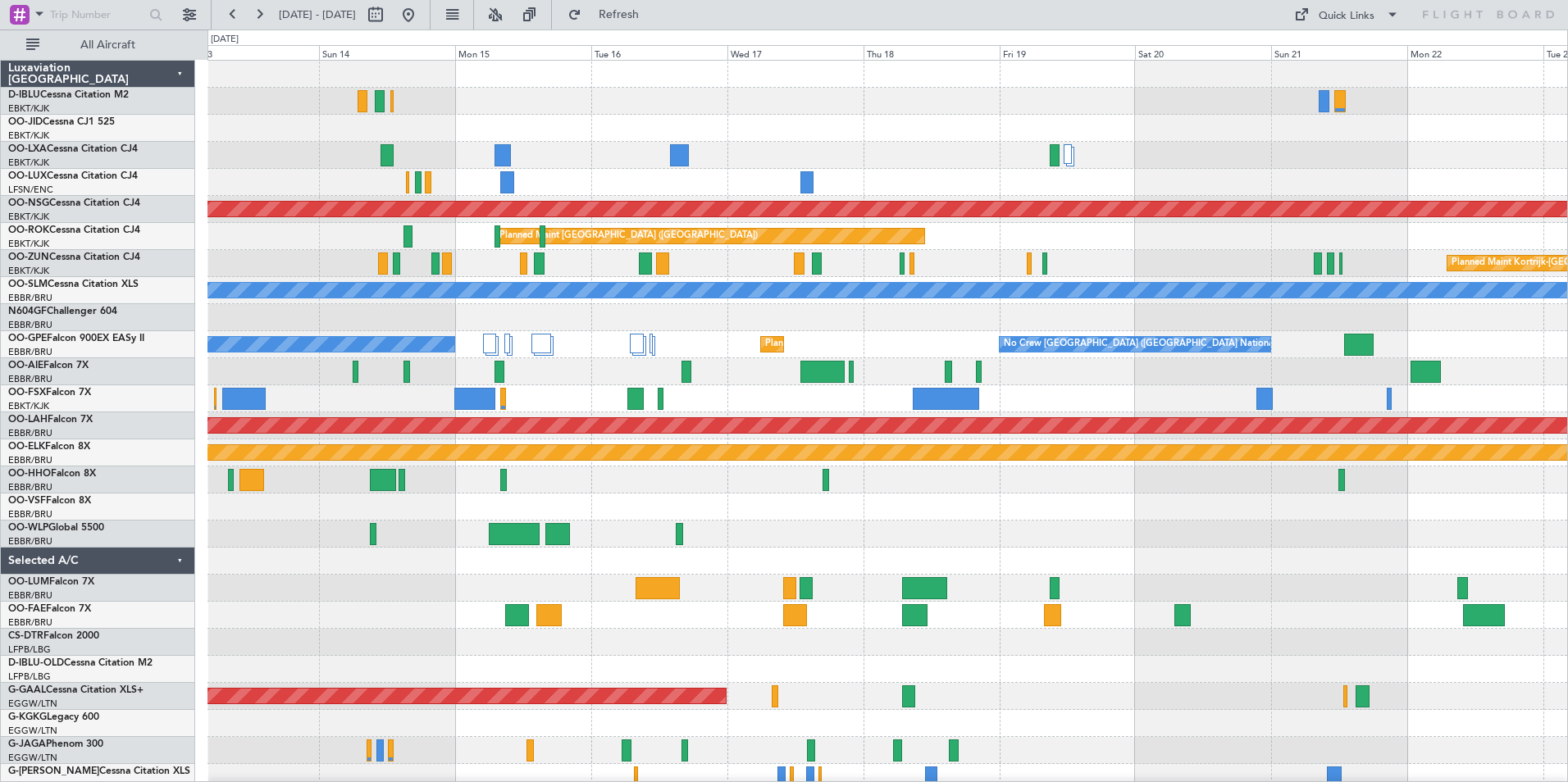
click at [621, 543] on div at bounding box center [887, 533] width 1360 height 27
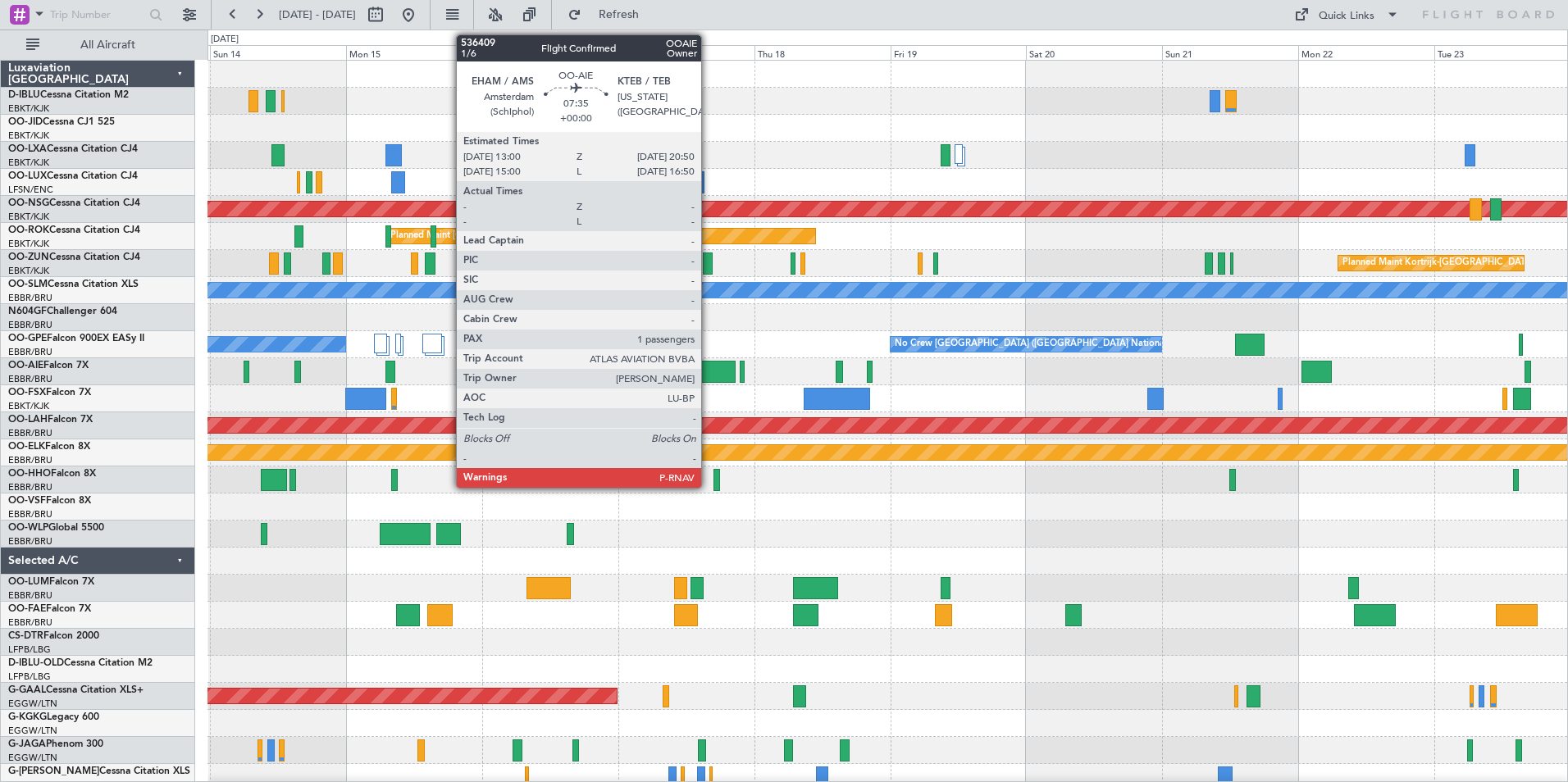
click at [708, 380] on div at bounding box center [713, 372] width 45 height 22
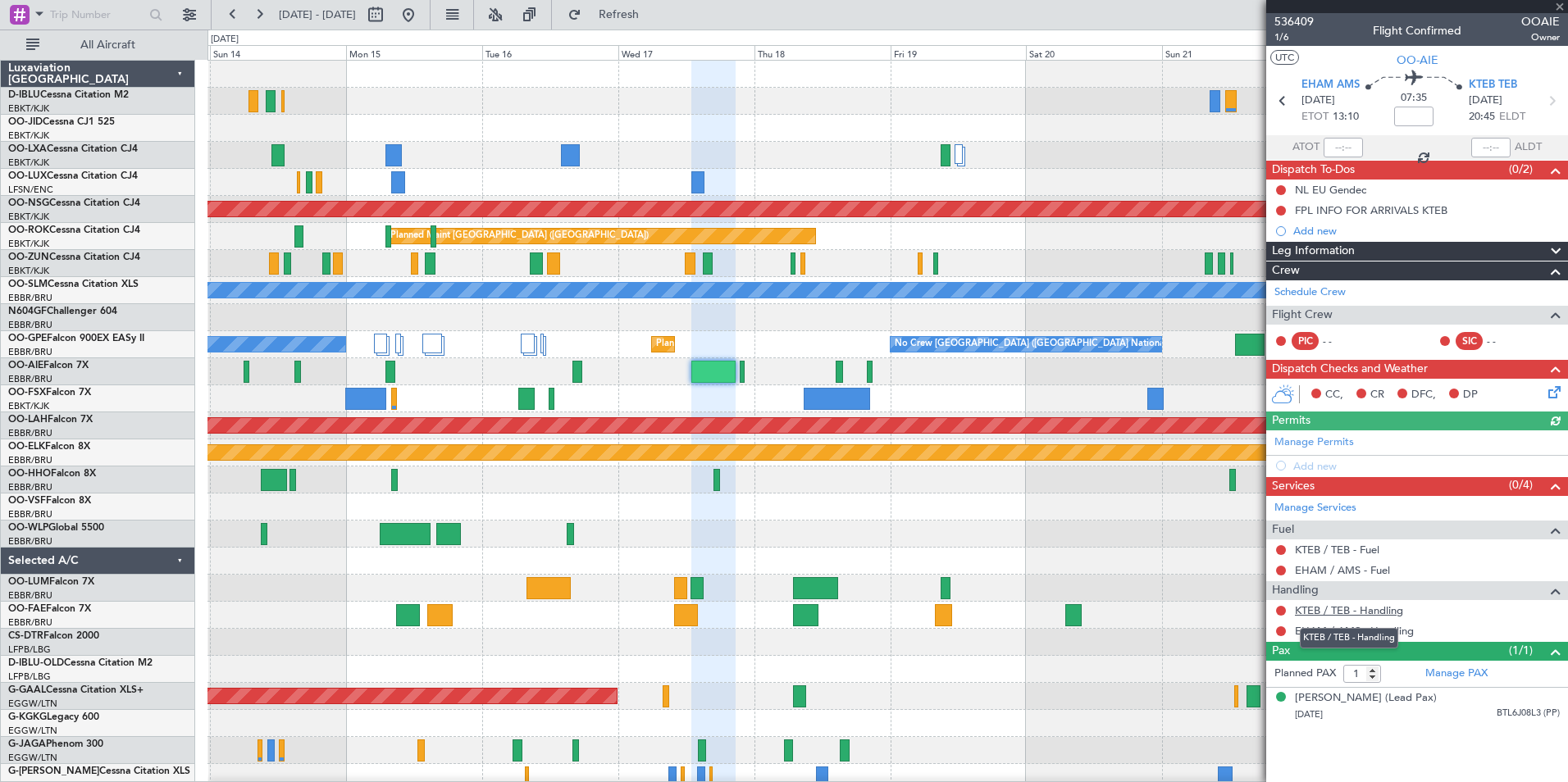
click at [1336, 613] on link "KTEB / TEB - Handling" at bounding box center [1349, 611] width 109 height 14
click at [1354, 631] on link "EHAM / AMS - Handling" at bounding box center [1354, 630] width 119 height 14
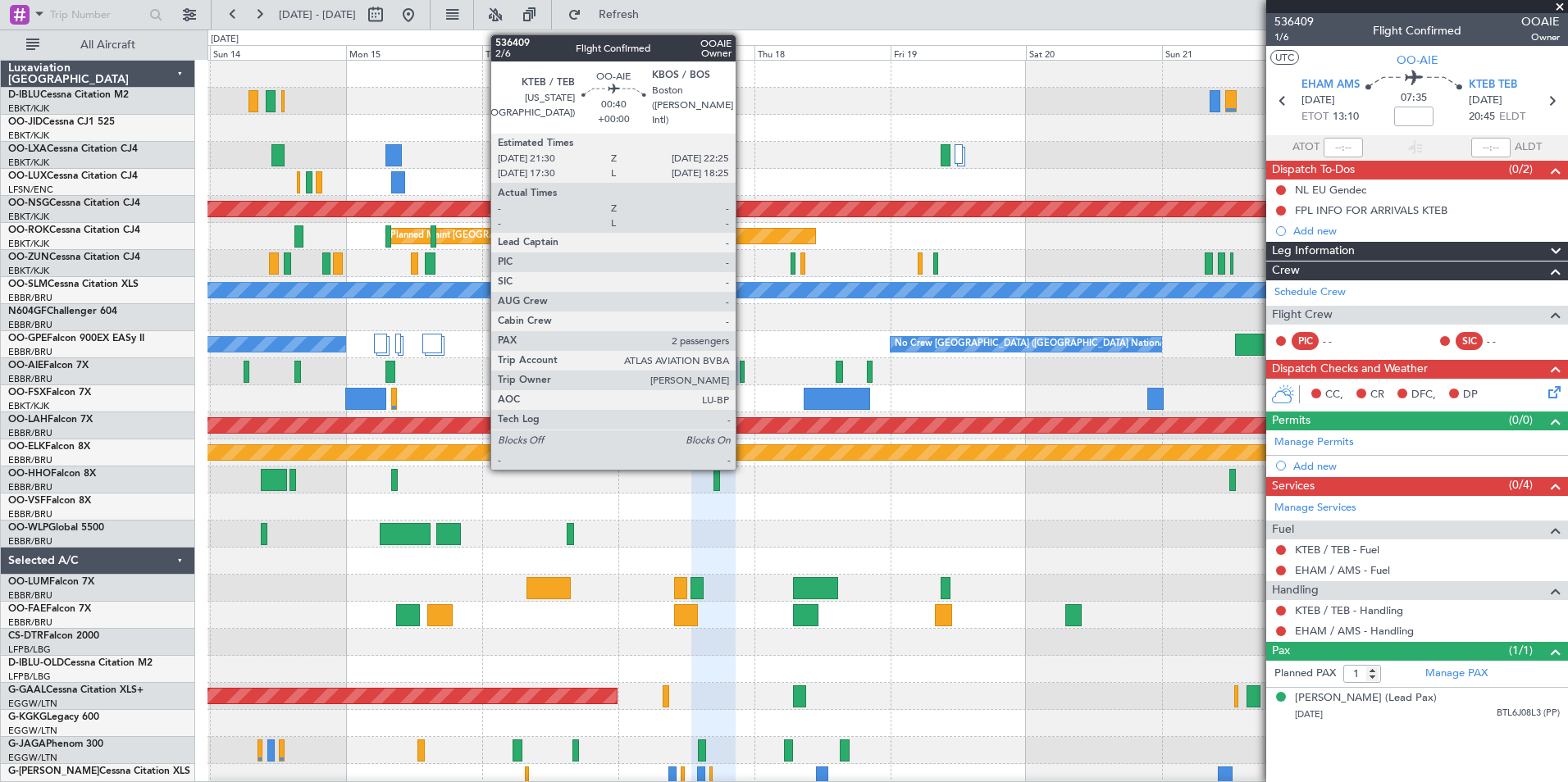
click at [743, 373] on div at bounding box center [743, 372] width 6 height 22
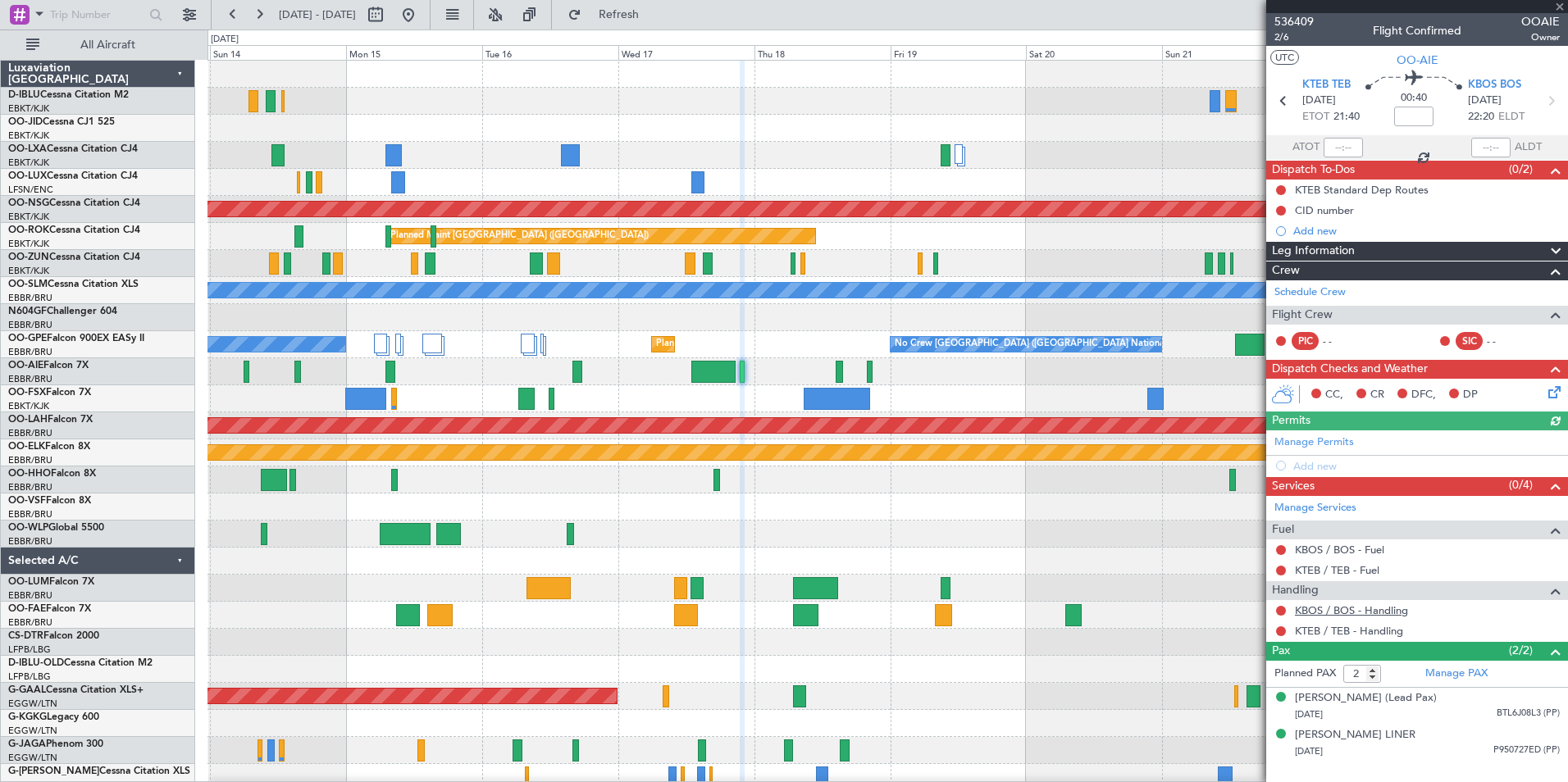
click at [1328, 616] on link "KBOS / BOS - Handling" at bounding box center [1351, 611] width 113 height 14
click at [1359, 618] on div "KBOS / BOS - Handling" at bounding box center [1417, 611] width 302 height 21
click at [1361, 626] on link "KTEB / TEB - Handling" at bounding box center [1349, 630] width 109 height 14
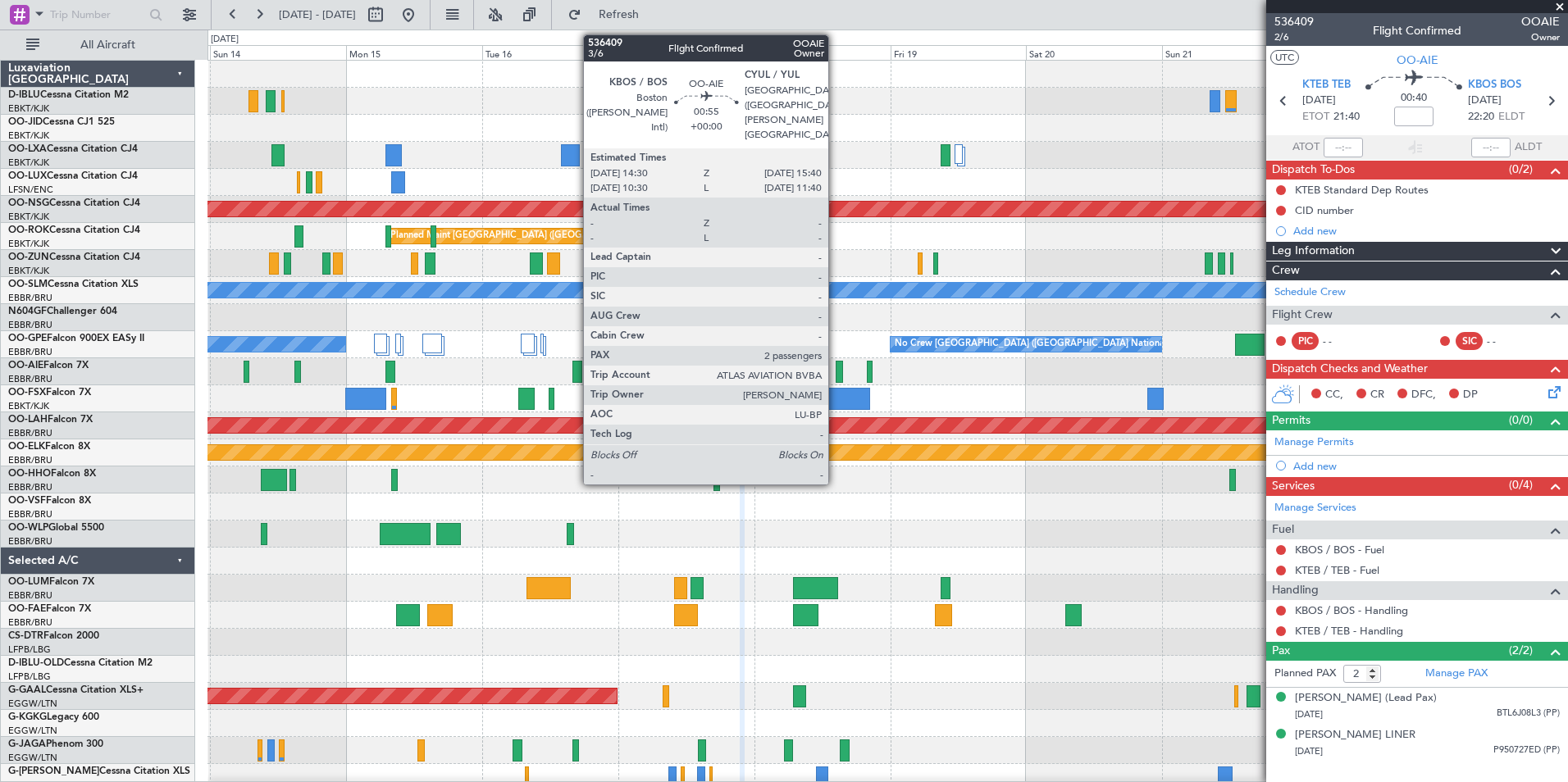
click at [836, 372] on div at bounding box center [839, 372] width 8 height 22
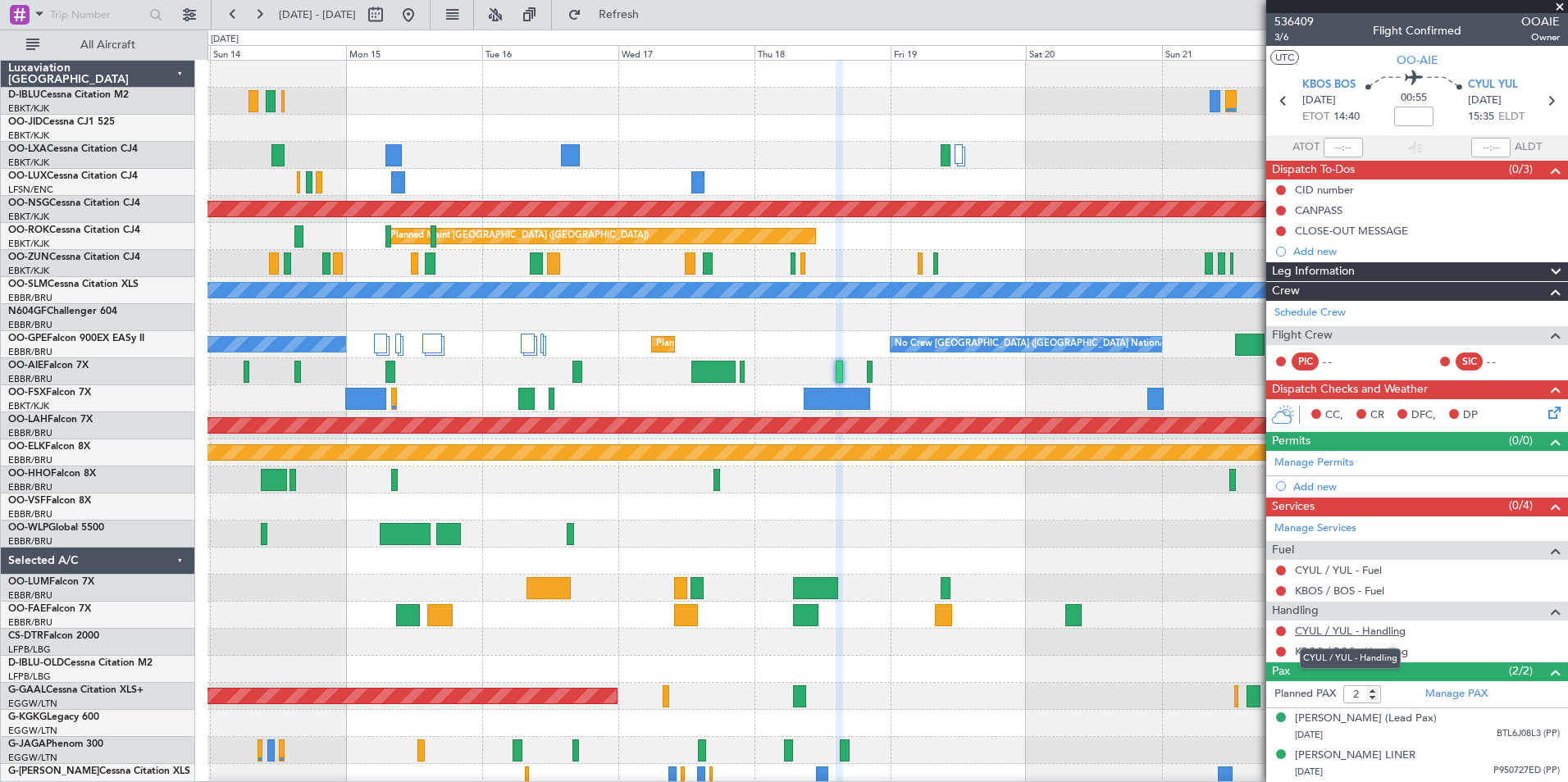
click at [1352, 629] on link "CYUL / YUL - Handling" at bounding box center [1350, 630] width 110 height 14
click at [1380, 655] on link "KBOS / BOS - Handling" at bounding box center [1351, 651] width 113 height 14
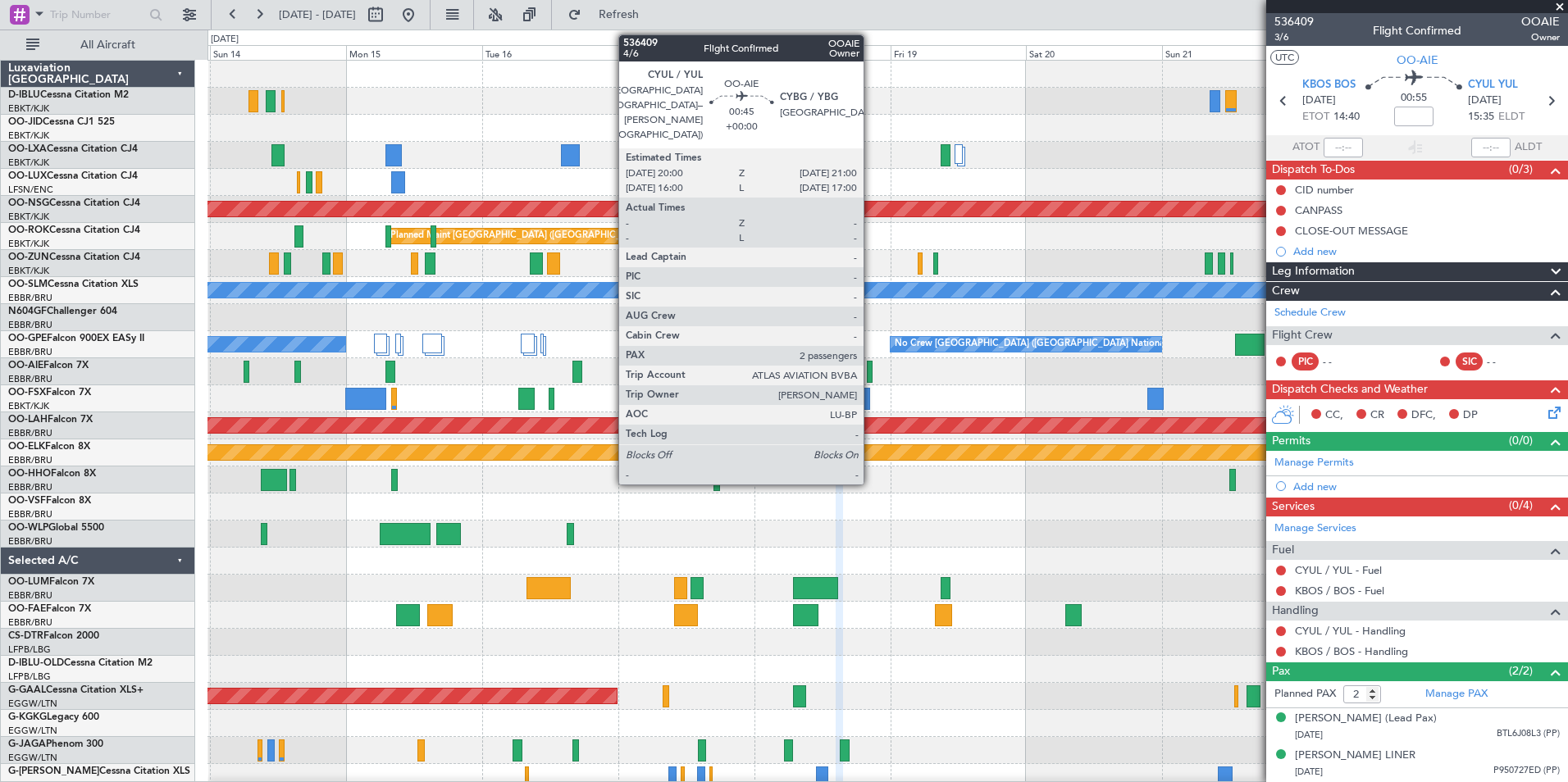
click at [871, 369] on div at bounding box center [869, 372] width 6 height 22
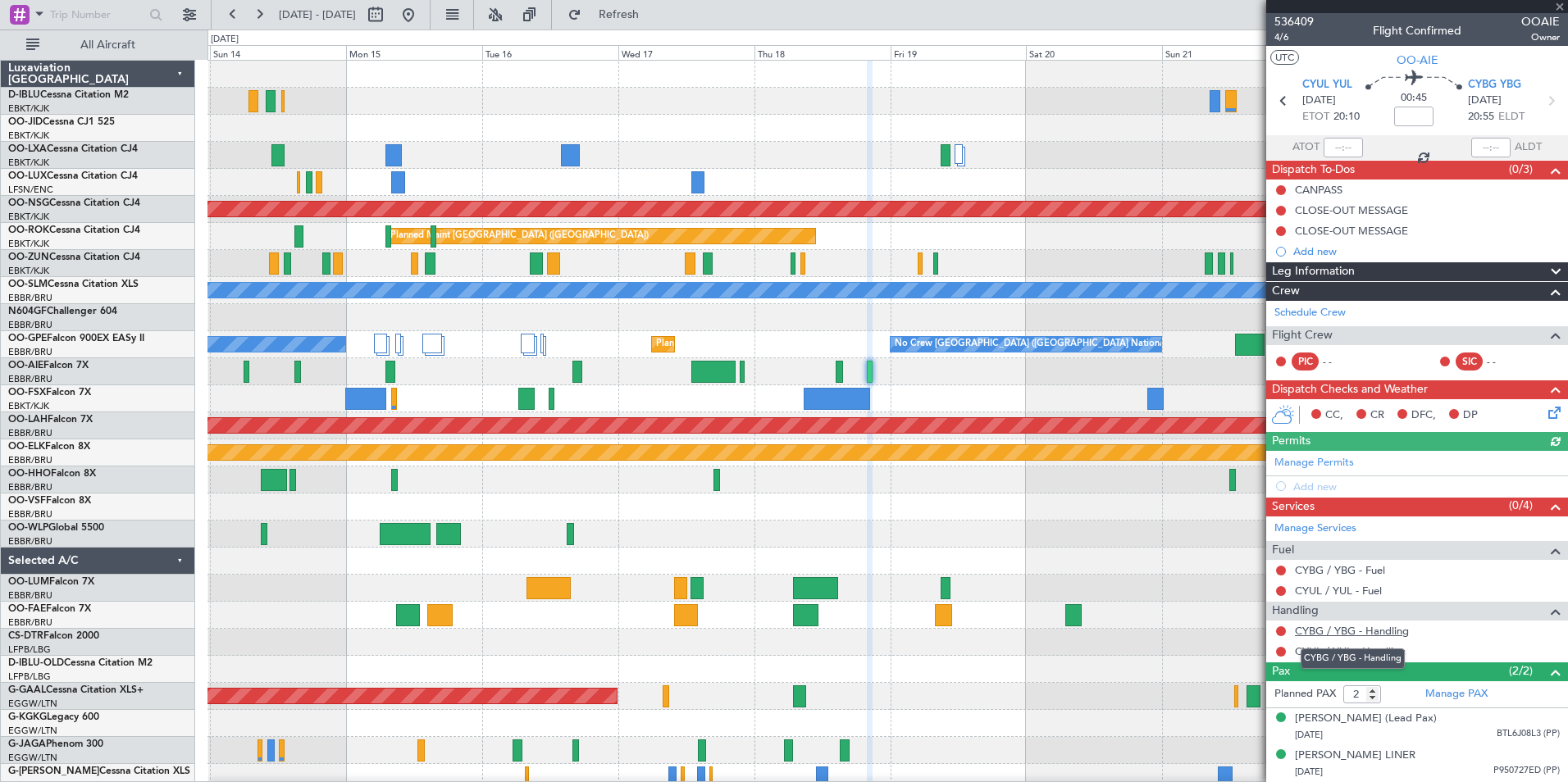
click at [1353, 631] on link "CYBG / YBG - Handling" at bounding box center [1352, 630] width 114 height 14
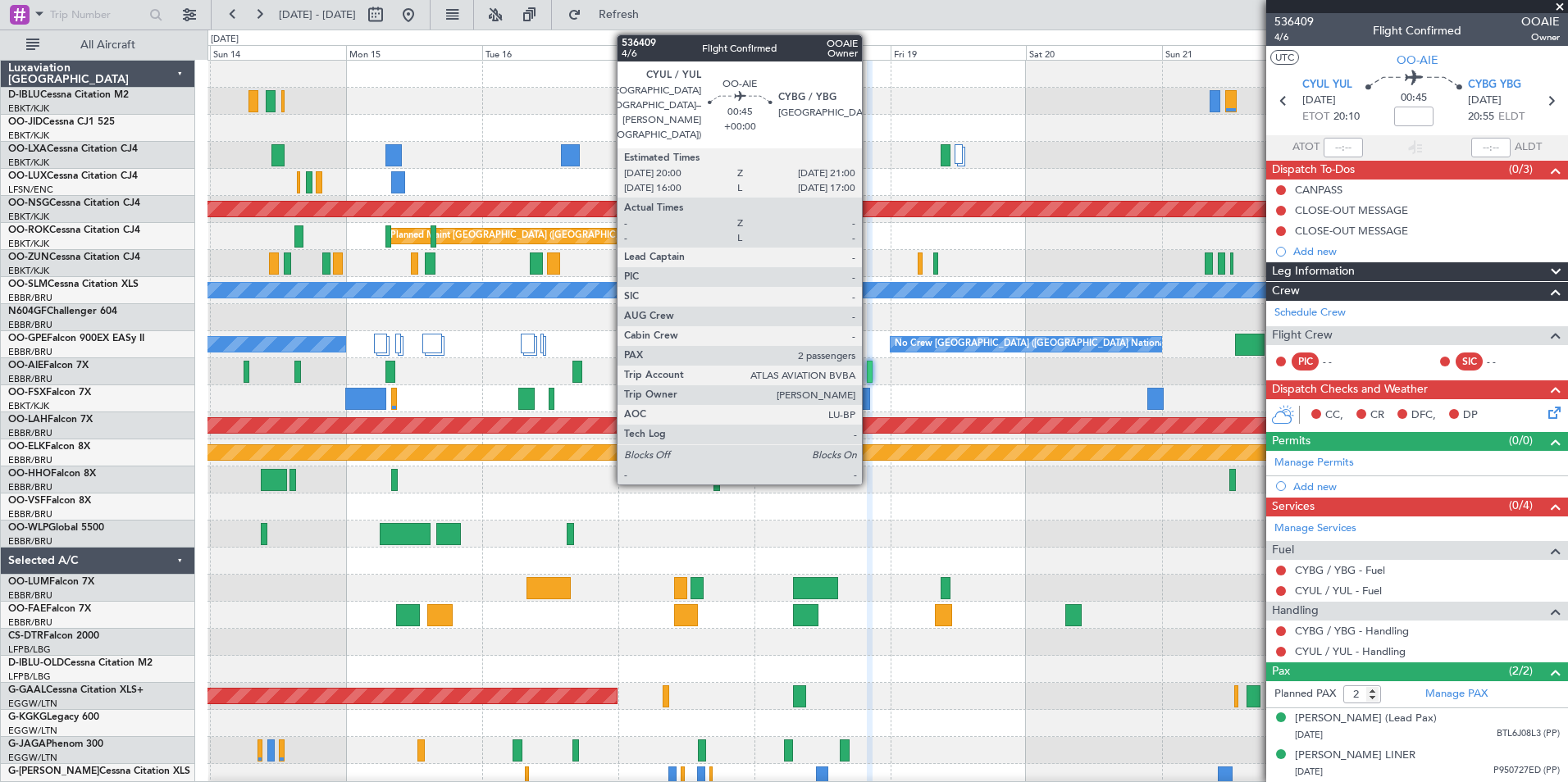
click at [869, 373] on div at bounding box center [869, 372] width 6 height 22
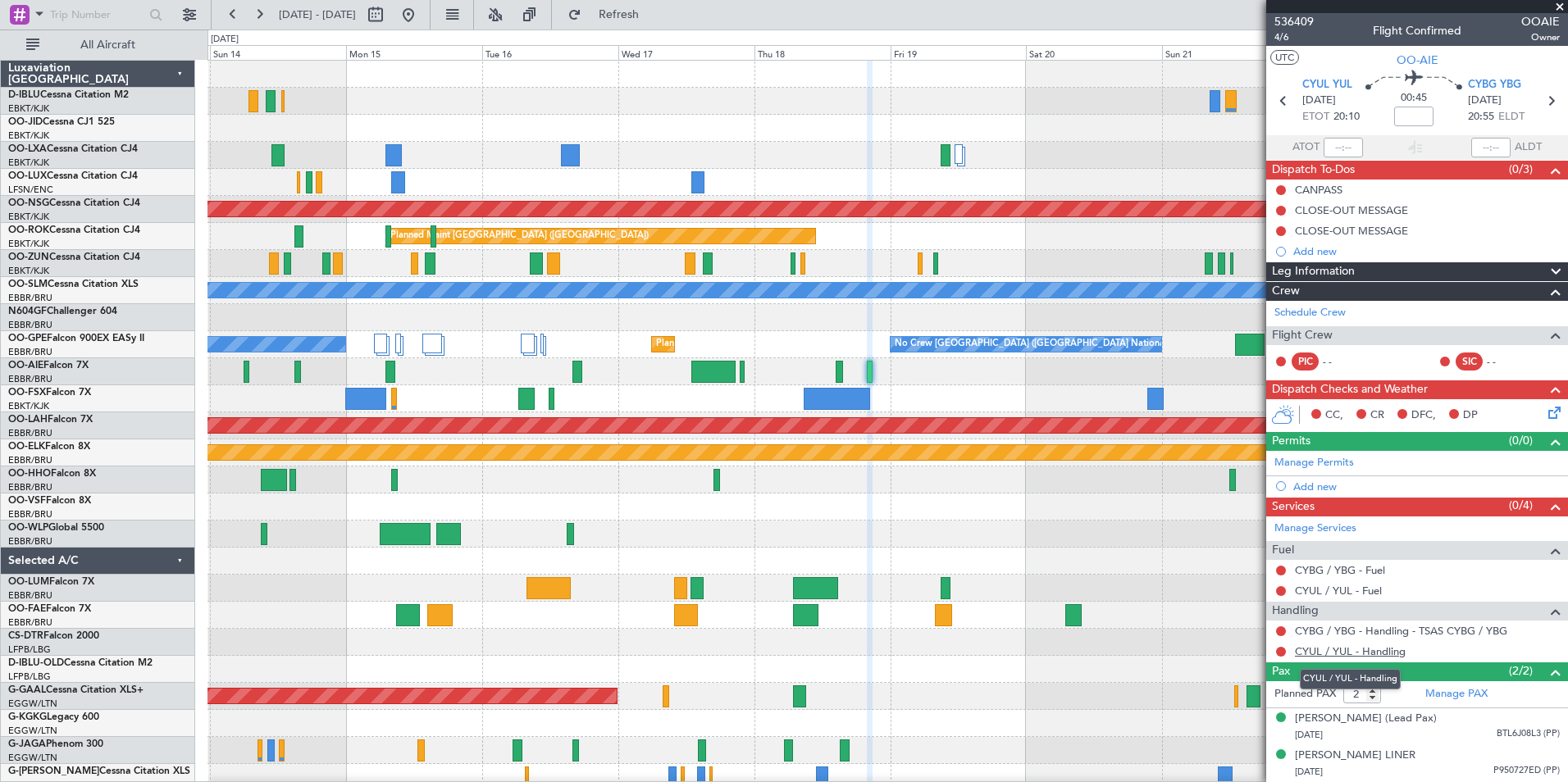
click at [1341, 650] on link "CYUL / YUL - Handling" at bounding box center [1350, 651] width 110 height 14
click at [791, 573] on div "A/C Unavailable [GEOGRAPHIC_DATA] ([GEOGRAPHIC_DATA] National) No Crew [GEOGRAP…" at bounding box center [887, 601] width 1360 height 1082
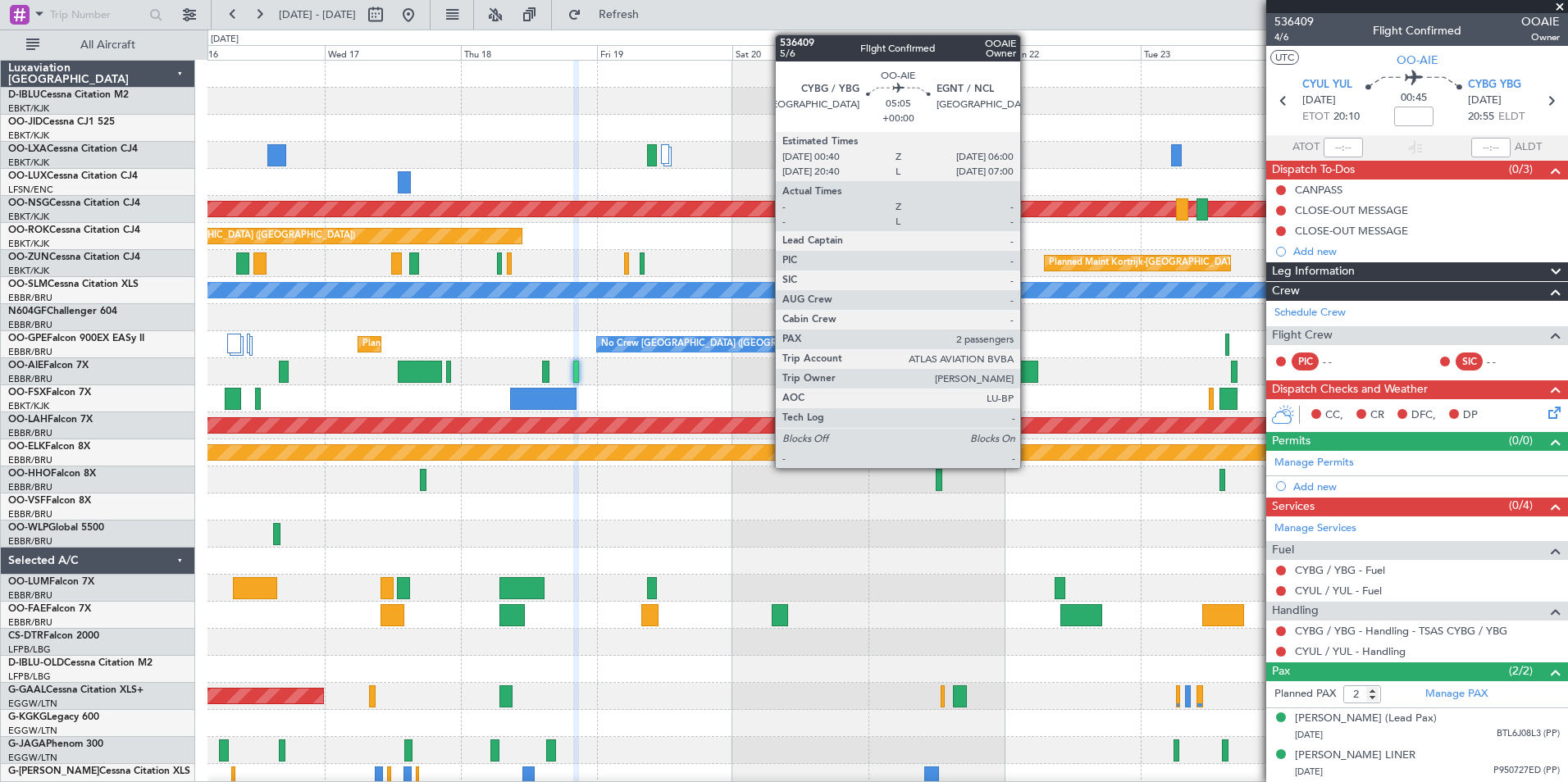
click at [1028, 369] on div at bounding box center [1023, 372] width 30 height 22
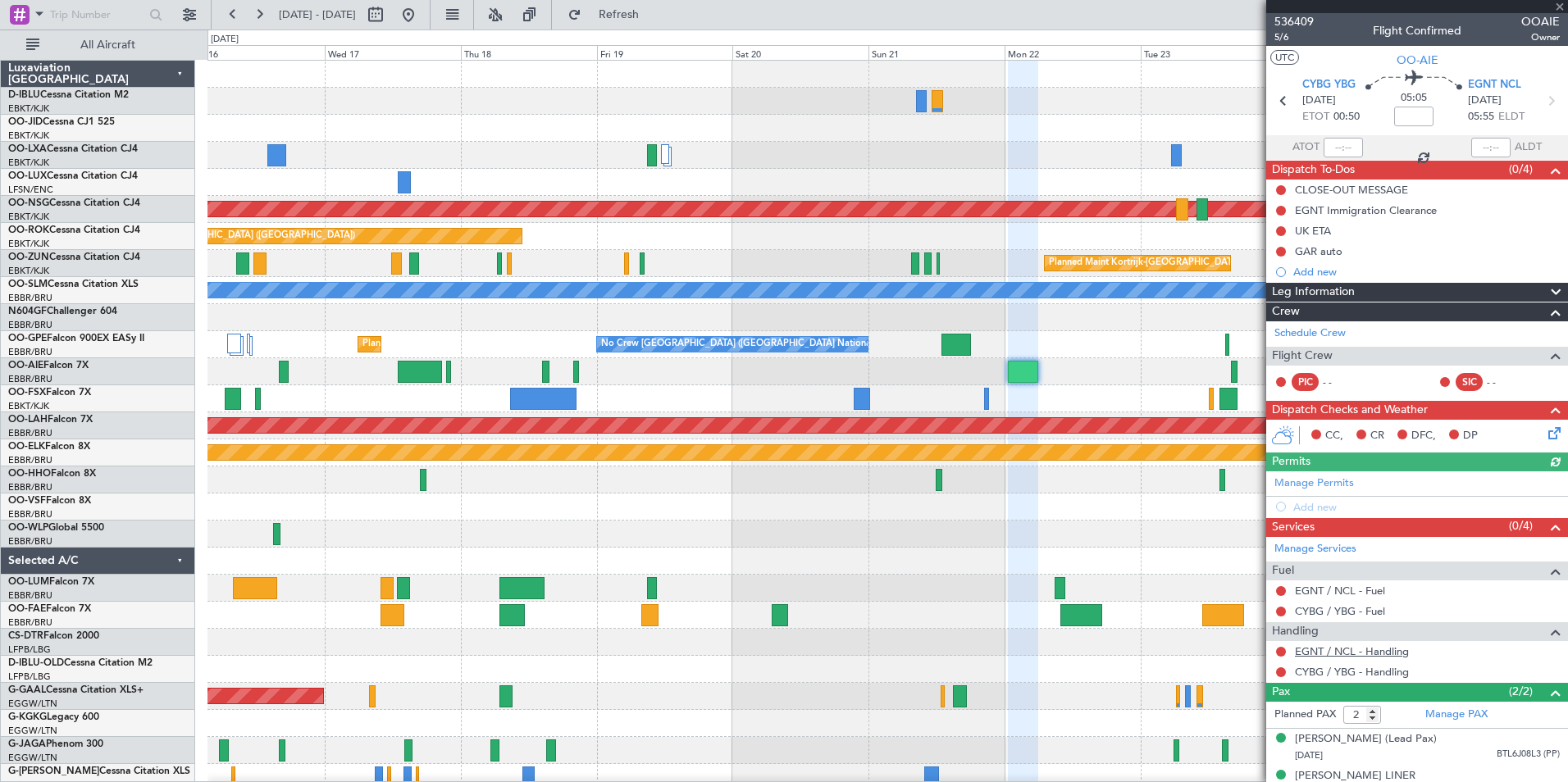
click at [1359, 656] on link "EGNT / NCL - Handling" at bounding box center [1352, 651] width 114 height 14
click at [1384, 677] on link "CYBG / YBG - Handling" at bounding box center [1352, 672] width 114 height 14
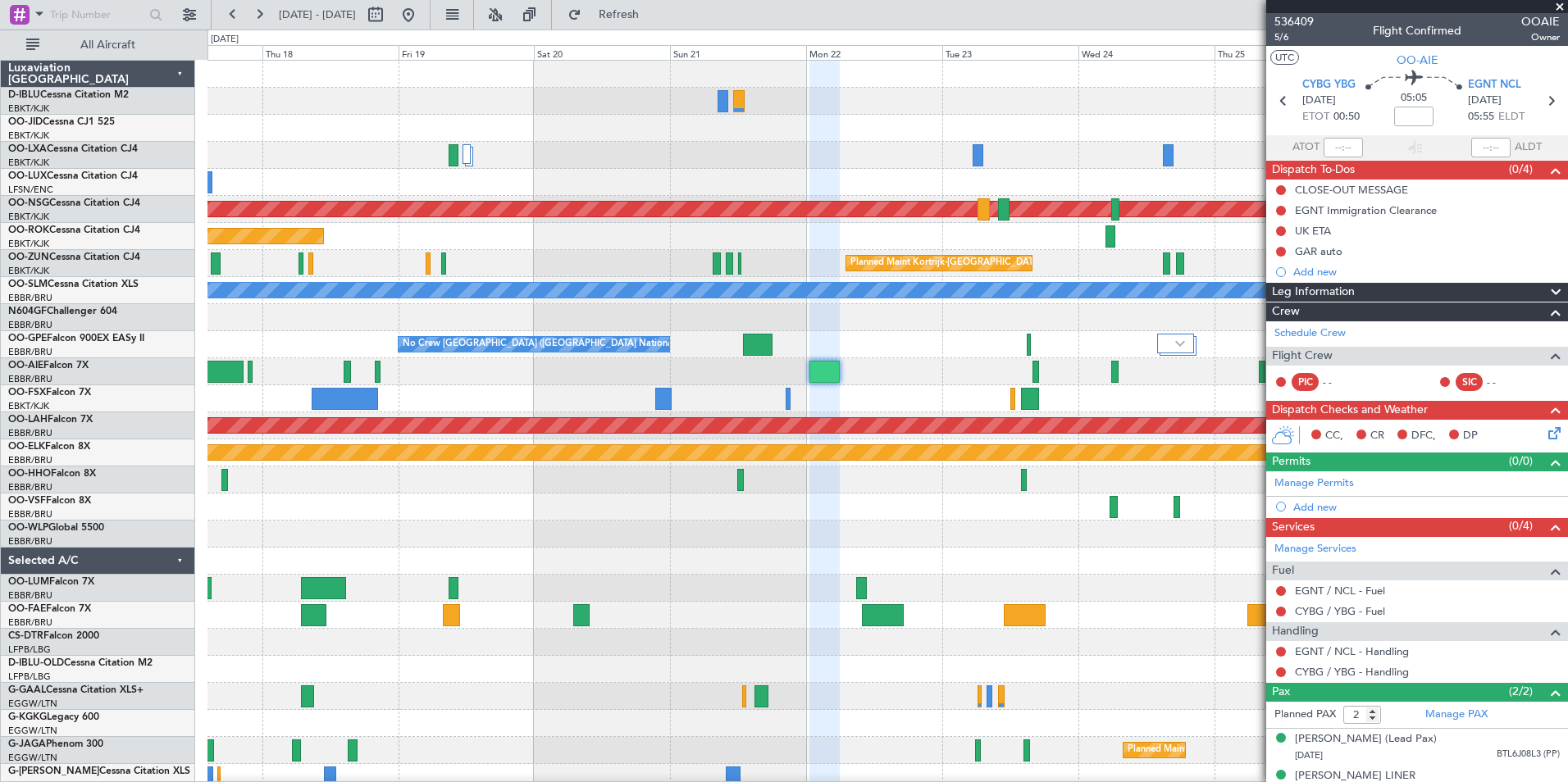
click at [936, 578] on div "A/C Unavailable [GEOGRAPHIC_DATA] ([GEOGRAPHIC_DATA] National) A/C Unavailable …" at bounding box center [887, 601] width 1360 height 1082
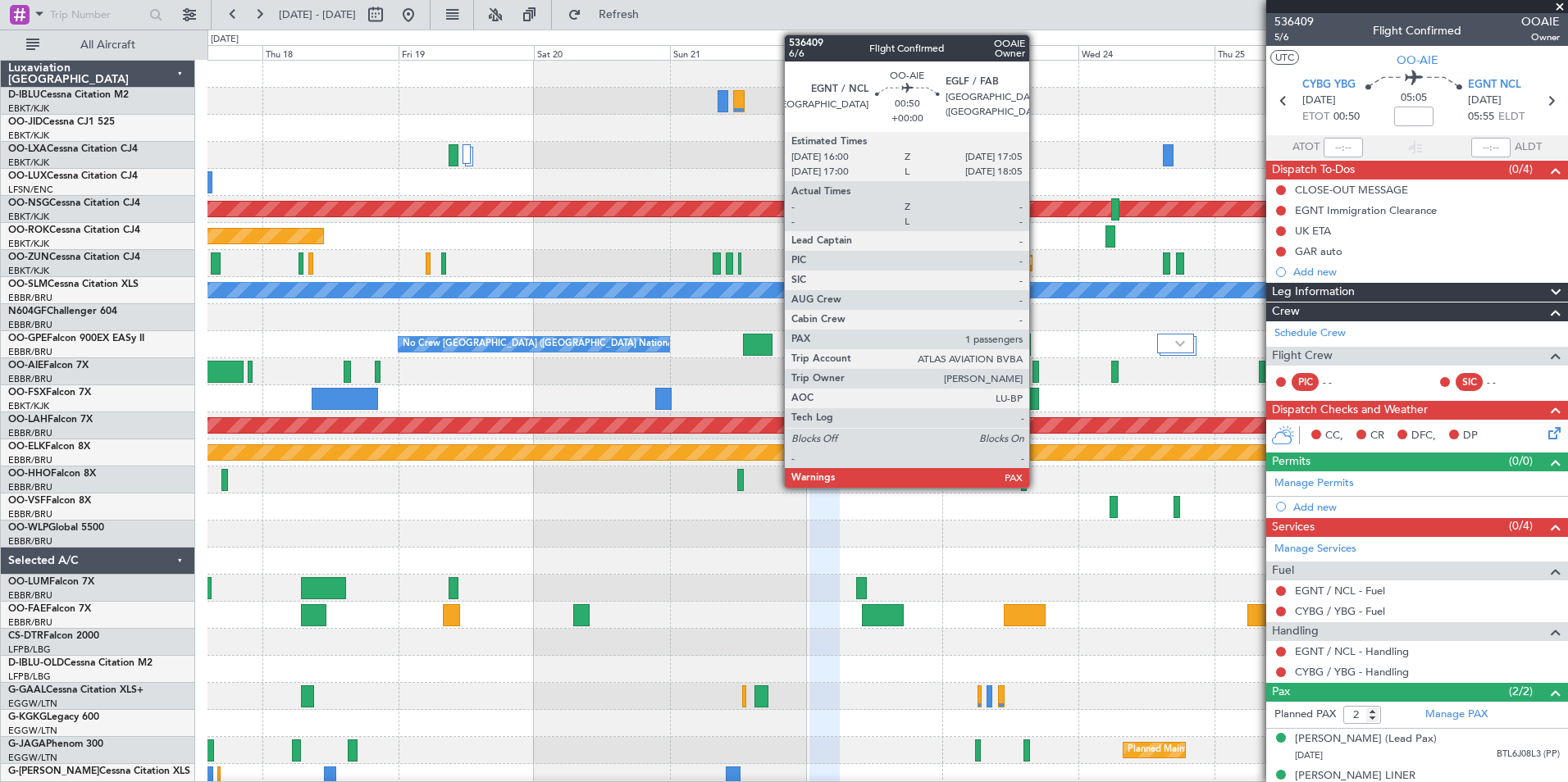
click at [1036, 375] on div at bounding box center [1036, 372] width 7 height 22
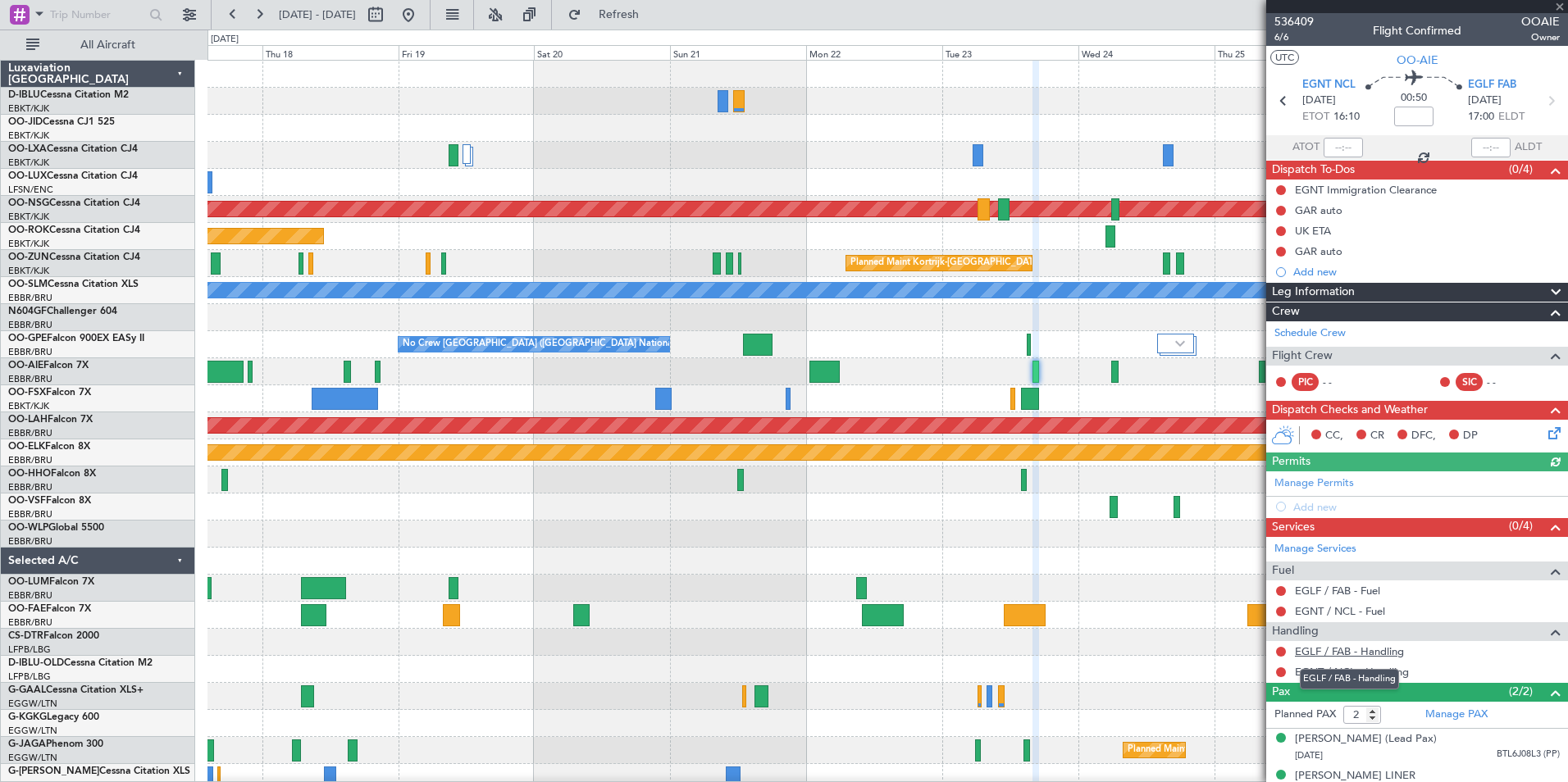
click at [1356, 650] on link "EGLF / FAB - Handling" at bounding box center [1349, 651] width 109 height 14
click at [1337, 673] on div "EGLF / FAB - Handling" at bounding box center [1349, 680] width 99 height 21
click at [1378, 673] on link "EGNT / NCL - Handling" at bounding box center [1352, 672] width 114 height 14
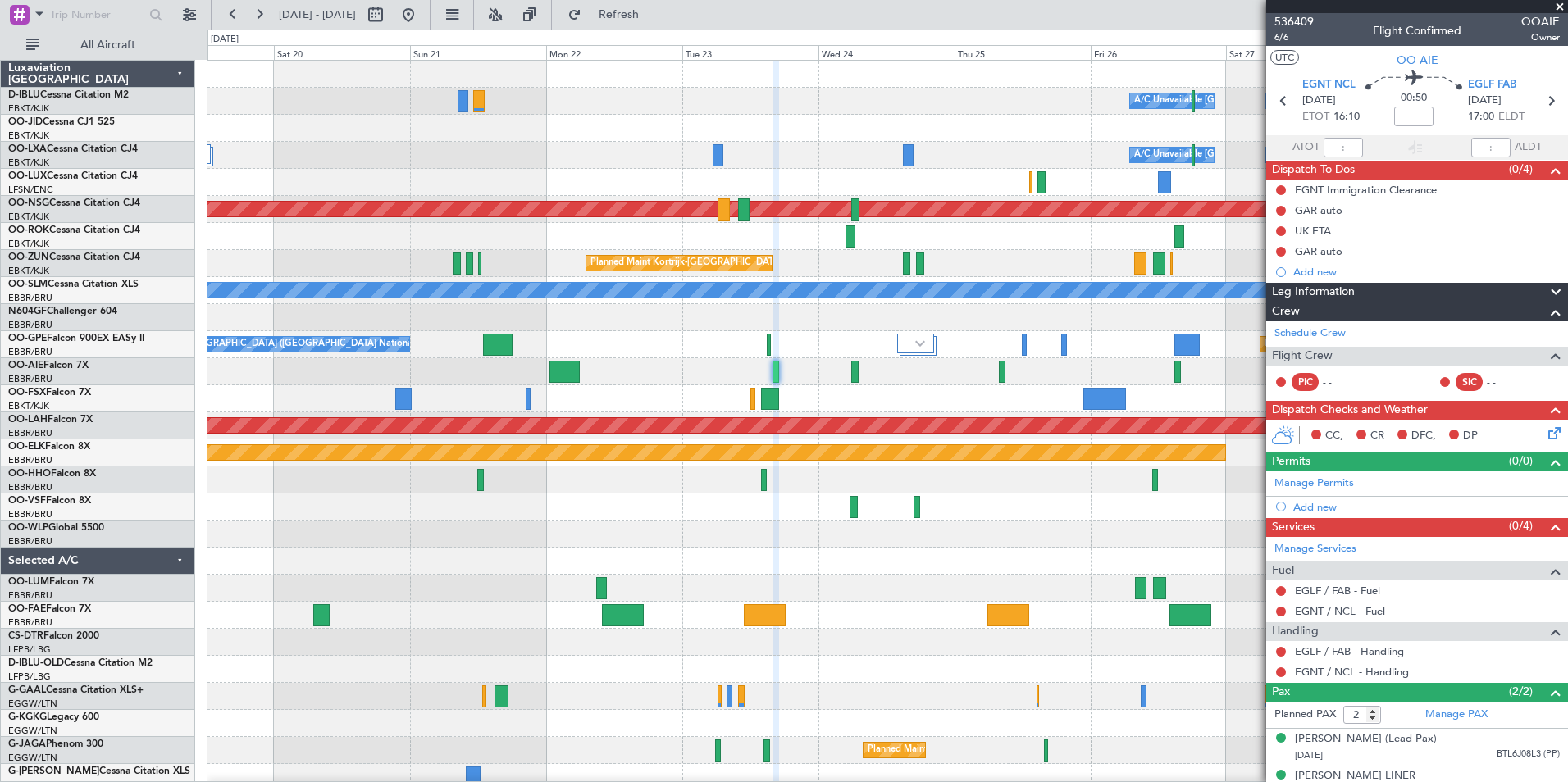
click at [730, 515] on div "A/C Unavailable [GEOGRAPHIC_DATA] ([GEOGRAPHIC_DATA] National) A/C Unavailable …" at bounding box center [887, 601] width 1360 height 1082
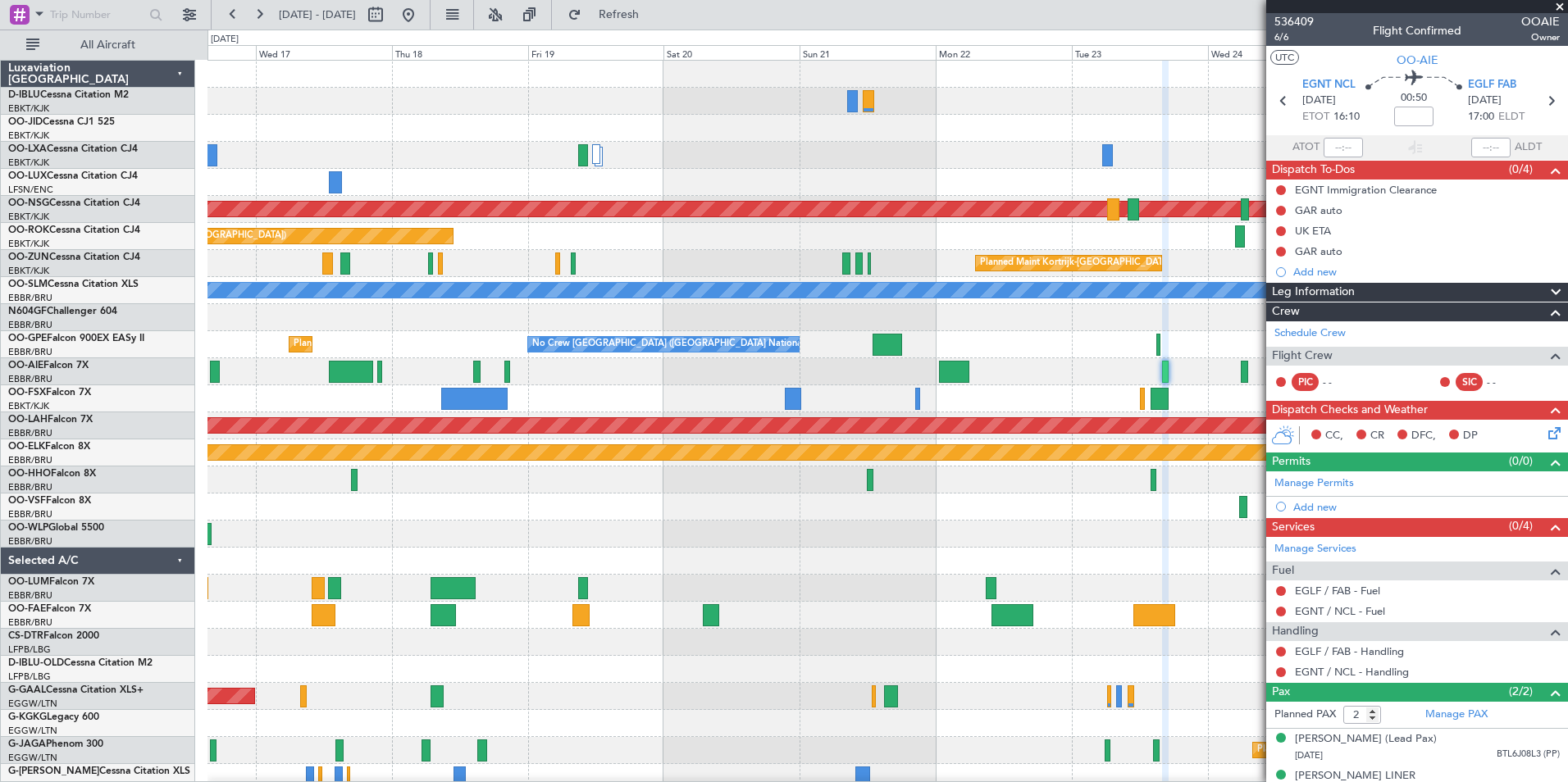
click at [1068, 472] on div at bounding box center [887, 480] width 1360 height 27
click at [1073, 507] on div at bounding box center [887, 506] width 1360 height 27
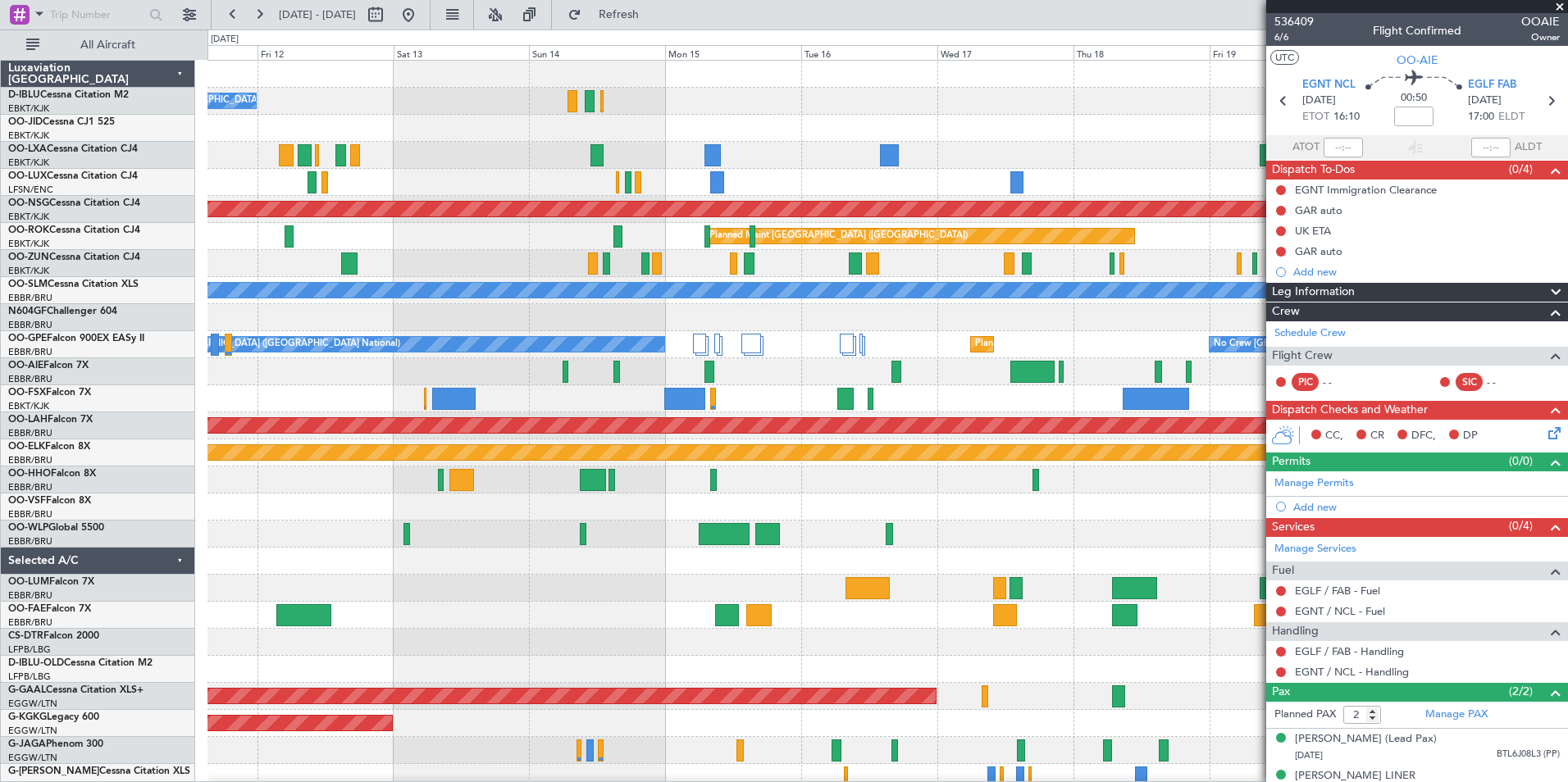
click at [893, 482] on div at bounding box center [887, 480] width 1360 height 27
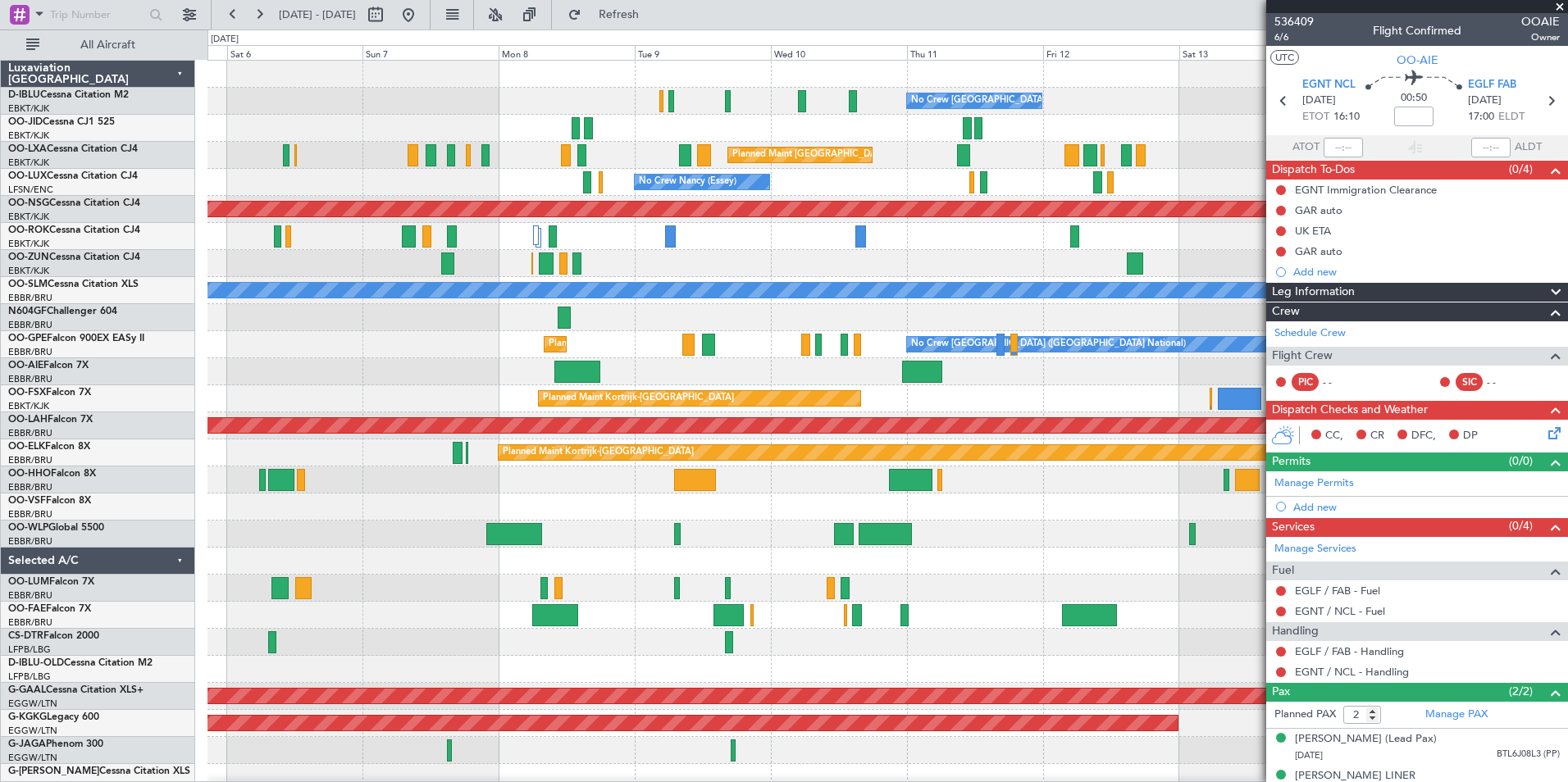
click at [1330, 583] on fb-app "[DATE] - [DATE] Refresh Quick Links All Aircraft No Crew [GEOGRAPHIC_DATA] (Bru…" at bounding box center [784, 397] width 1568 height 770
click at [1322, 581] on fb-app "[DATE] - [DATE] Refresh Quick Links All Aircraft No Crew [GEOGRAPHIC_DATA] (Bru…" at bounding box center [784, 397] width 1568 height 770
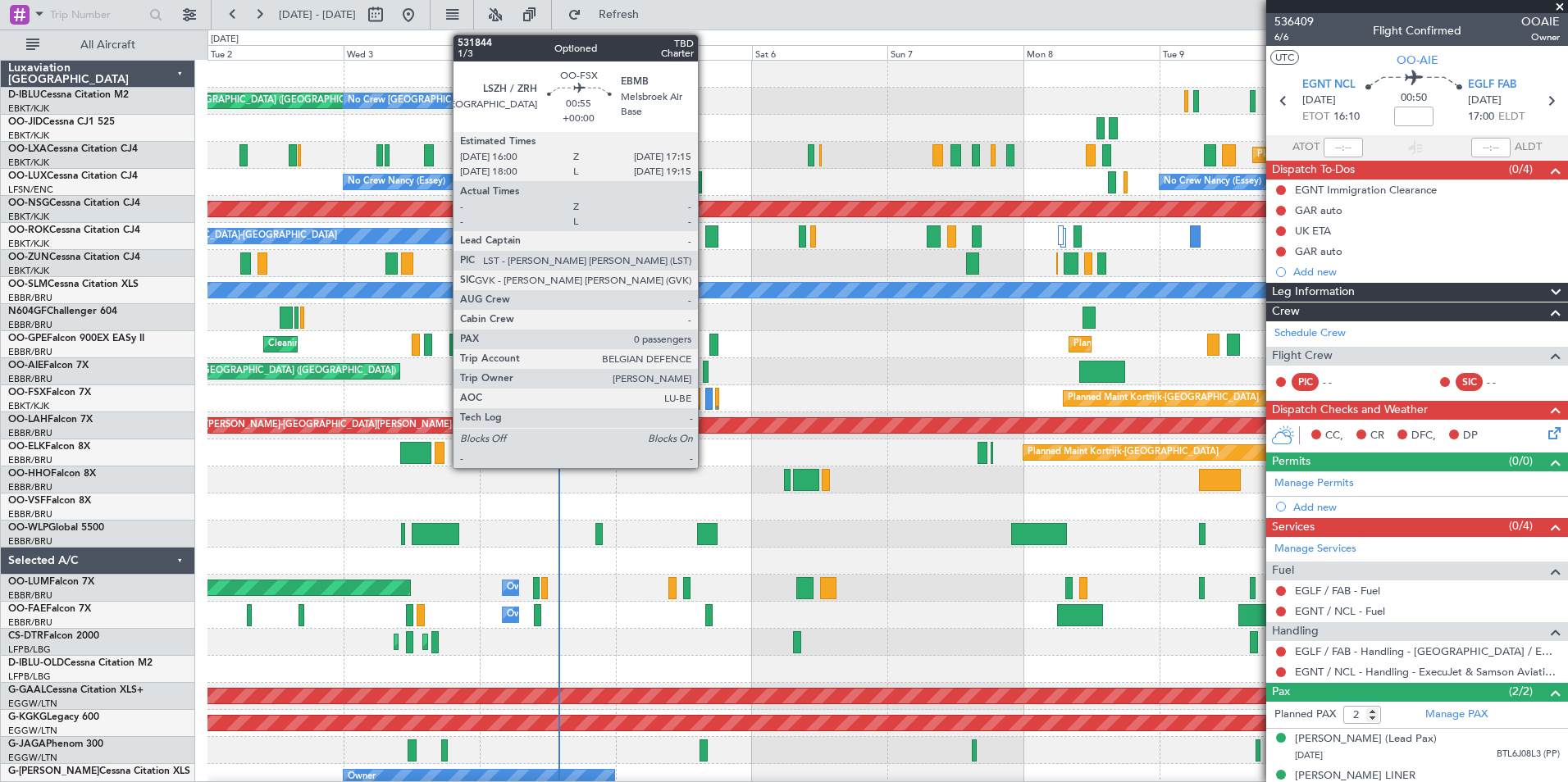
click at [706, 390] on div at bounding box center [709, 399] width 8 height 22
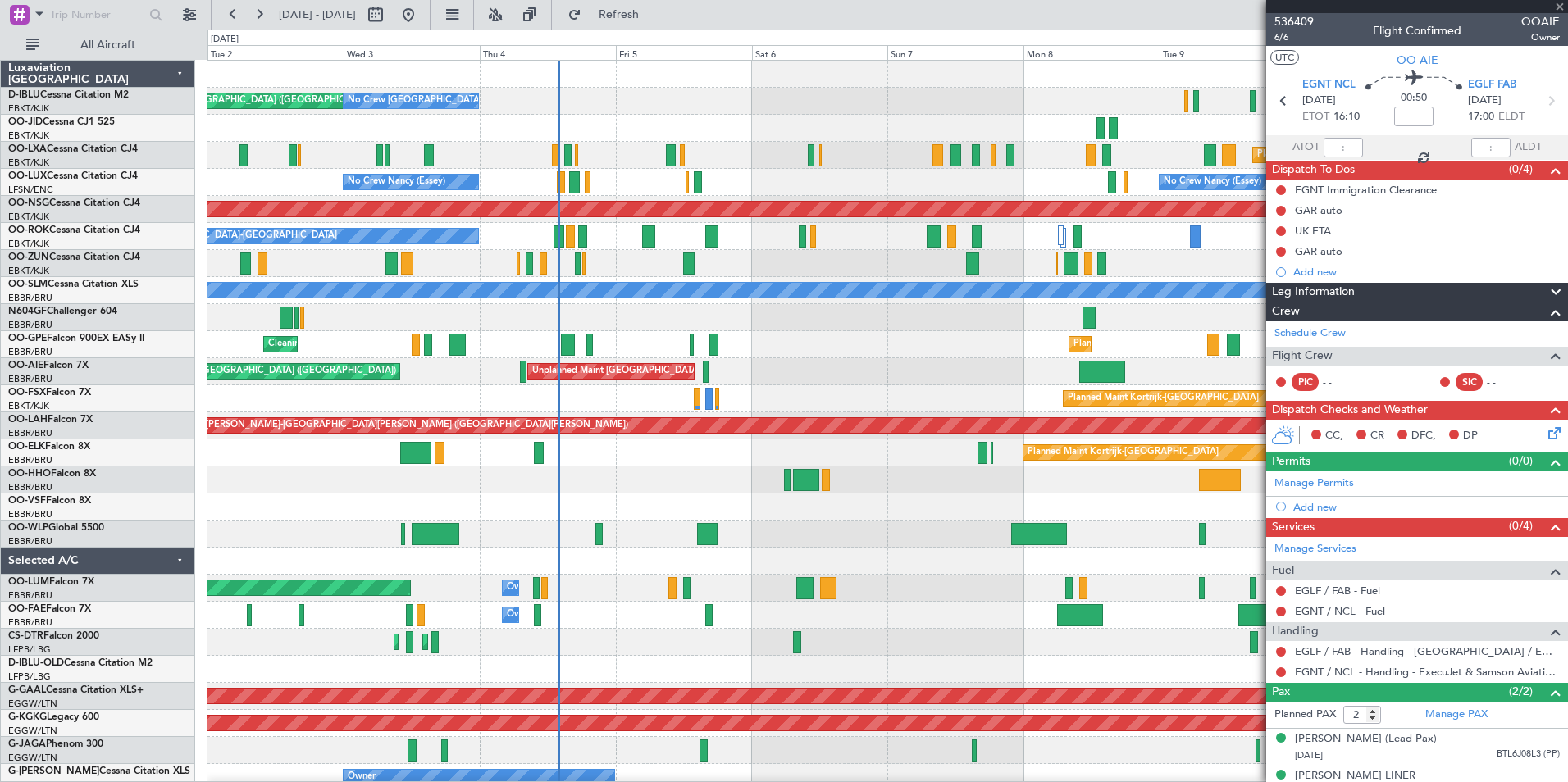
type input "0"
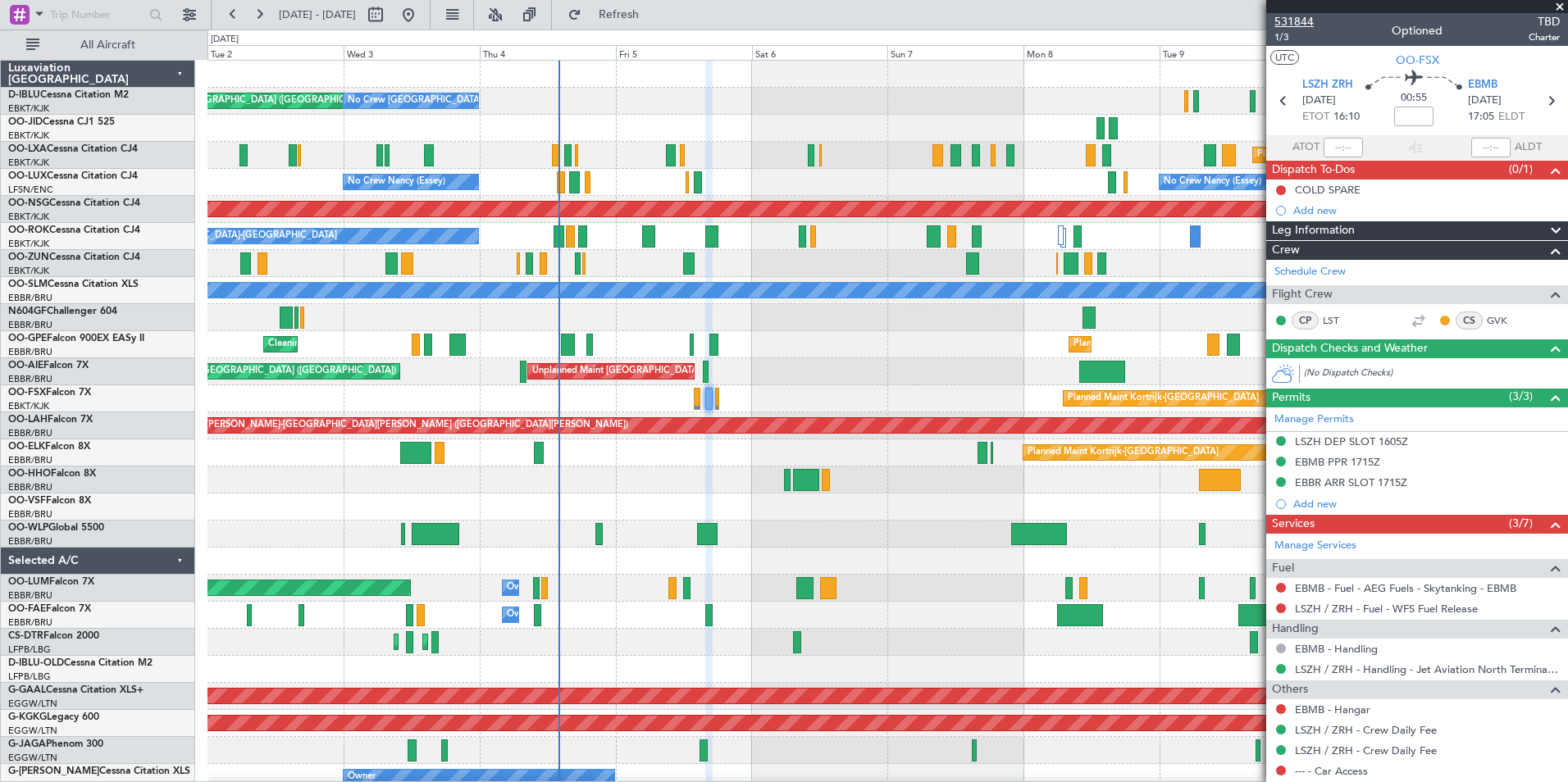
click at [1292, 22] on span "531844" at bounding box center [1294, 22] width 40 height 17
click at [1304, 23] on span "531844" at bounding box center [1294, 22] width 40 height 17
click at [1301, 30] on span "1/3" at bounding box center [1294, 37] width 40 height 14
click at [1309, 17] on span "531844" at bounding box center [1294, 22] width 40 height 17
click at [1306, 16] on span "531844" at bounding box center [1294, 22] width 40 height 17
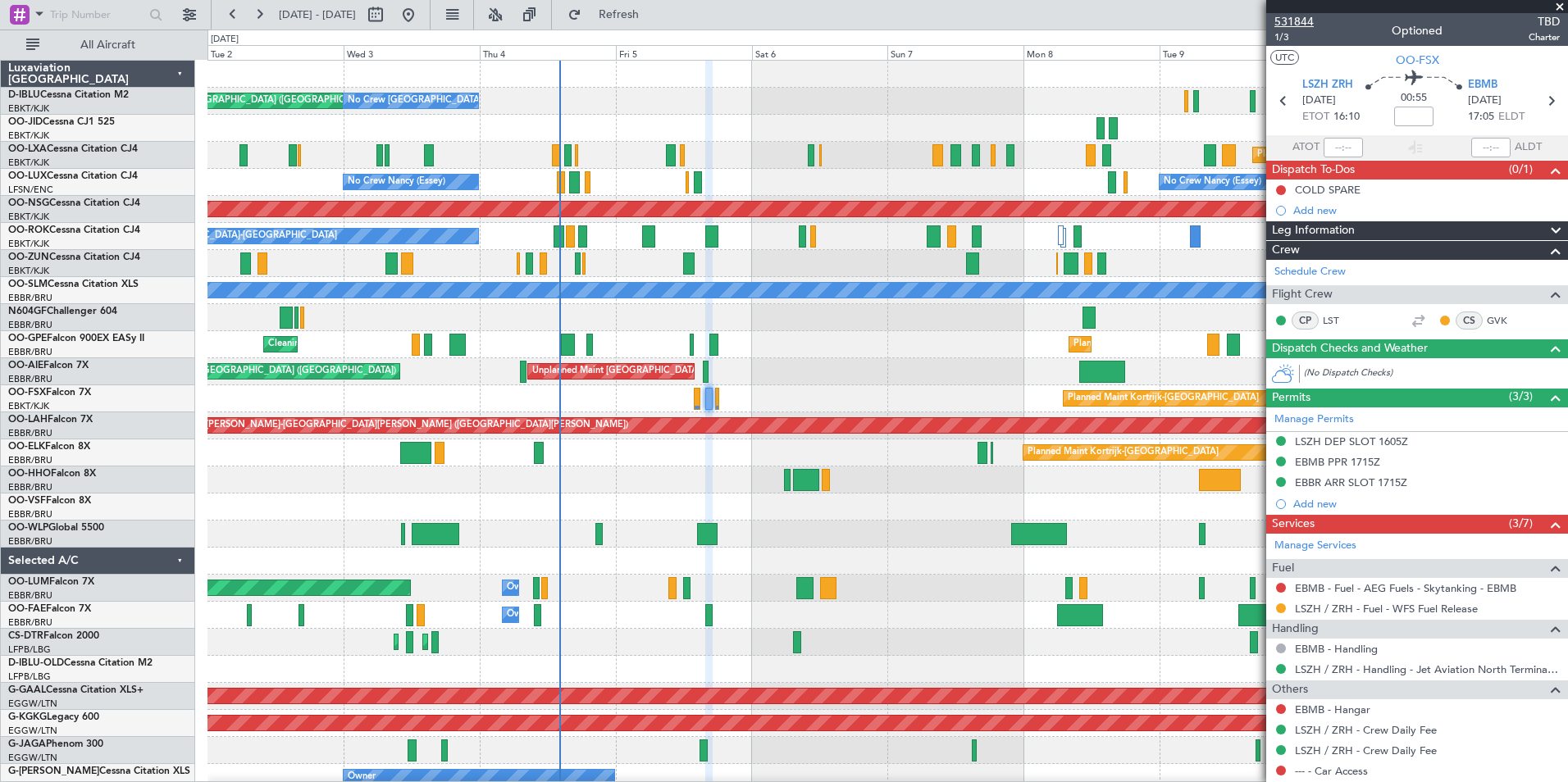
click at [1310, 23] on span "531844" at bounding box center [1294, 22] width 40 height 17
click at [1289, 23] on span "531844" at bounding box center [1294, 22] width 40 height 17
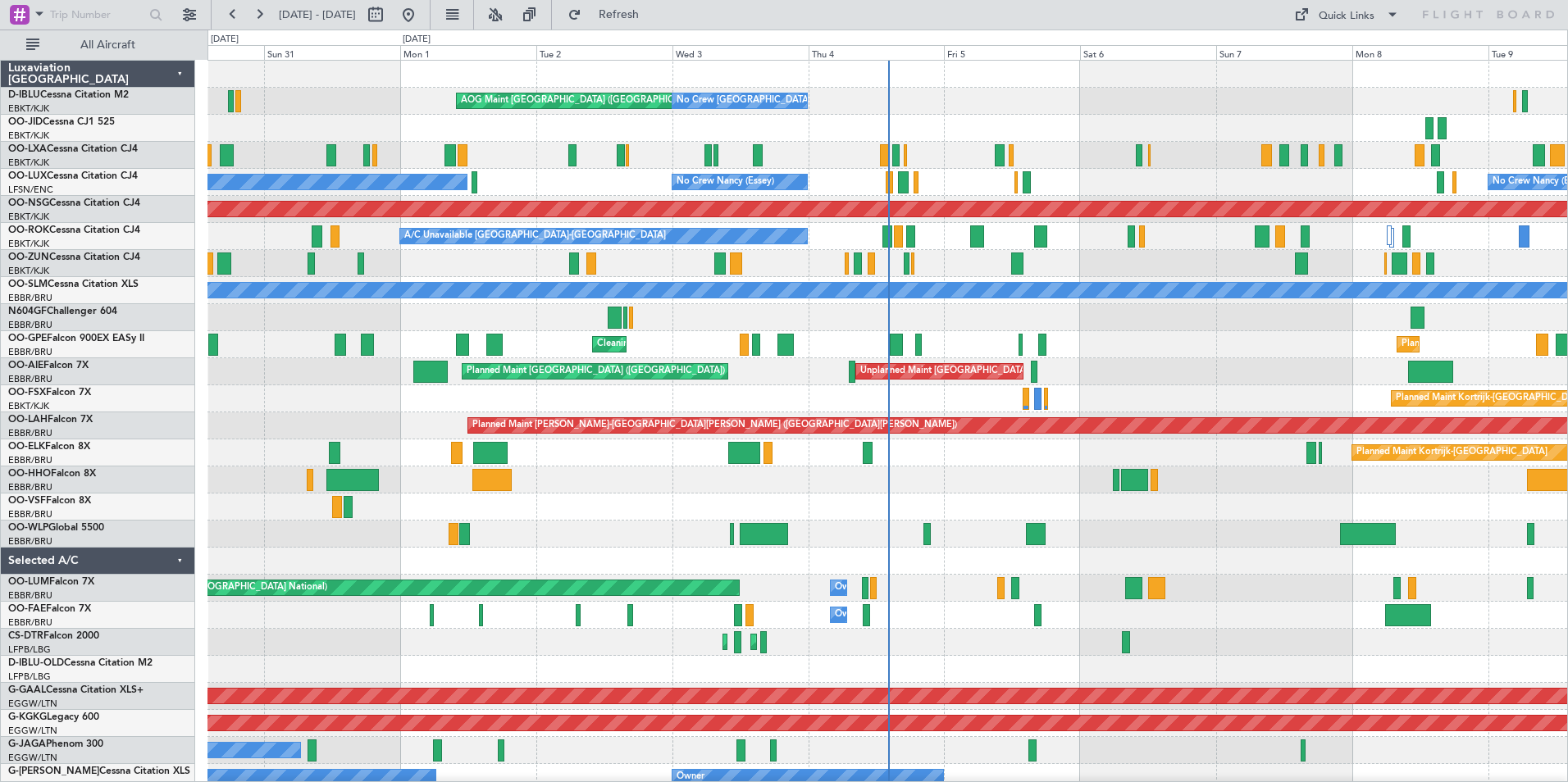
click at [399, 586] on div "AOG Maint [GEOGRAPHIC_DATA] ([GEOGRAPHIC_DATA] National) No Crew [GEOGRAPHIC_DA…" at bounding box center [887, 615] width 1360 height 1109
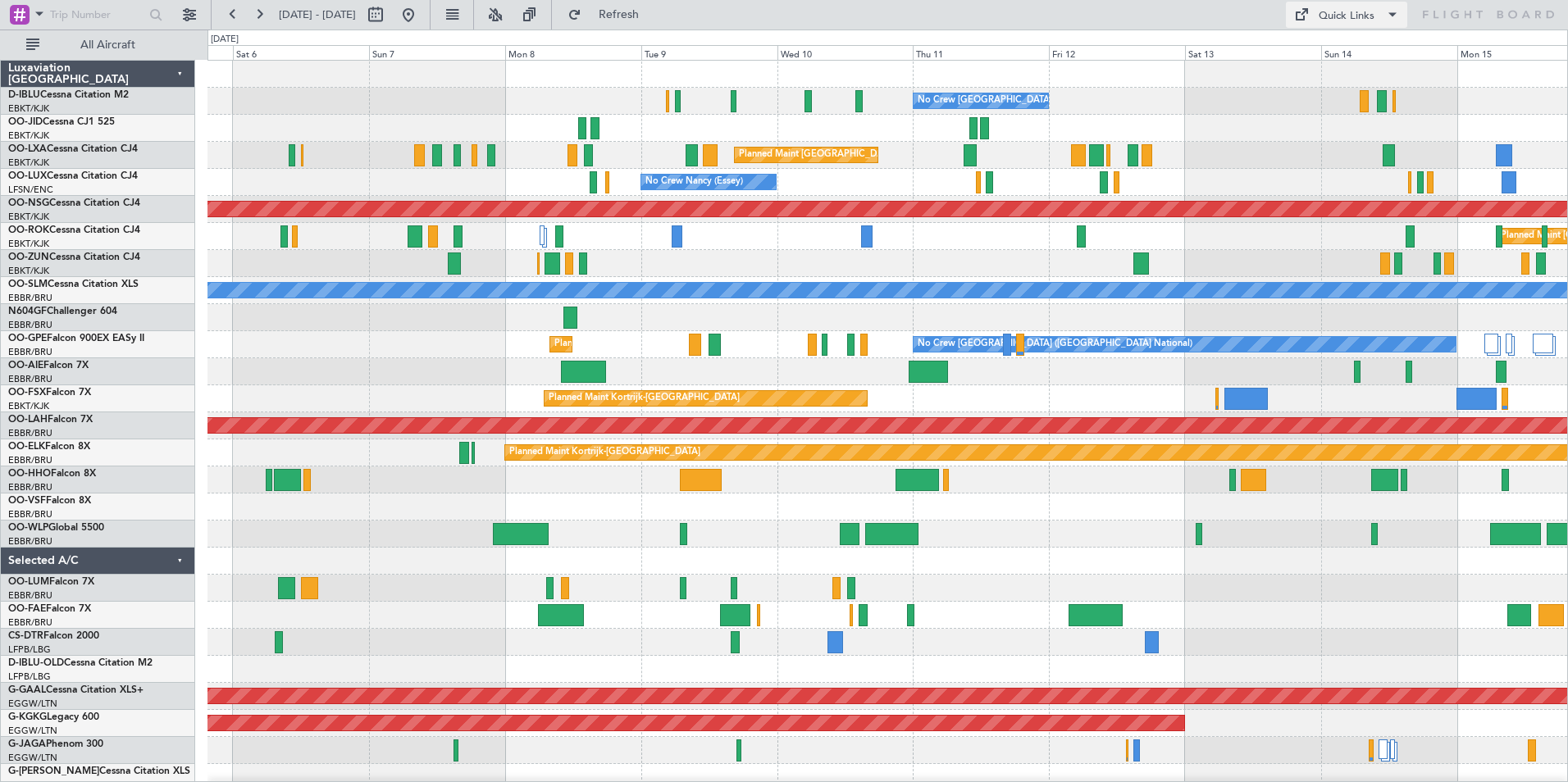
click at [1364, 18] on div "Quick Links" at bounding box center [1347, 16] width 56 height 16
click at [1365, 49] on button "Trip Builder" at bounding box center [1347, 54] width 123 height 40
